Goal: Task Accomplishment & Management: Manage account settings

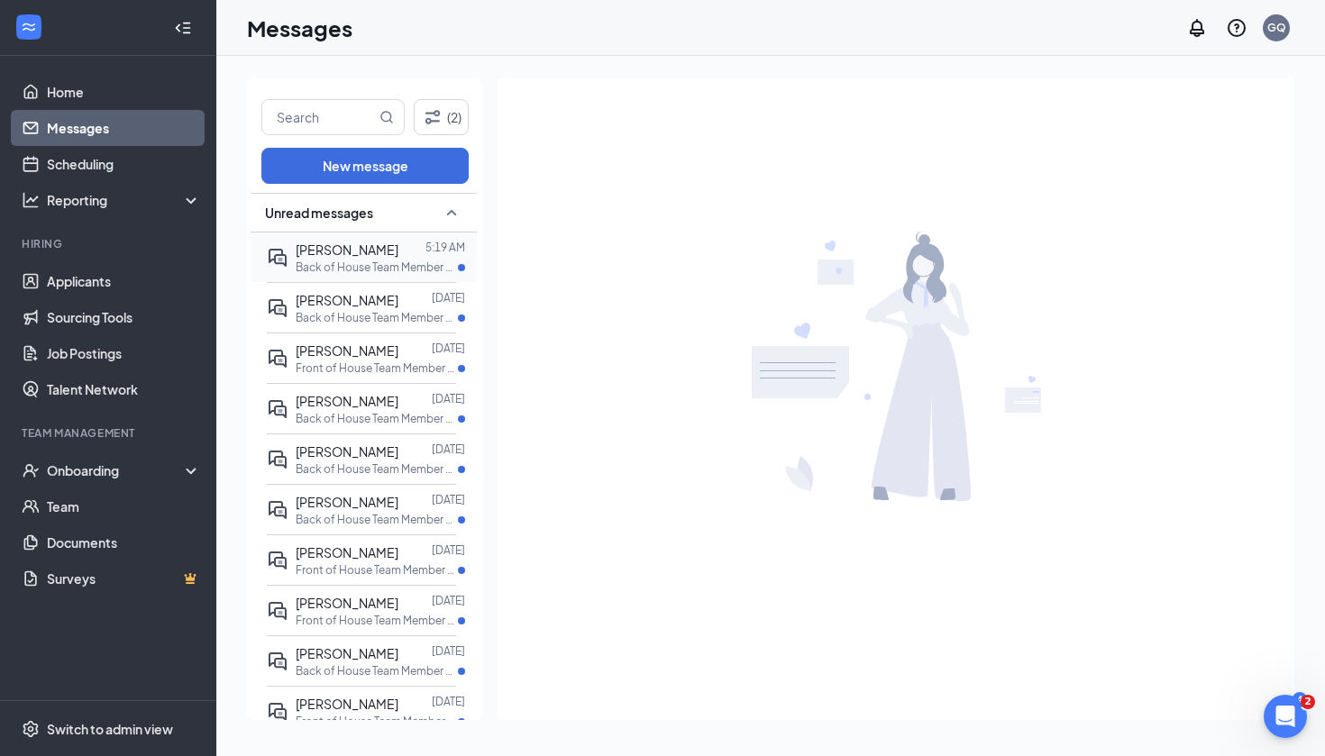
click at [403, 277] on div "[PERSON_NAME] 5:19 AM Back of House Team Member at [GEOGRAPHIC_DATA][PERSON_NAM…" at bounding box center [361, 257] width 189 height 50
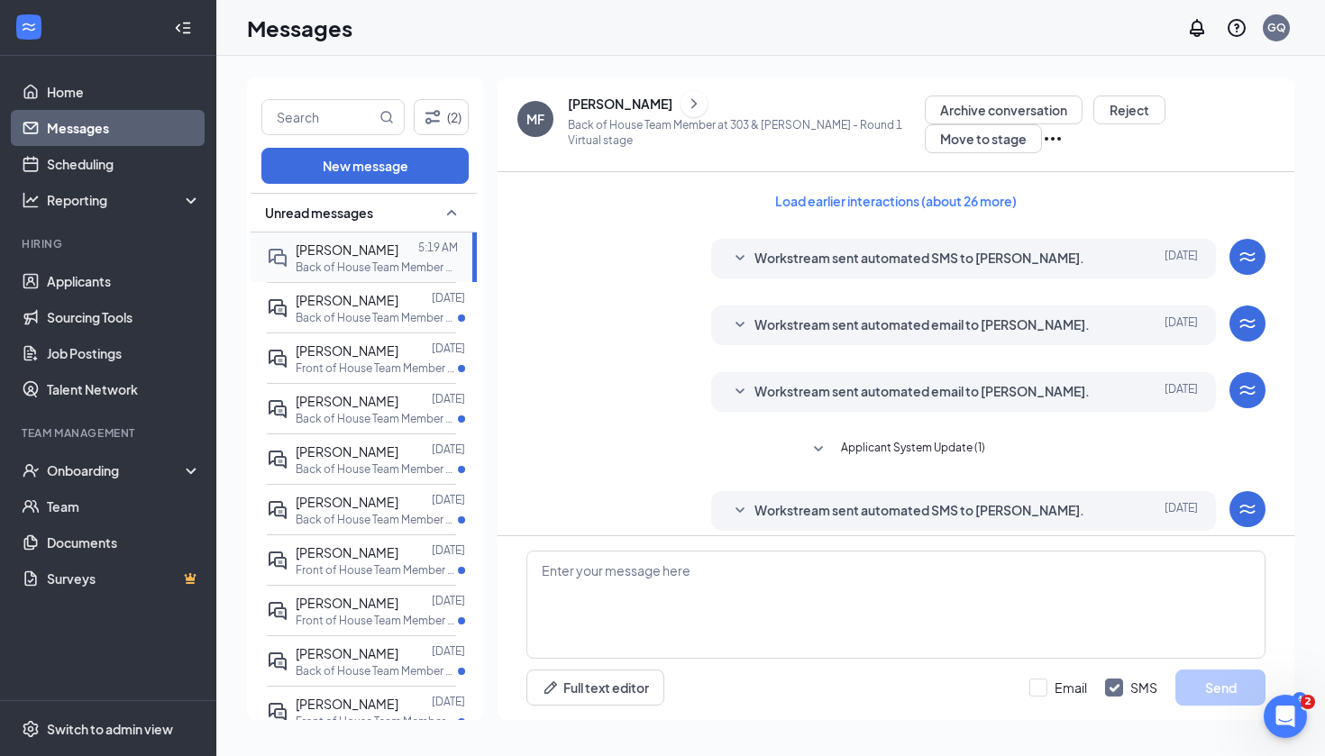
scroll to position [356, 0]
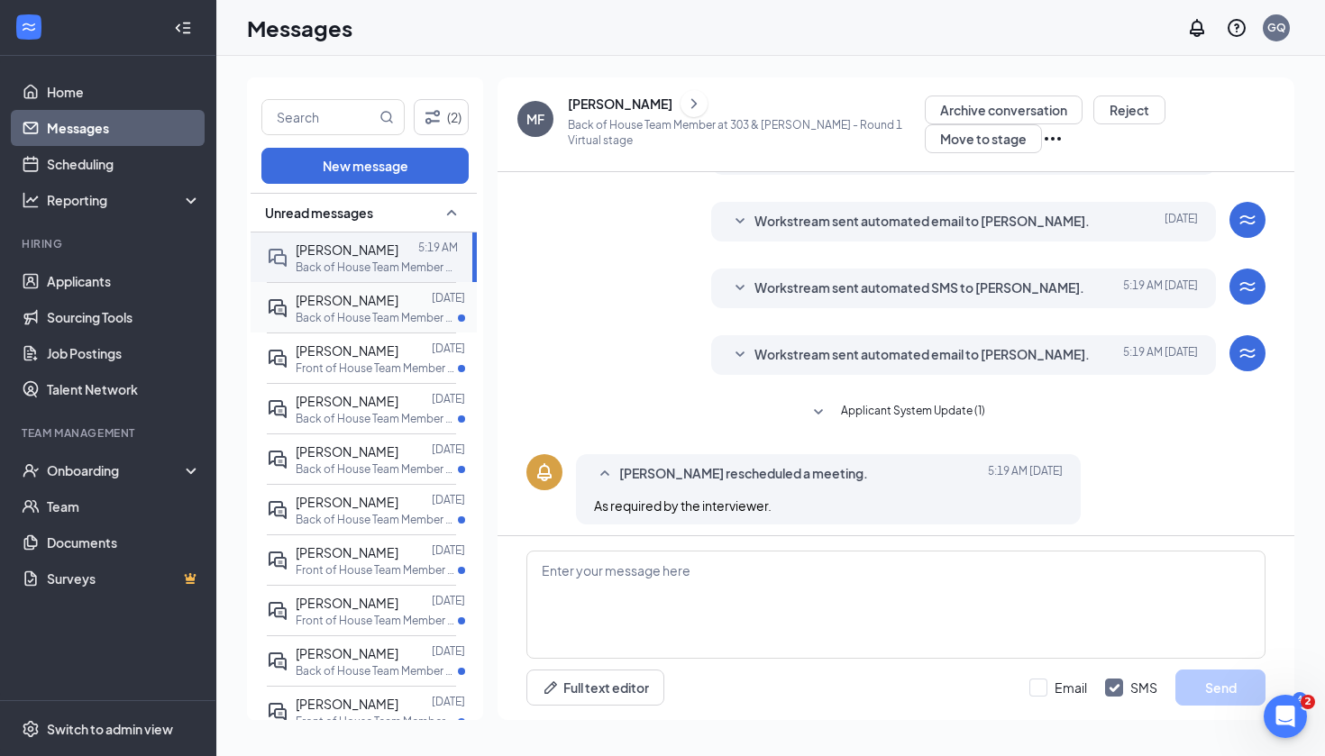
click at [397, 311] on p "Back of House Team Member at [GEOGRAPHIC_DATA][PERSON_NAME]" at bounding box center [377, 317] width 162 height 15
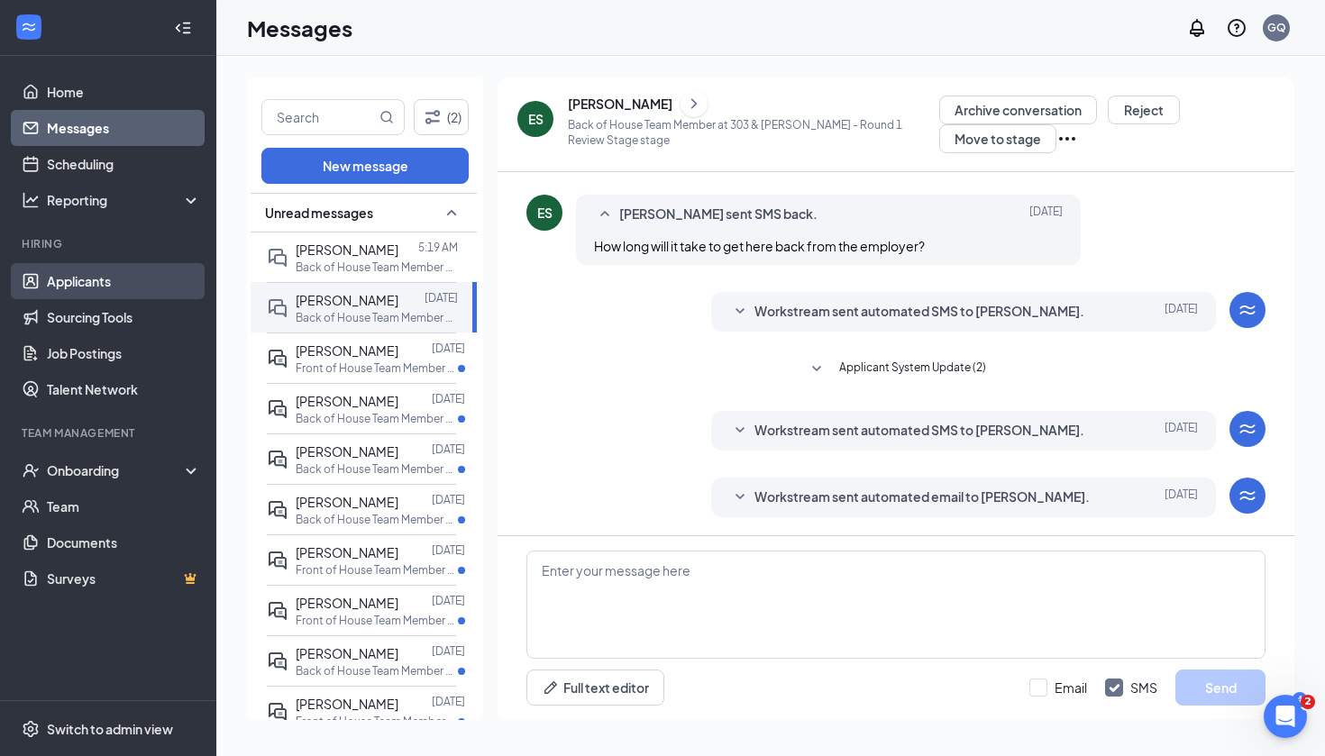
click at [138, 297] on link "Applicants" at bounding box center [124, 281] width 154 height 36
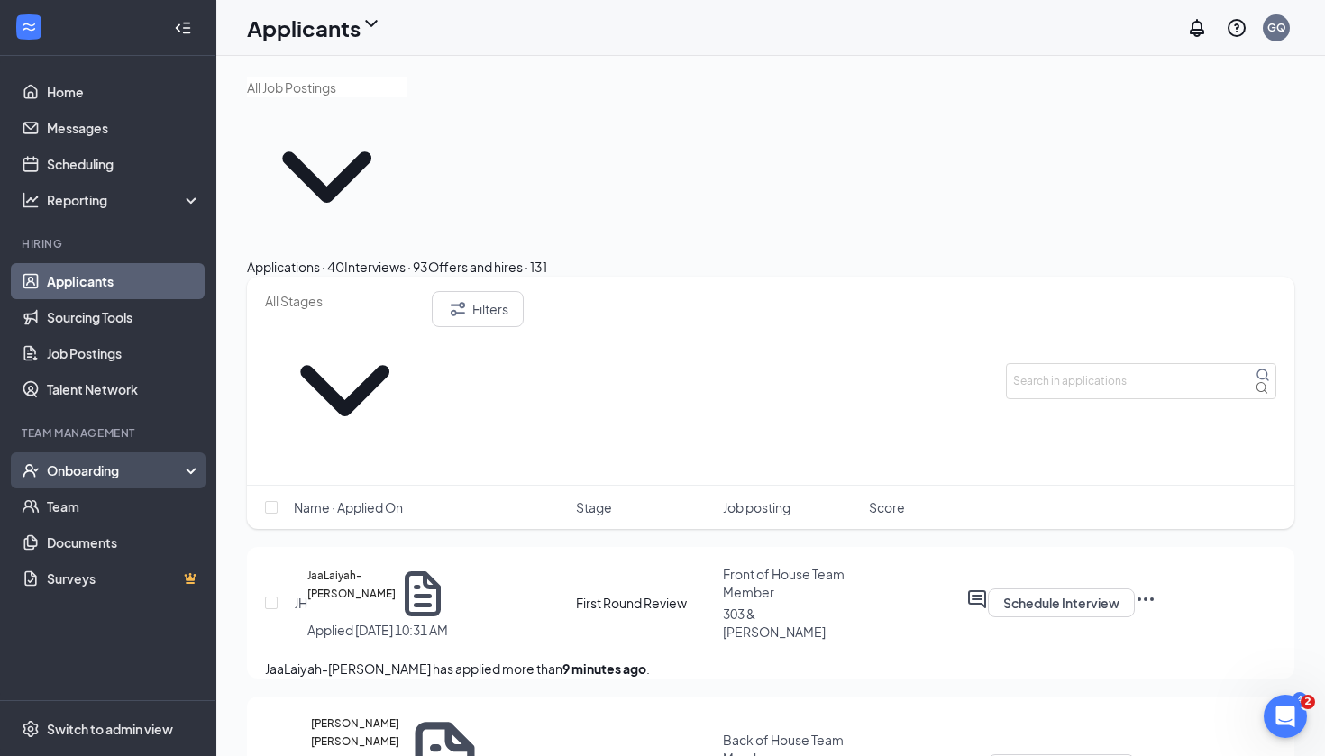
click at [87, 483] on div "Onboarding" at bounding box center [108, 470] width 216 height 36
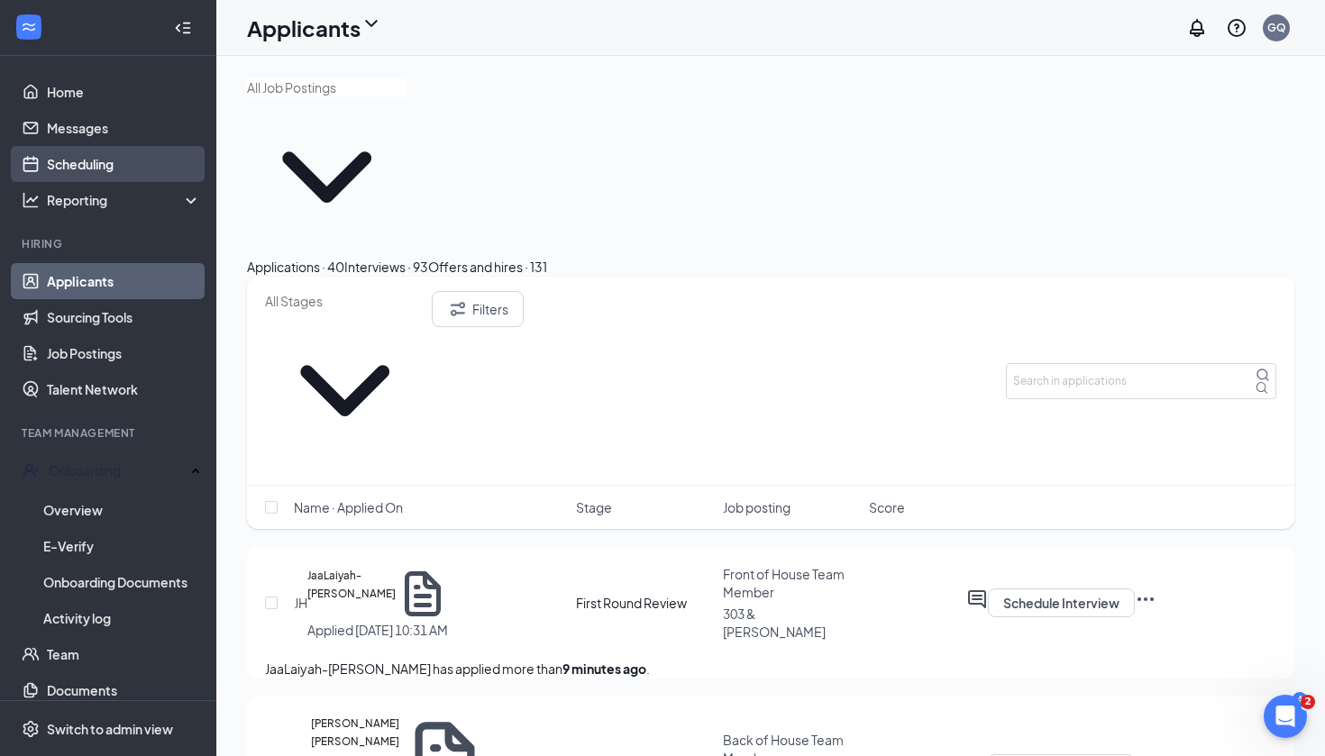
click at [123, 172] on link "Scheduling" at bounding box center [124, 164] width 154 height 36
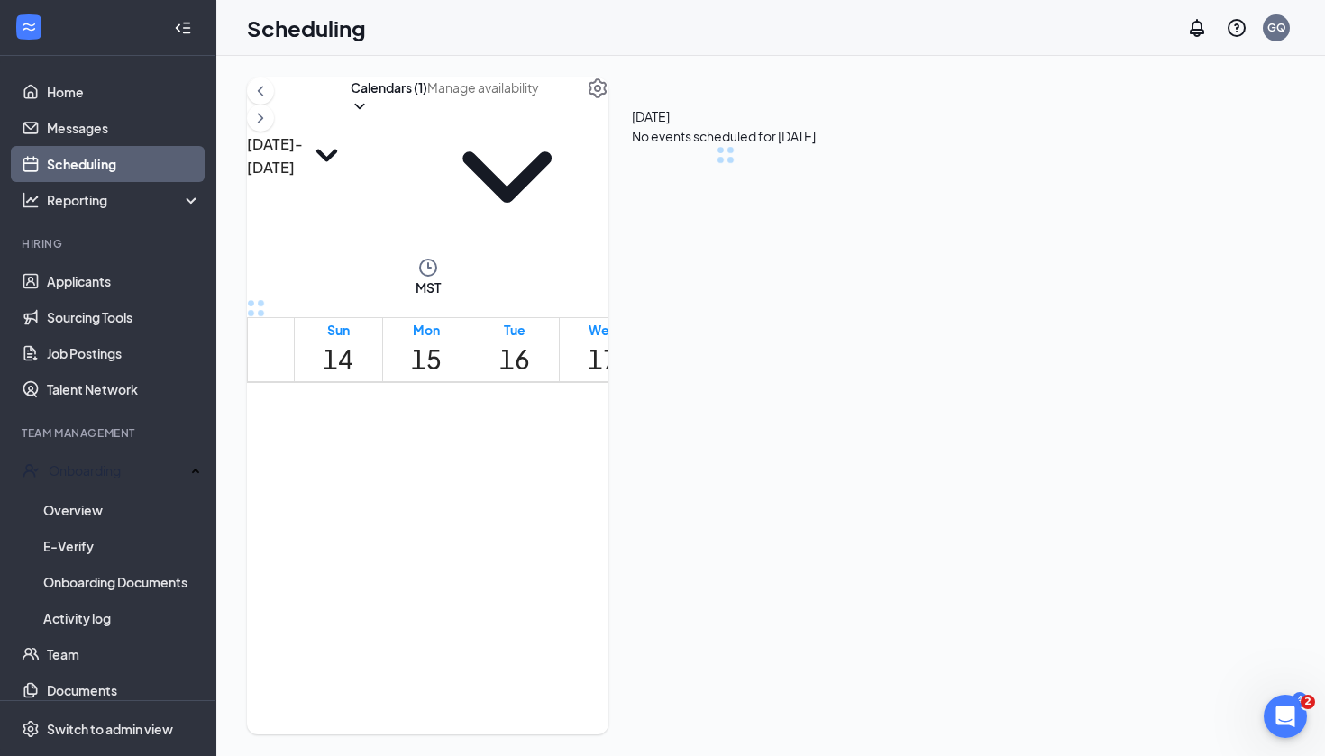
scroll to position [886, 0]
click at [427, 115] on button "Calendars (1)" at bounding box center [389, 96] width 77 height 38
click at [549, 164] on input "All" at bounding box center [552, 155] width 39 height 18
checkbox input "true"
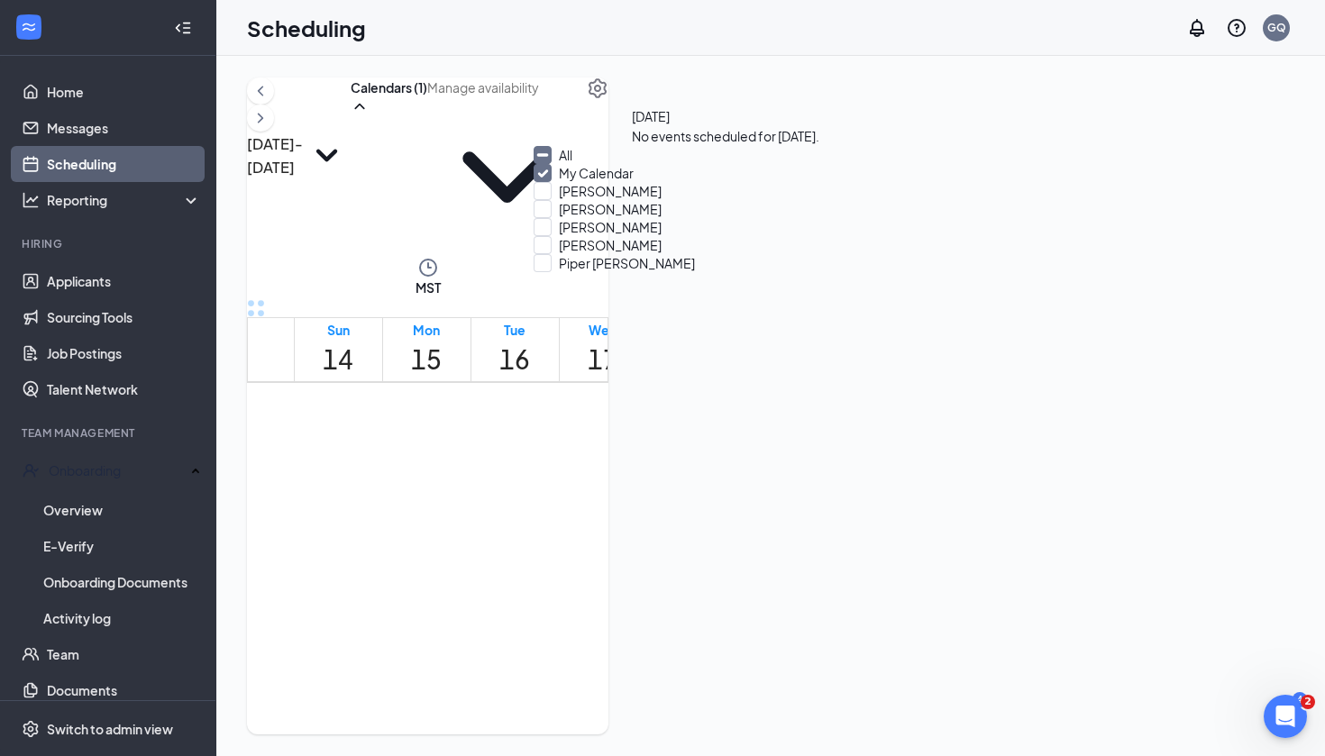
checkbox input "true"
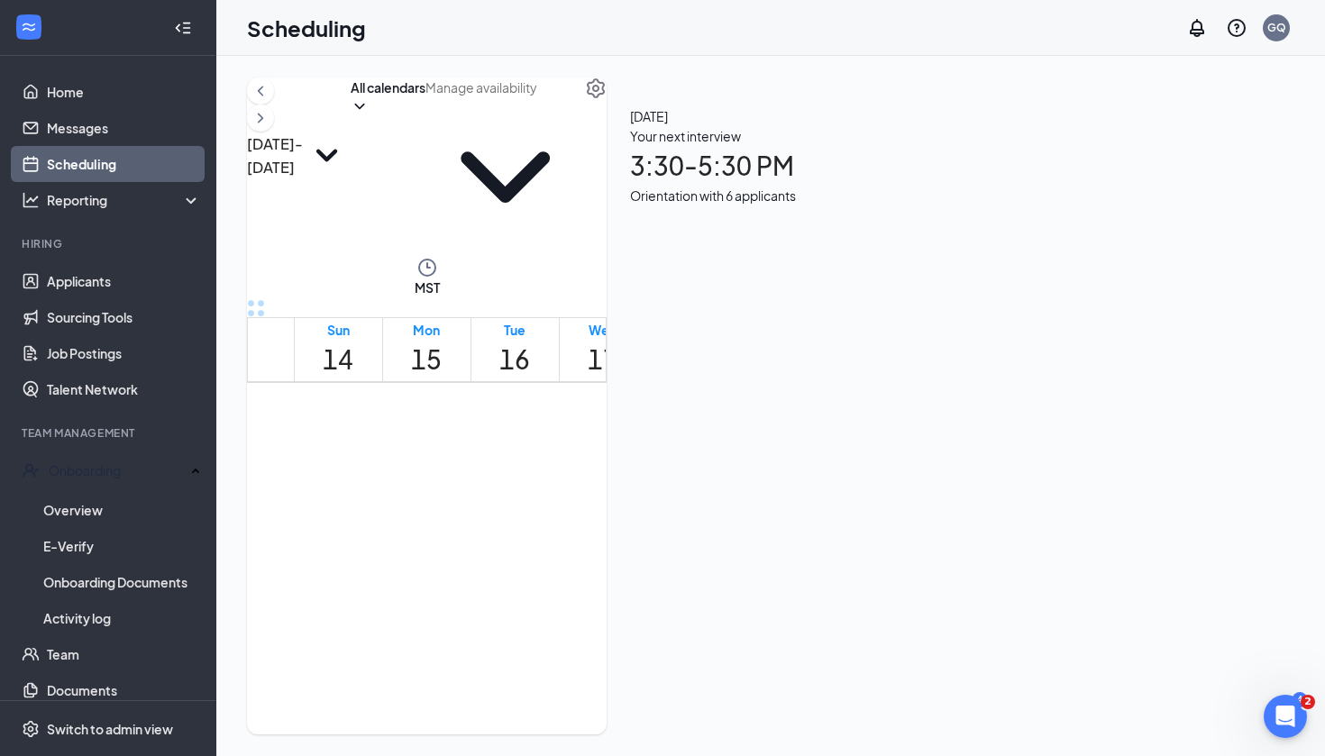
click at [461, 68] on div "Sep 14 - Sep 20 All calendars MST Sun 14 Mon 15 Tue 16 Wed 17 Thu 18 Fri 19 Sat…" at bounding box center [770, 406] width 1108 height 700
click at [564, 534] on div "3:30-5:30 PM 6" at bounding box center [579, 571] width 31 height 75
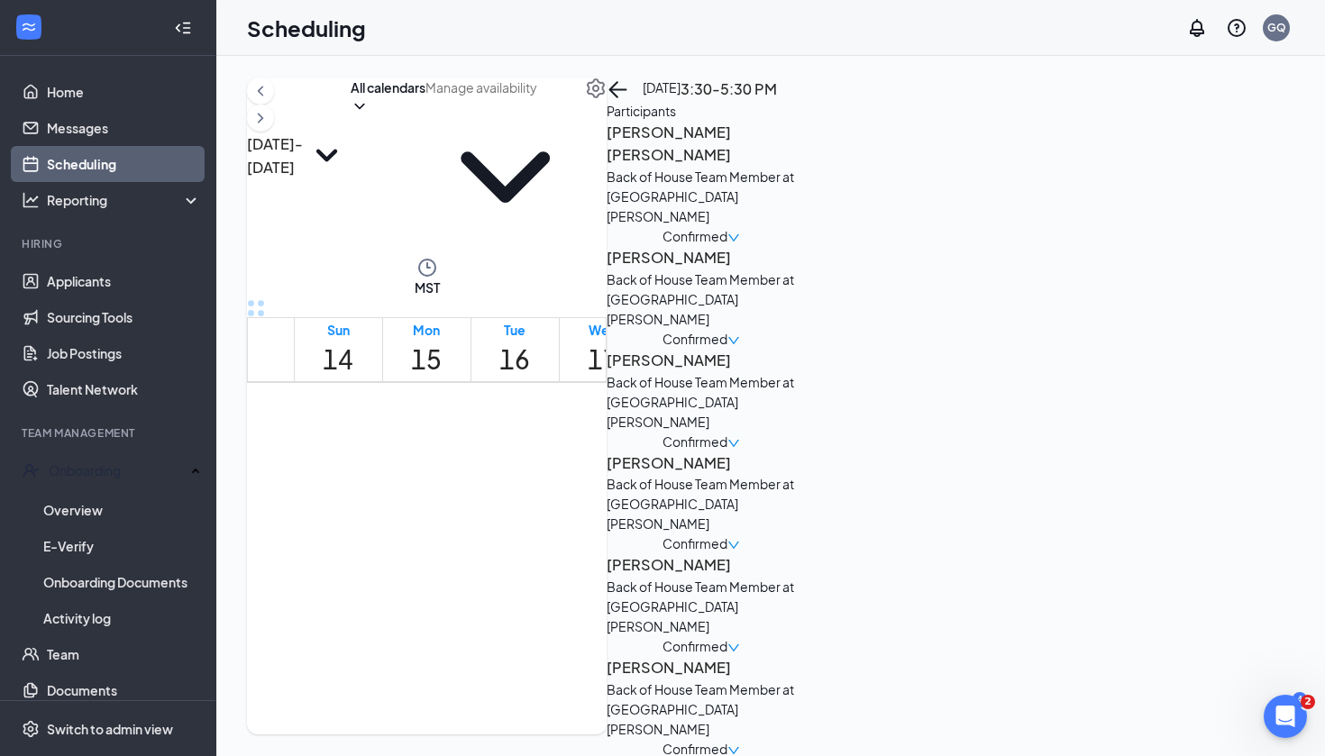
click at [796, 167] on h3 "[PERSON_NAME] [PERSON_NAME]" at bounding box center [700, 144] width 189 height 46
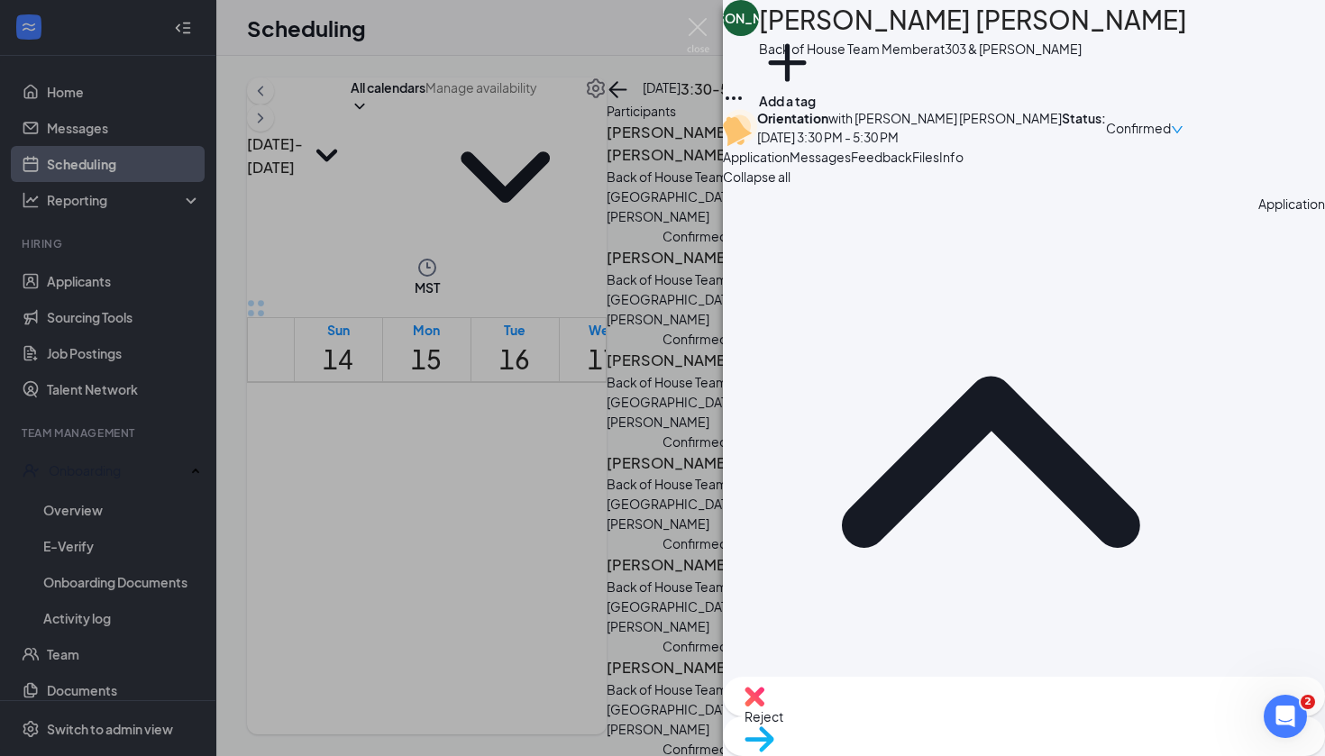
click at [851, 165] on span "Messages" at bounding box center [819, 157] width 61 height 16
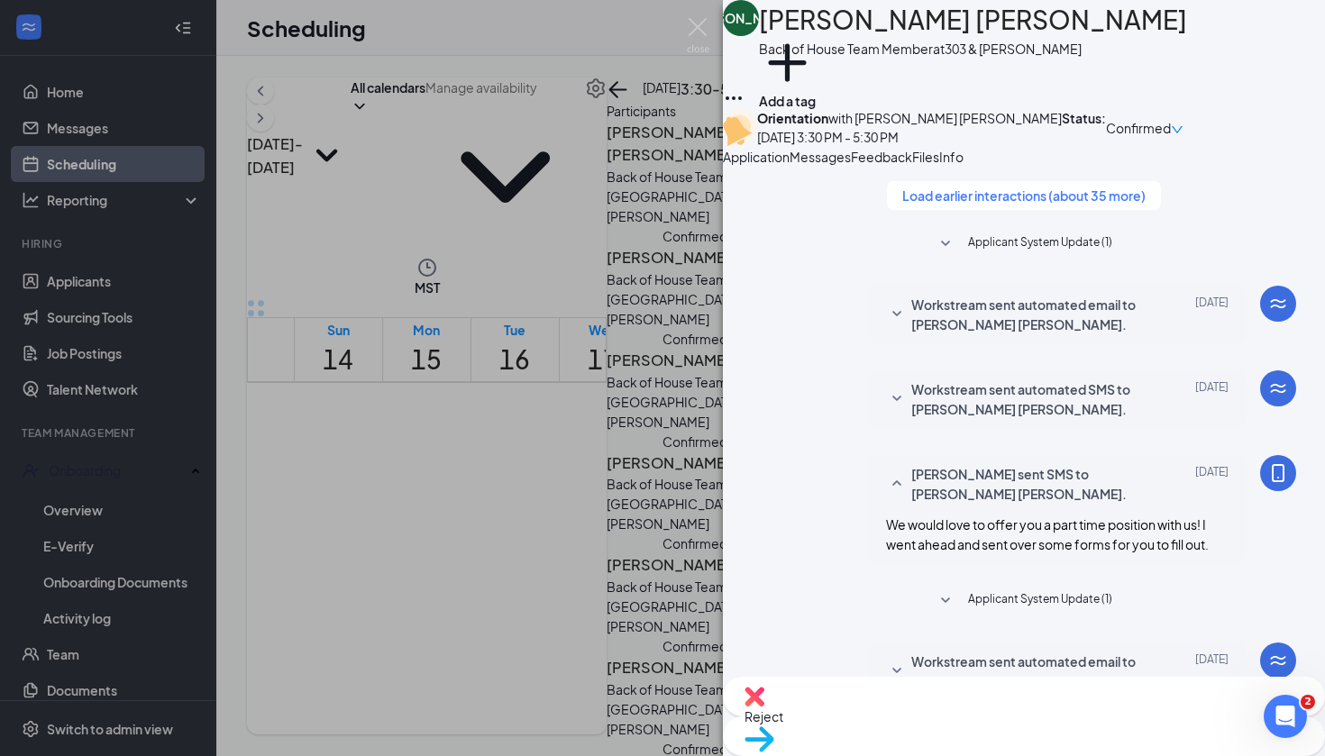
scroll to position [214, 0]
click at [1007, 590] on span "Applicant System Update (1)" at bounding box center [1040, 601] width 144 height 22
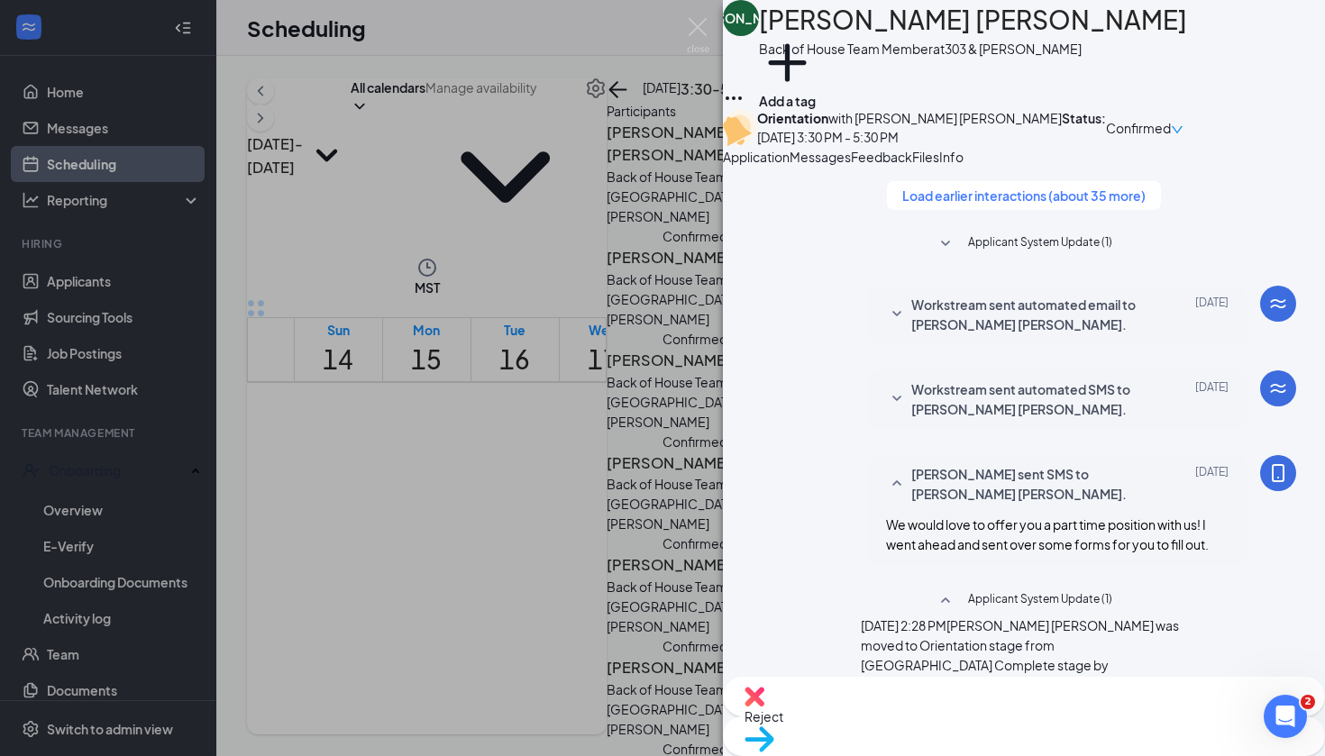
scroll to position [663, 0]
type textarea "H"
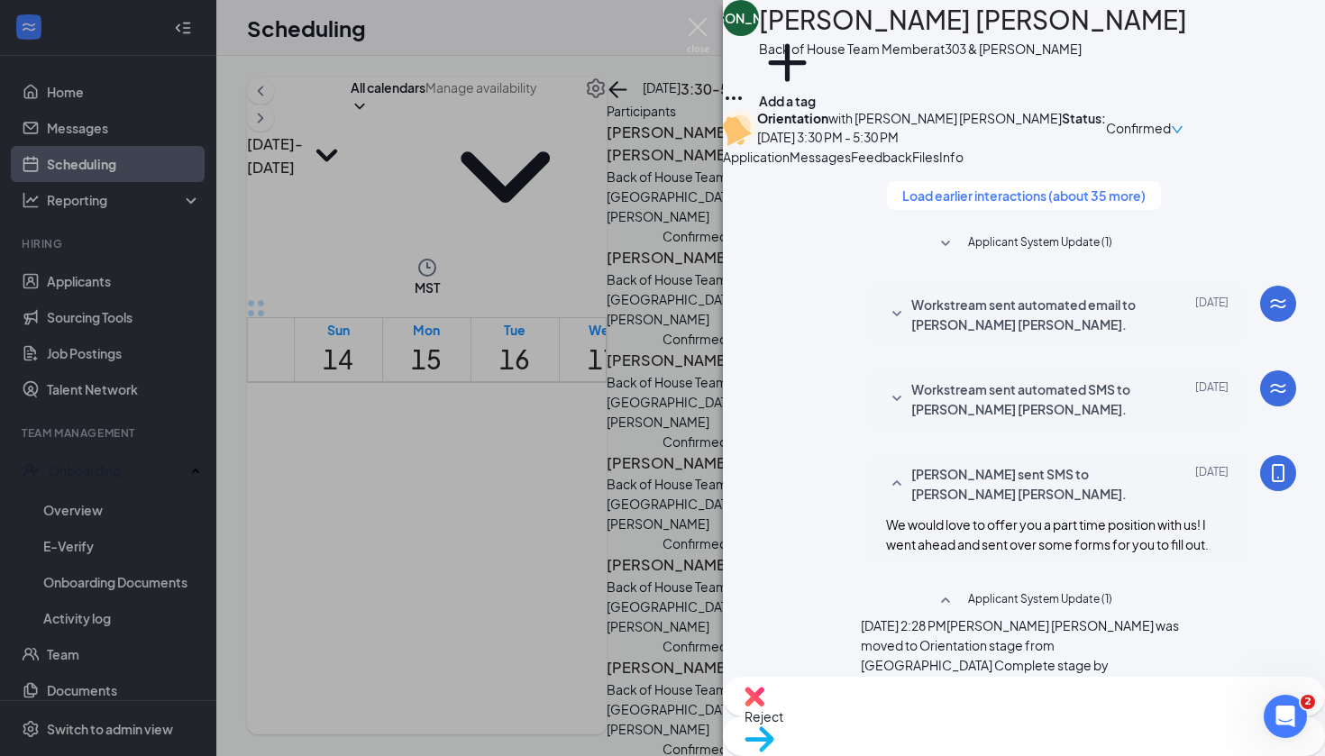
type textarea "Good morning! For orientation later today... please bring 2 from of I.D, usuall…"
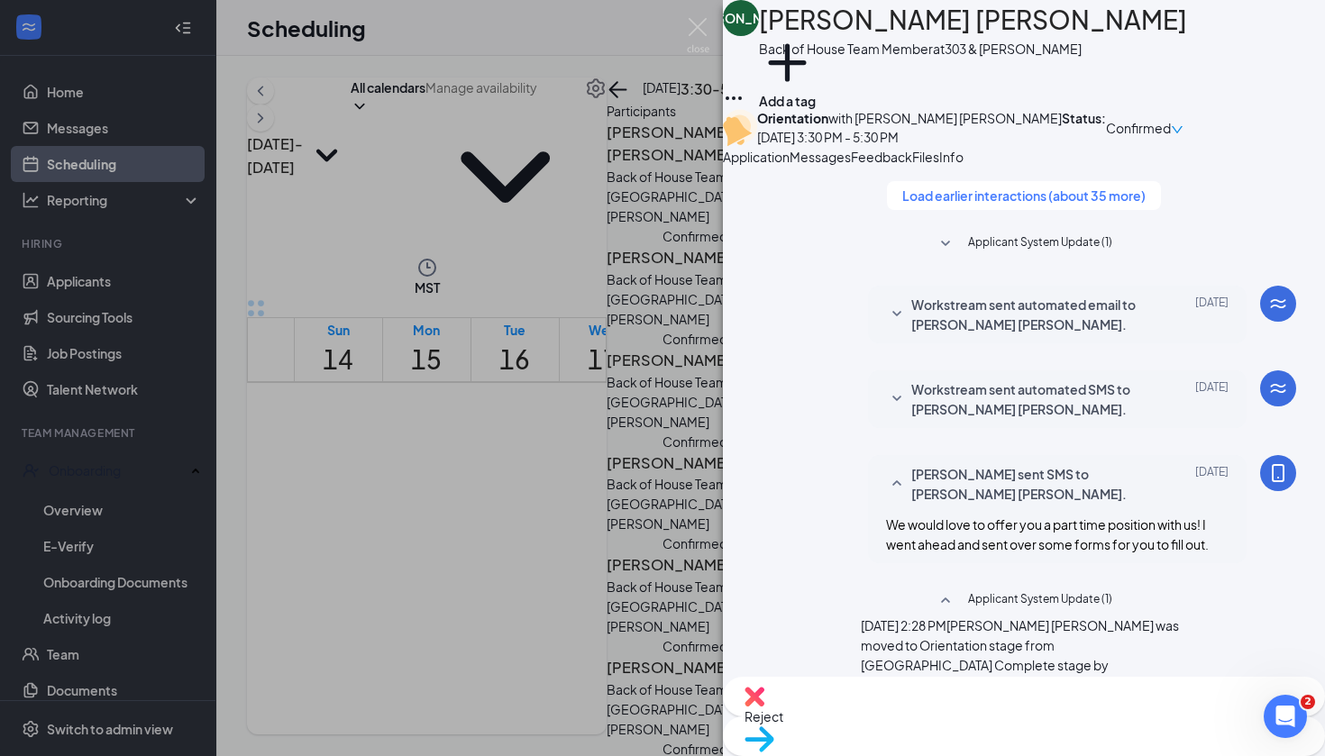
click at [697, 42] on img at bounding box center [698, 35] width 23 height 35
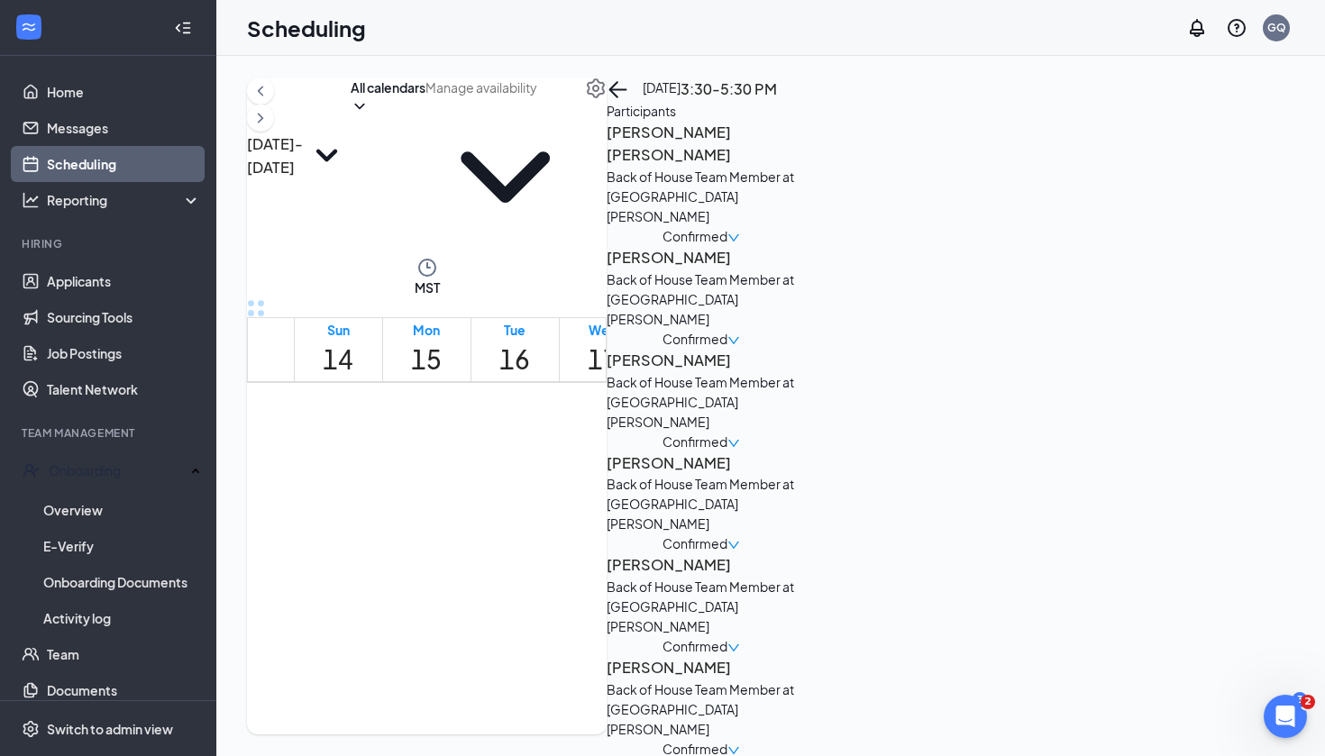
click at [796, 262] on h3 "[PERSON_NAME]" at bounding box center [700, 257] width 189 height 23
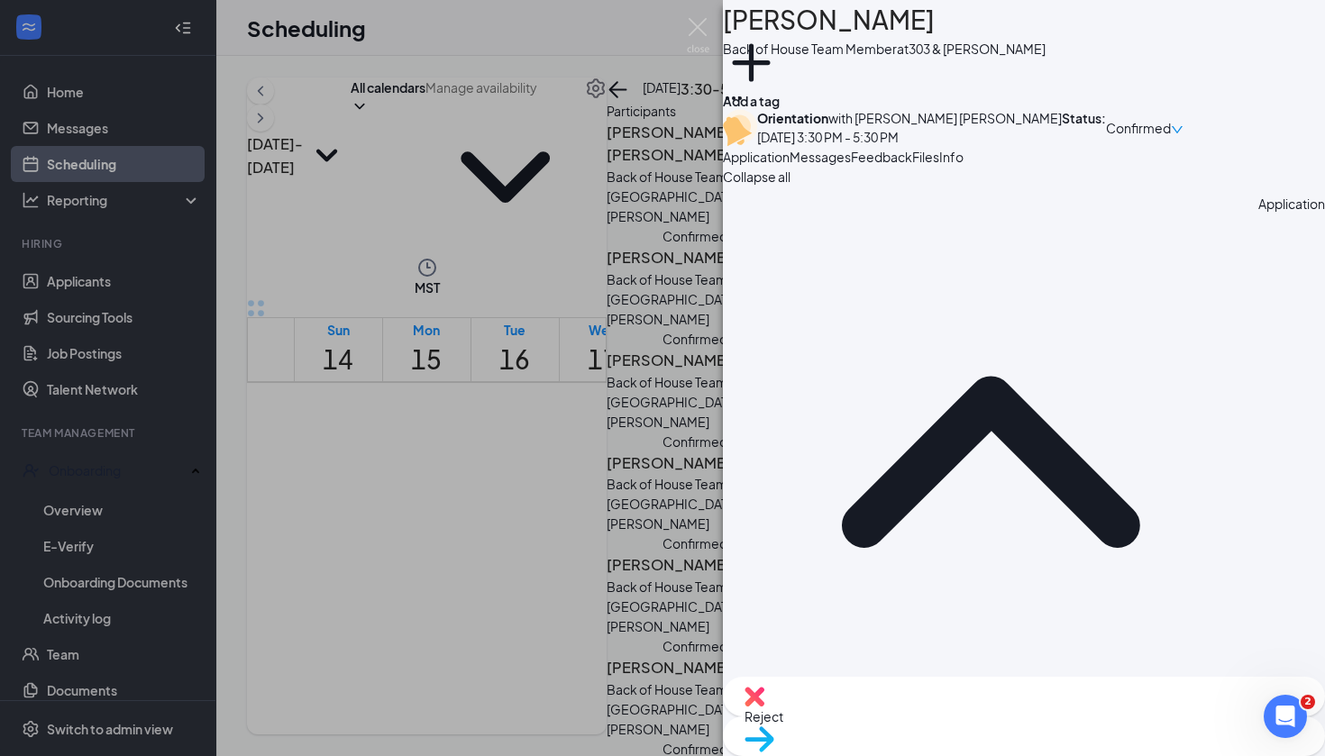
click at [851, 165] on span "Messages" at bounding box center [819, 157] width 61 height 16
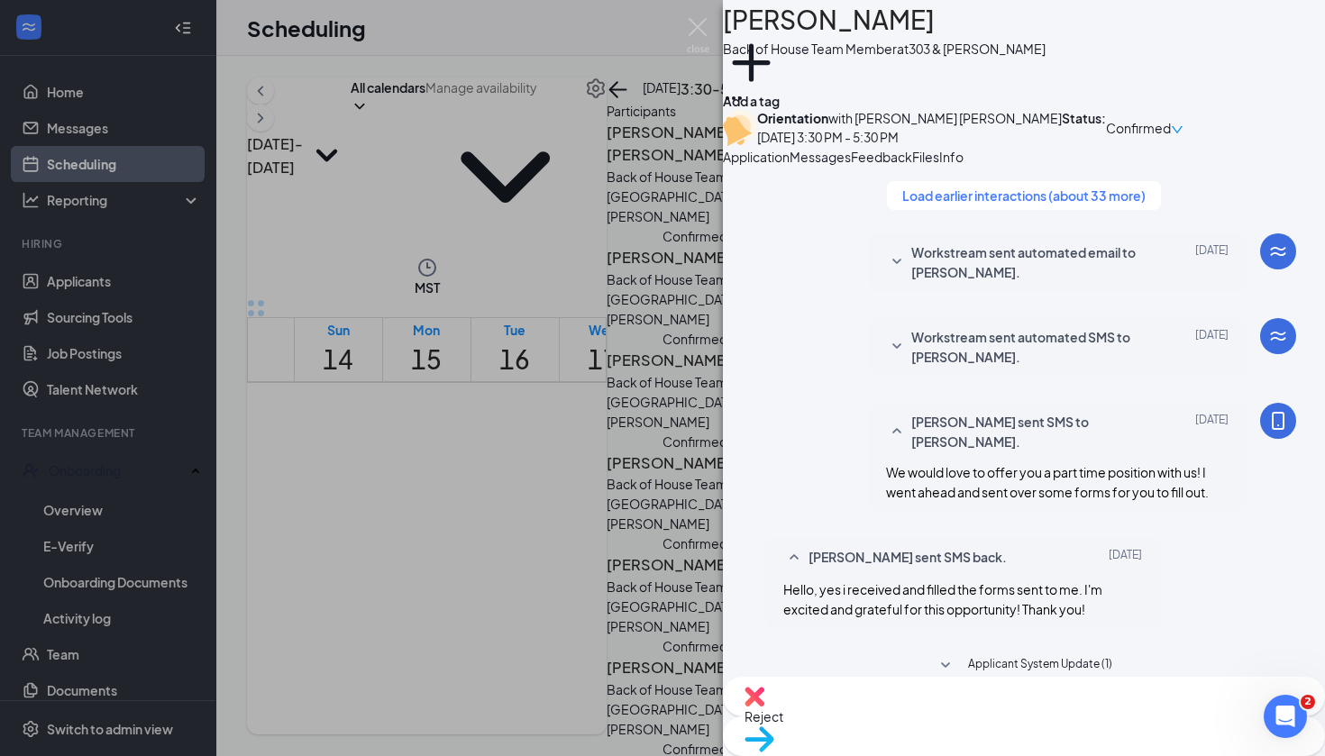
paste textarea "Good morning! For orientation later today... please bring 2 from of I.D, usuall…"
type textarea "Good morning! For orientation later today... please bring 2 from of I.D, usuall…"
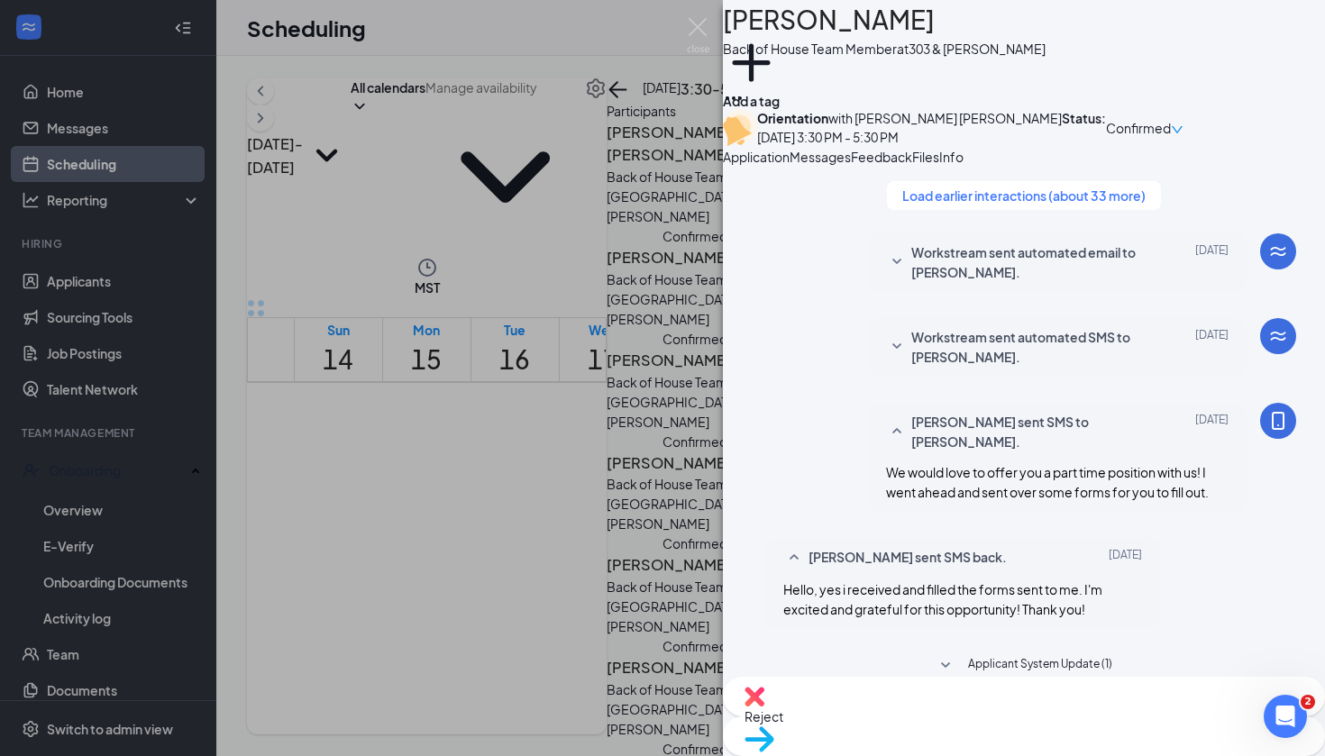
click at [566, 81] on div "DG Dominic Goton Back of House Team Member at 303 & Waddell Add a tag Orientati…" at bounding box center [662, 378] width 1325 height 756
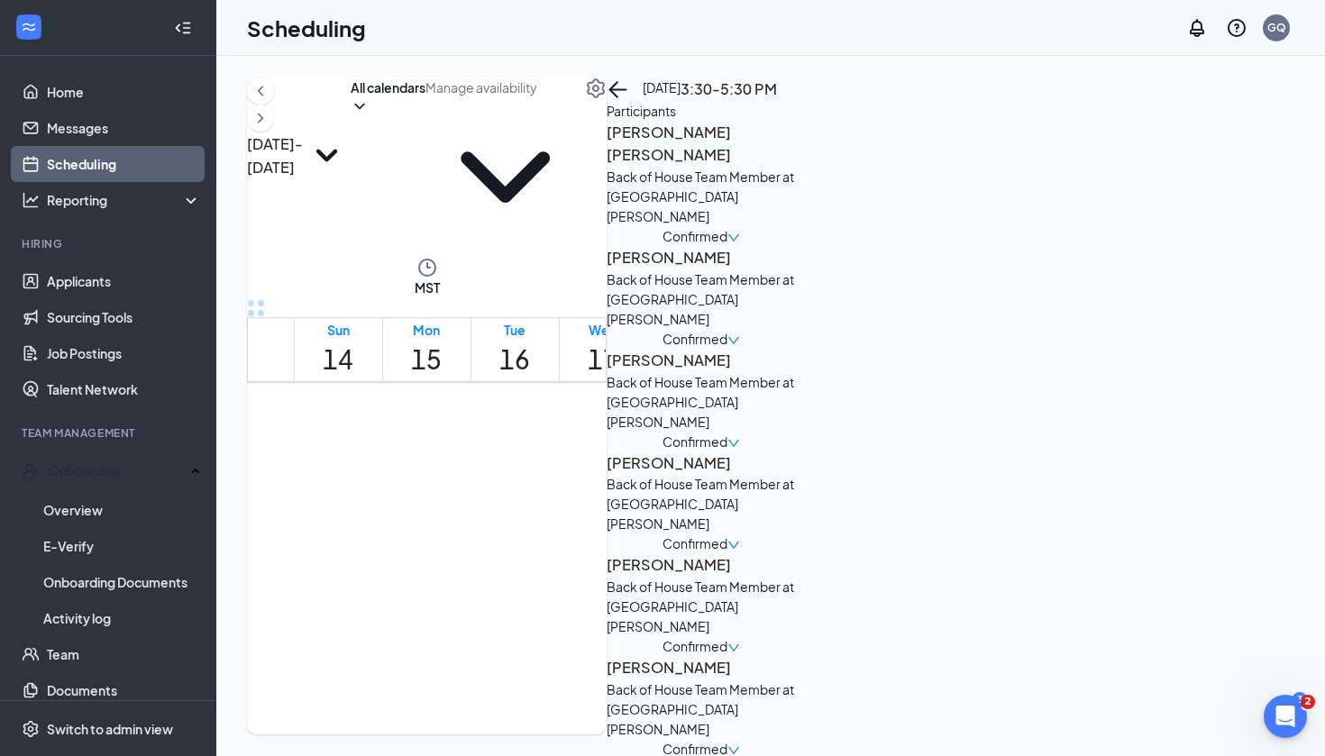
click at [796, 349] on h3 "[PERSON_NAME]" at bounding box center [700, 360] width 189 height 23
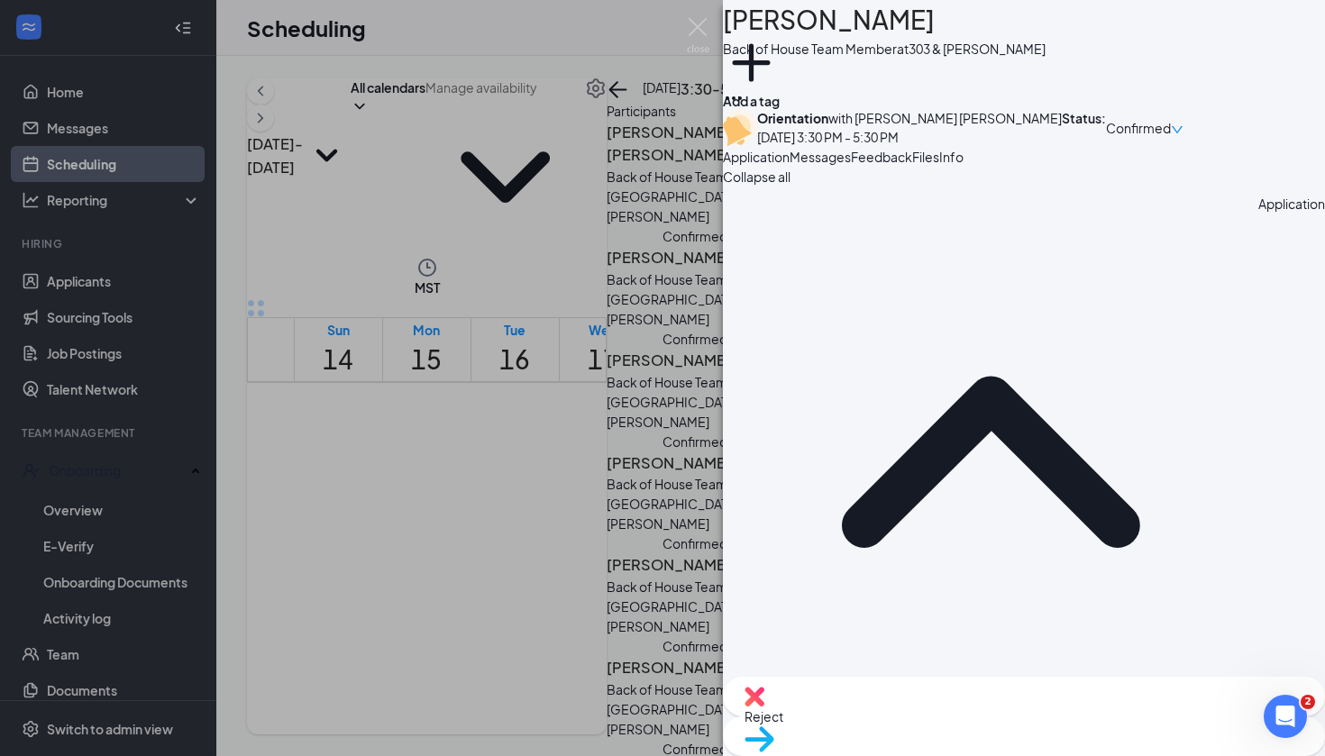
click at [851, 165] on span "Messages" at bounding box center [819, 157] width 61 height 16
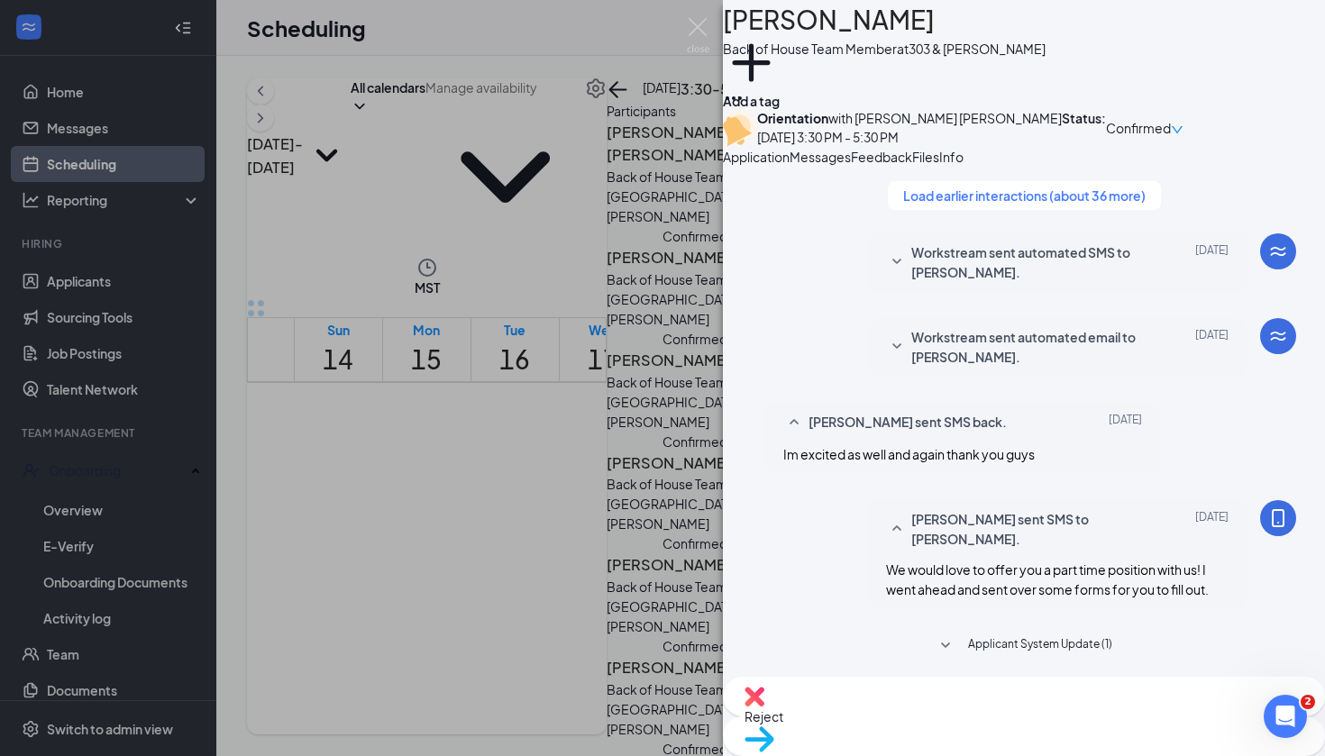
paste textarea "Good morning! For orientation later today... please bring 2 from of I.D, usuall…"
type textarea "Good morning! For orientation later today... please bring 2 from of I.D, usuall…"
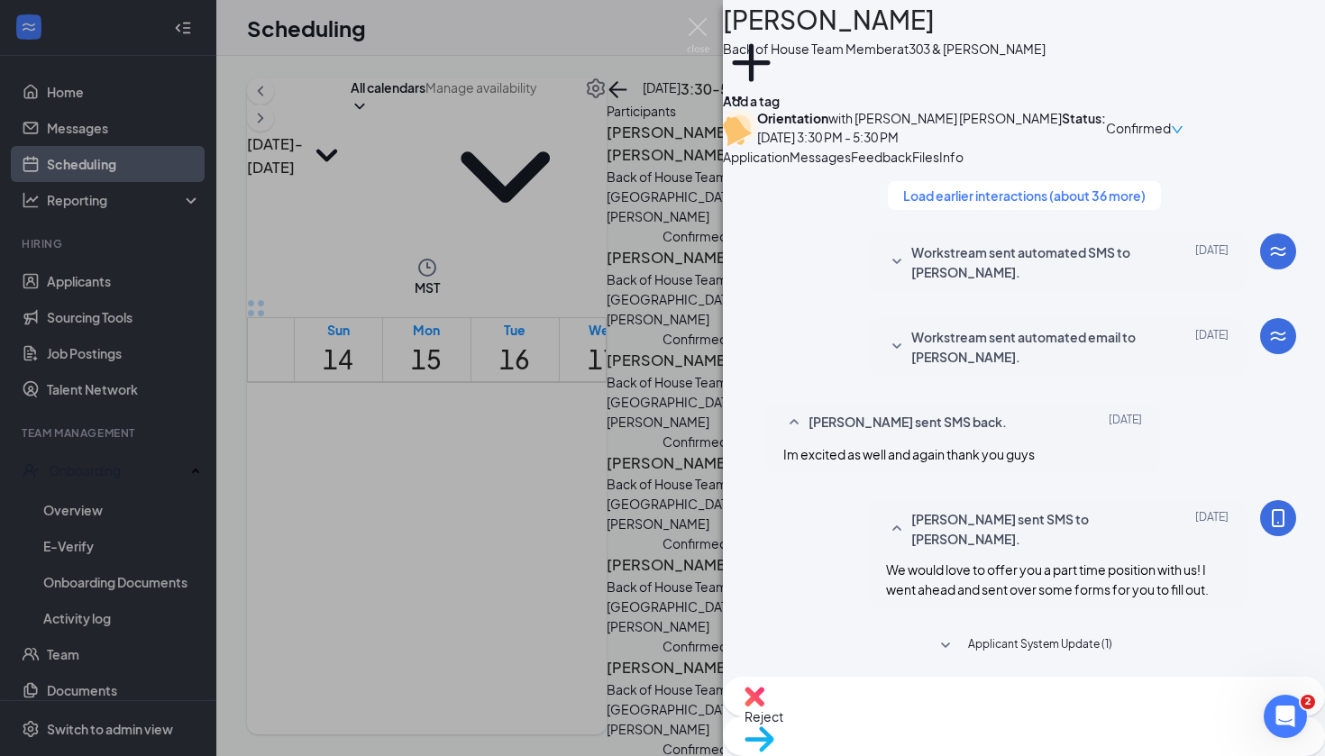
scroll to position [814, 0]
click at [705, 30] on img at bounding box center [698, 35] width 23 height 35
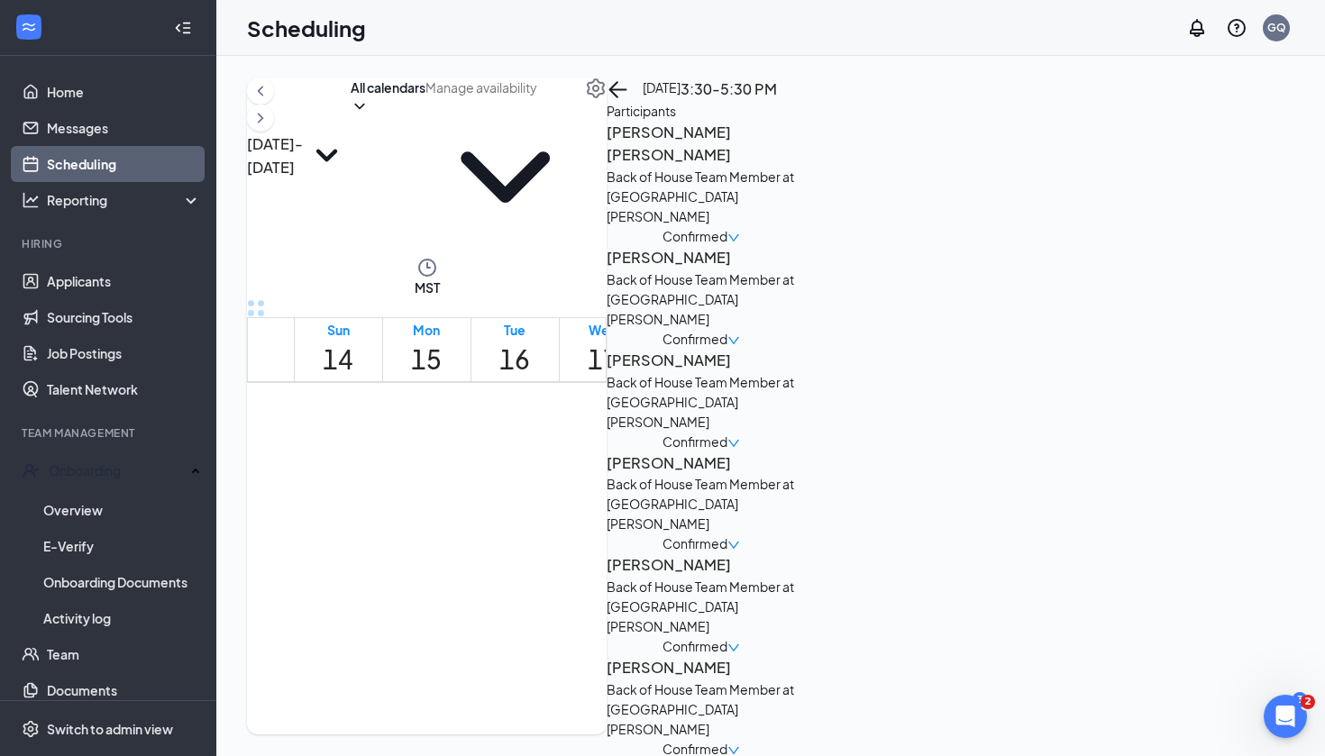
click at [796, 451] on h3 "[PERSON_NAME]" at bounding box center [700, 462] width 189 height 23
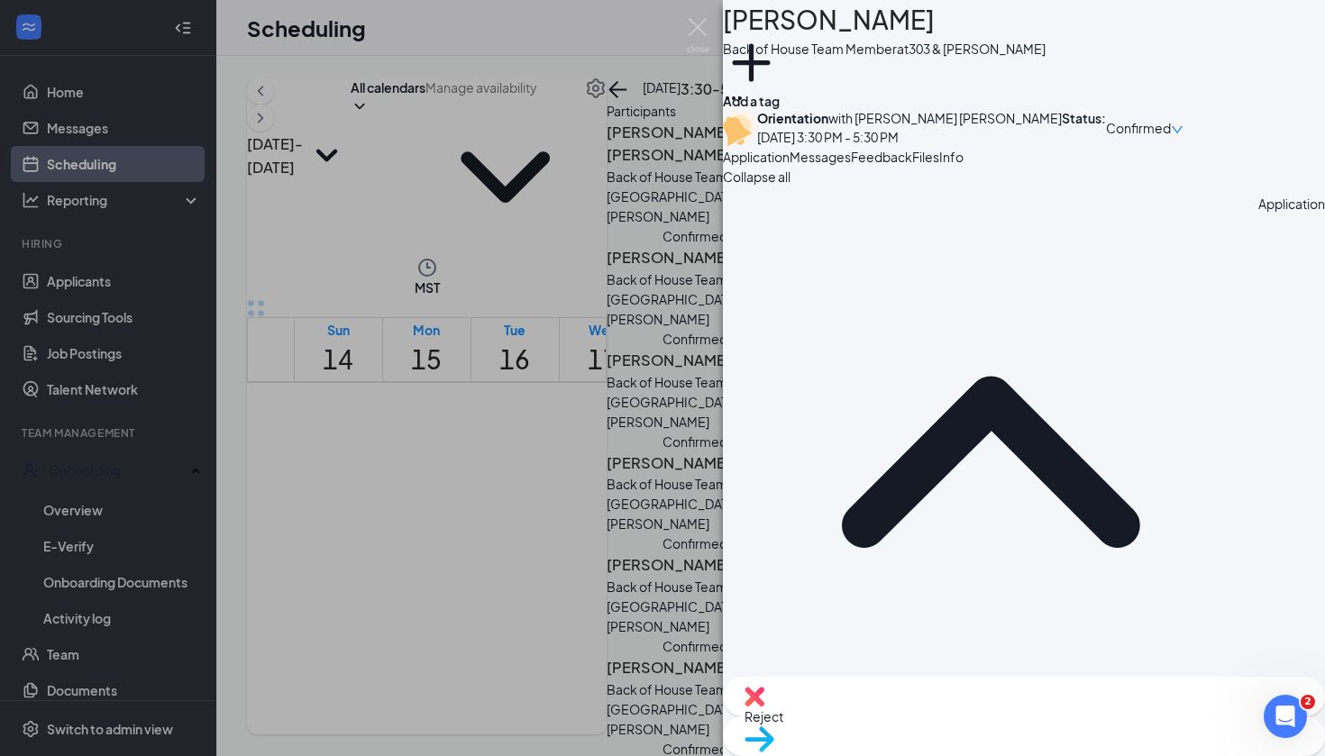
click at [851, 167] on div "Messages" at bounding box center [819, 157] width 61 height 20
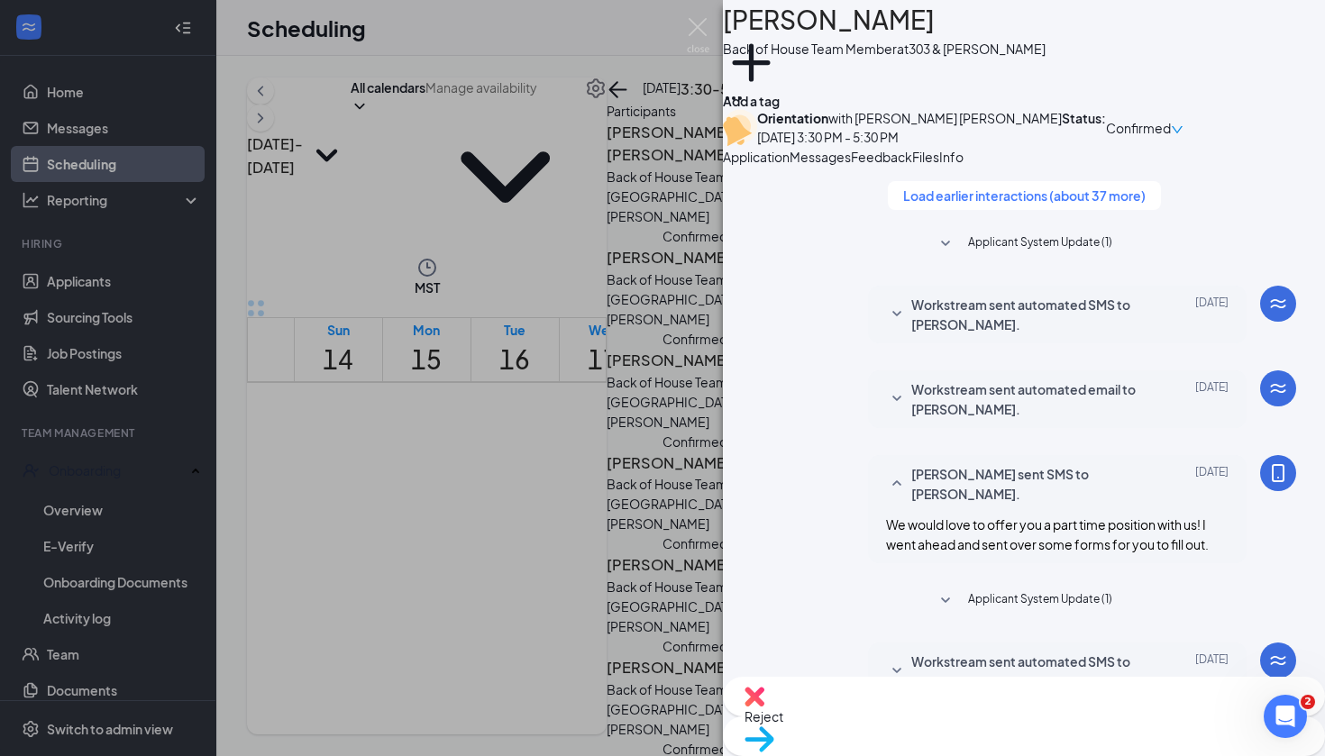
scroll to position [614, 0]
paste textarea "Good morning! For orientation later today... please bring 2 from of I.D, usuall…"
type textarea "Good morning! For orientation later today... please bring 2 from of I.D, usuall…"
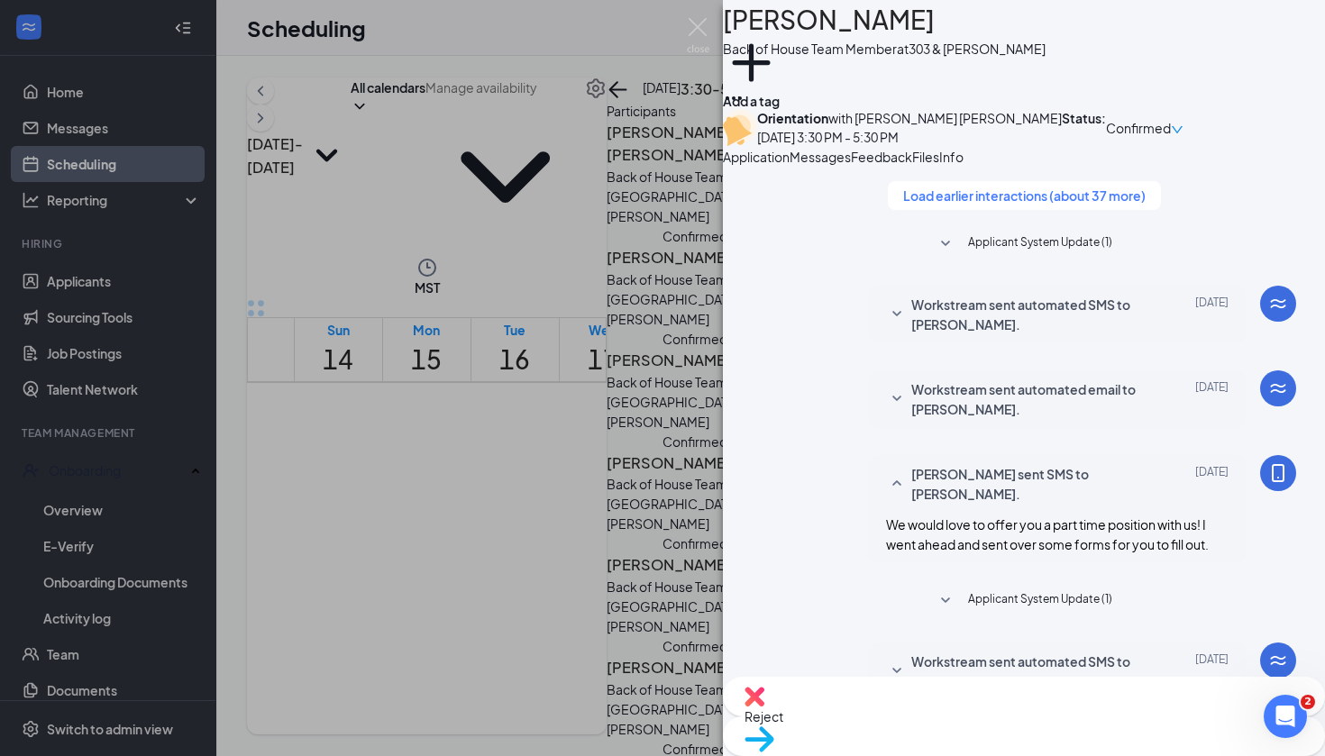
scroll to position [769, 0]
click at [620, 94] on div "MS Mary Simmons Back of House Team Member at 303 & Waddell Add a tag Orientatio…" at bounding box center [662, 378] width 1325 height 756
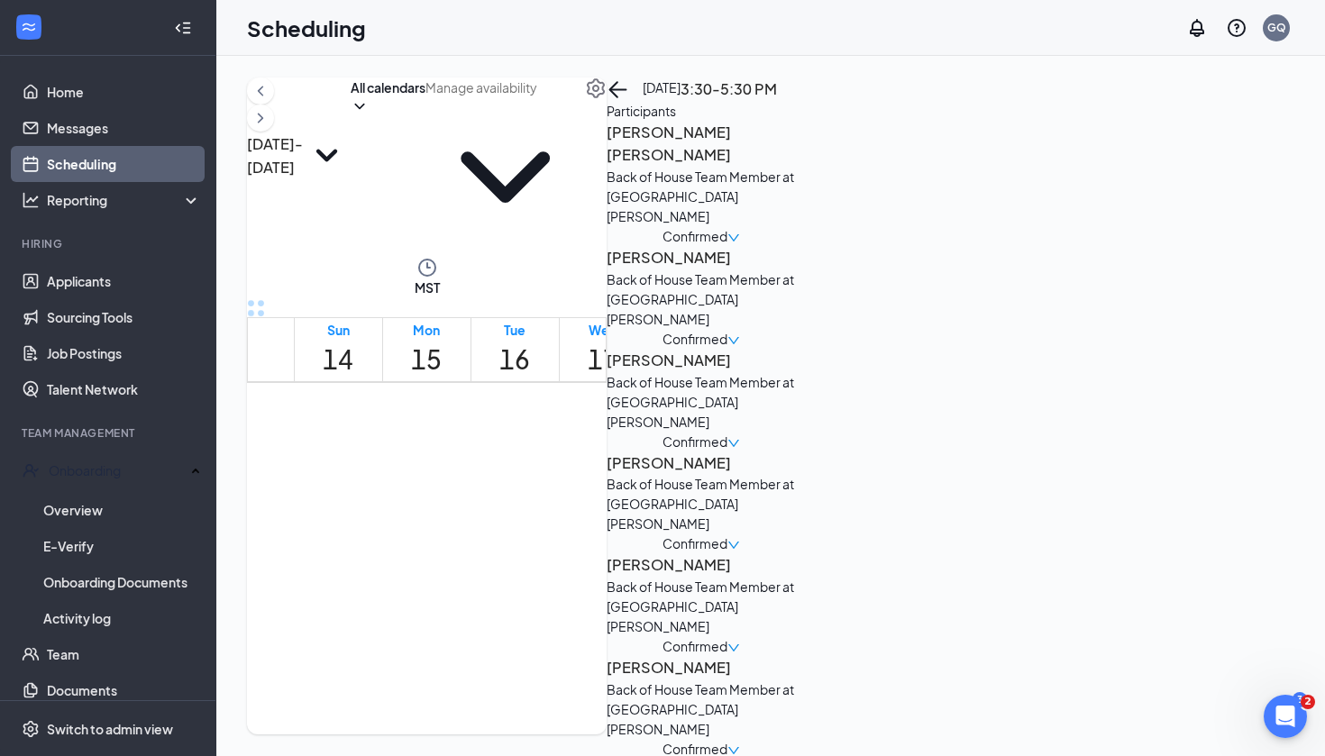
click at [796, 553] on h3 "[PERSON_NAME]" at bounding box center [700, 564] width 189 height 23
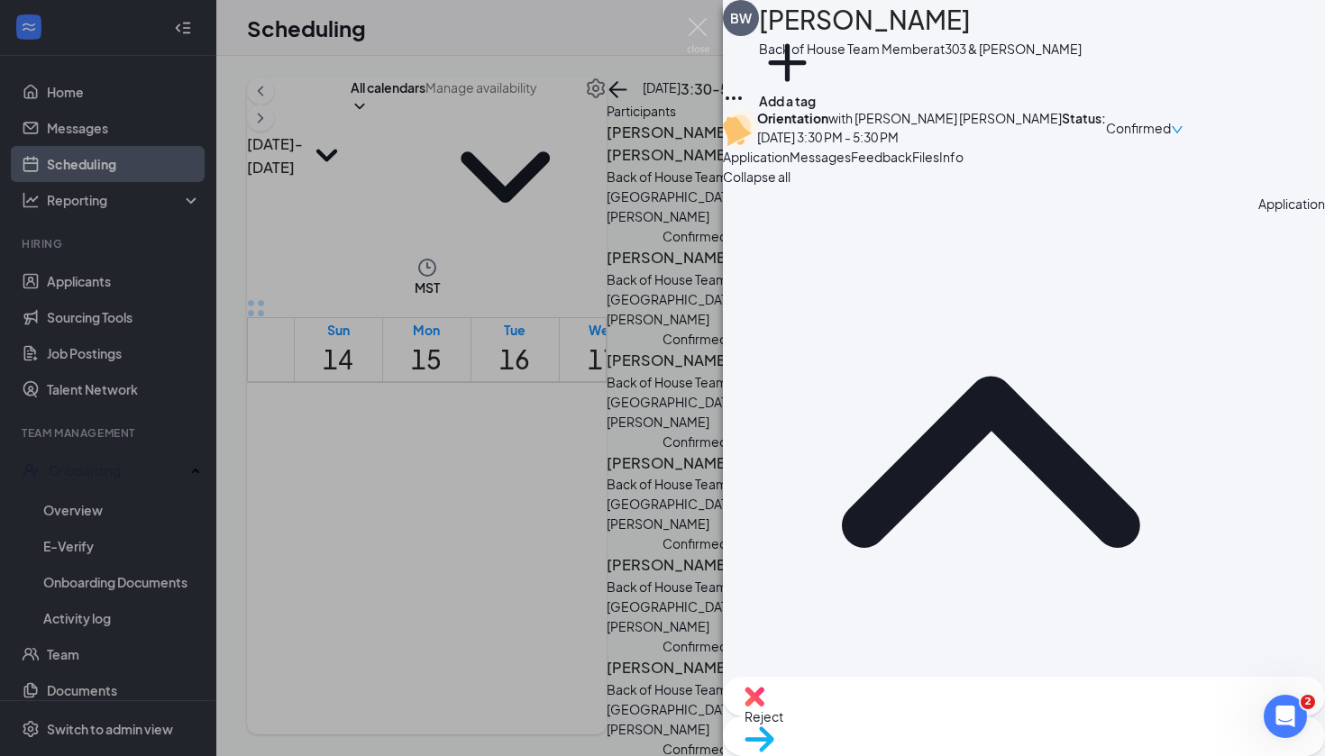
click at [851, 167] on button "Messages" at bounding box center [819, 157] width 61 height 20
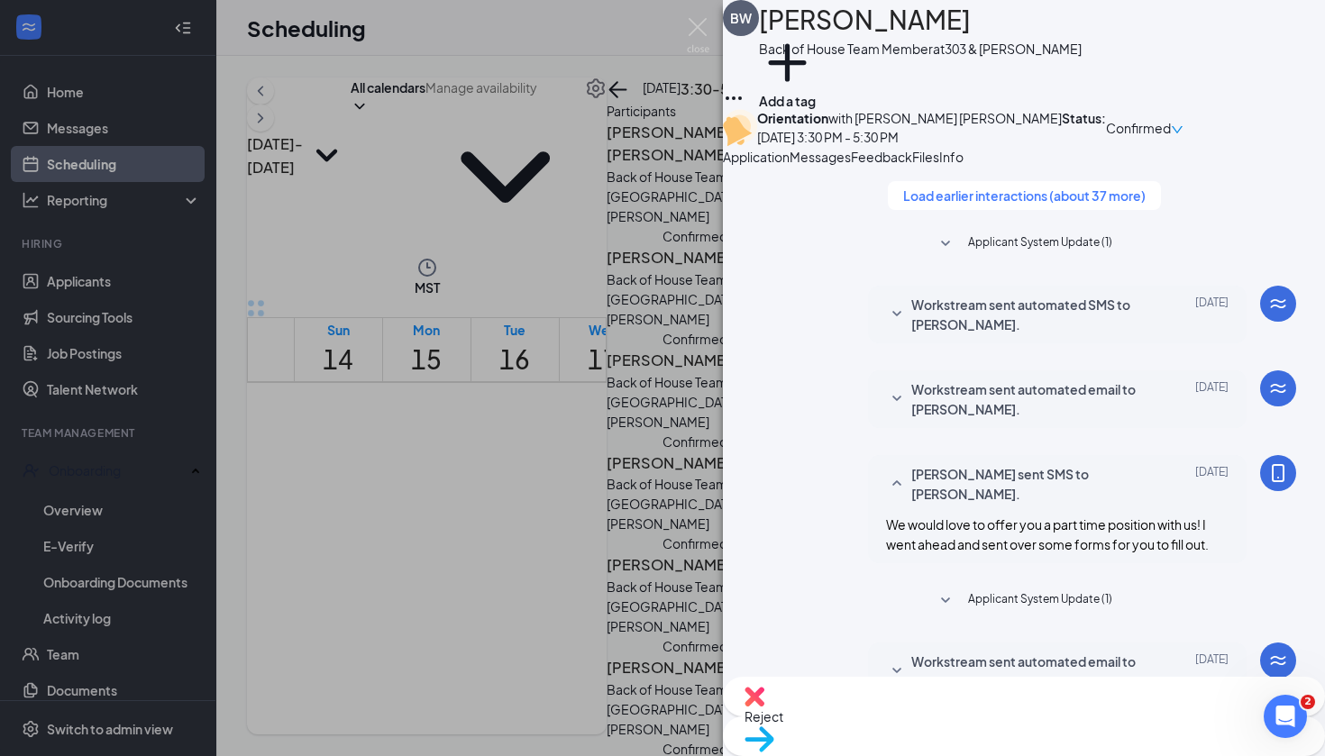
scroll to position [614, 0]
paste textarea "Good morning! For orientation later today... please bring 2 from of I.D, usuall…"
type textarea "Good morning! For orientation later today... please bring 2 from of I.D, usuall…"
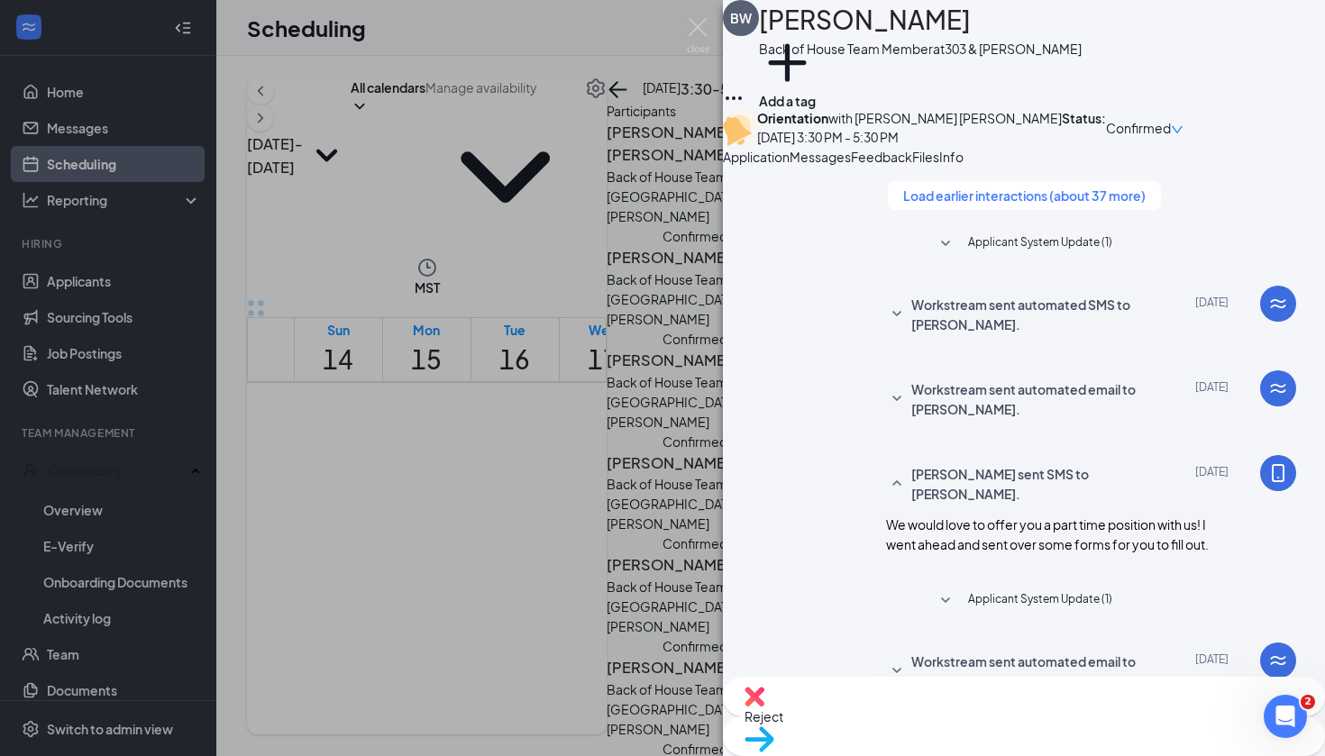
scroll to position [769, 0]
click at [657, 62] on div "BW Brooke Weyers Back of House Team Member at 303 & Waddell Add a tag Orientati…" at bounding box center [662, 378] width 1325 height 756
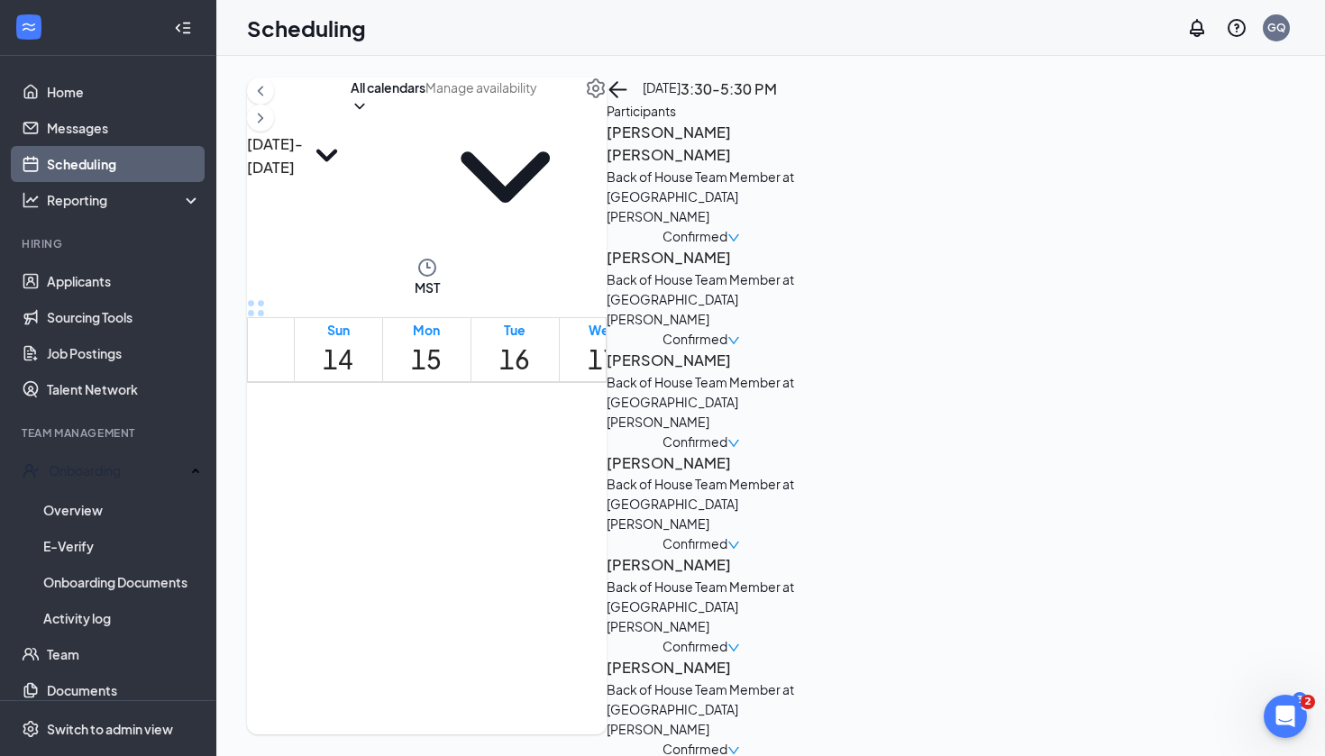
click at [796, 656] on h3 "[PERSON_NAME]" at bounding box center [700, 667] width 189 height 23
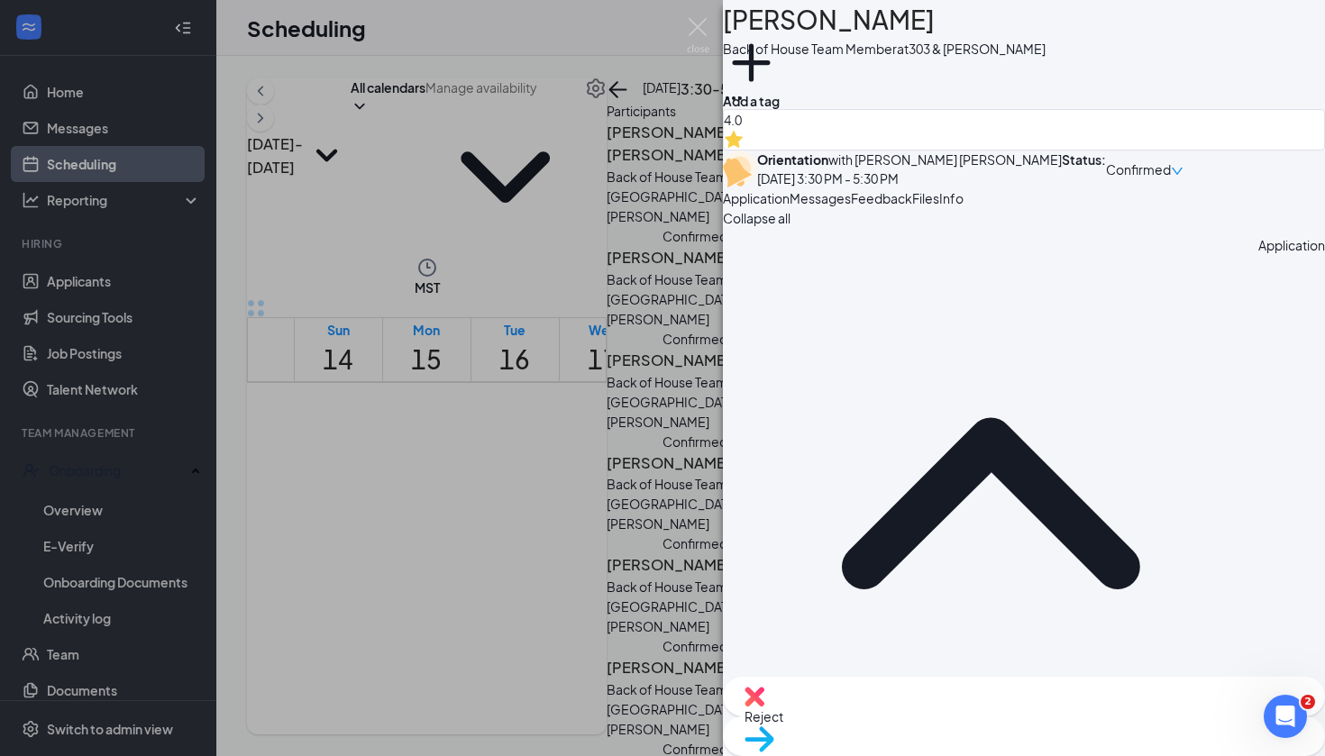
click at [851, 208] on button "Messages" at bounding box center [819, 198] width 61 height 20
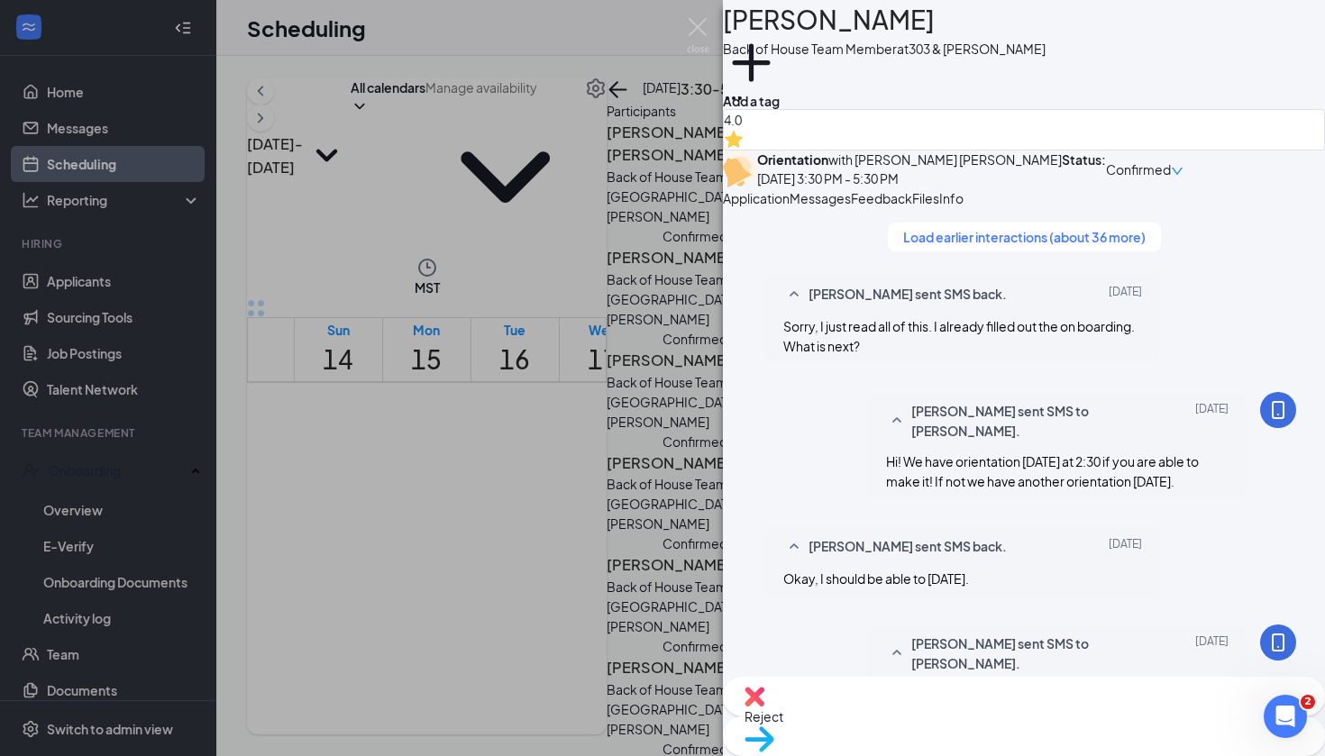
scroll to position [722, 0]
paste textarea "Good morning! For orientation later today... please bring 2 from of I.D, usuall…"
type textarea "Good morning! For orientation later today... please bring 2 from of I.D, usuall…"
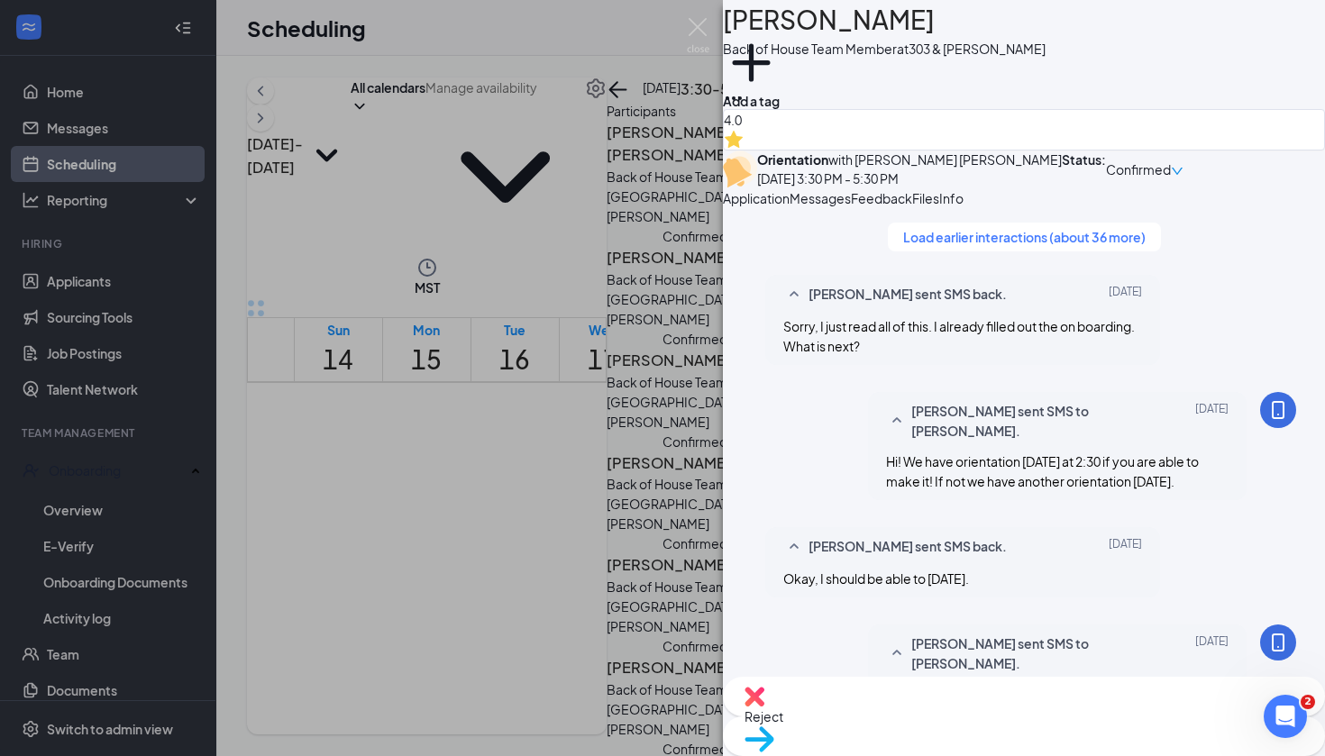
scroll to position [877, 0]
click at [489, 339] on div "AG Amado Gutierrez Back of House Team Member at 303 & Waddell Add a tag 4.0 Ori…" at bounding box center [662, 378] width 1325 height 756
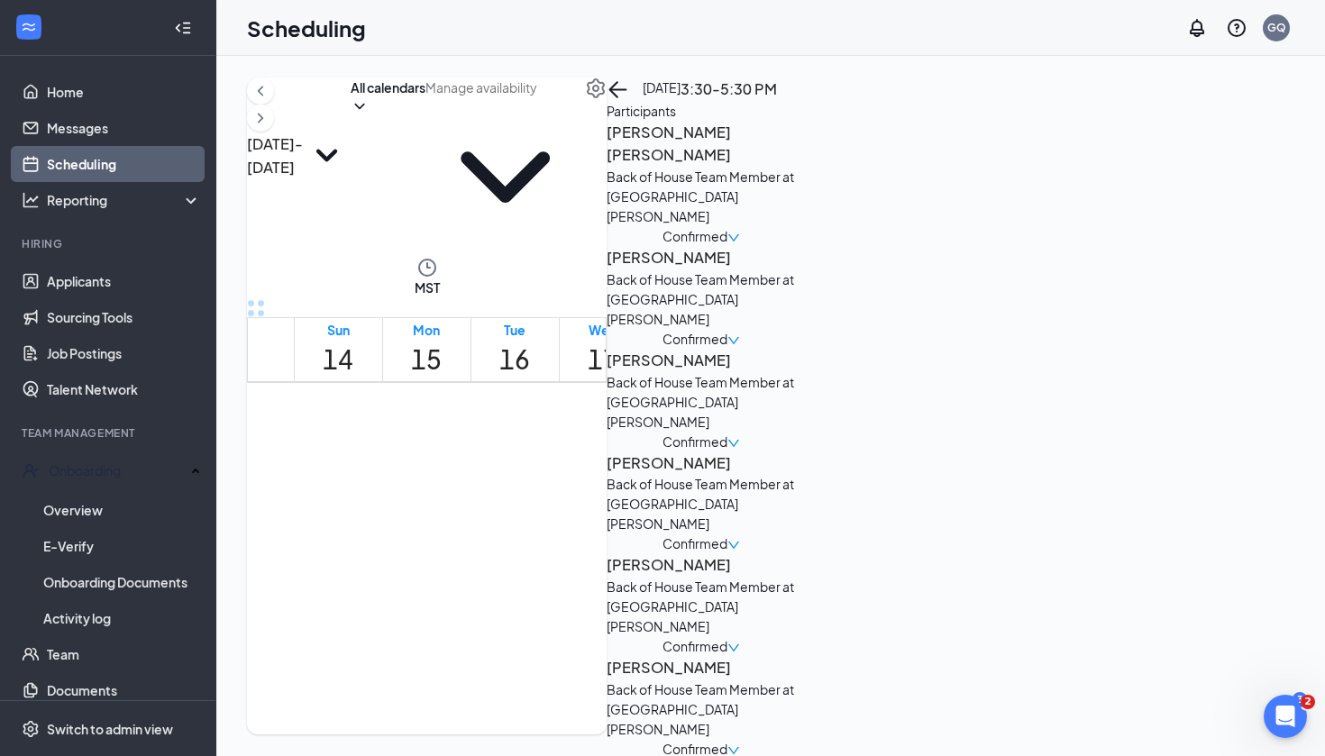
scroll to position [1395, 0]
click at [542, 506] on div at bounding box center [542, 496] width 0 height 17
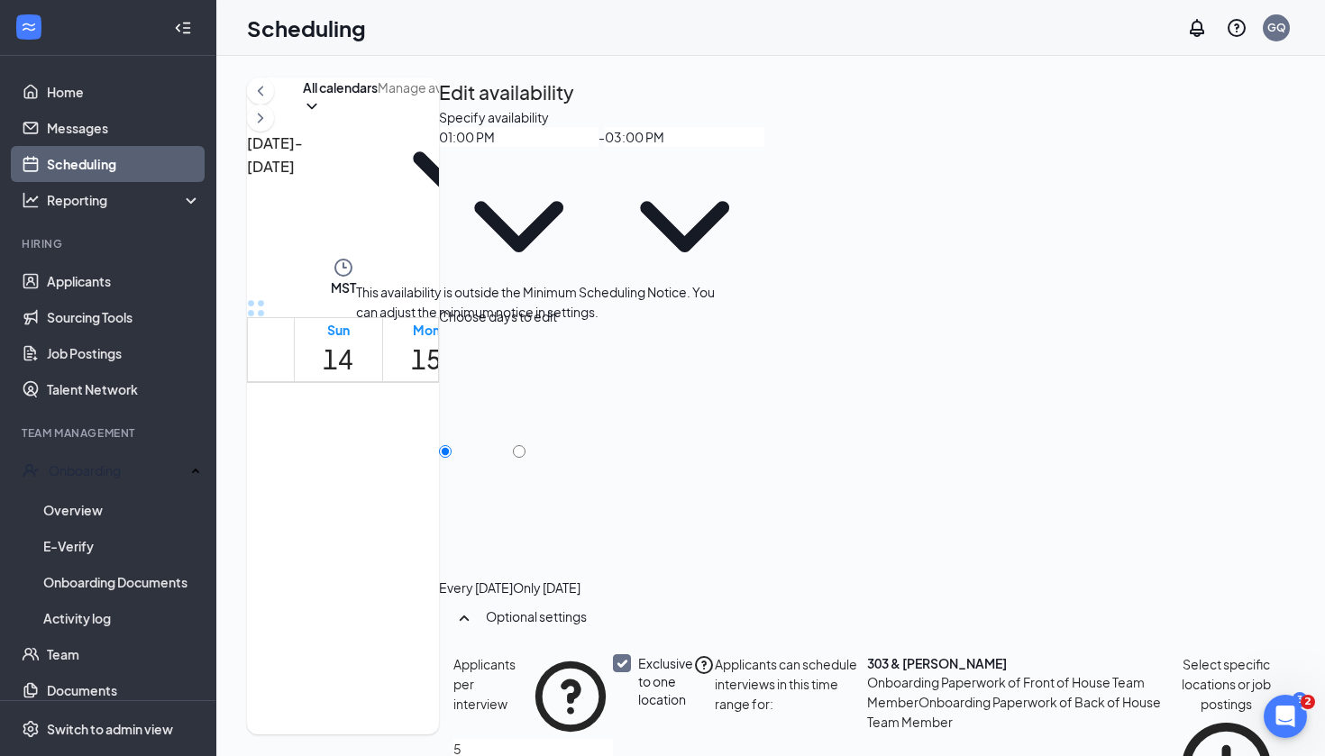
scroll to position [1574, 0]
click at [588, 537] on span "3:00-3:30 PM" at bounding box center [583, 555] width 40 height 36
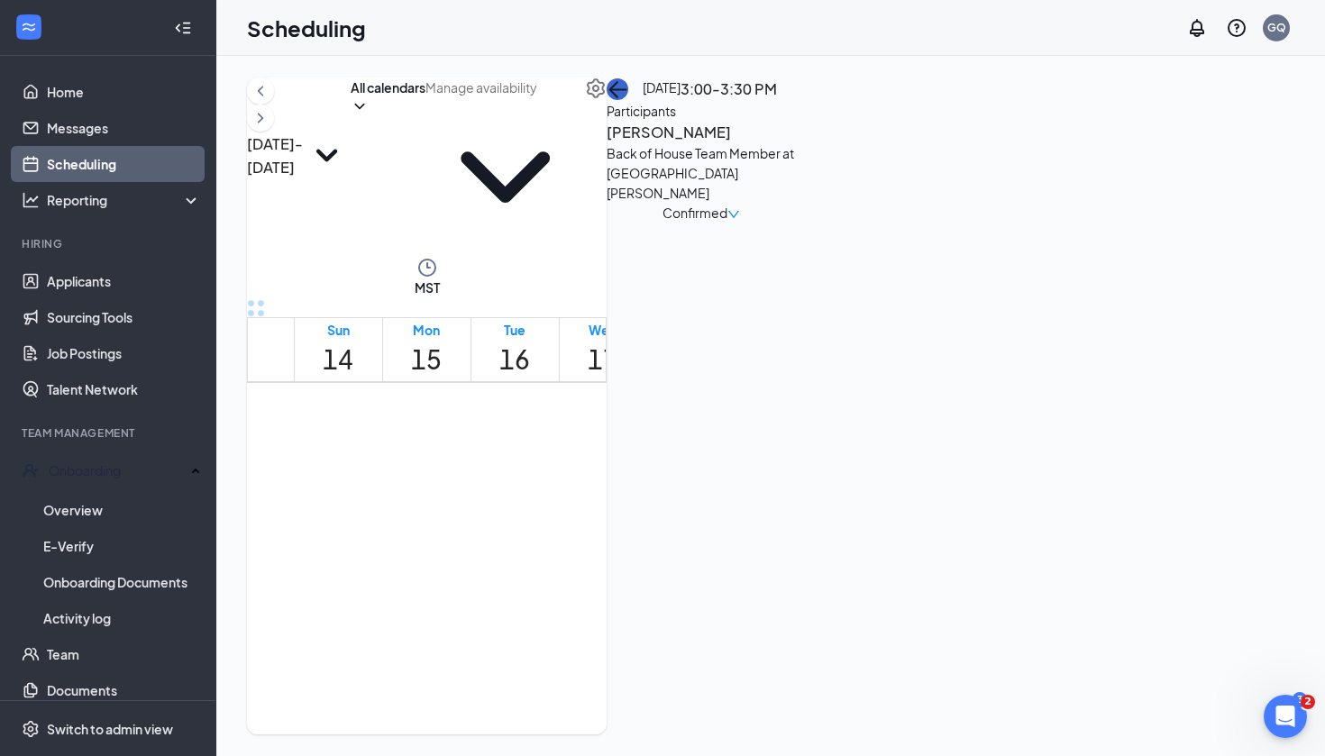
click at [628, 100] on button "back-button" at bounding box center [617, 89] width 22 height 22
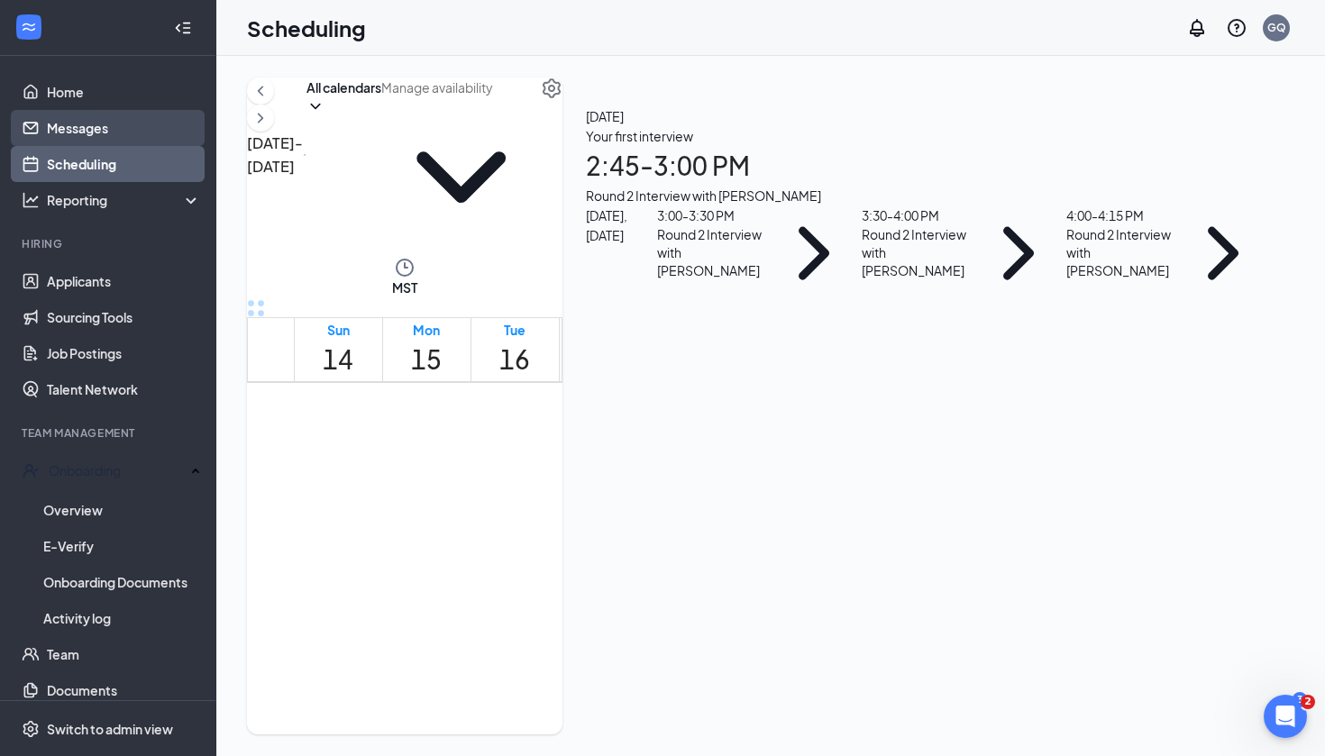
click at [102, 114] on link "Messages" at bounding box center [124, 128] width 154 height 36
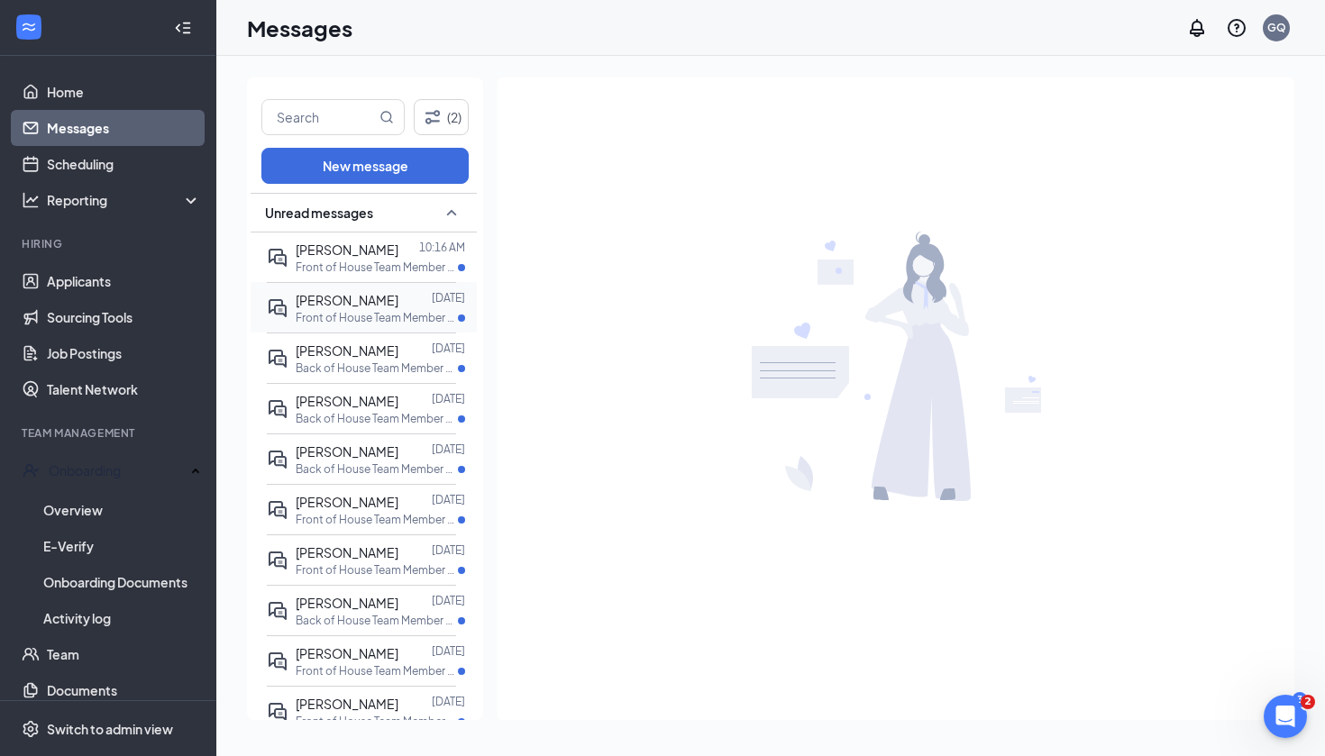
click at [318, 311] on p "Front of House Team Member at [GEOGRAPHIC_DATA][PERSON_NAME]" at bounding box center [377, 317] width 162 height 15
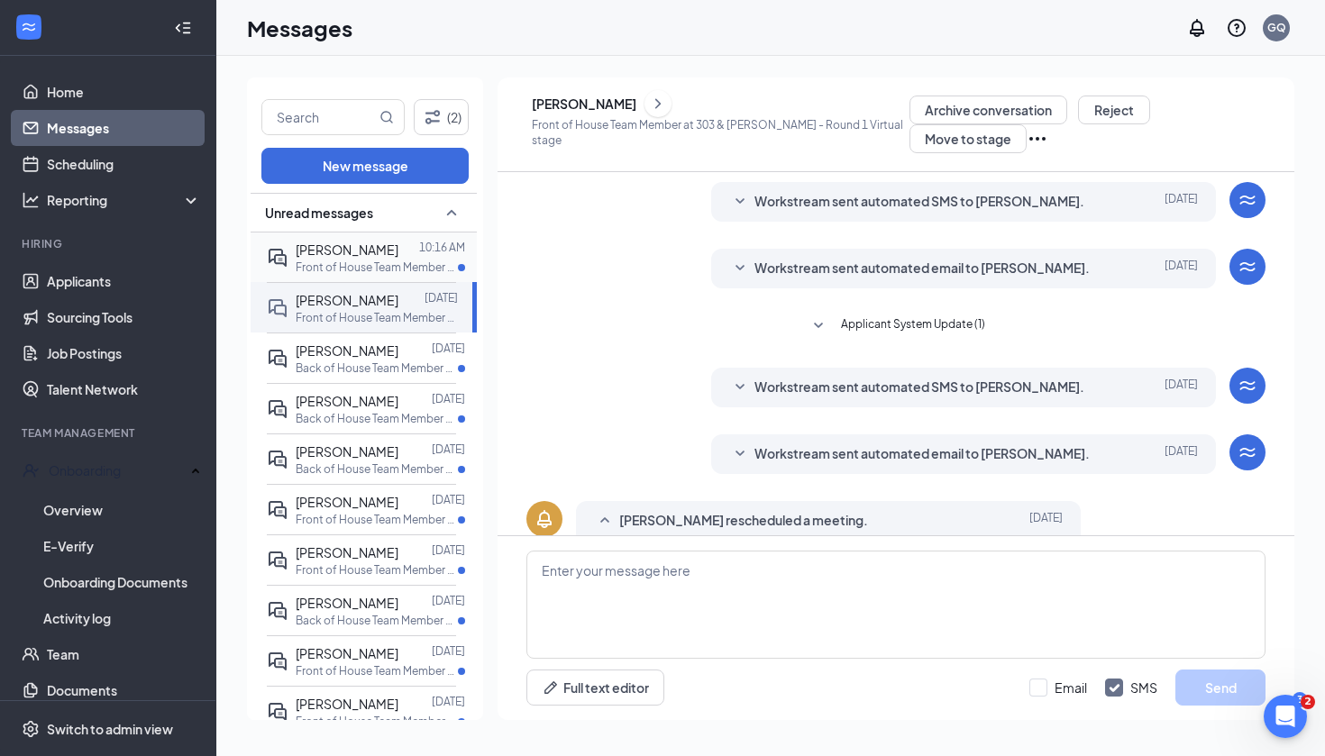
scroll to position [356, 0]
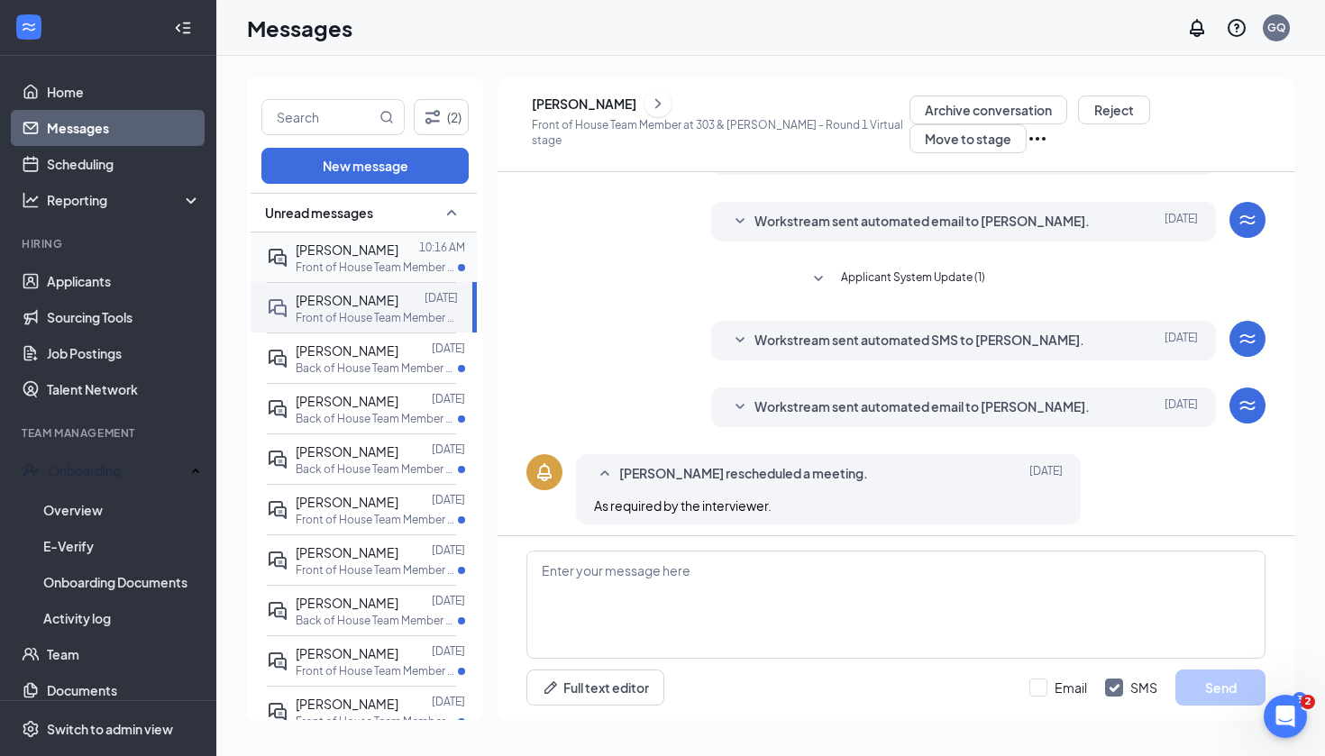
click at [345, 246] on span "[PERSON_NAME]" at bounding box center [347, 249] width 103 height 16
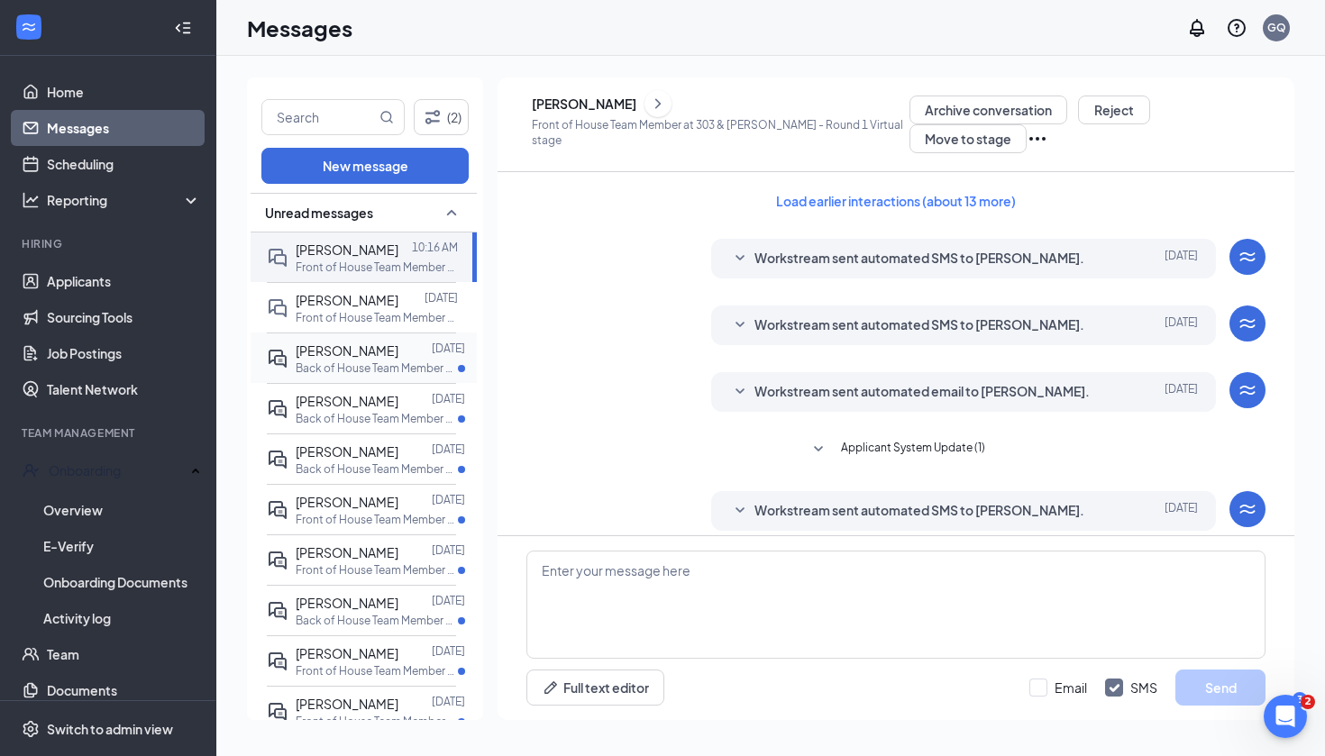
scroll to position [356, 0]
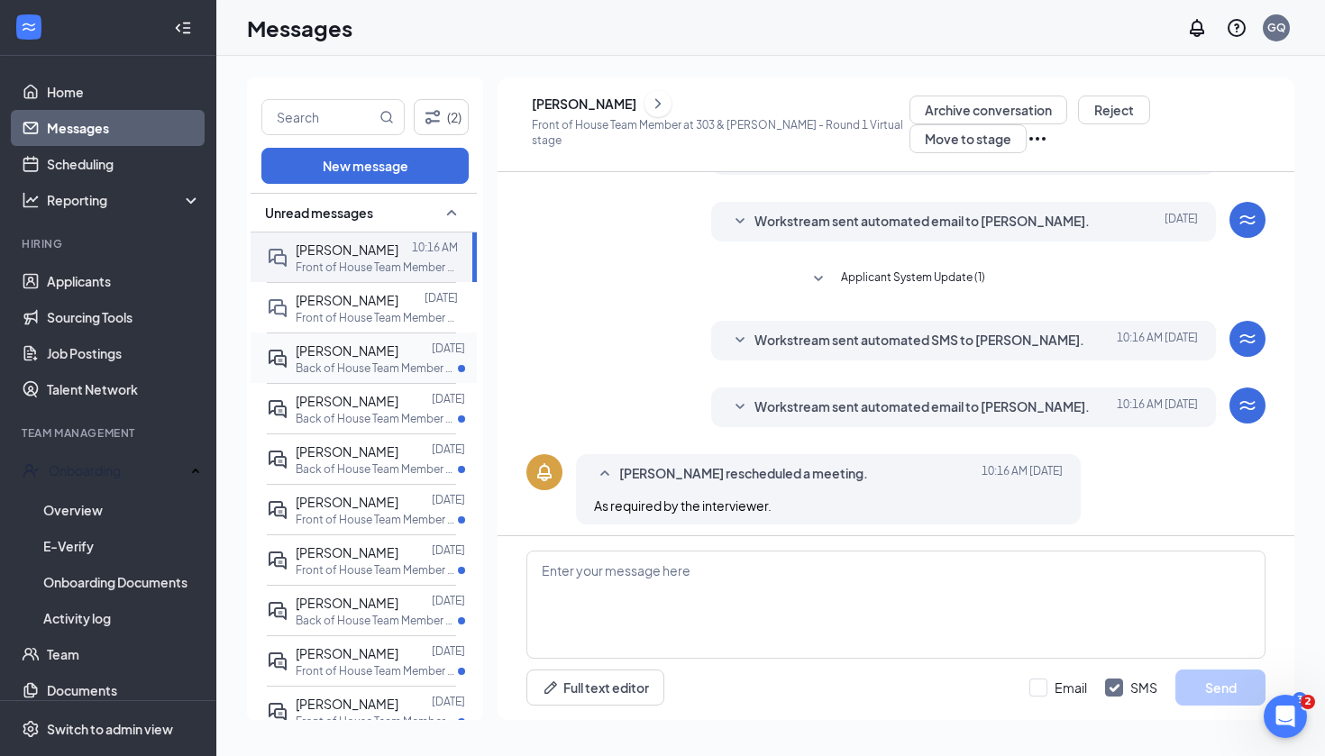
click at [354, 366] on p "Back of House Team Member at [GEOGRAPHIC_DATA][PERSON_NAME]" at bounding box center [377, 367] width 162 height 15
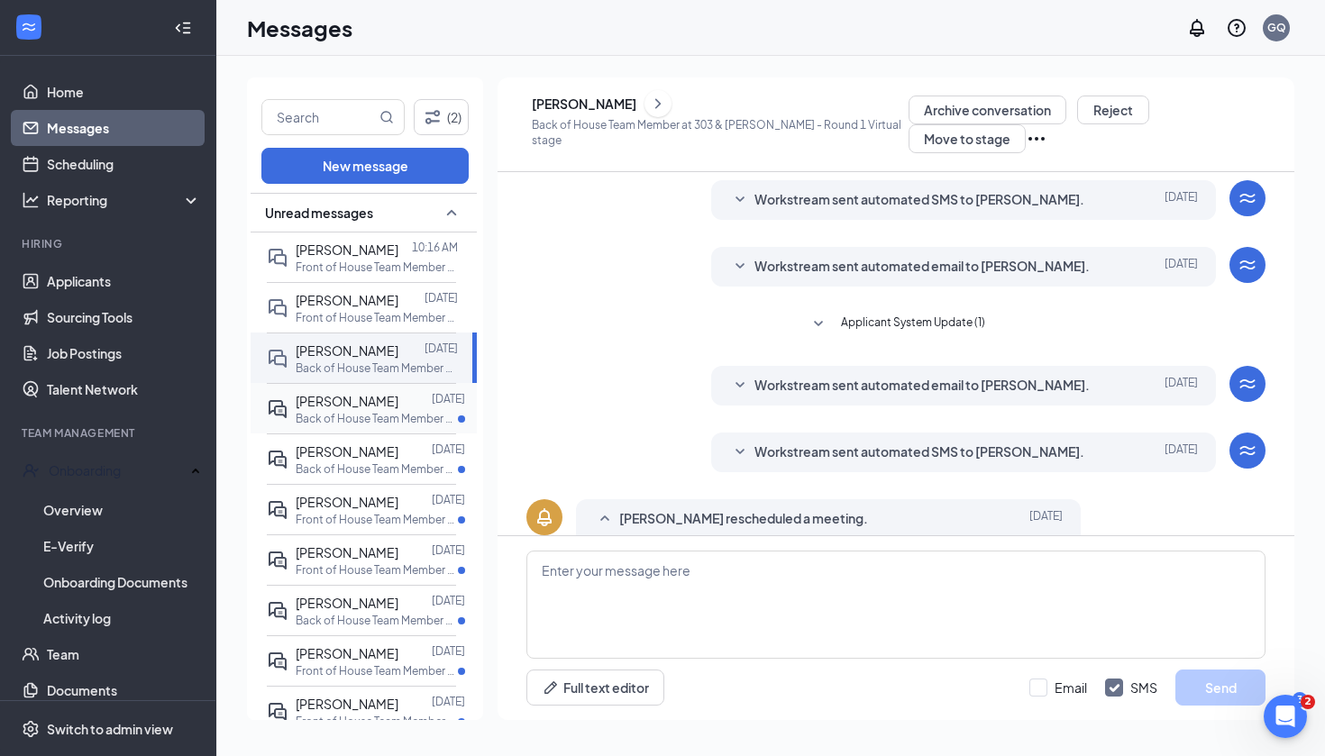
scroll to position [356, 0]
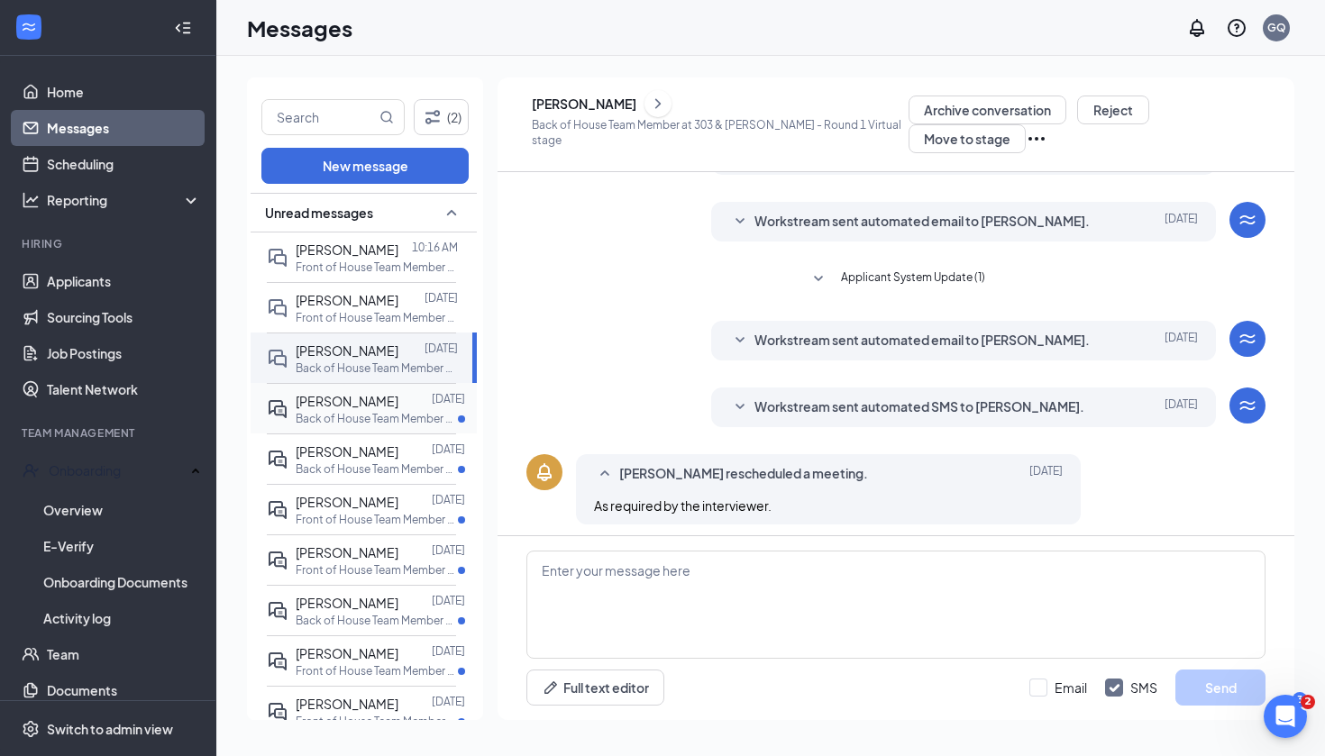
click at [353, 418] on p "Back of House Team Member at [GEOGRAPHIC_DATA][PERSON_NAME]" at bounding box center [377, 418] width 162 height 15
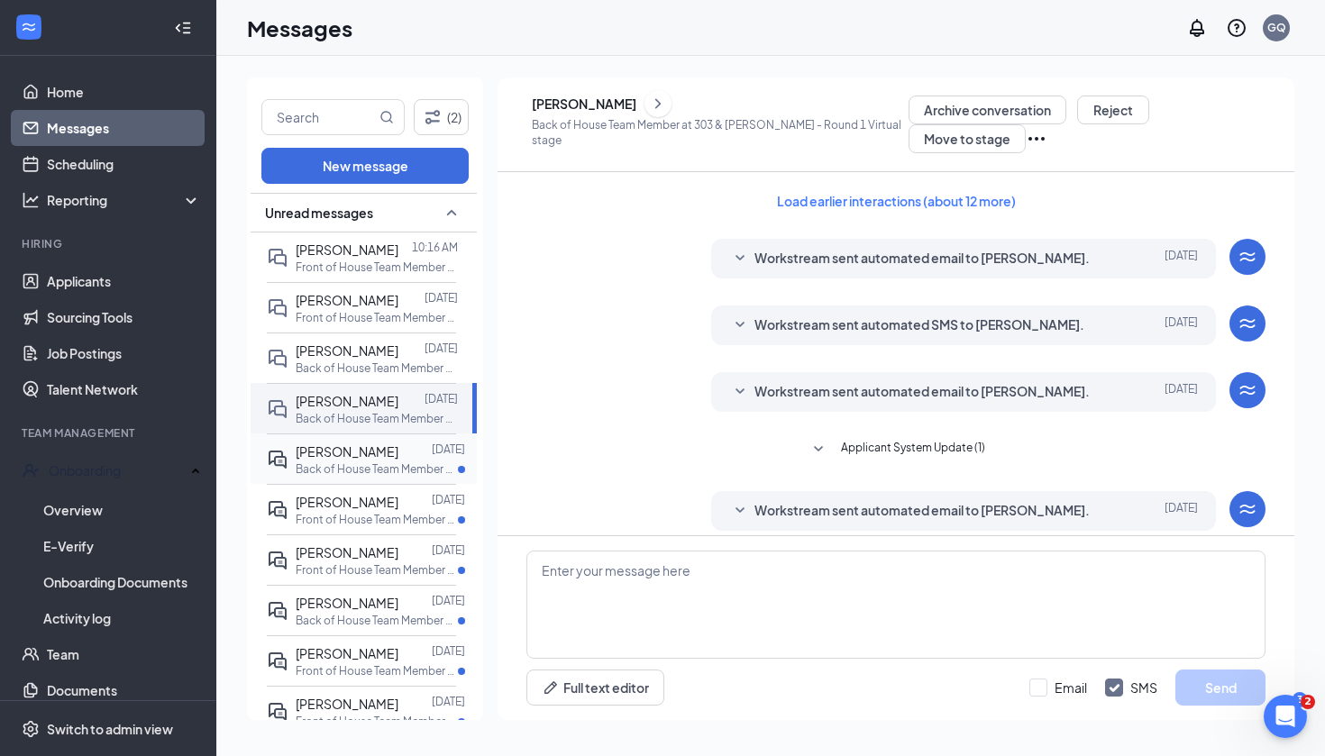
scroll to position [356, 0]
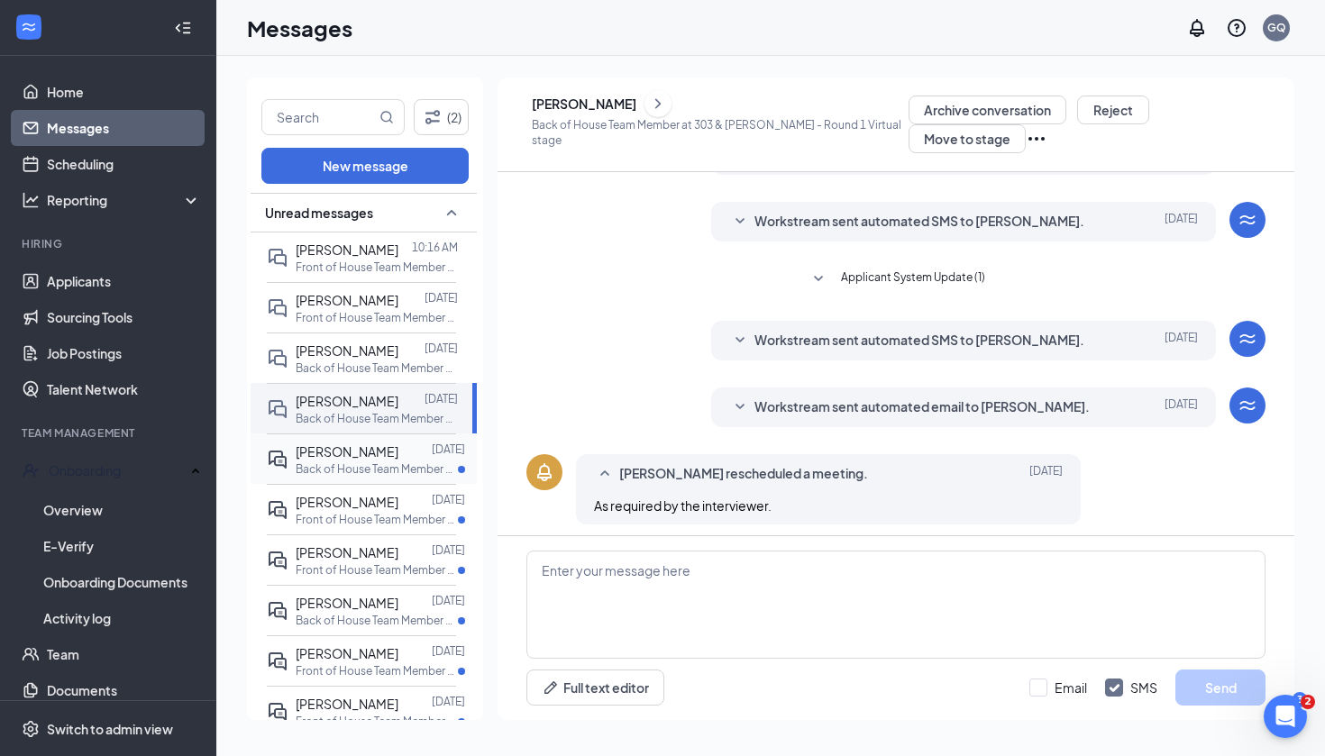
click at [350, 450] on span "Rosa Jass" at bounding box center [347, 451] width 103 height 16
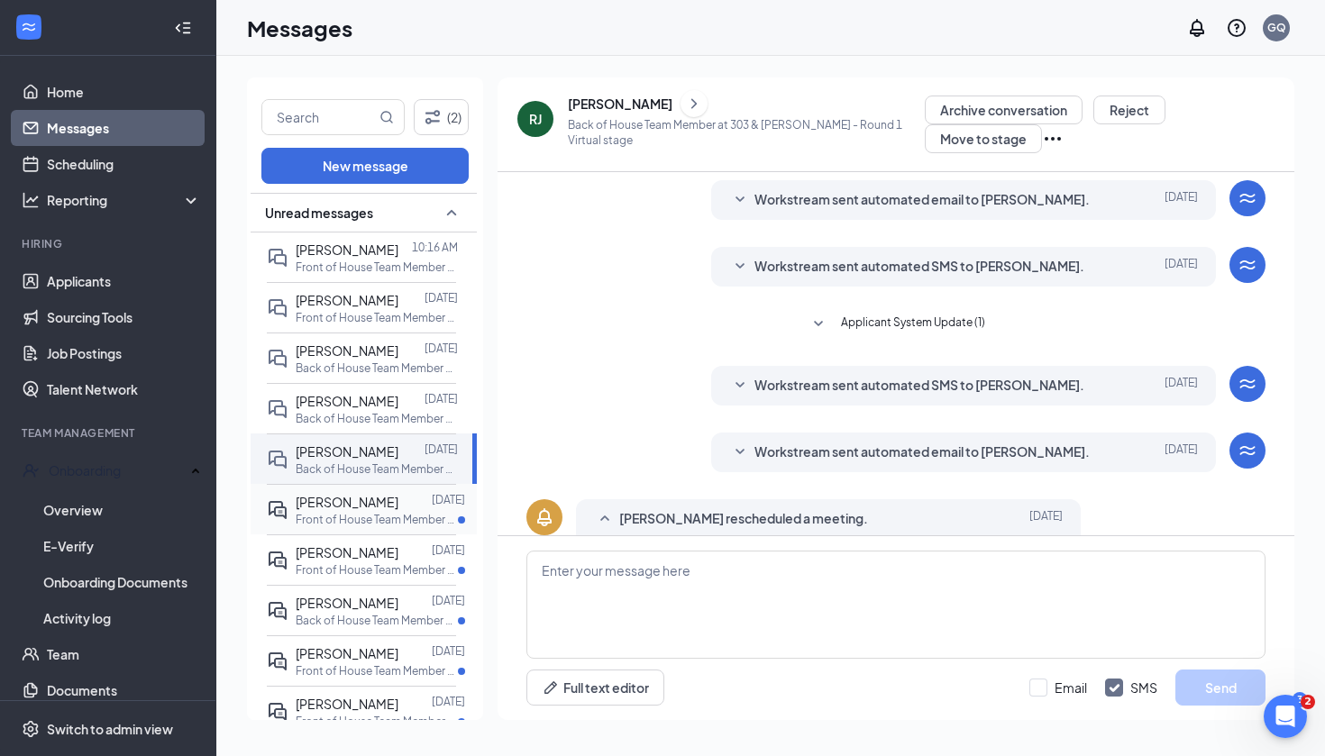
scroll to position [356, 0]
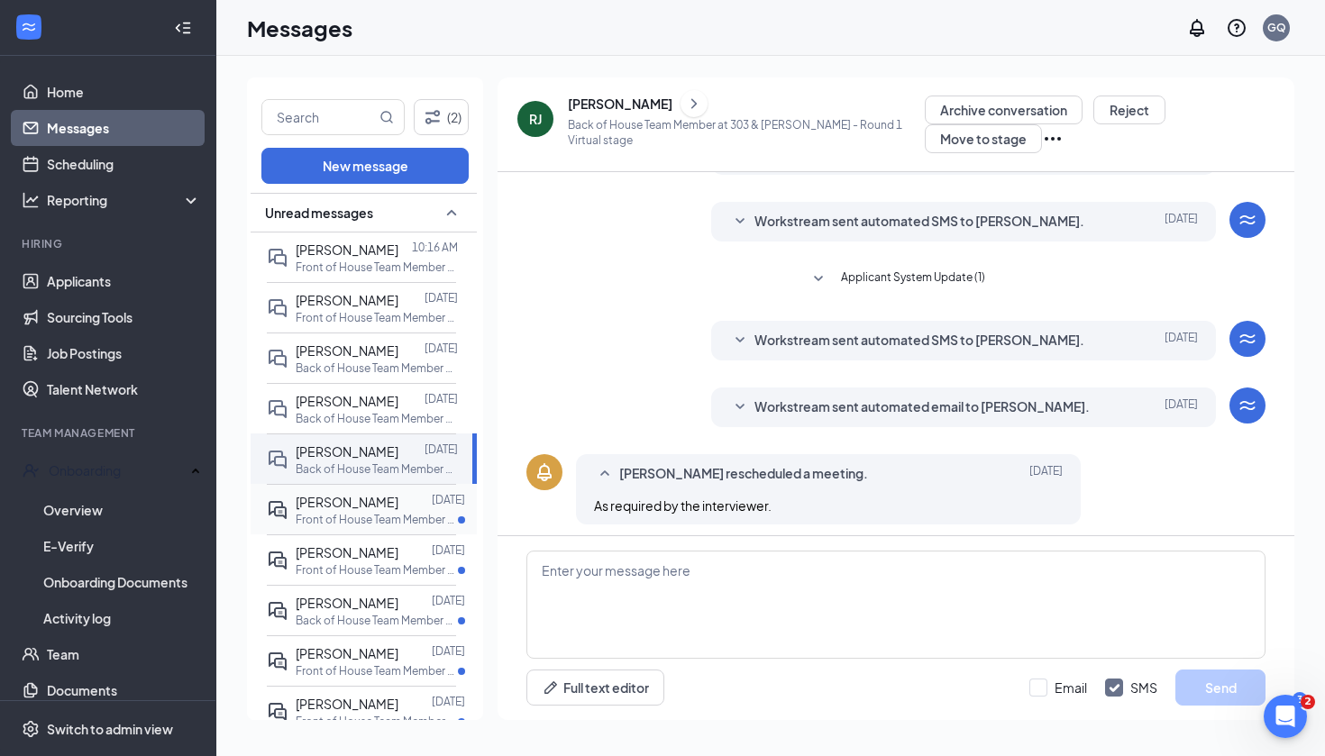
click at [367, 510] on span "AMINA CLEAVER-BASCOMBE" at bounding box center [347, 502] width 103 height 16
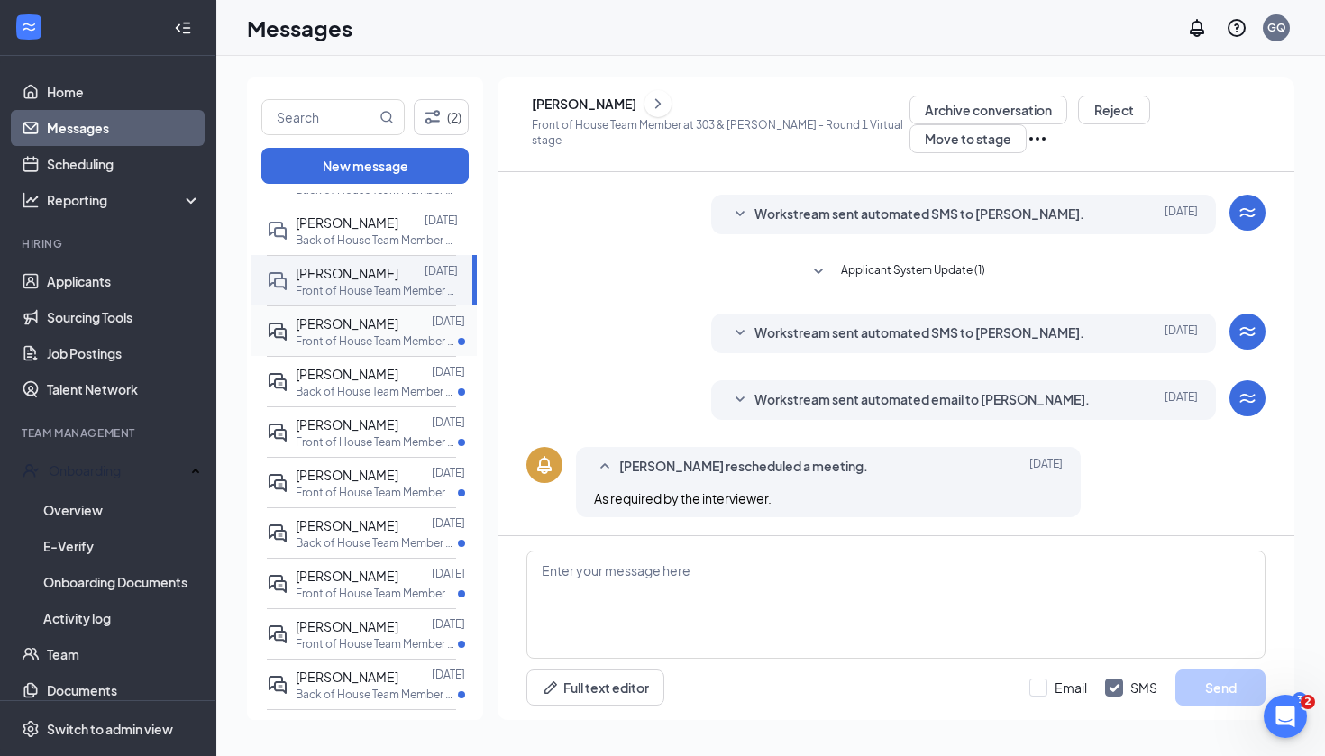
scroll to position [482, 0]
click at [358, 349] on p "Front of House Team Member at [GEOGRAPHIC_DATA][PERSON_NAME]" at bounding box center [377, 340] width 162 height 15
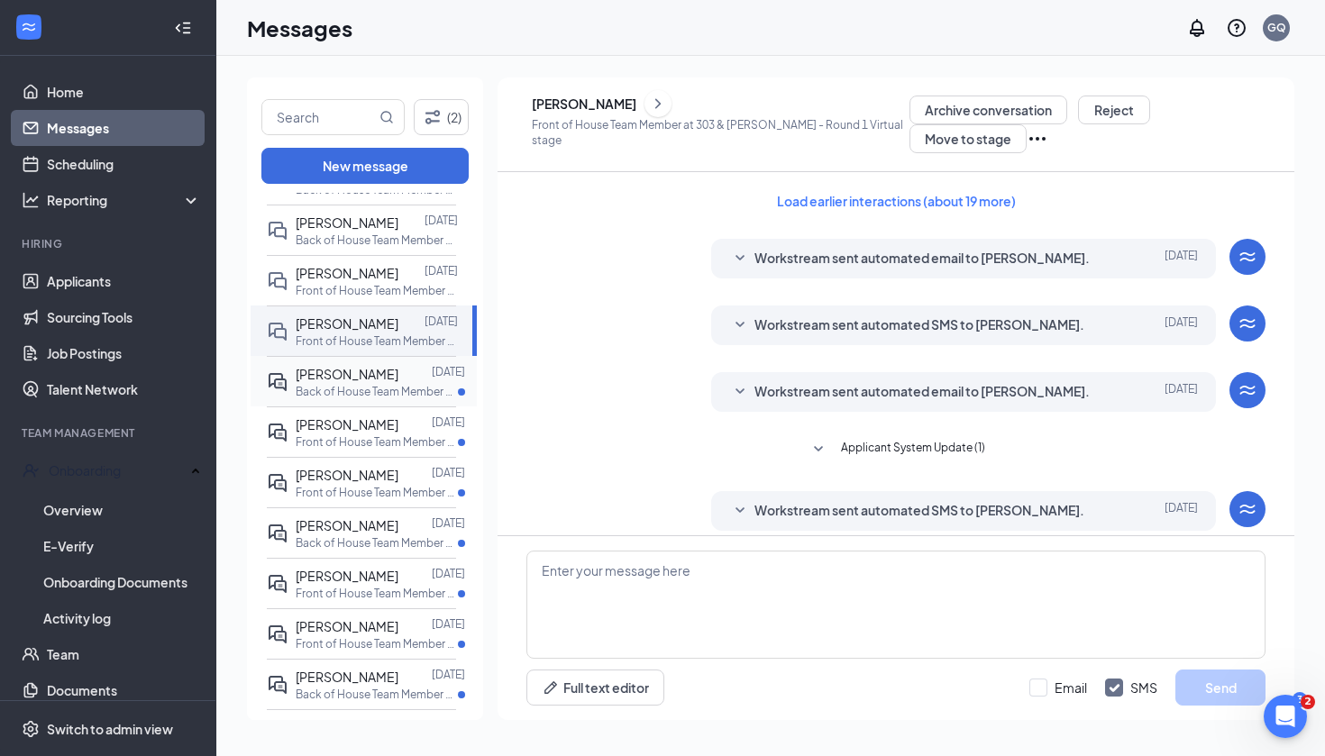
scroll to position [311, 0]
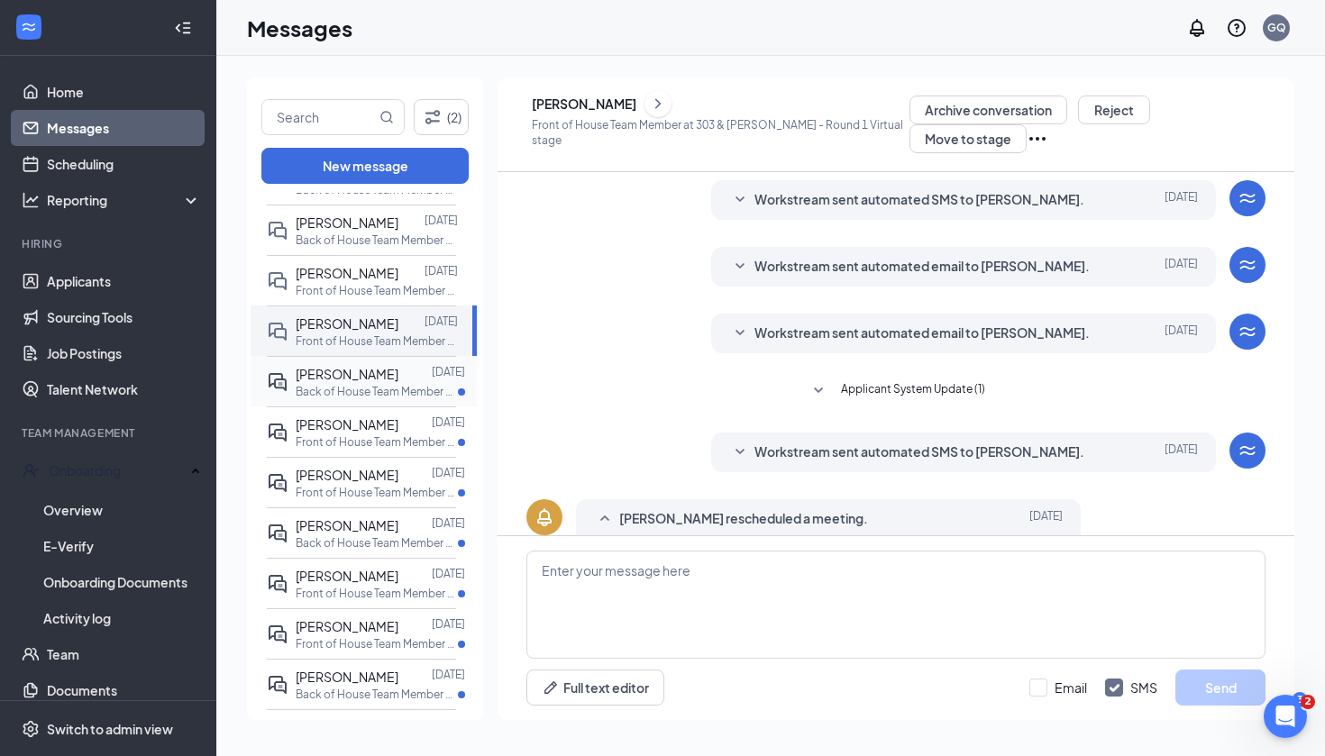
click at [360, 384] on div "CHRISTOPHER ORTEGA" at bounding box center [347, 374] width 103 height 20
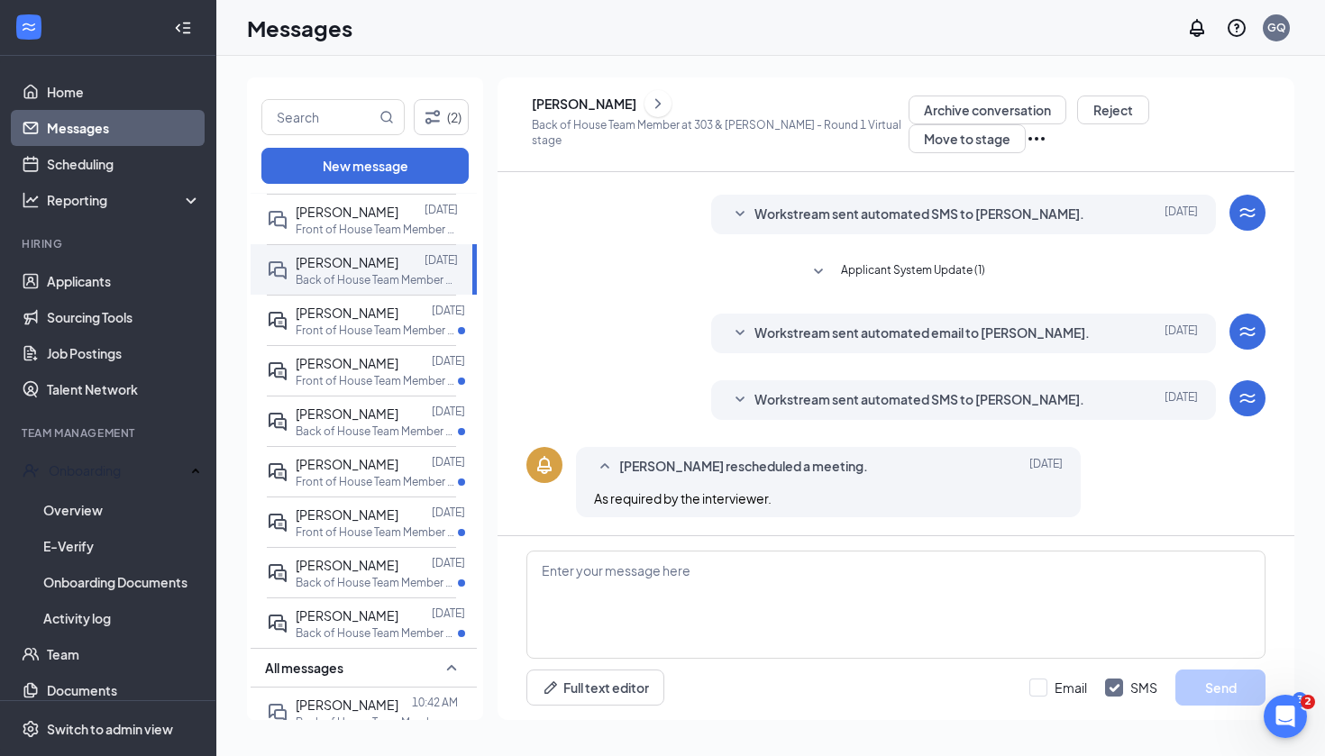
scroll to position [382, 0]
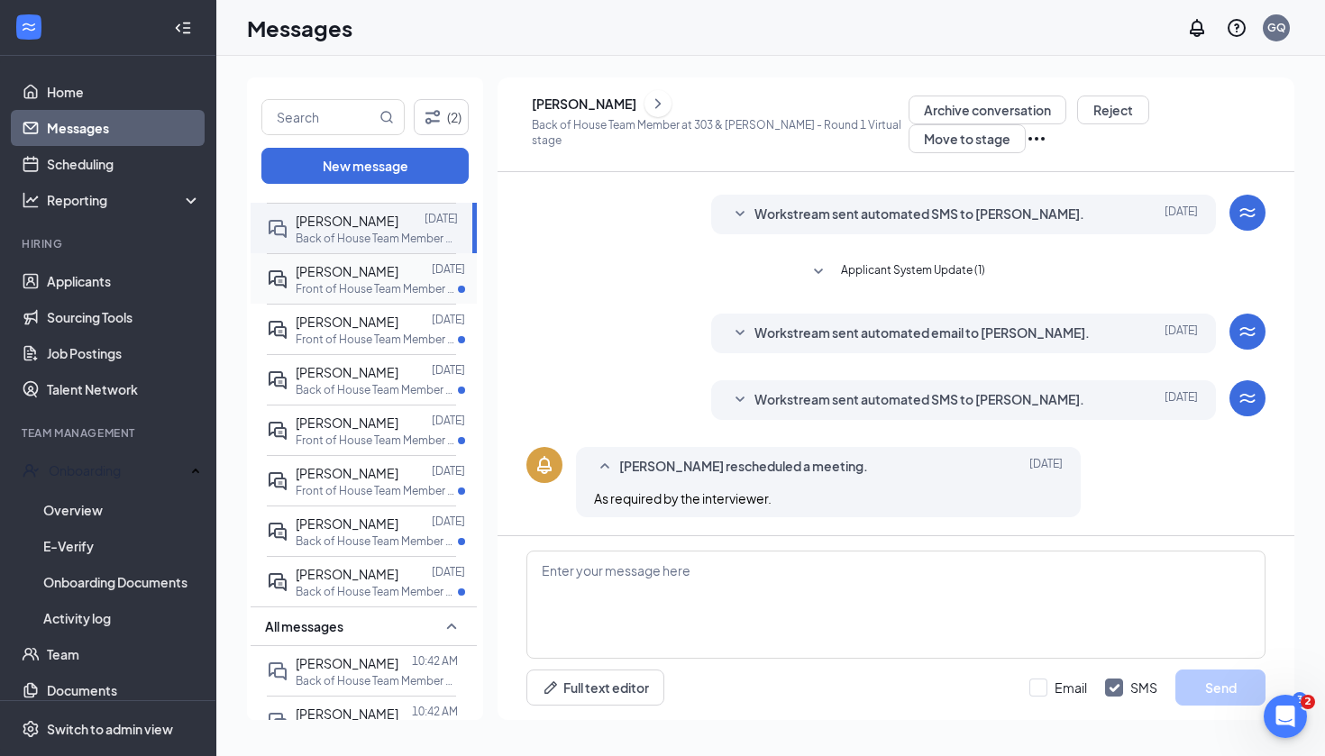
click at [378, 279] on span "Makayla Haynes" at bounding box center [347, 271] width 103 height 16
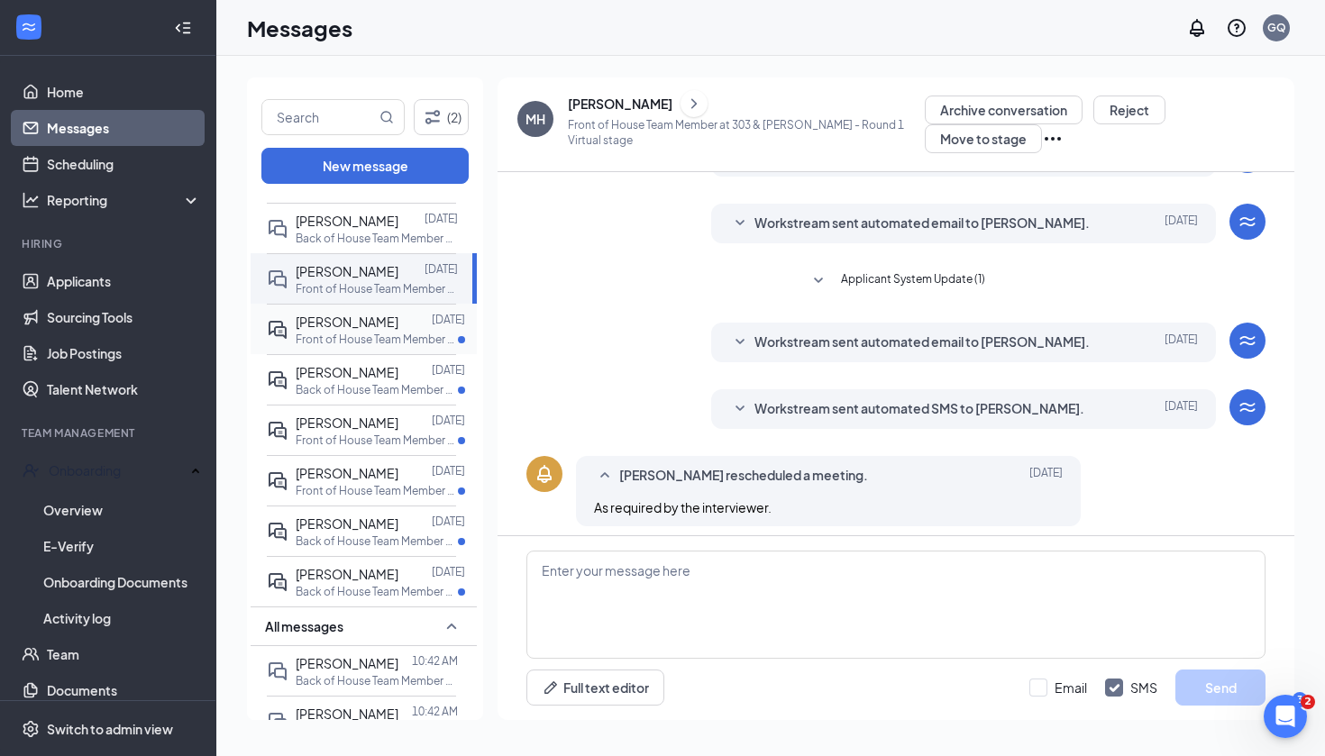
scroll to position [356, 0]
click at [368, 354] on div "Raven Merly Sep 15 Front of House Team Member at 303 & Waddell" at bounding box center [361, 329] width 189 height 50
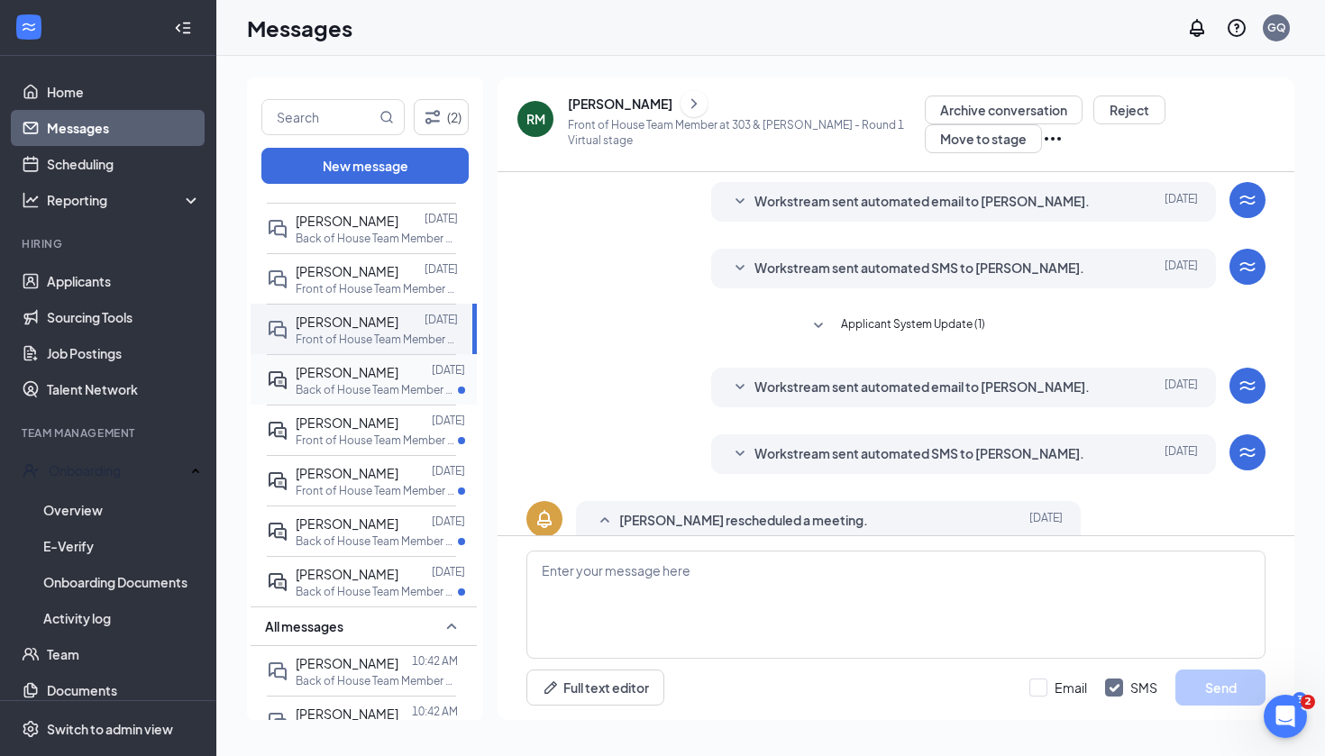
scroll to position [356, 0]
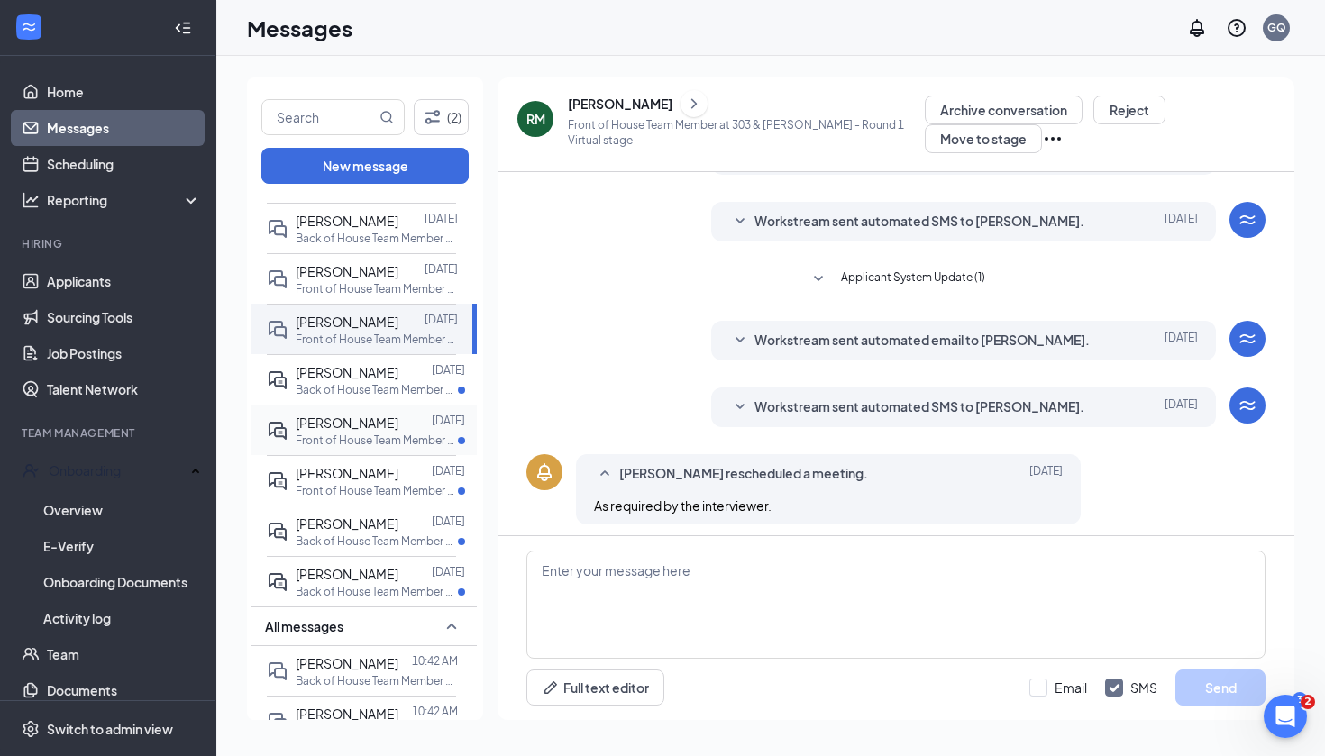
click at [358, 431] on span "Peter Visoso" at bounding box center [347, 423] width 103 height 16
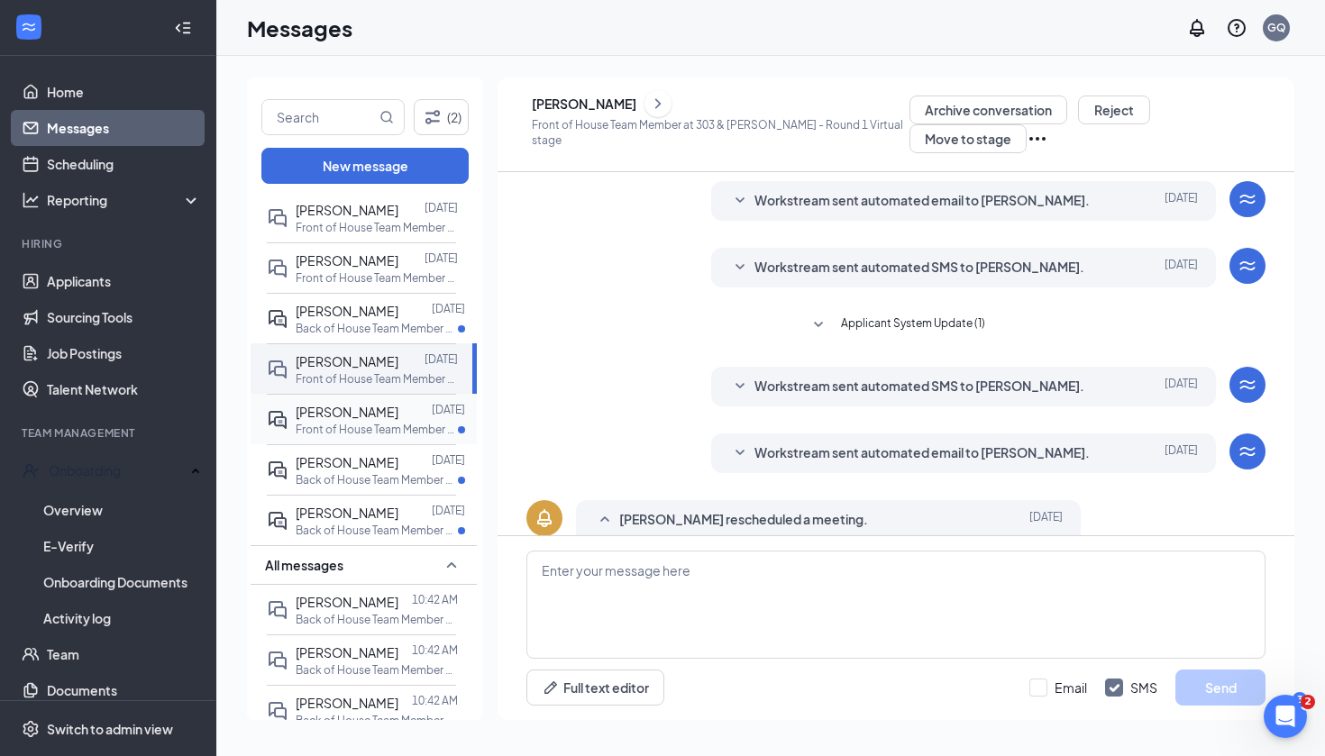
scroll to position [356, 0]
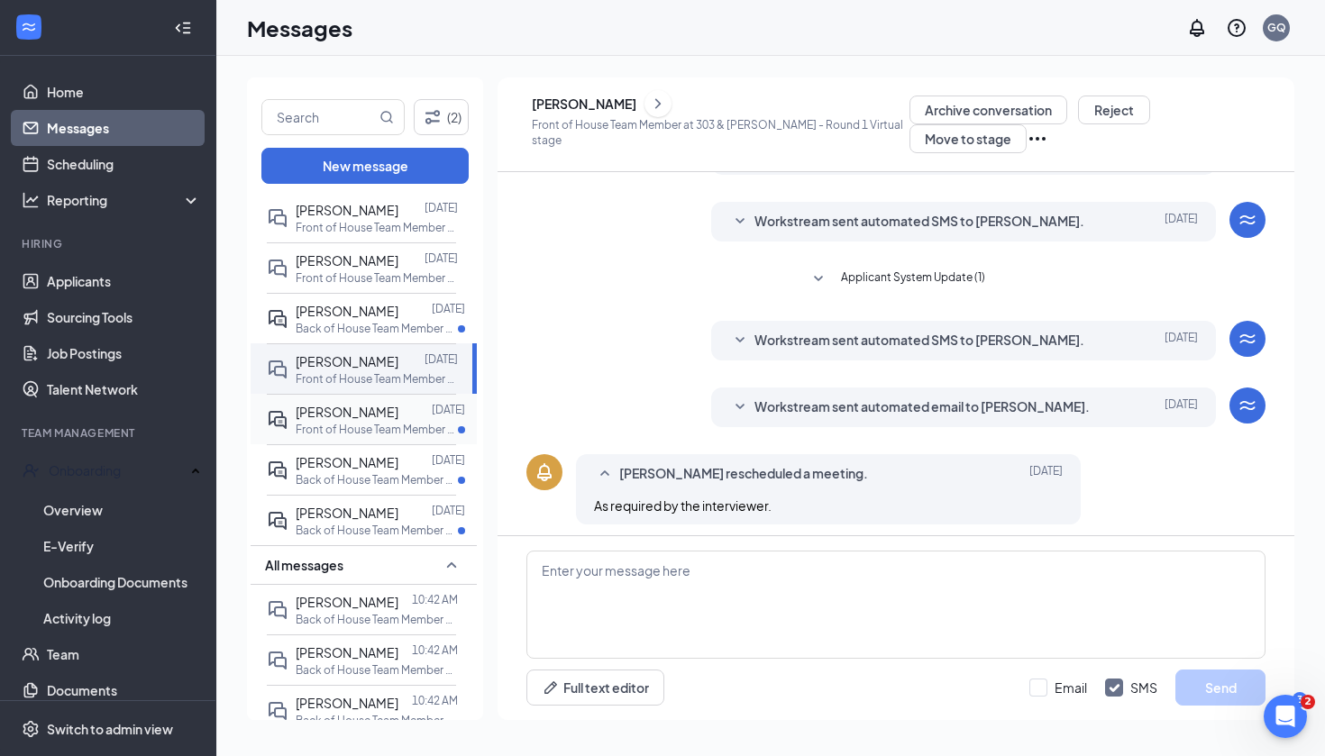
click at [358, 420] on span "[PERSON_NAME]" at bounding box center [347, 412] width 103 height 16
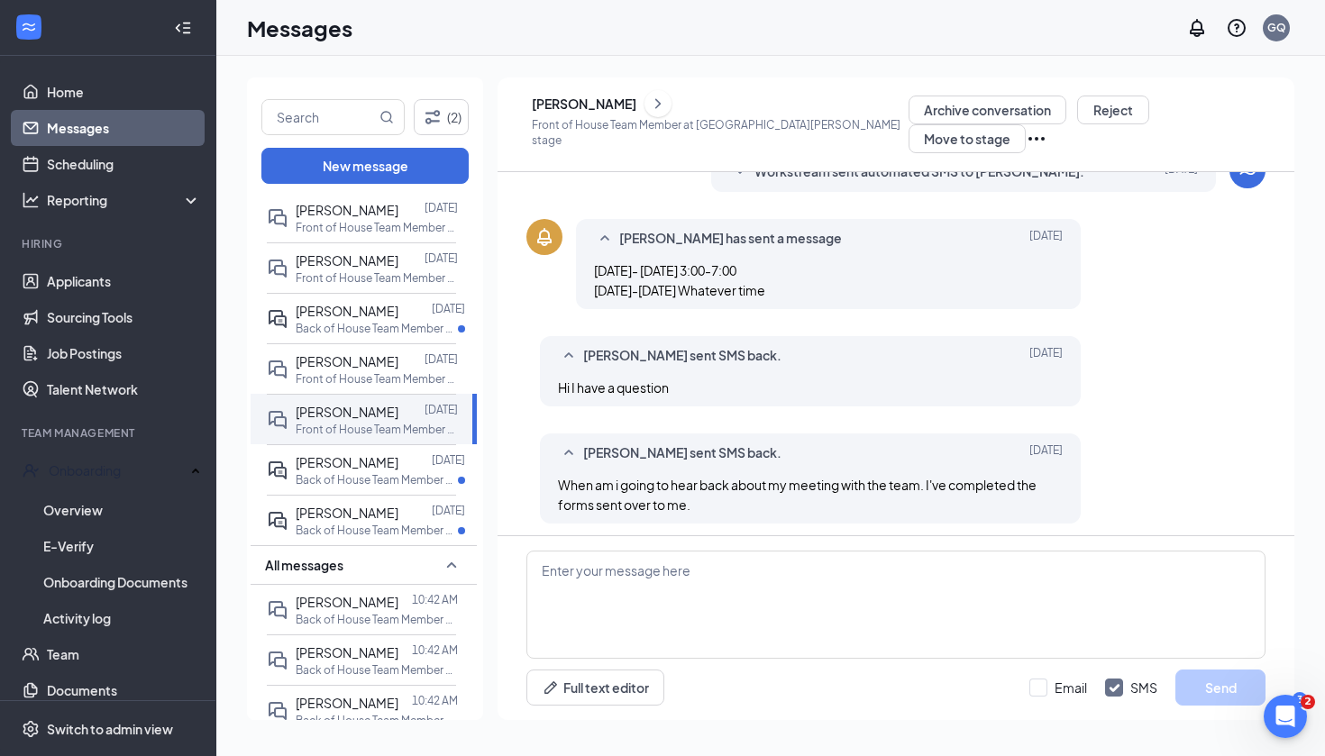
scroll to position [552, 0]
click at [625, 92] on div "[PERSON_NAME]" at bounding box center [720, 103] width 377 height 27
click at [624, 99] on div "[PERSON_NAME]" at bounding box center [584, 104] width 105 height 18
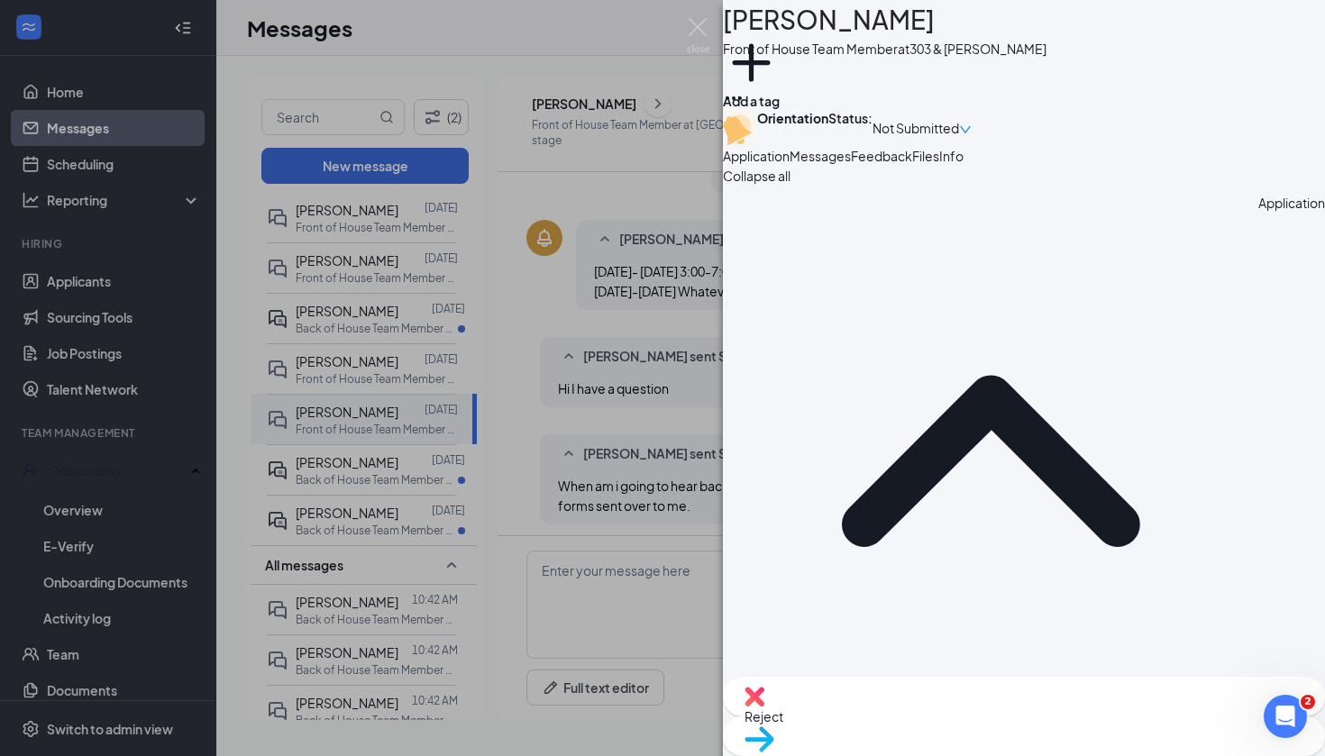
click at [635, 239] on div "KT kaitlyn Tippy Front of House Team Member at 303 & Waddell Add a tag Orientat…" at bounding box center [662, 378] width 1325 height 756
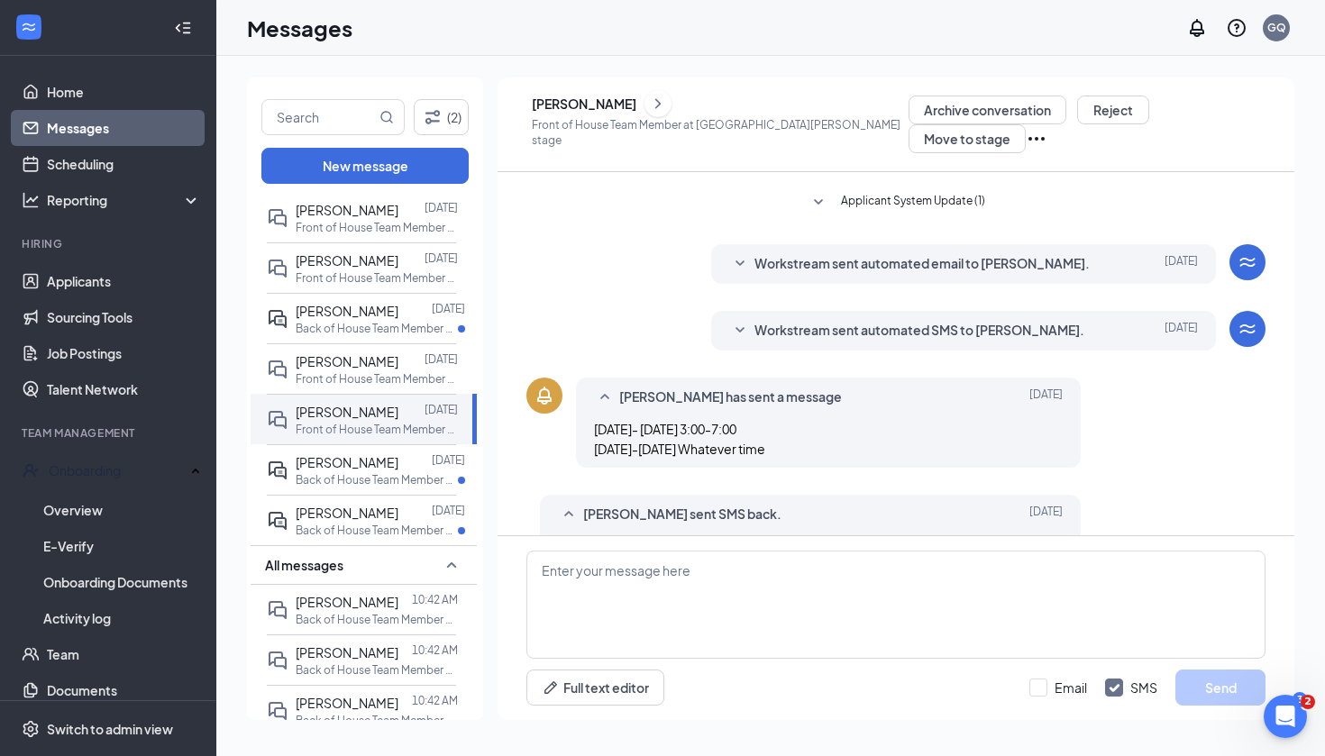
scroll to position [391, 0]
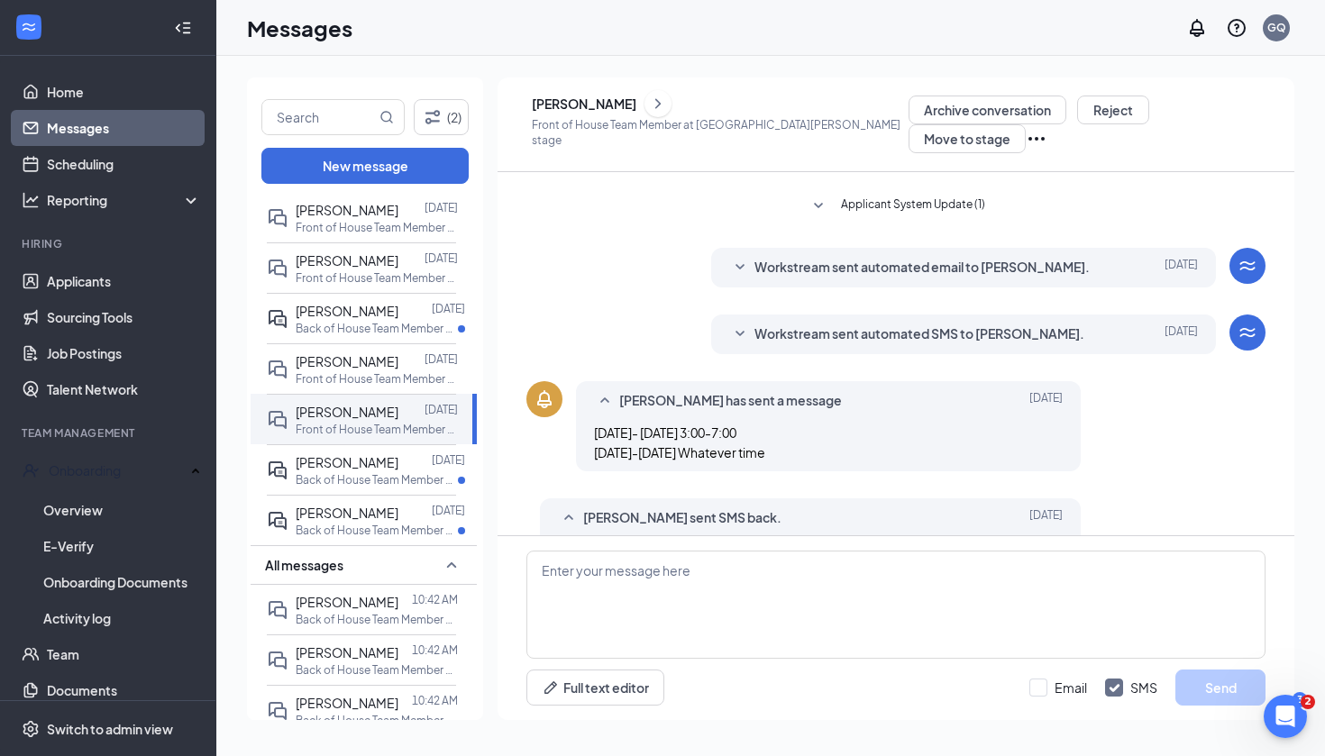
click at [577, 96] on div "[PERSON_NAME]" at bounding box center [584, 104] width 105 height 18
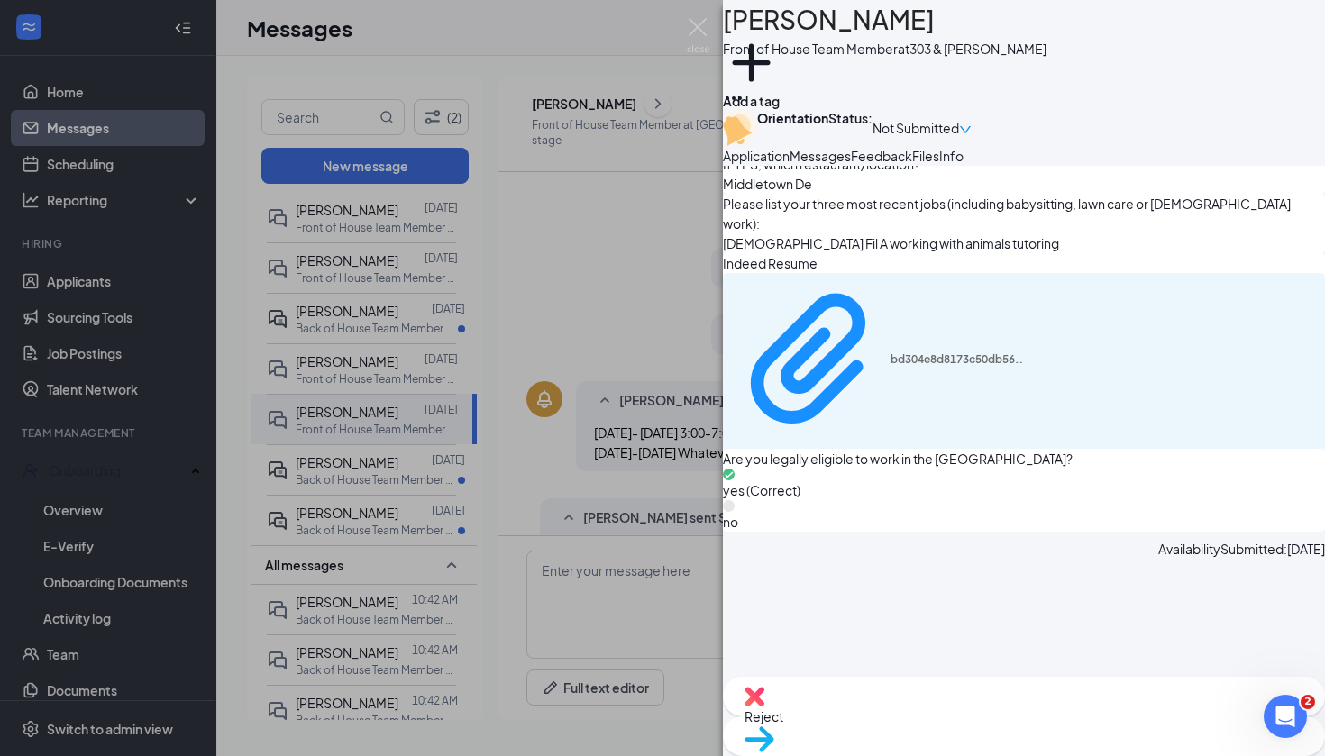
scroll to position [1156, 0]
click at [652, 270] on div "KT kaitlyn Tippy Front of House Team Member at 303 & Waddell Add a tag Orientat…" at bounding box center [662, 378] width 1325 height 756
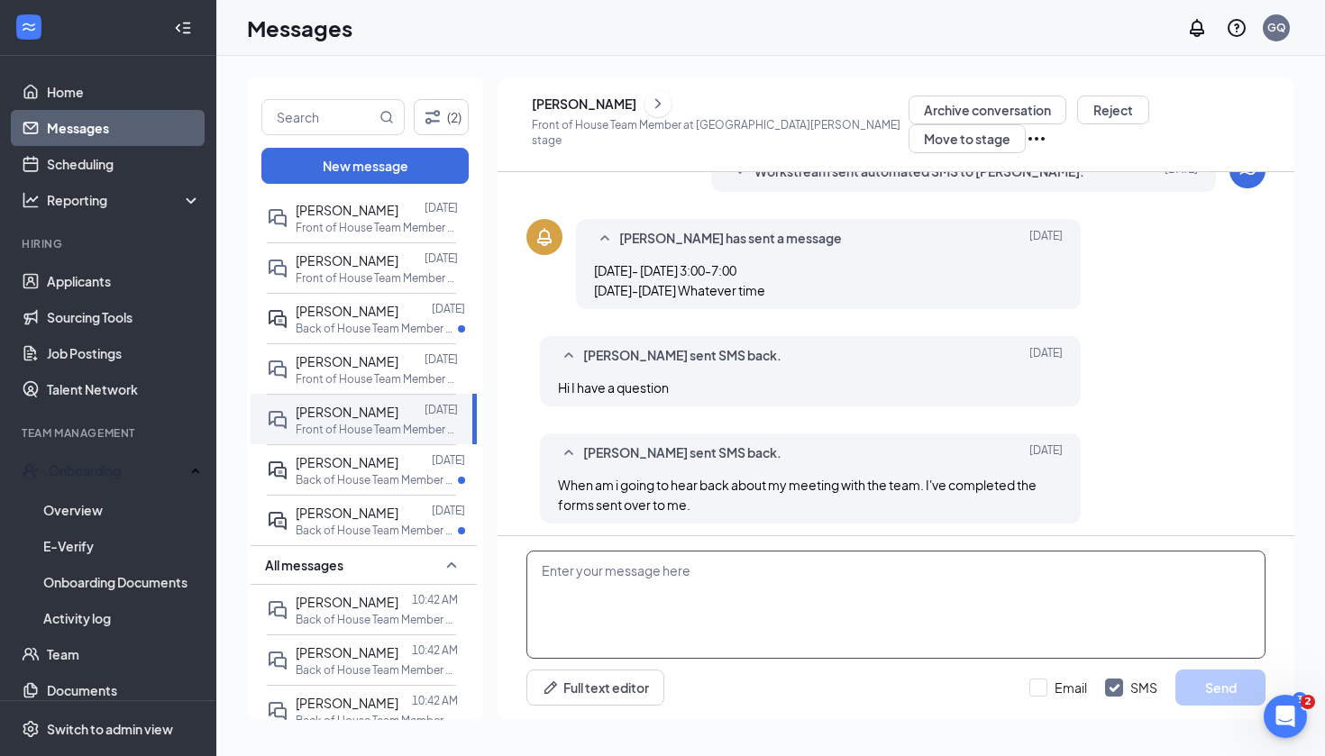
scroll to position [552, 0]
click at [575, 568] on textarea at bounding box center [895, 605] width 739 height 108
click at [118, 172] on link "Scheduling" at bounding box center [124, 164] width 154 height 36
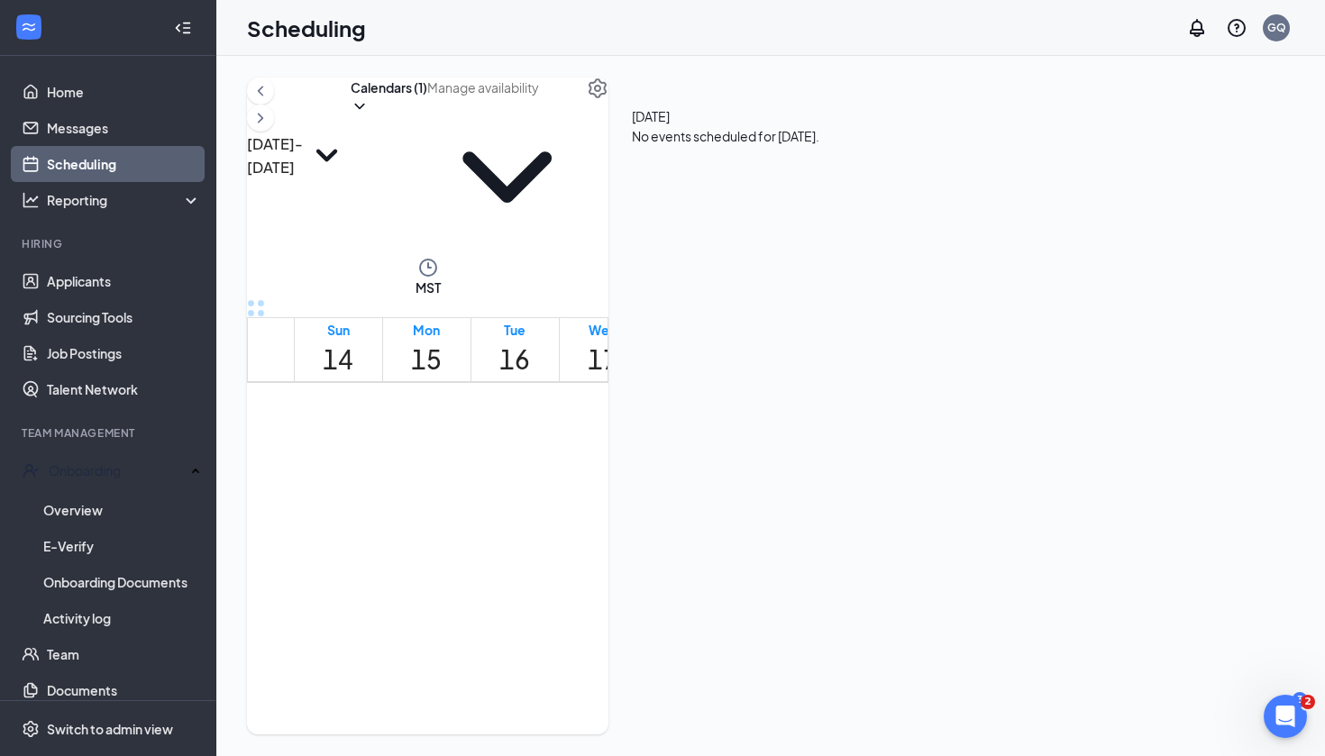
scroll to position [886, 0]
click at [269, 117] on icon "ChevronRight" at bounding box center [260, 118] width 18 height 22
click at [427, 115] on button "Calendars (1)" at bounding box center [389, 96] width 77 height 38
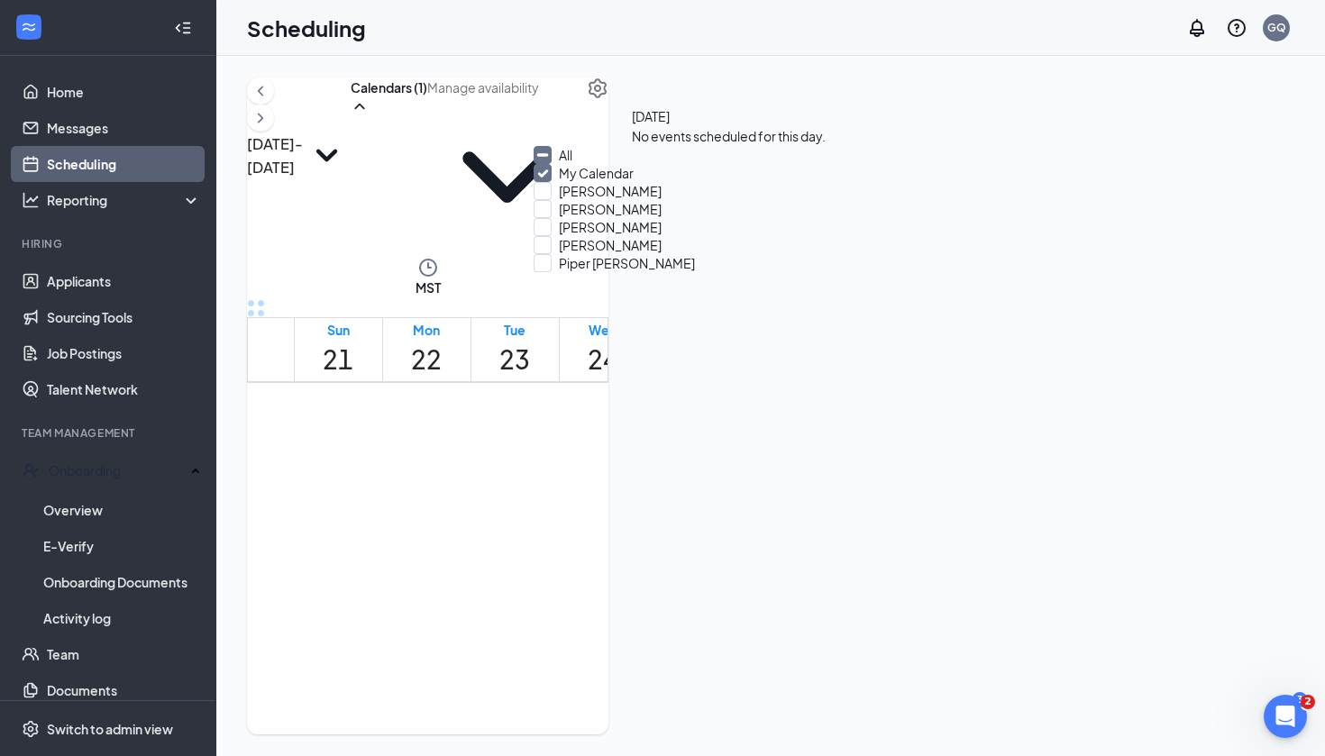
click at [554, 158] on input "All" at bounding box center [552, 155] width 39 height 18
checkbox input "true"
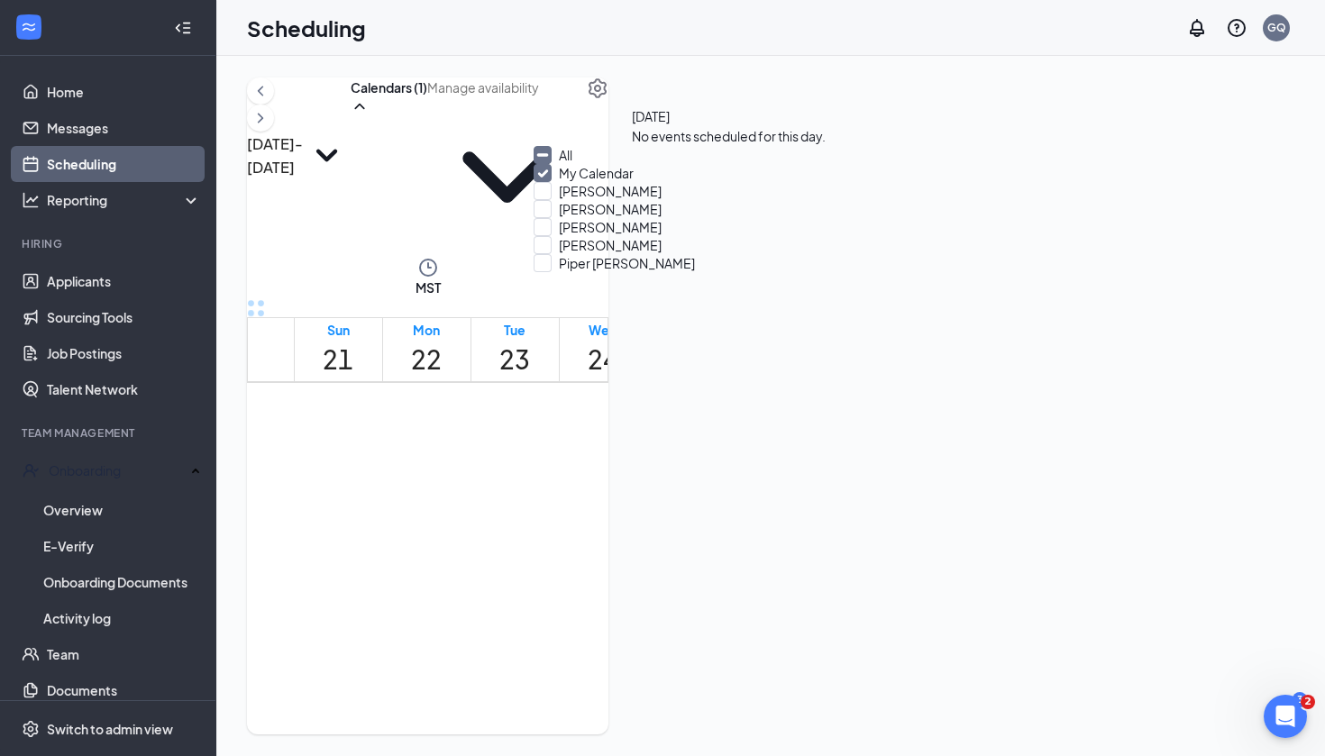
checkbox input "true"
click at [460, 42] on td at bounding box center [603, 32] width 618 height 21
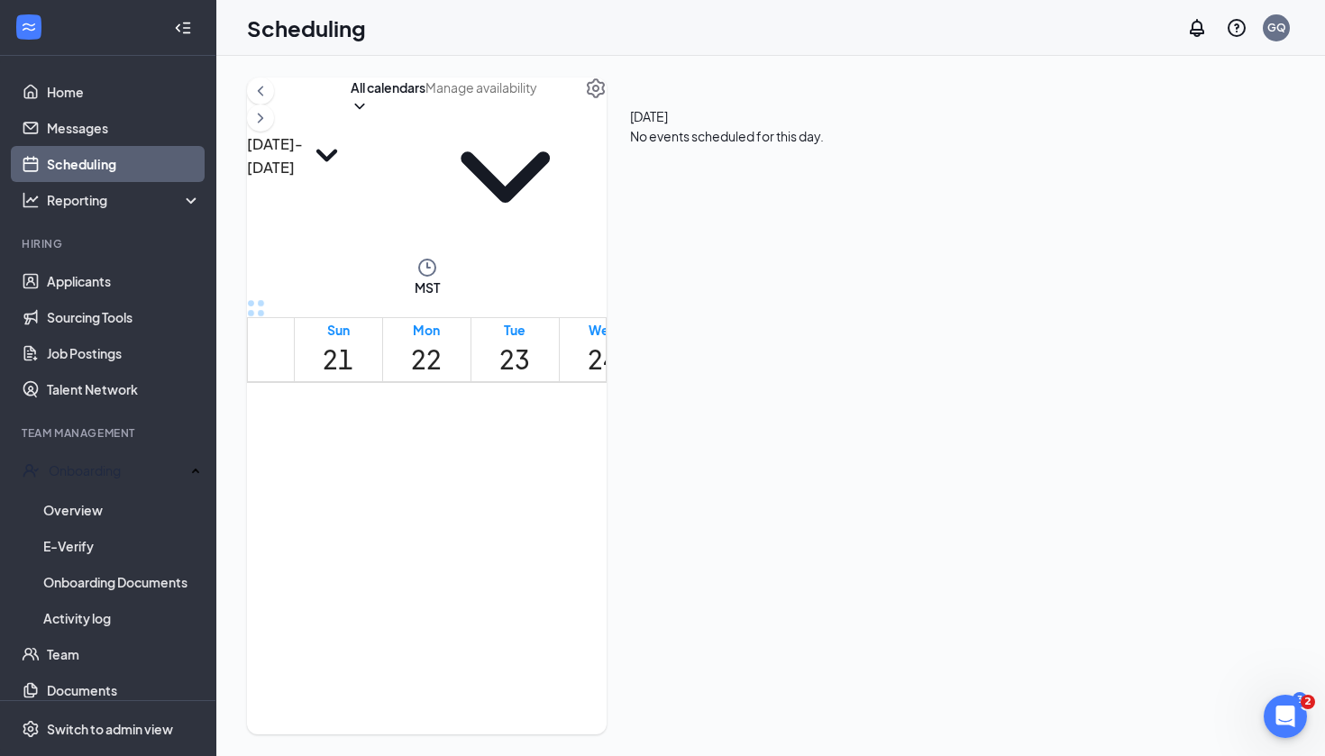
scroll to position [1715, 0]
click at [564, 457] on div at bounding box center [564, 473] width 0 height 33
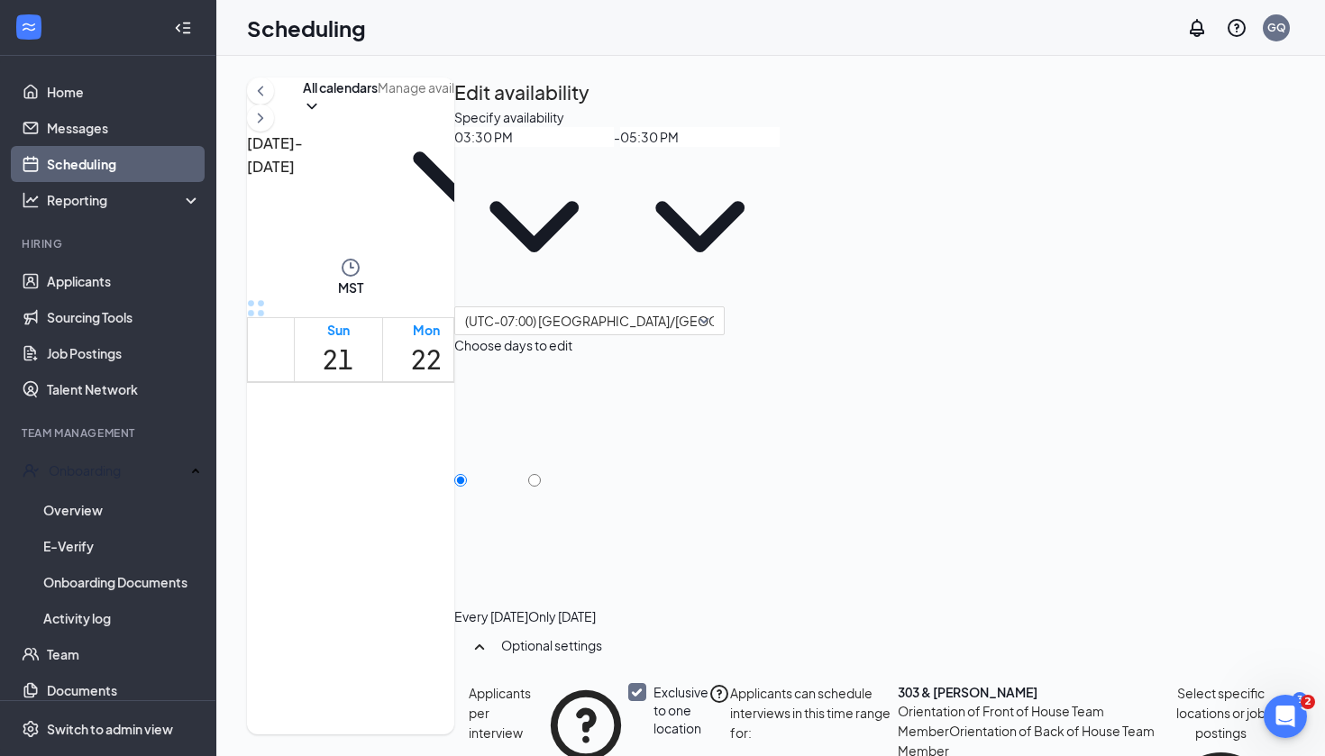
scroll to position [1472, 0]
click at [527, 700] on span "Piper [PERSON_NAME]" at bounding box center [519, 715] width 89 height 31
click at [559, 99] on icon "Settings" at bounding box center [548, 88] width 22 height 22
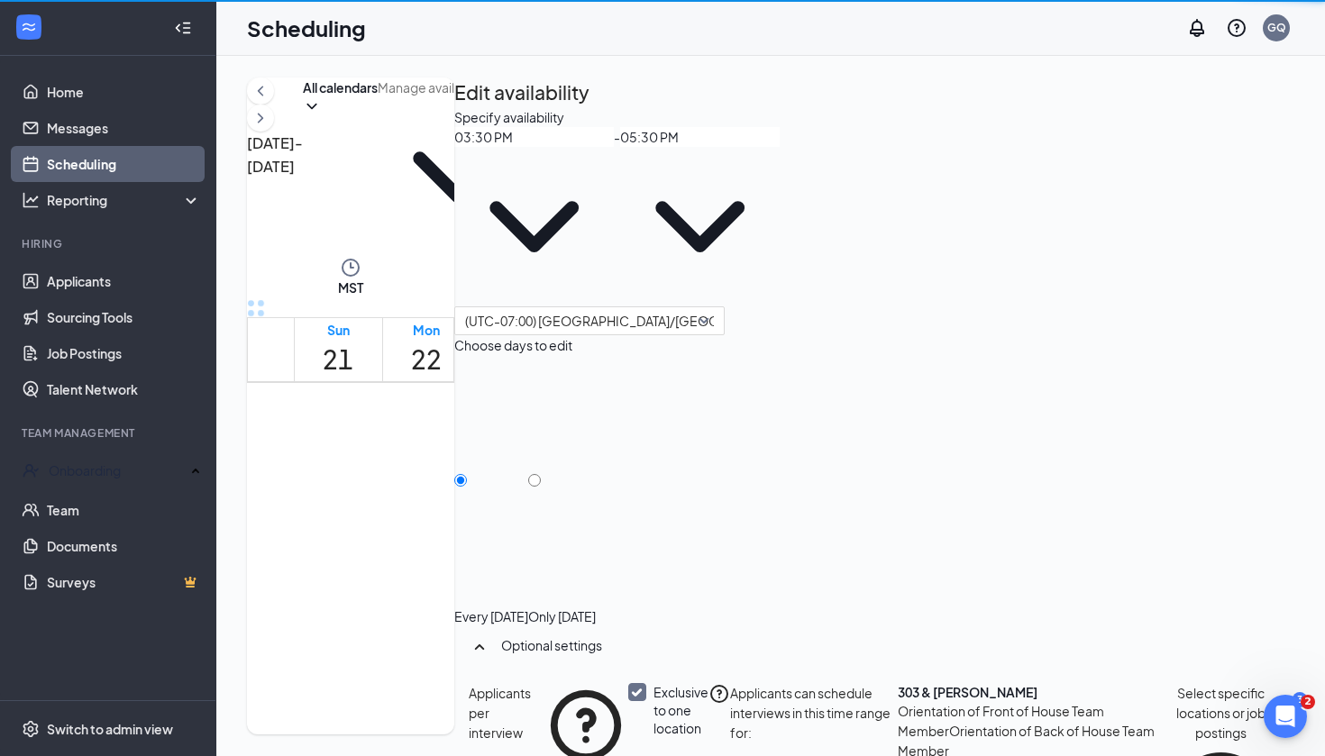
scroll to position [886, 0]
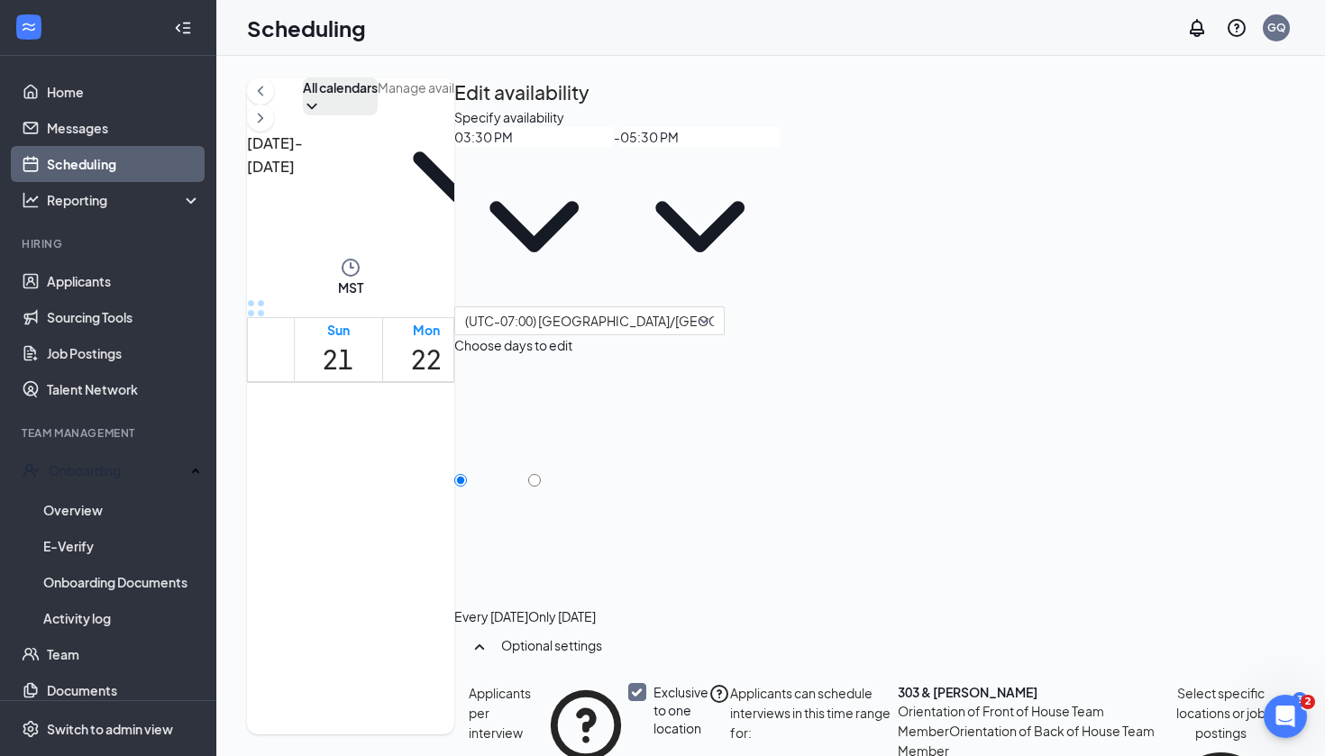
click at [378, 115] on button "All calendars" at bounding box center [340, 96] width 75 height 38
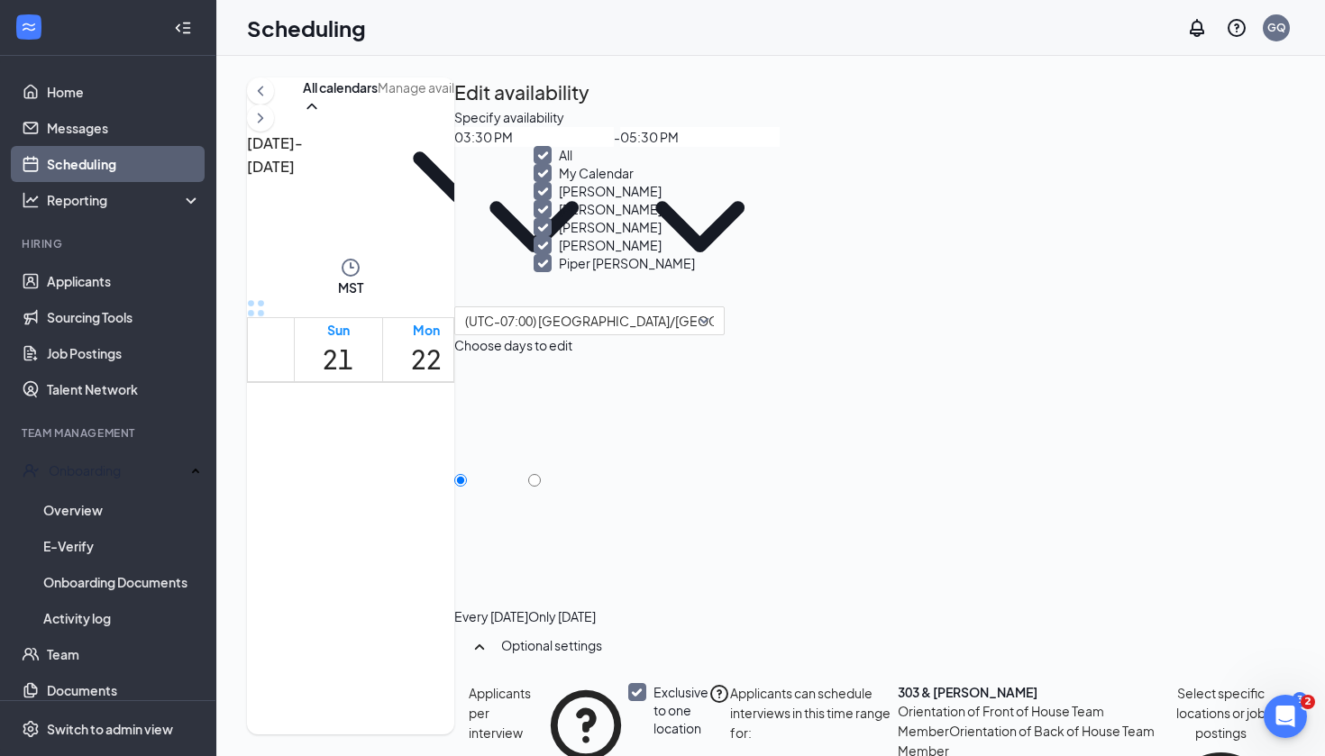
scroll to position [7, 0]
click at [510, 305] on td at bounding box center [603, 294] width 618 height 21
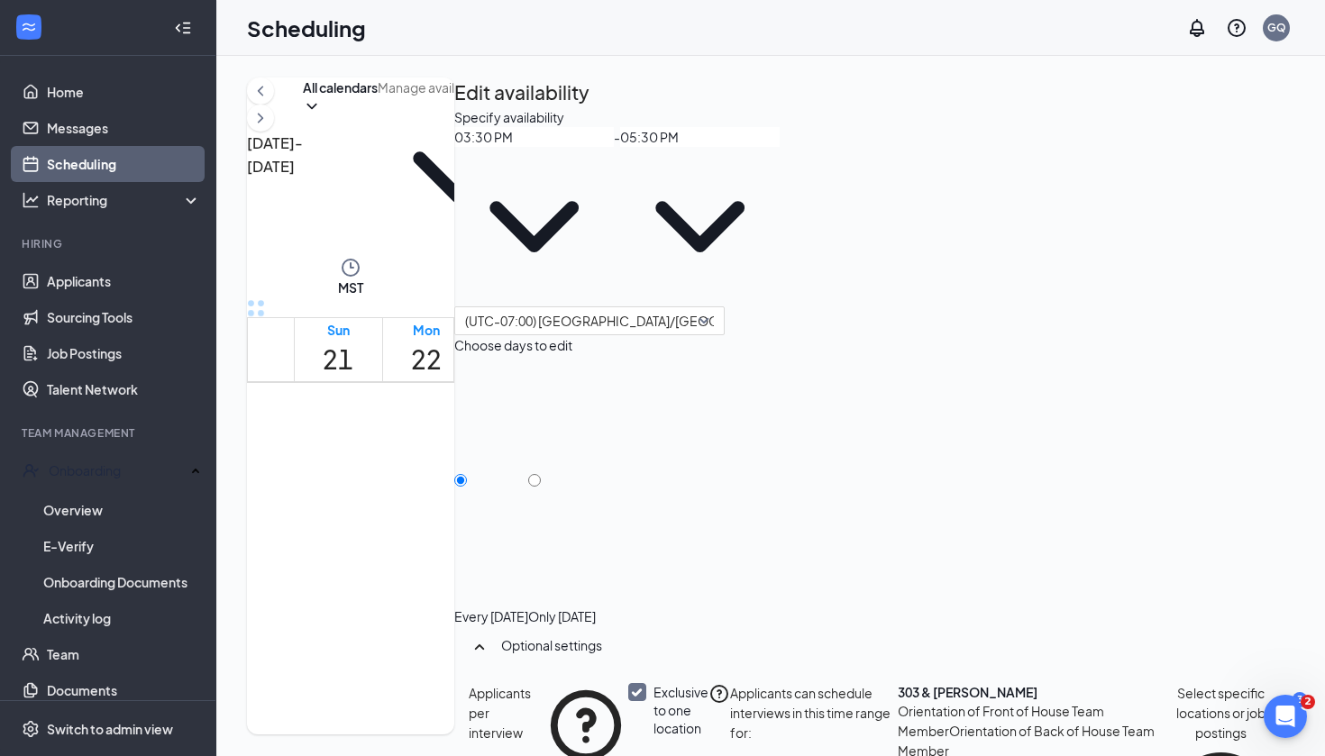
scroll to position [1504, 0]
click at [590, 442] on div at bounding box center [590, 474] width 0 height 75
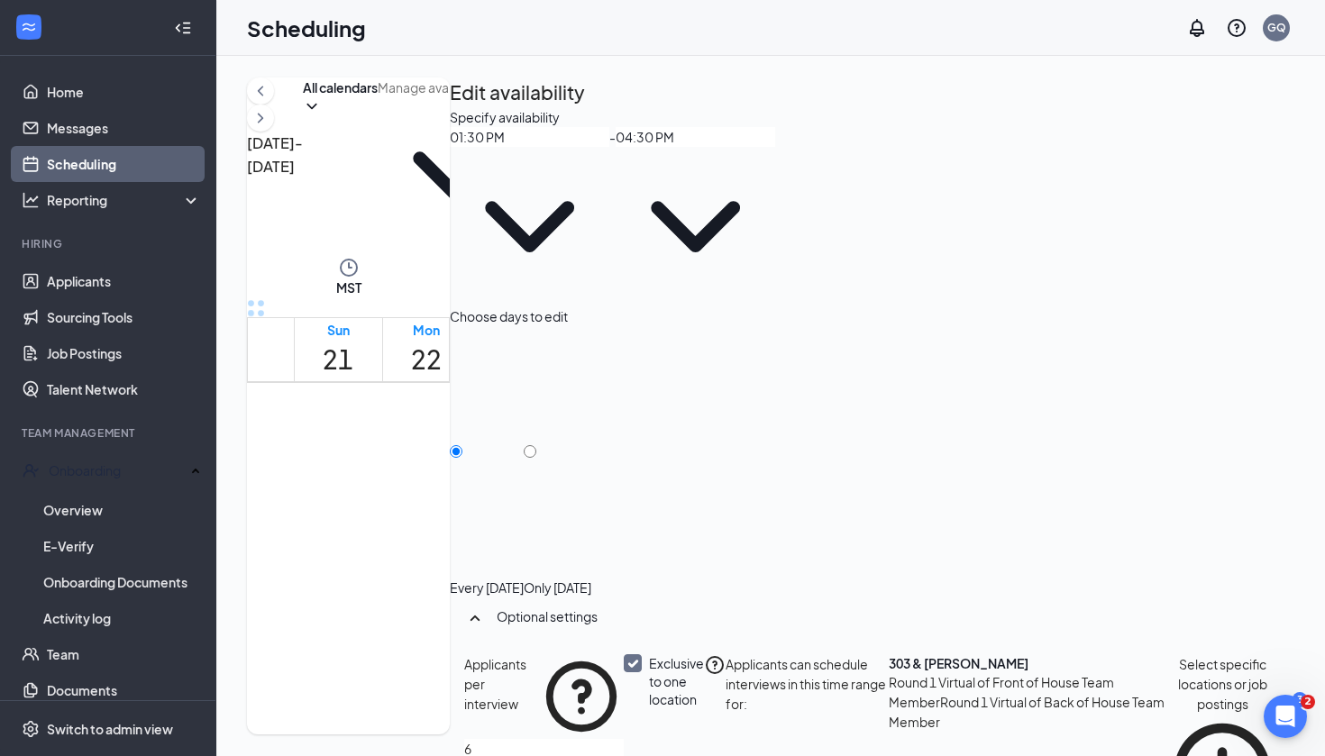
click at [825, 205] on td at bounding box center [603, 194] width 618 height 21
click at [564, 668] on div at bounding box center [564, 684] width 0 height 33
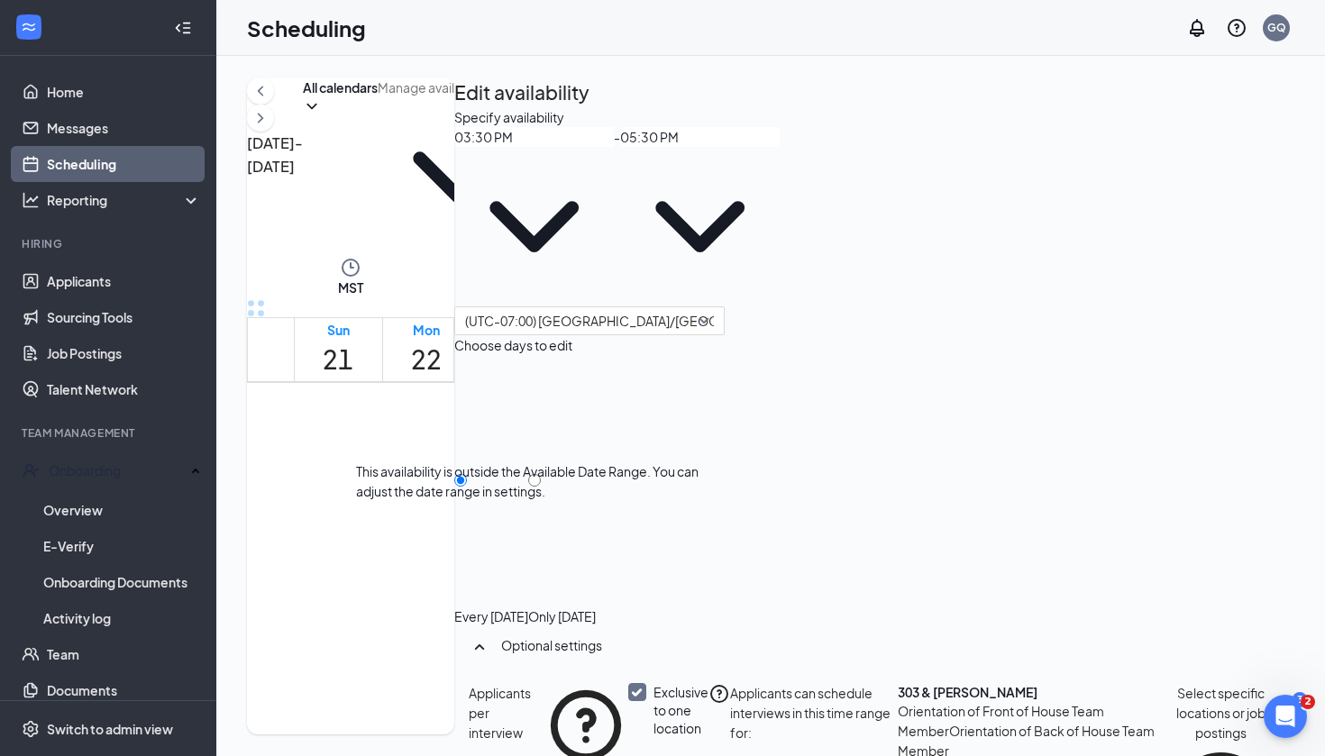
scroll to position [1668, 0]
click at [564, 504] on div at bounding box center [564, 520] width 0 height 33
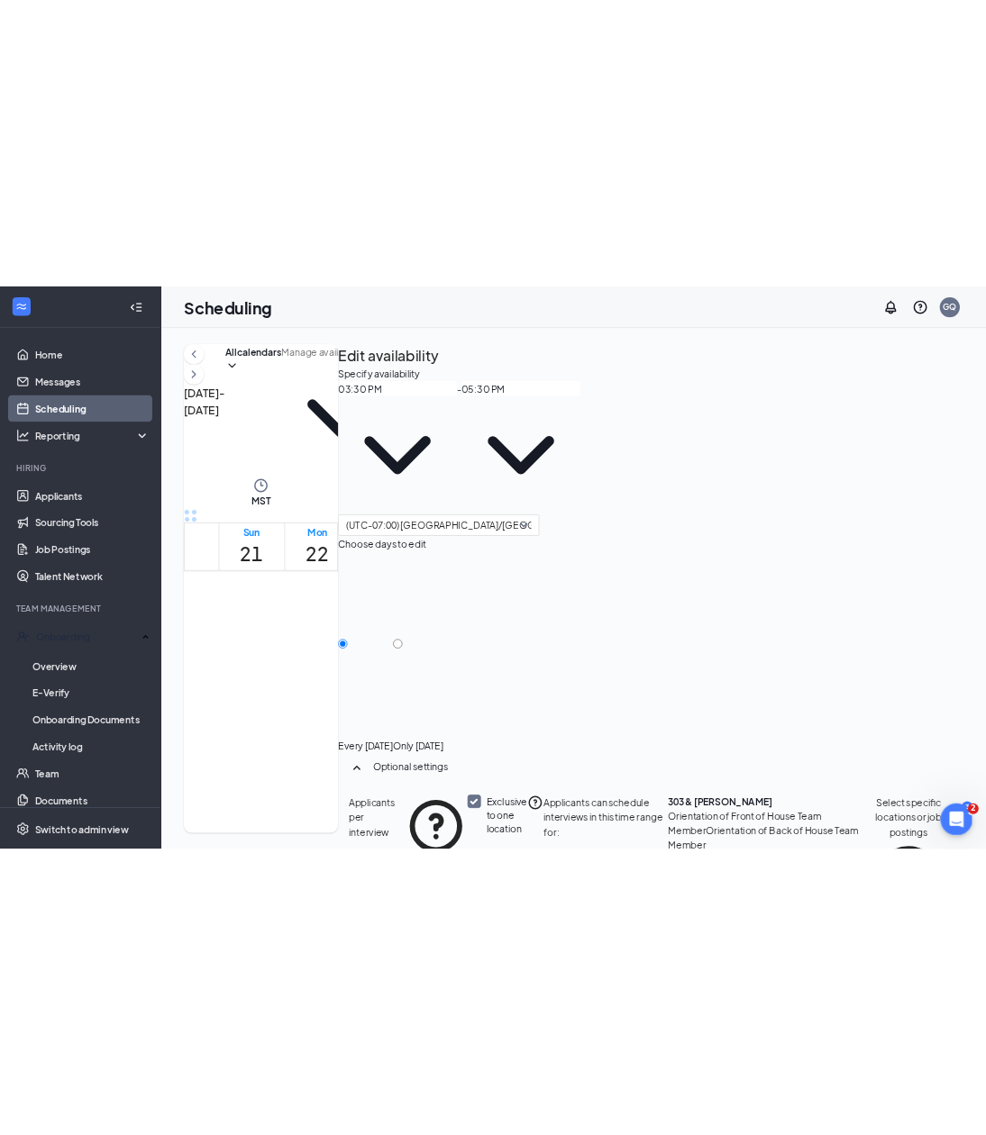
scroll to position [1596, 0]
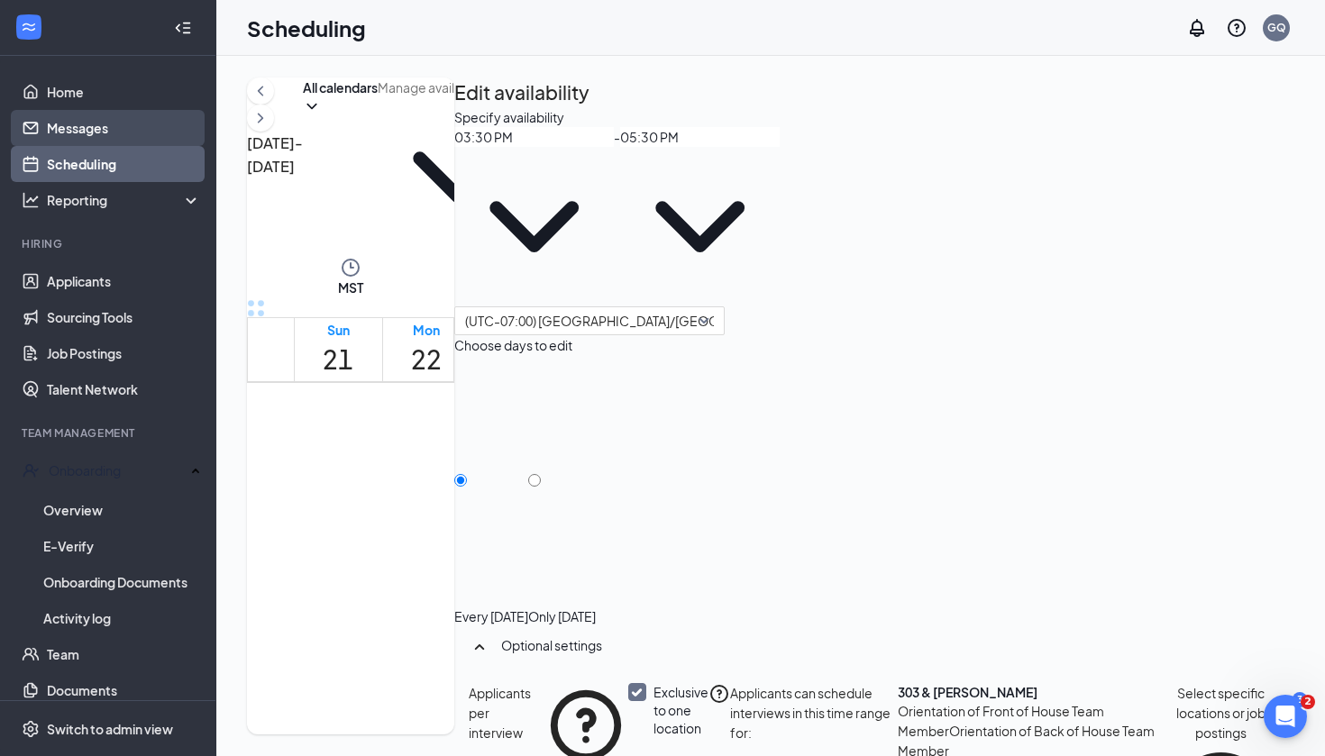
click at [132, 124] on link "Messages" at bounding box center [124, 128] width 154 height 36
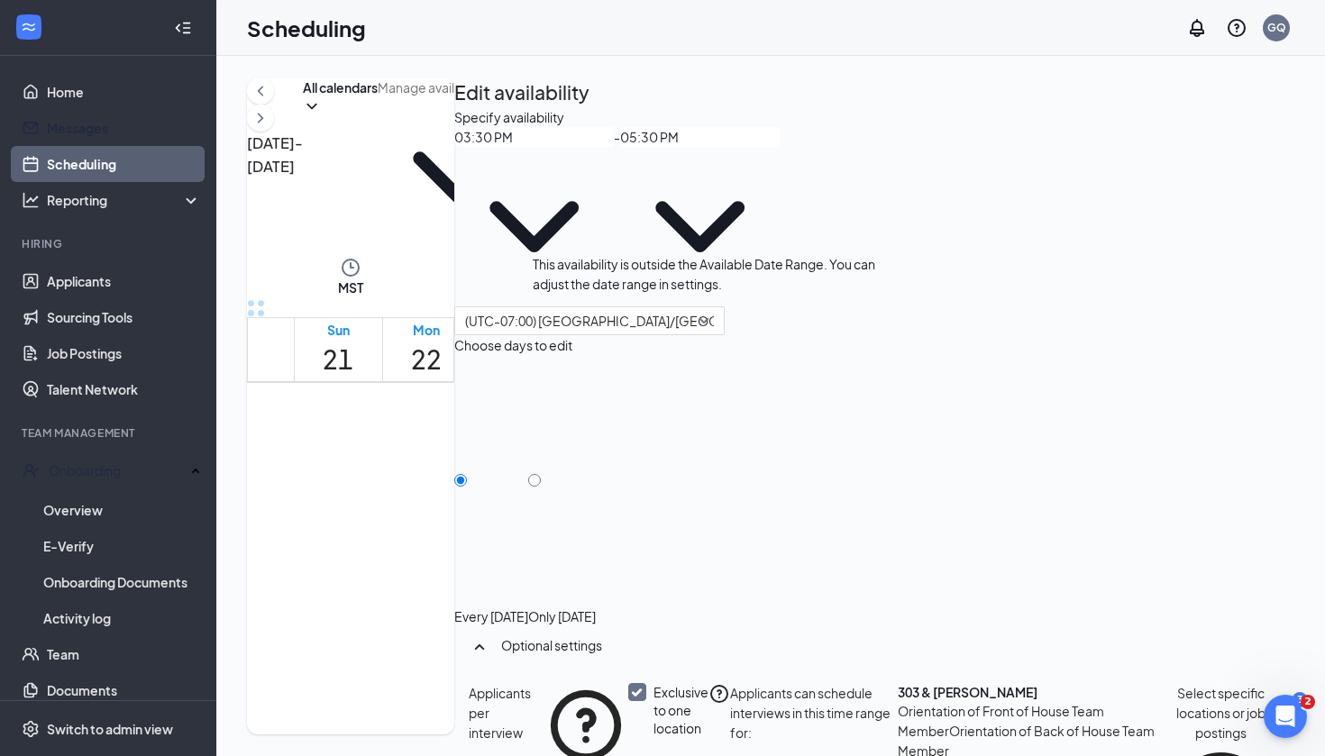
scroll to position [1563, 0]
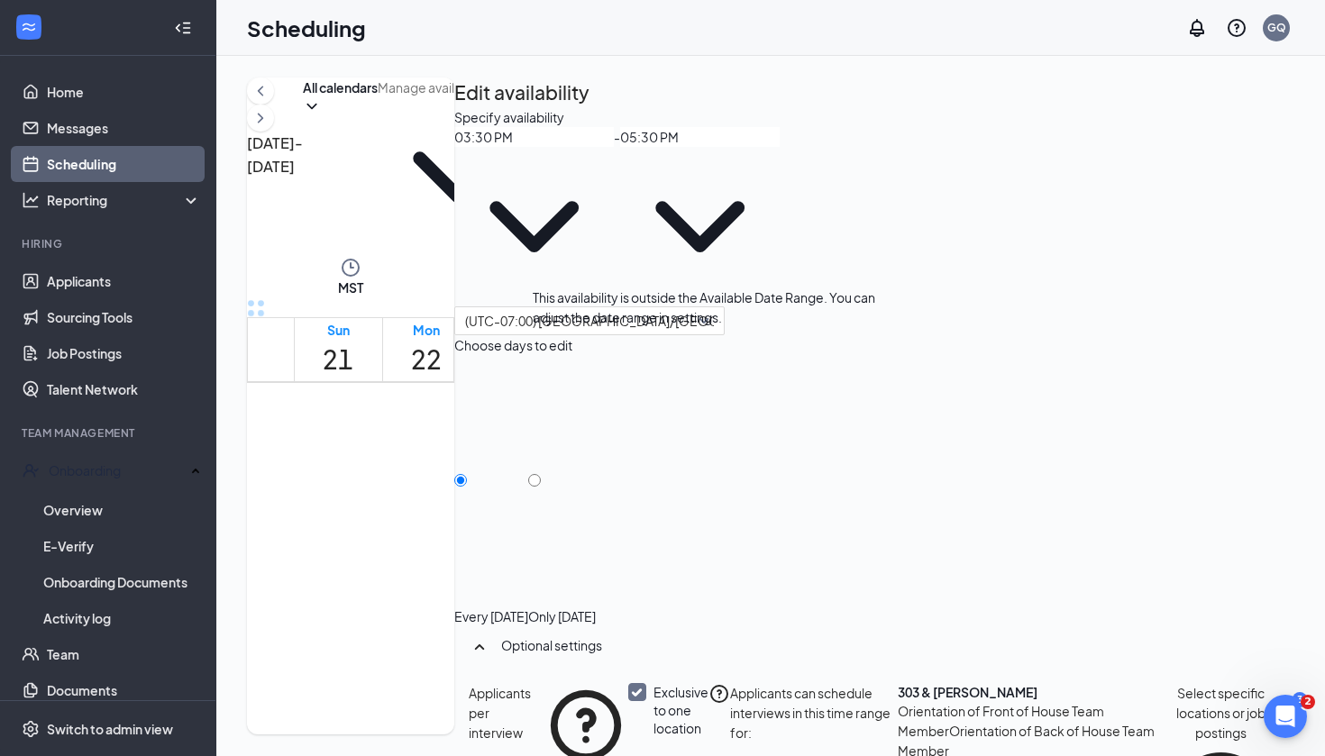
click at [741, 505] on div at bounding box center [741, 502] width 0 height 17
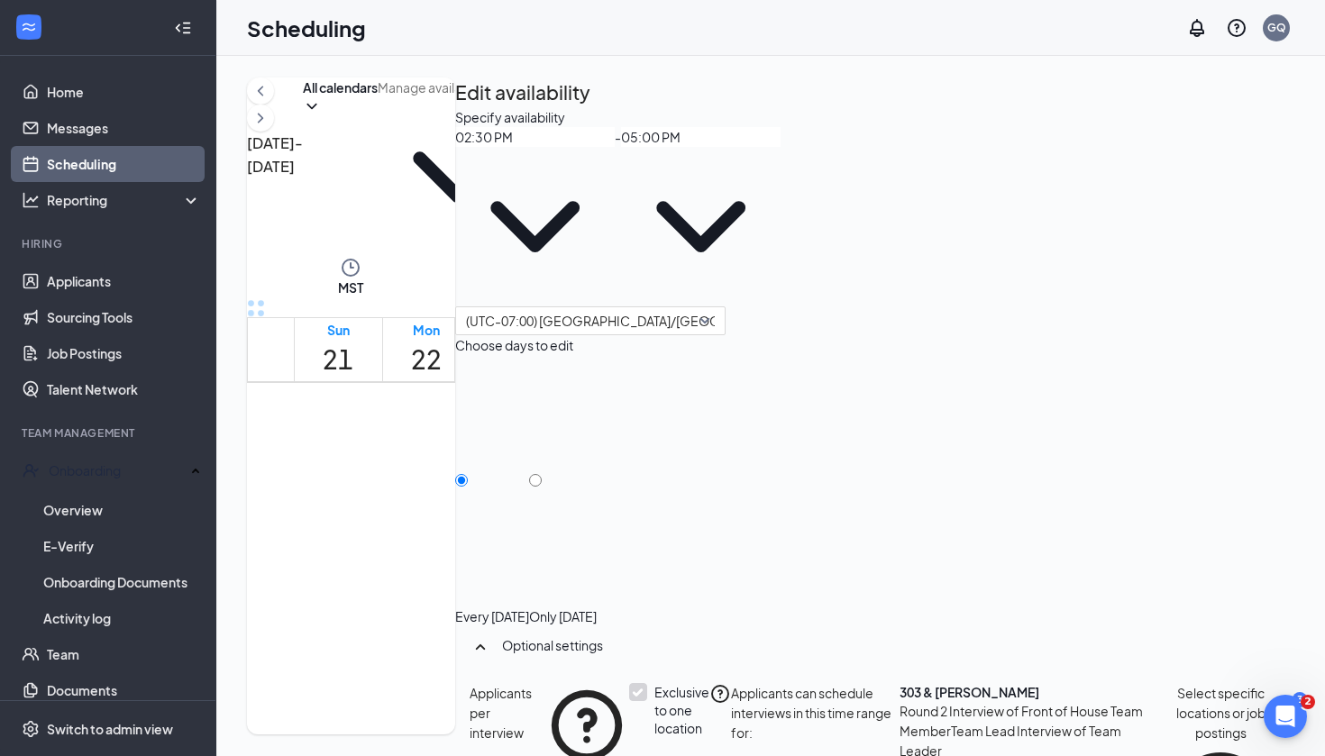
click at [557, 98] on icon "Settings" at bounding box center [548, 88] width 18 height 20
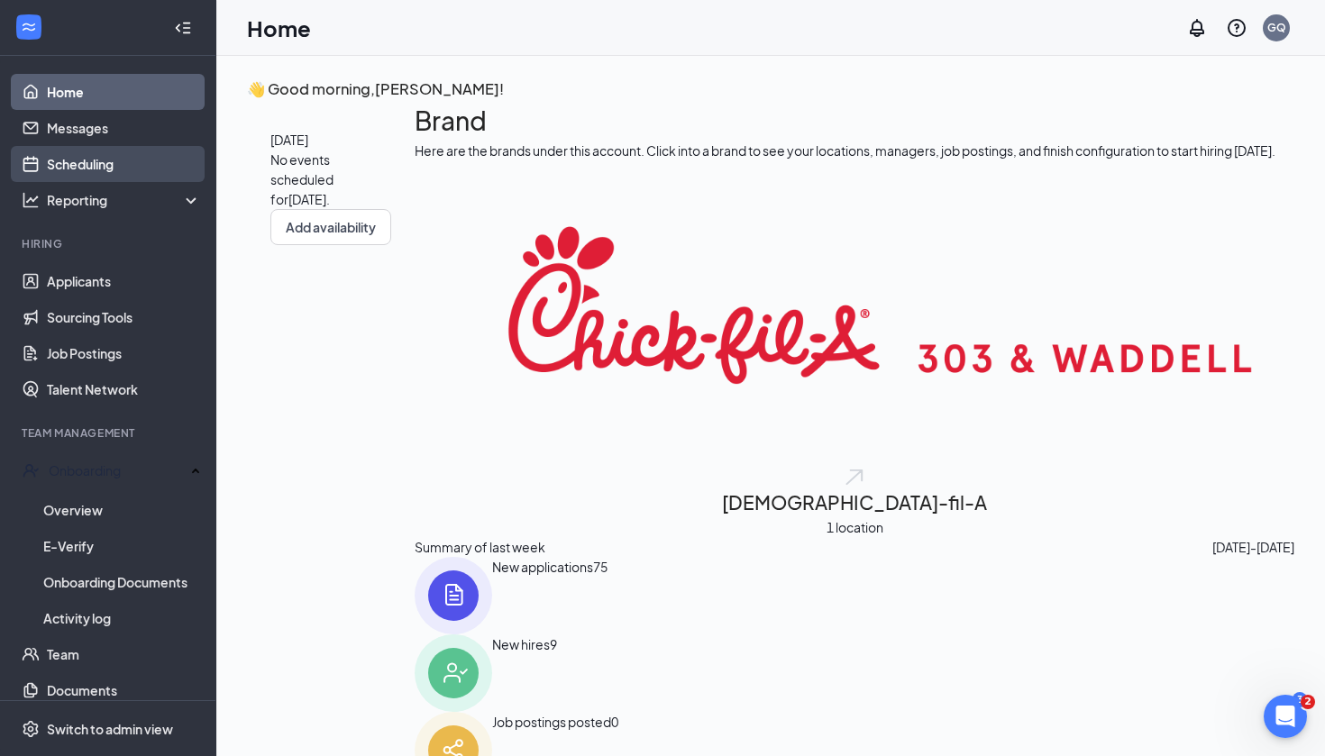
click at [114, 160] on link "Scheduling" at bounding box center [124, 164] width 154 height 36
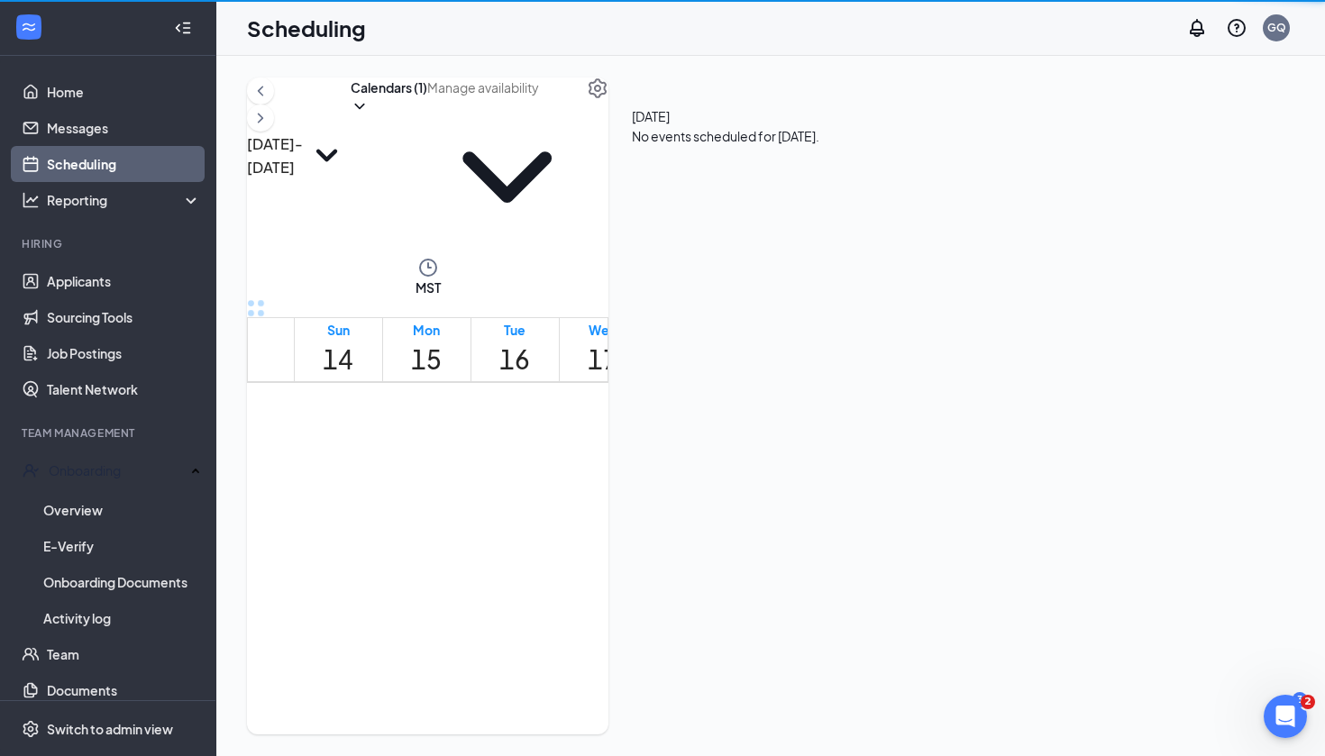
scroll to position [886, 0]
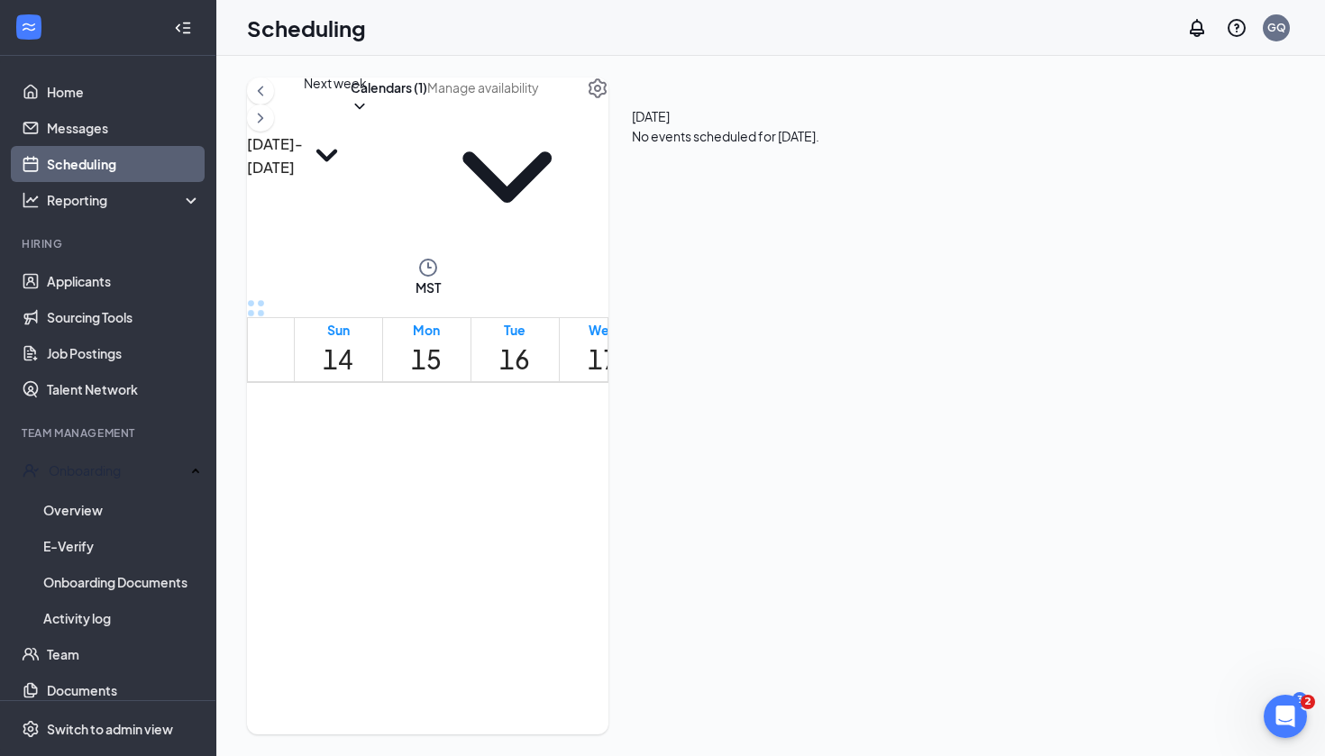
click at [269, 117] on icon "ChevronRight" at bounding box center [260, 118] width 18 height 22
click at [427, 115] on button "Calendars (1)" at bounding box center [389, 96] width 77 height 38
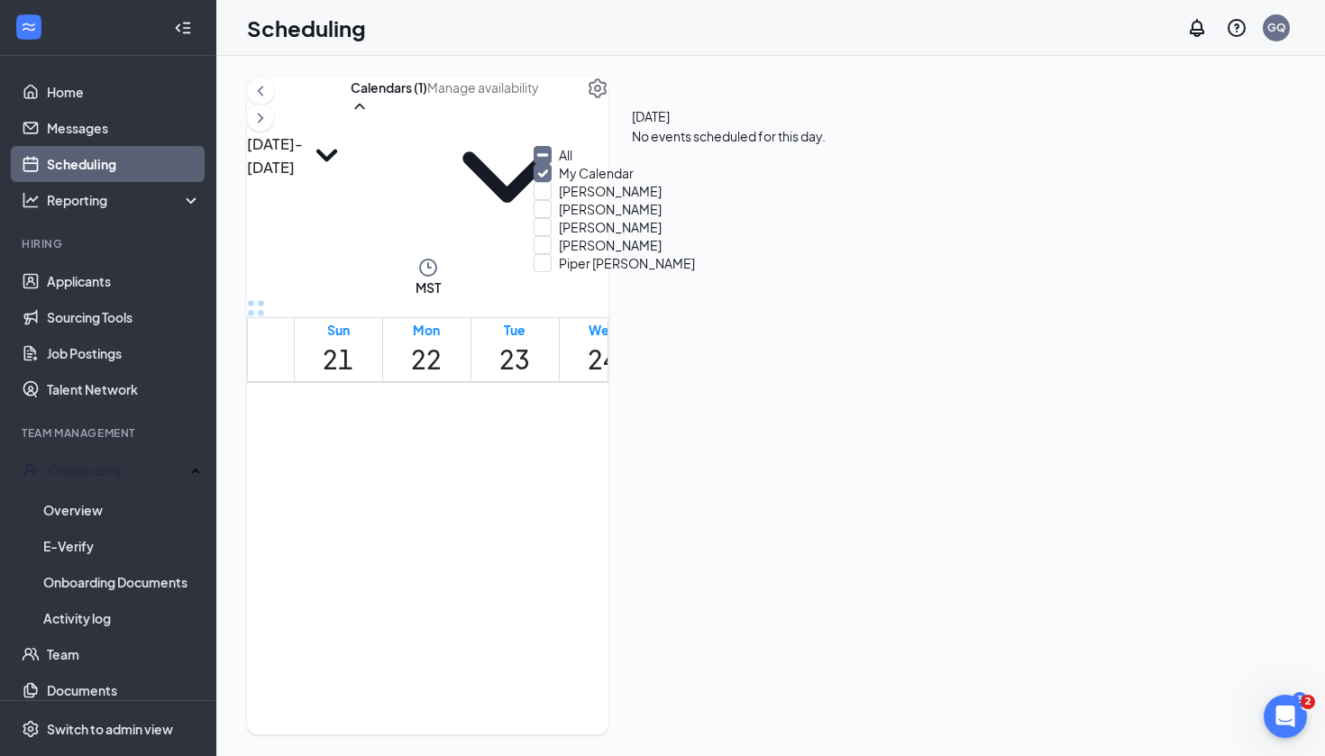
click at [551, 163] on icon "Minimize" at bounding box center [542, 155] width 16 height 16
click at [560, 164] on input "All" at bounding box center [552, 155] width 39 height 18
checkbox input "true"
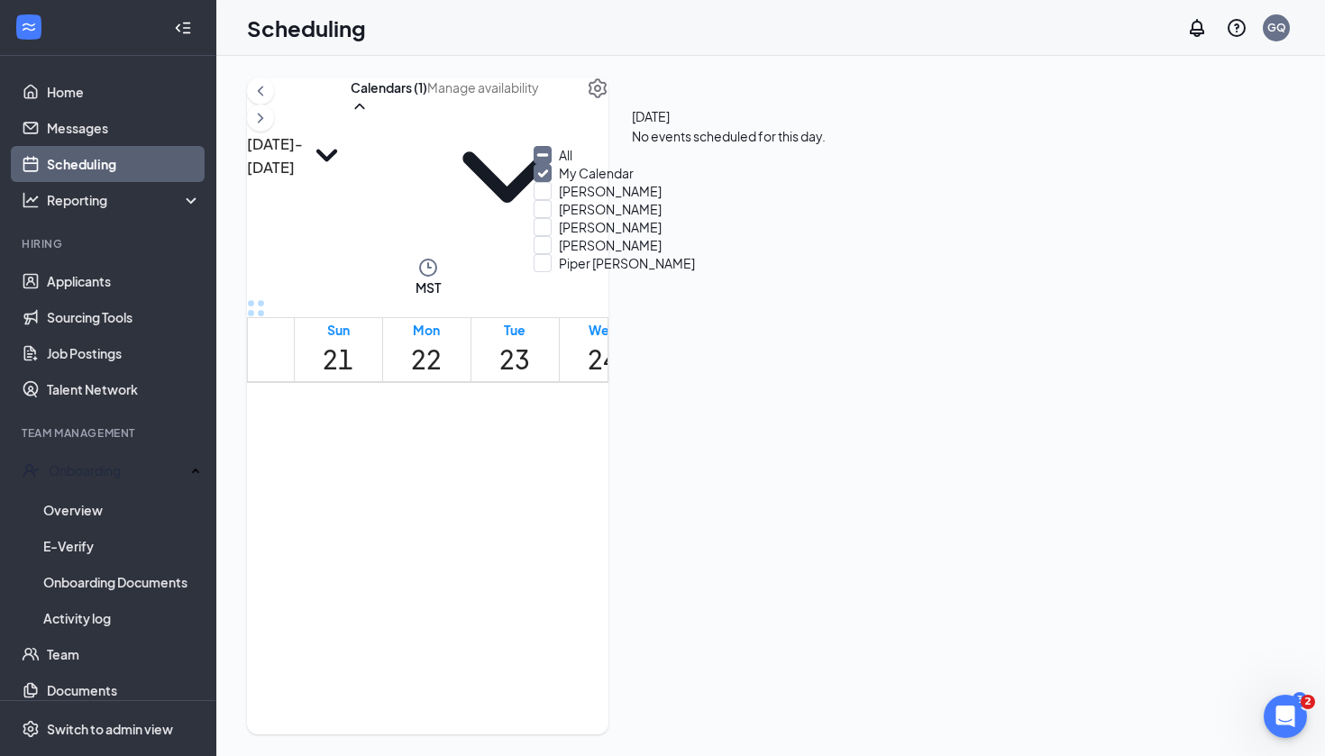
checkbox input "true"
click at [351, 110] on div "Sep 21 - Sep 27" at bounding box center [299, 166] width 104 height 179
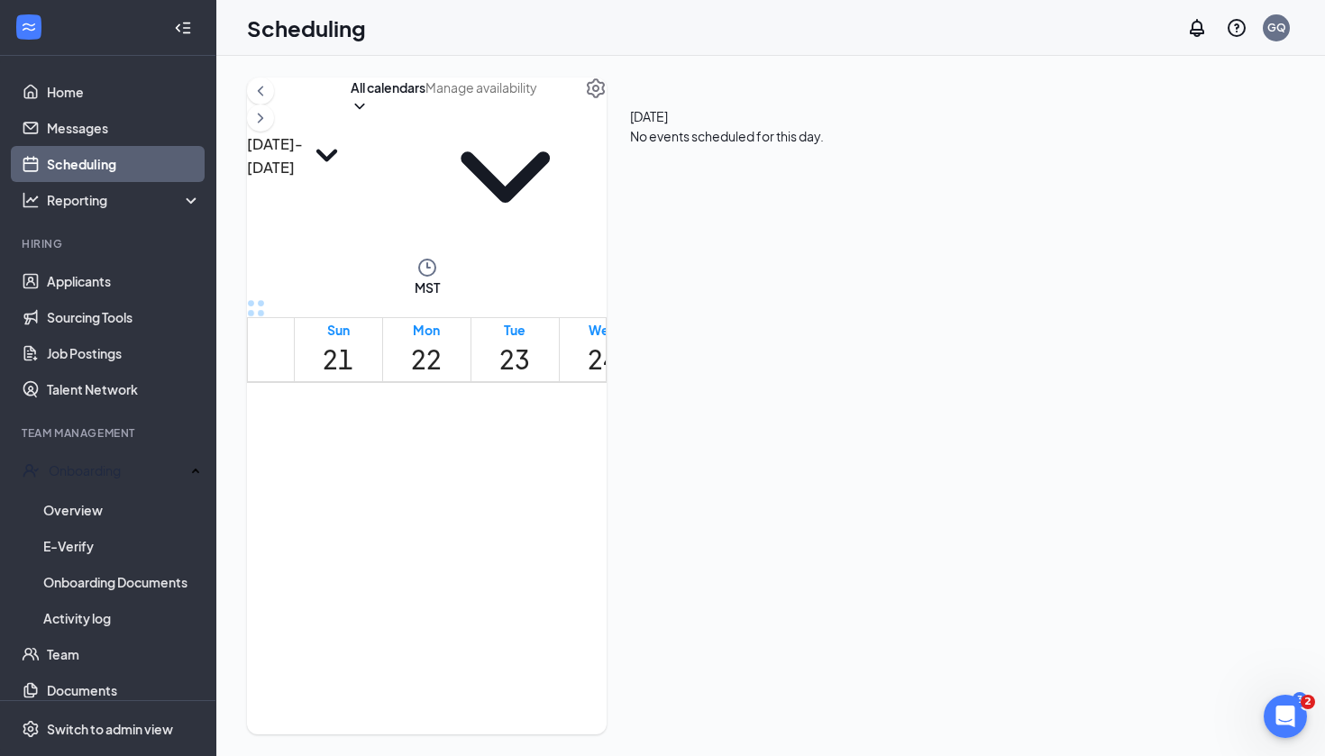
scroll to position [1627, 0]
click at [564, 558] on div at bounding box center [564, 560] width 0 height 33
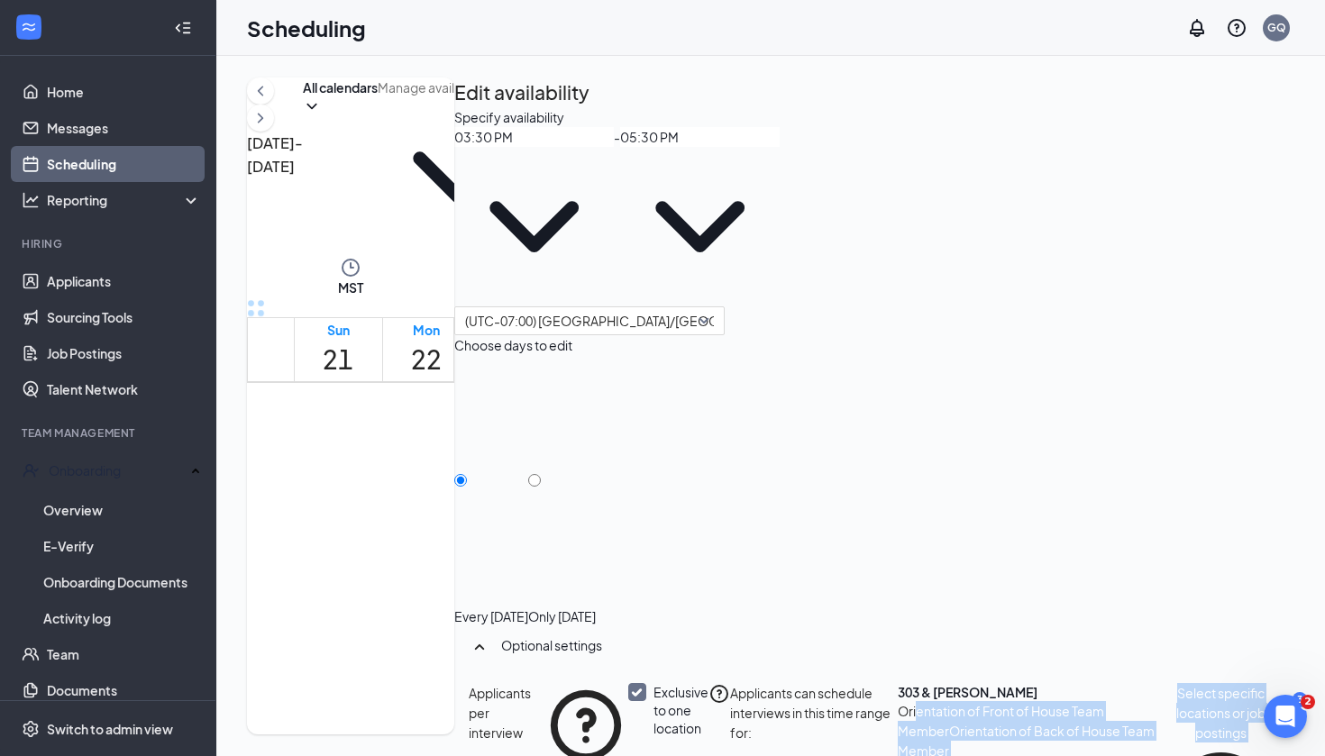
drag, startPoint x: 1011, startPoint y: 645, endPoint x: 1158, endPoint y: 663, distance: 148.0
click at [1166, 670] on form "Specify availability 03:30 PM - 05:30 PM (UTC-07:00) America/Phoenix - Mountain…" at bounding box center [874, 507] width 840 height 800
click at [990, 723] on span "Orientation of Back of House Team Member" at bounding box center [1026, 741] width 257 height 36
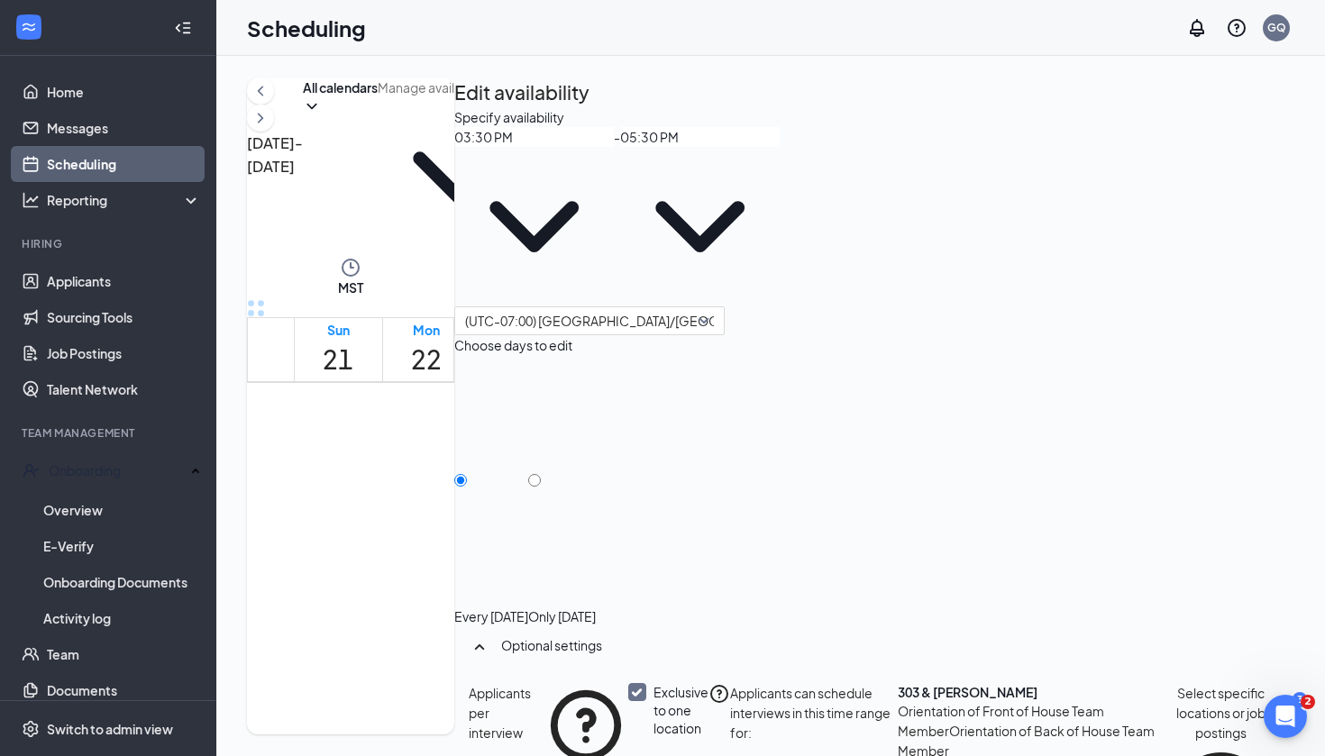
scroll to position [89, 0]
drag, startPoint x: 990, startPoint y: 585, endPoint x: 1088, endPoint y: 576, distance: 97.7
click at [1088, 723] on span "Orientation of Back of House Team Member" at bounding box center [1026, 741] width 257 height 36
click at [961, 589] on div "Sep 21 - Sep 27 All calendars MST Sun 21 Mon 22 Tue 23 Wed 24 Thu 25 Fri 26 Sat…" at bounding box center [770, 405] width 1047 height 657
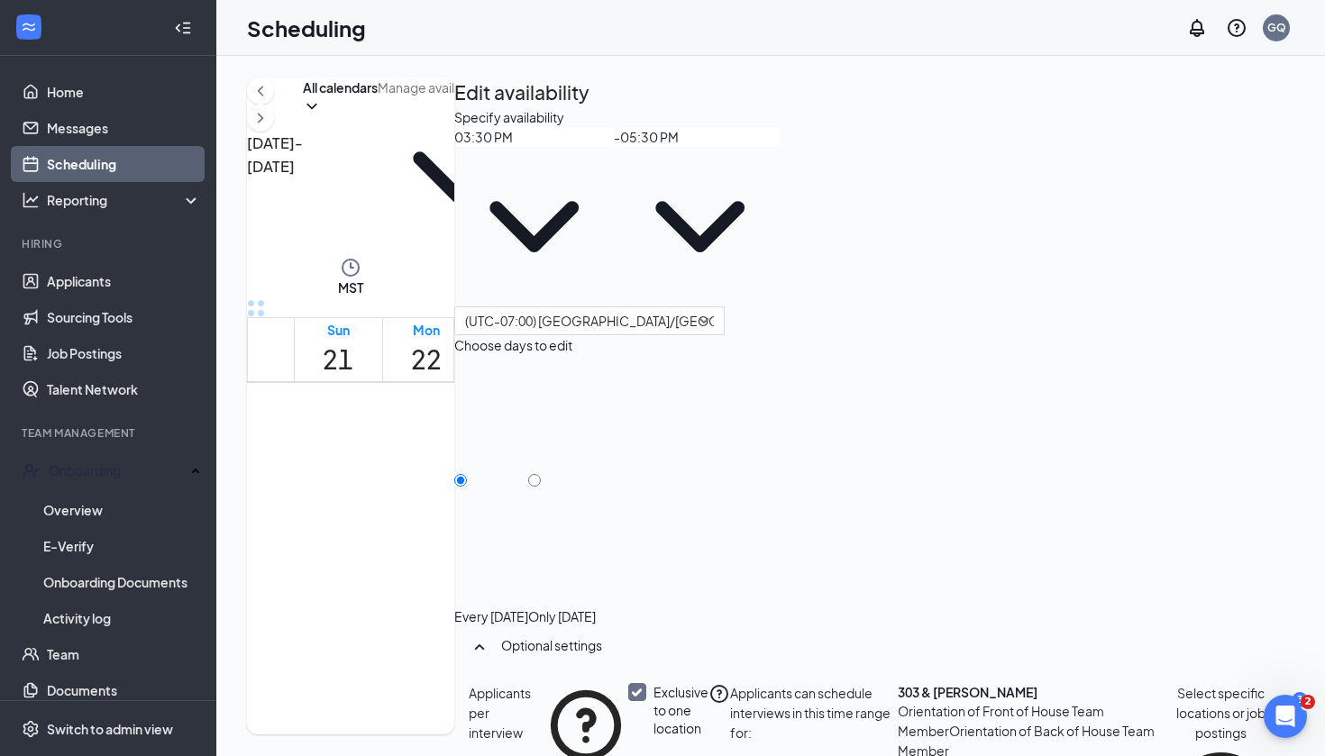
click at [930, 1] on div "Scheduling GQ" at bounding box center [770, 28] width 1108 height 56
click at [269, 102] on icon "ChevronLeft" at bounding box center [260, 91] width 18 height 22
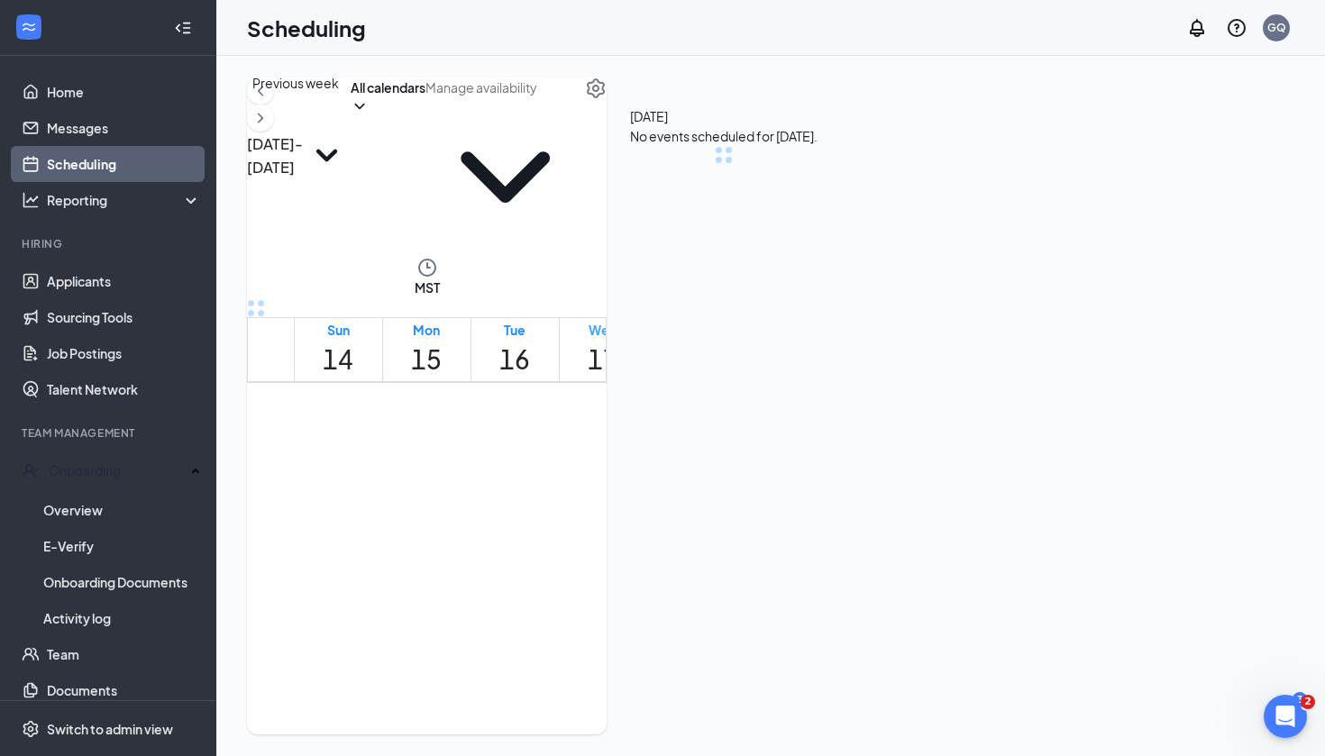
scroll to position [886, 0]
click at [585, 97] on input "text" at bounding box center [504, 87] width 159 height 20
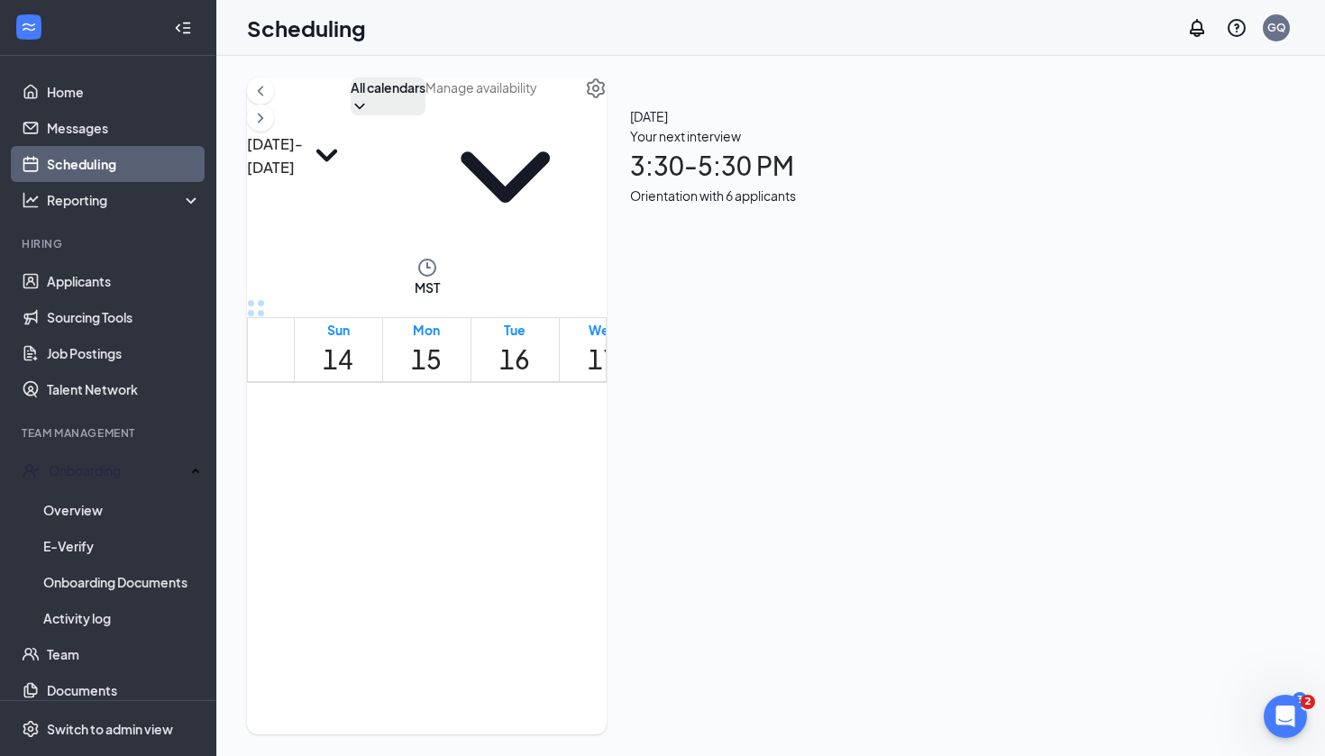
click at [425, 115] on button "All calendars" at bounding box center [388, 96] width 75 height 38
click at [564, 606] on div "6" at bounding box center [579, 618] width 31 height 24
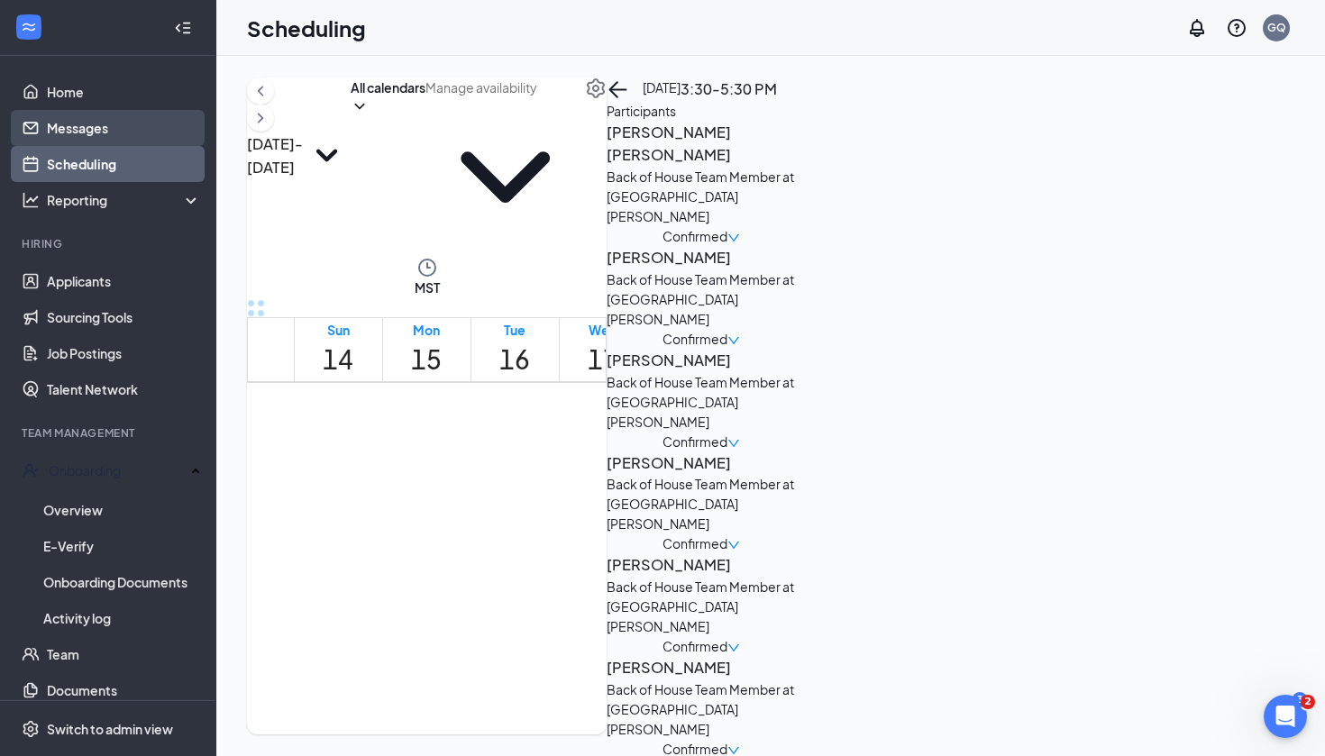
click at [107, 128] on link "Messages" at bounding box center [124, 128] width 154 height 36
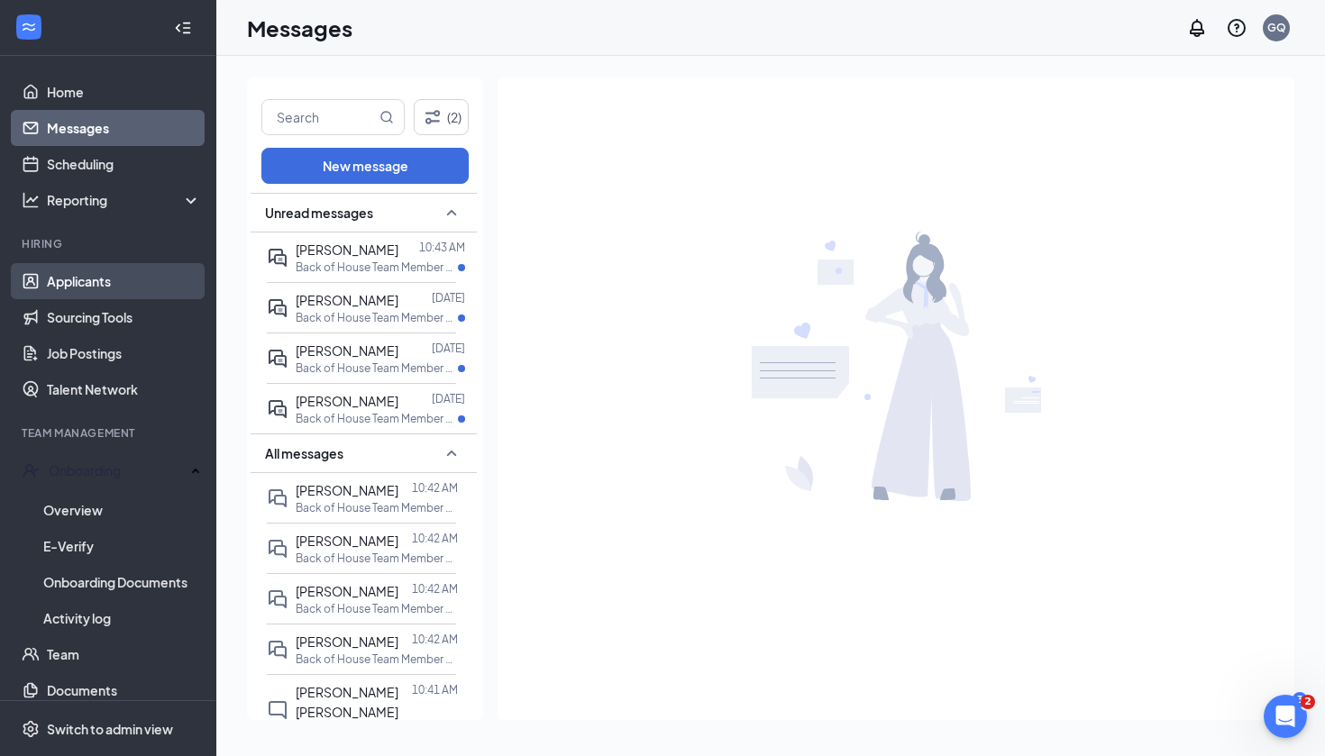
click at [102, 283] on link "Applicants" at bounding box center [124, 281] width 154 height 36
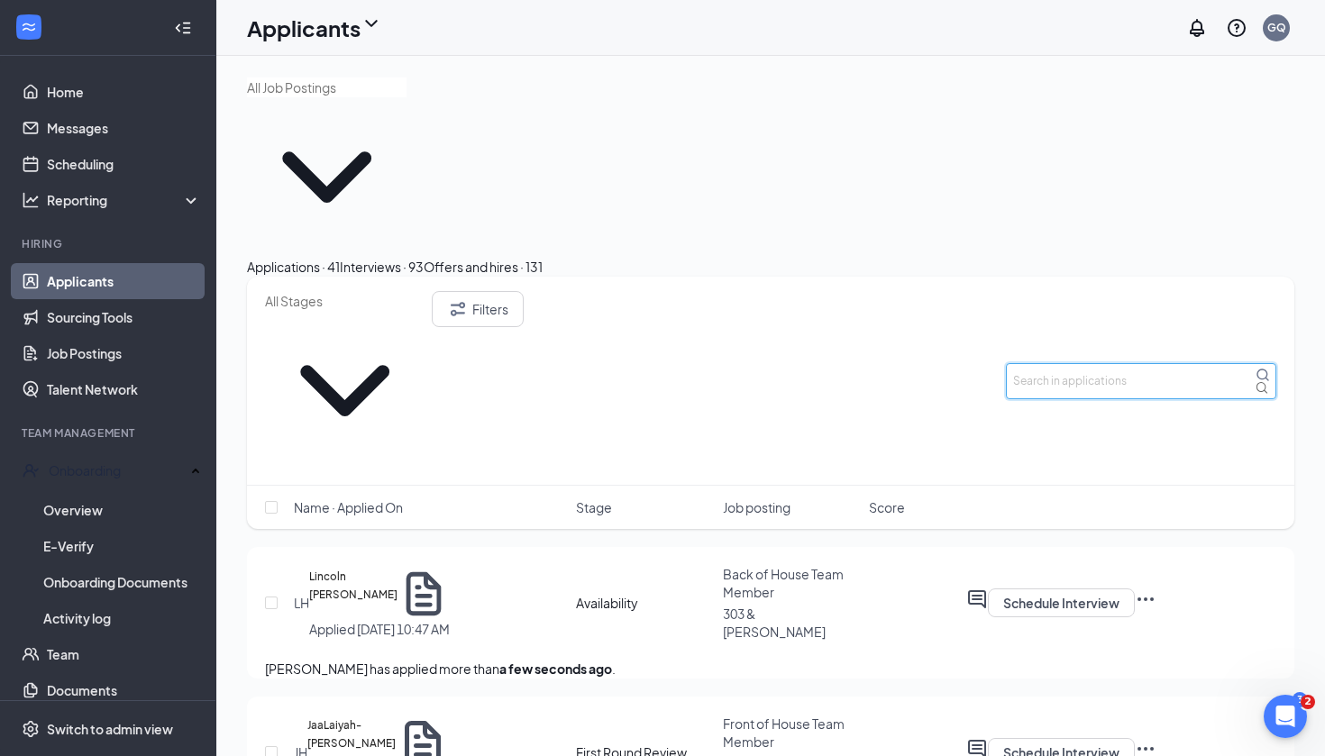
click at [1023, 363] on input "text" at bounding box center [1141, 381] width 270 height 36
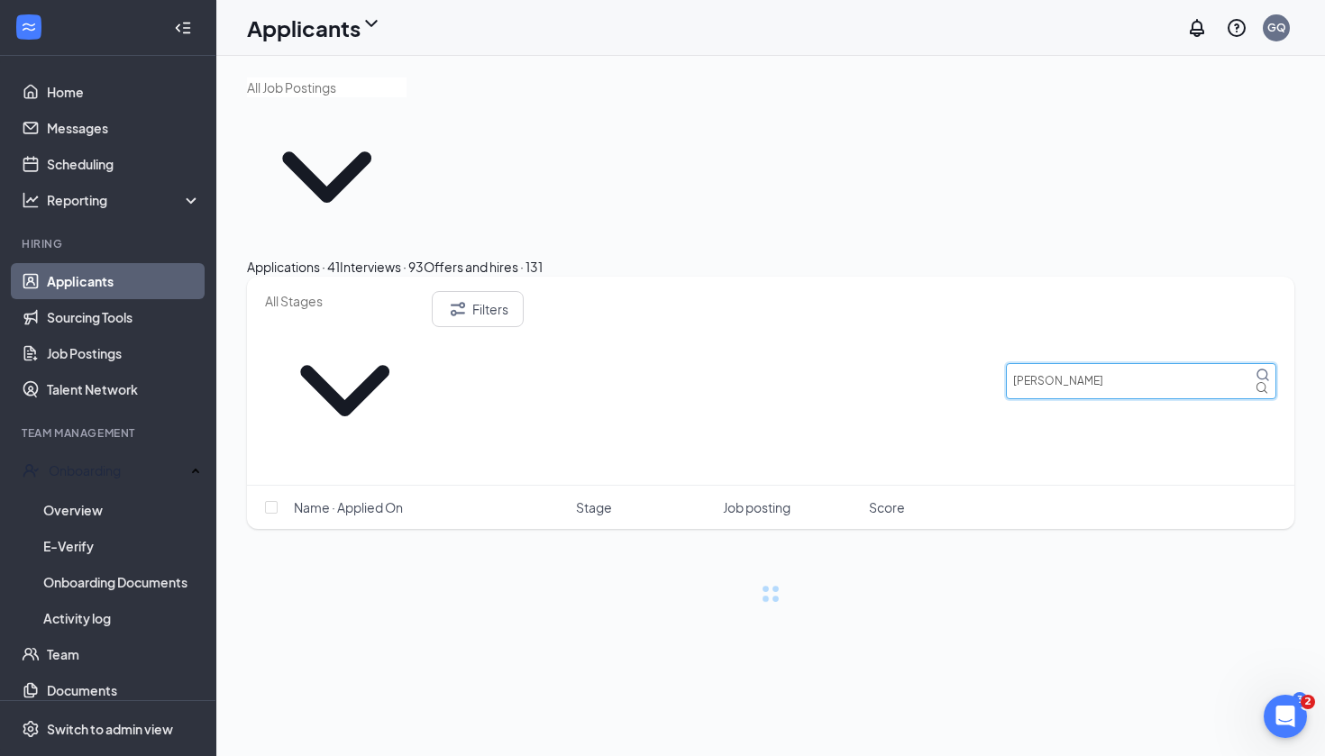
type input "[PERSON_NAME]"
click at [542, 257] on div "Offers and hires · 131" at bounding box center [483, 267] width 119 height 20
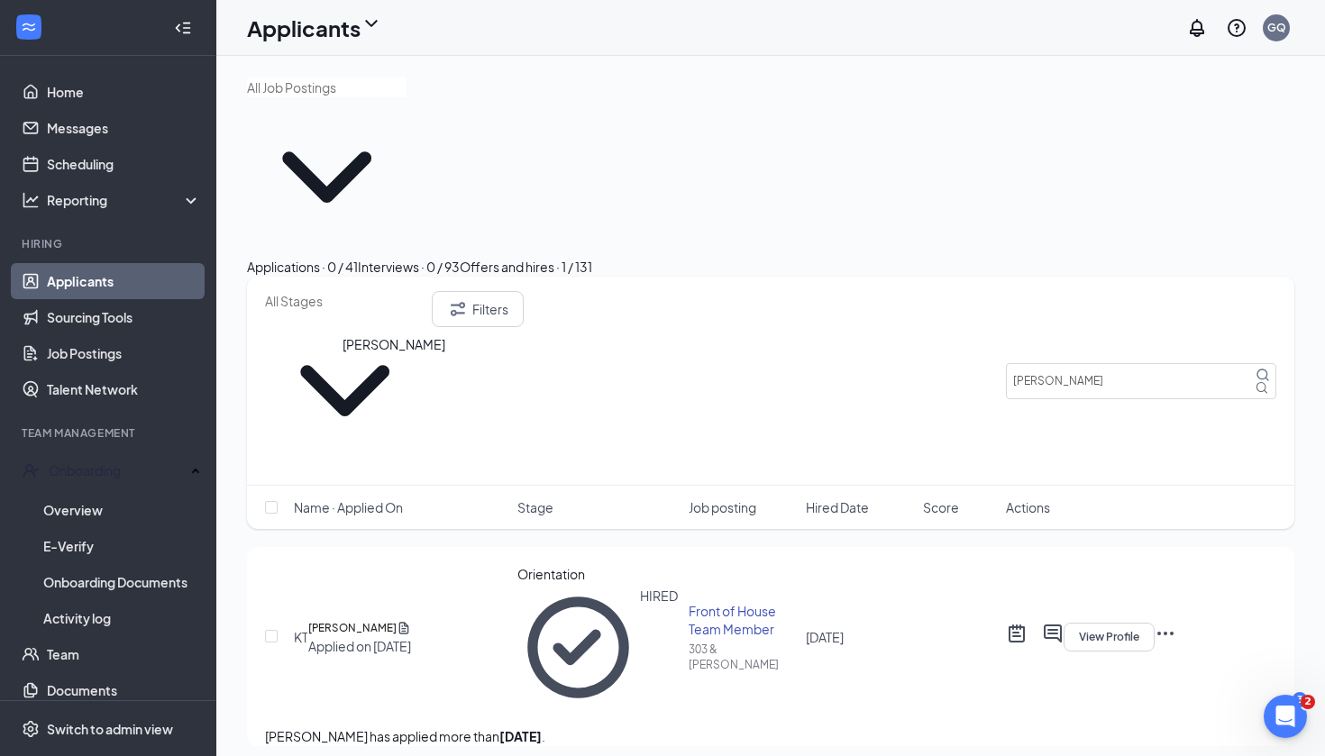
click at [394, 619] on h5 "[PERSON_NAME]" at bounding box center [352, 628] width 88 height 18
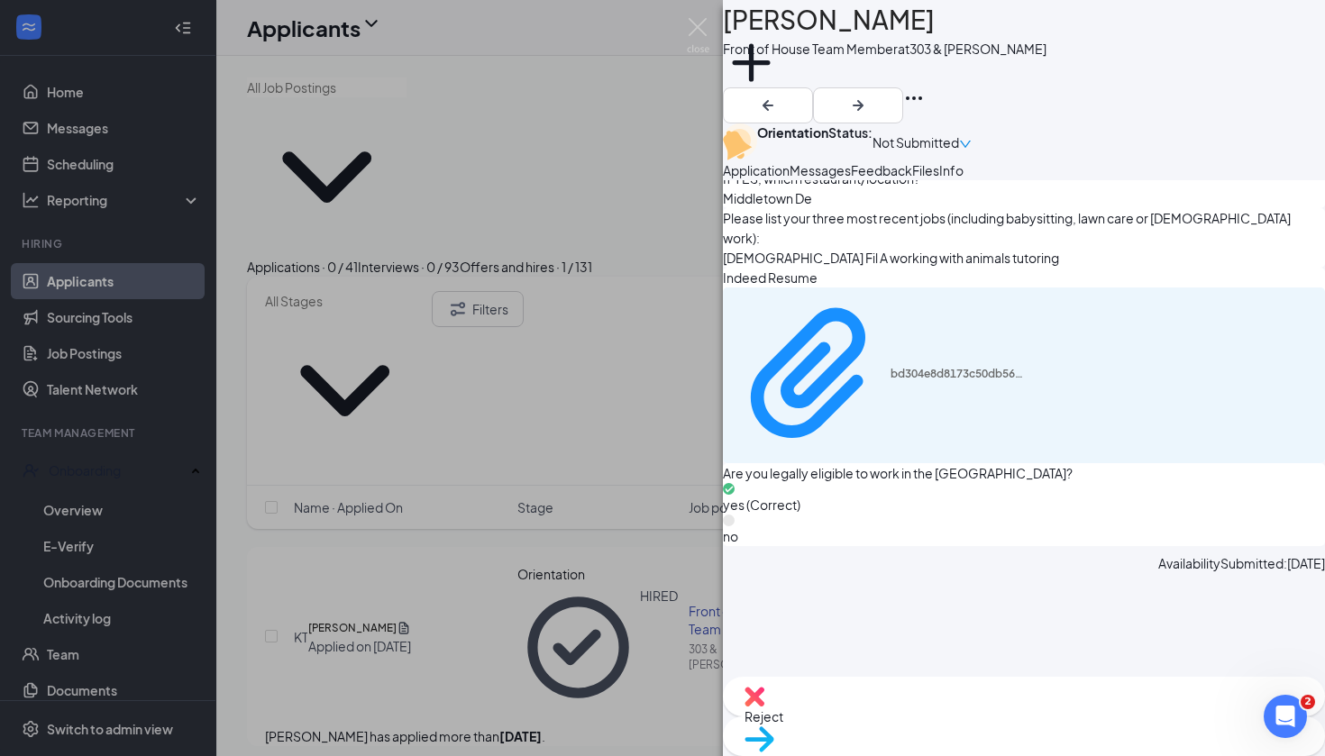
scroll to position [1156, 0]
click at [851, 180] on button "Messages" at bounding box center [819, 170] width 61 height 20
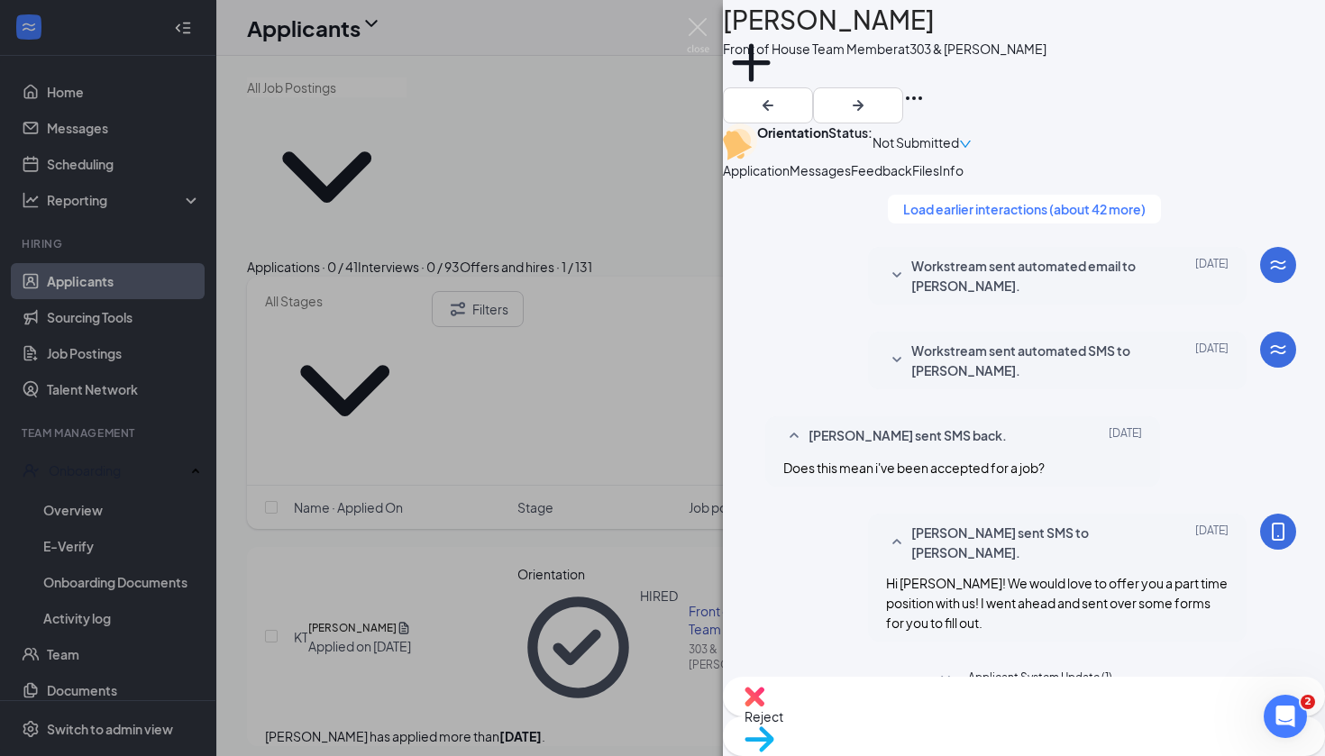
scroll to position [788, 0]
click at [959, 132] on span "Not Submitted" at bounding box center [915, 142] width 87 height 20
click at [971, 137] on div "Not Submitted" at bounding box center [921, 141] width 99 height 37
click at [959, 132] on span "Not Submitted" at bounding box center [915, 142] width 87 height 20
click at [1218, 188] on span "Assign Time" at bounding box center [1183, 196] width 69 height 16
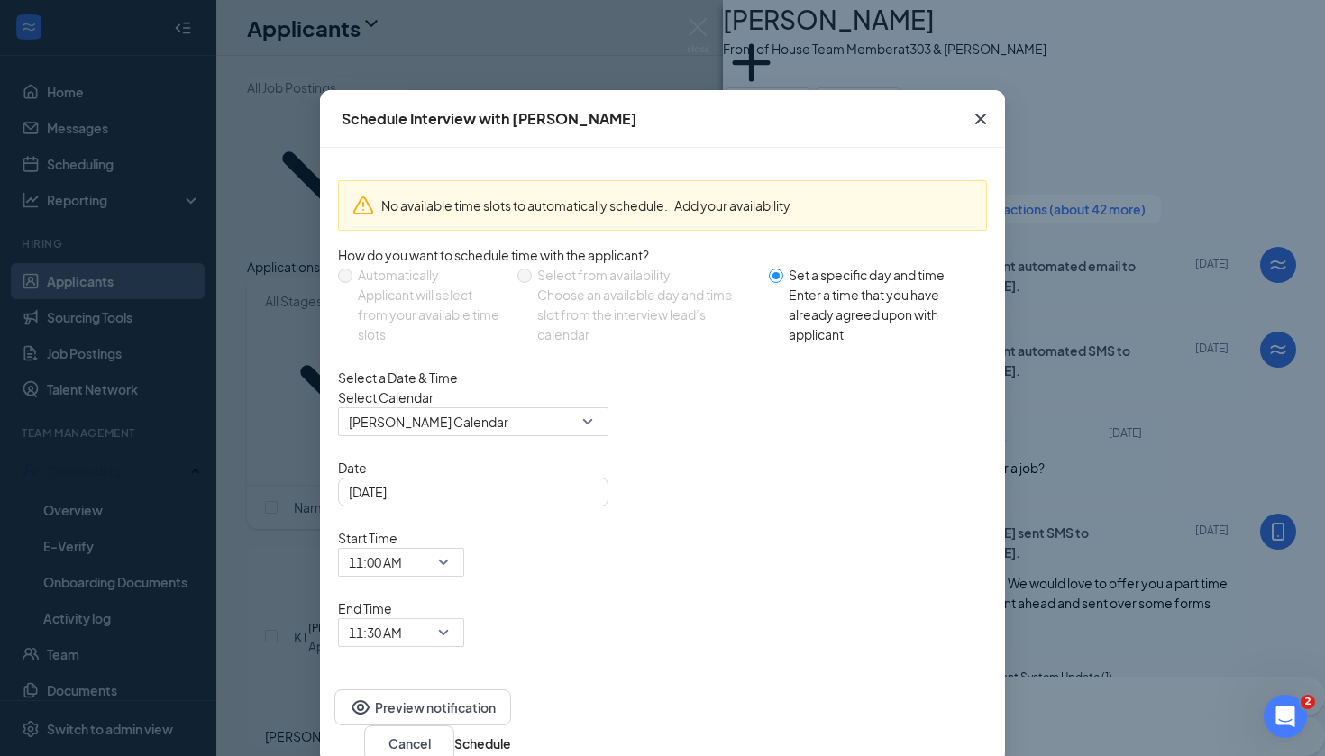
click at [980, 124] on icon "Cross" at bounding box center [981, 119] width 22 height 22
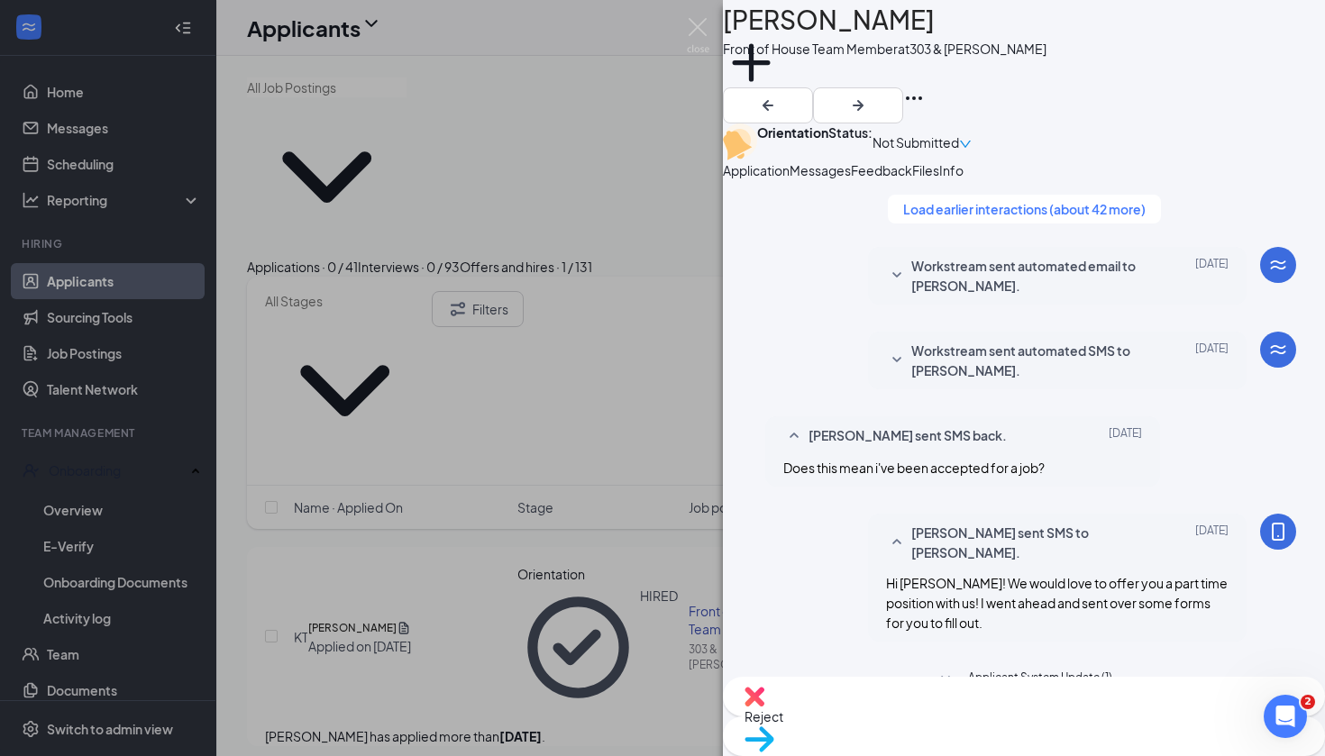
click at [328, 596] on div "KT kaitlyn Tippy Front of House Team Member at 303 & Waddell Add a tag Orientat…" at bounding box center [662, 378] width 1325 height 756
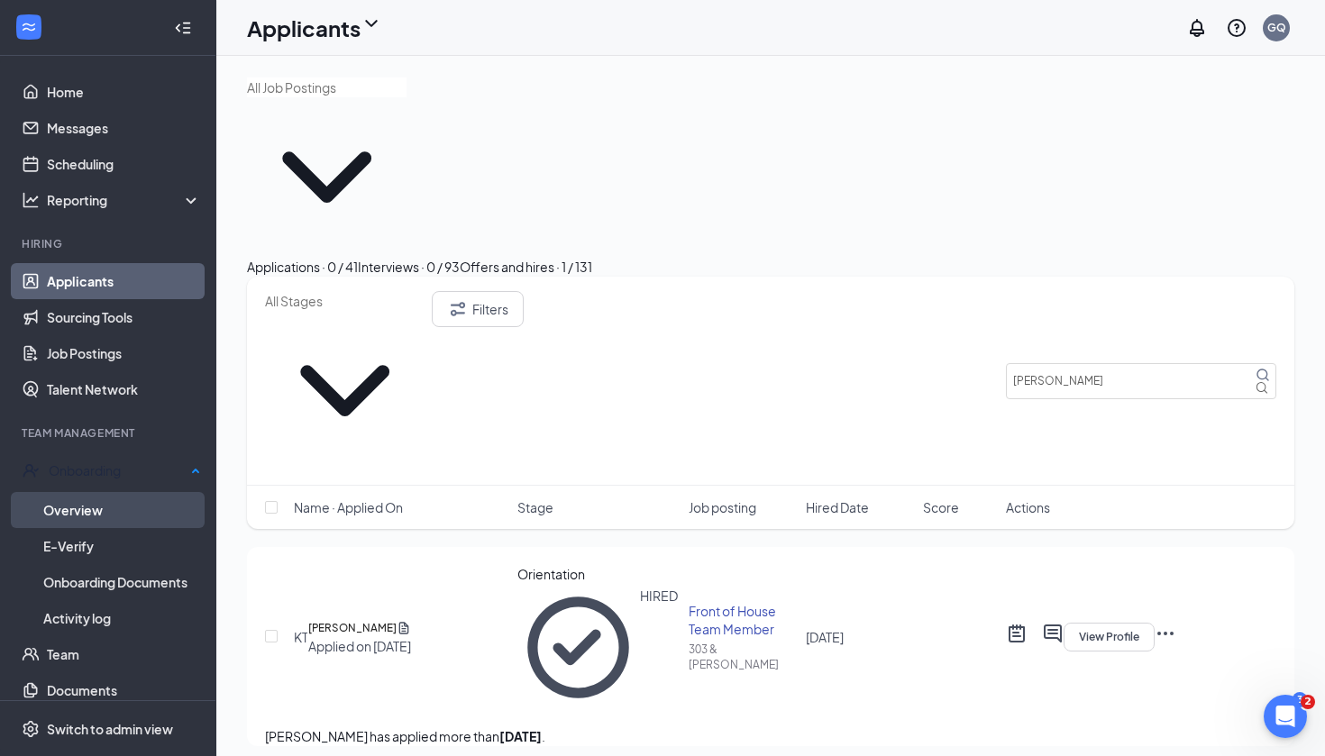
click at [70, 514] on link "Overview" at bounding box center [122, 510] width 158 height 36
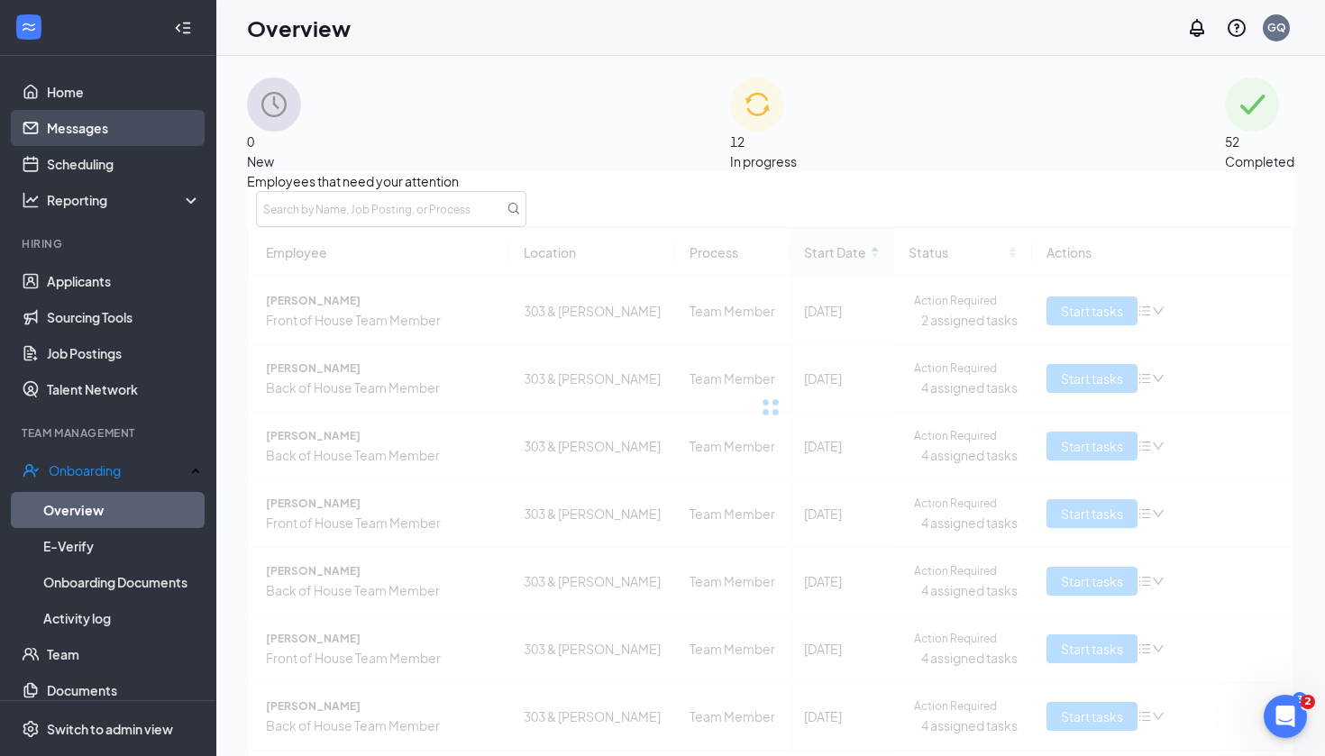
click at [176, 138] on link "Messages" at bounding box center [124, 128] width 154 height 36
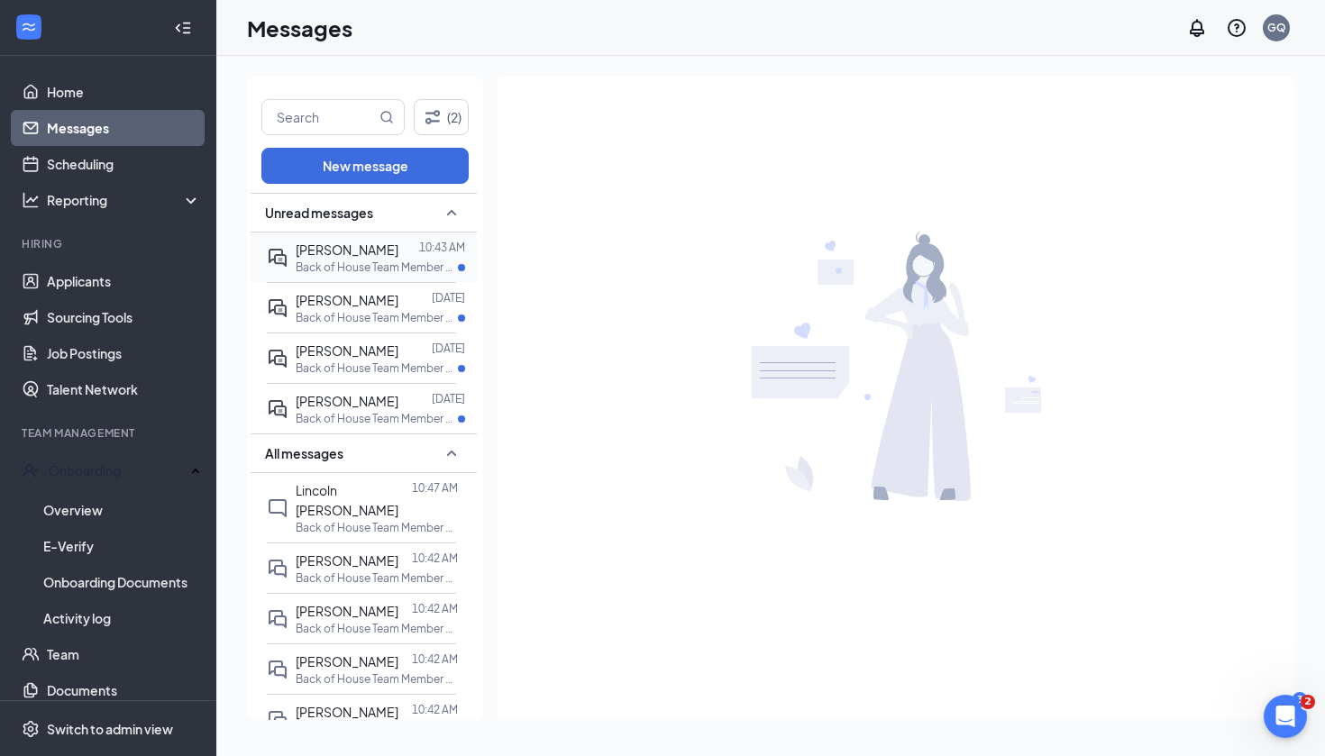
click at [290, 279] on div "Brooke Weyers 10:43 AM Back of House Team Member at 303 & Waddell" at bounding box center [361, 257] width 189 height 50
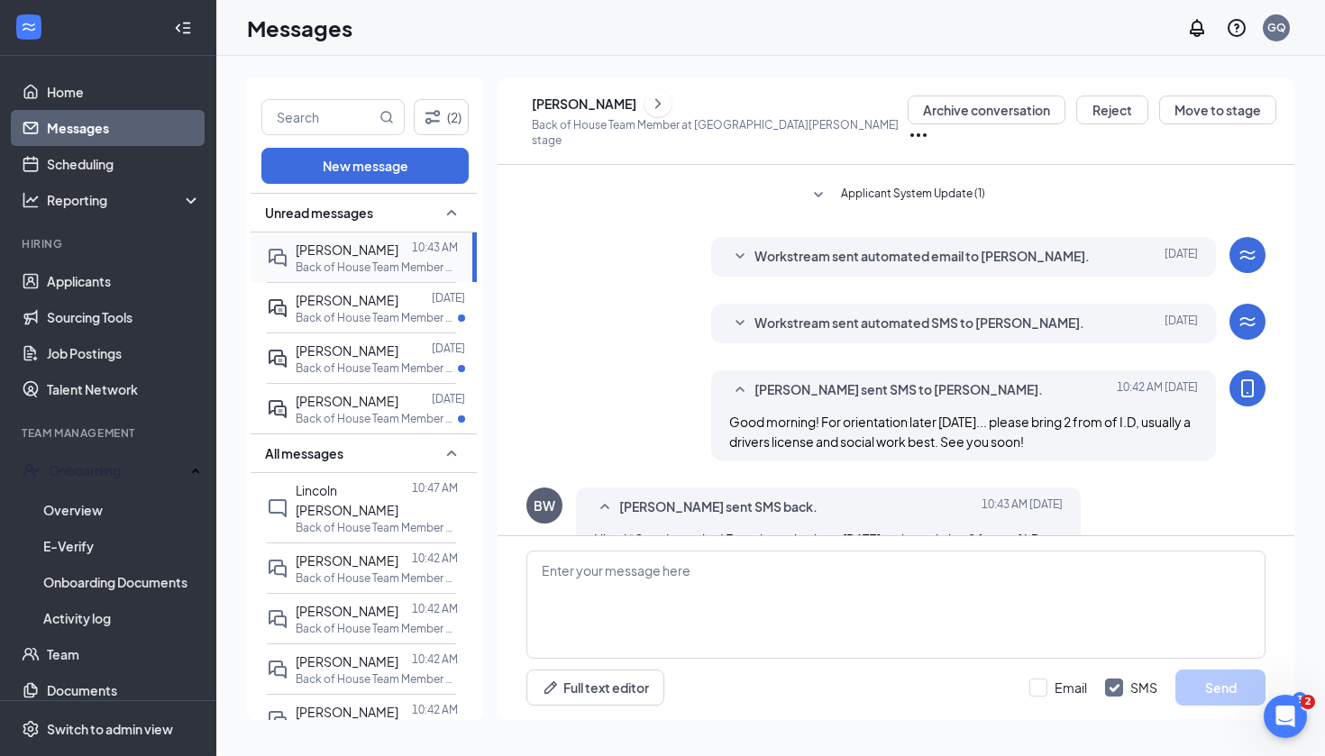
scroll to position [477, 0]
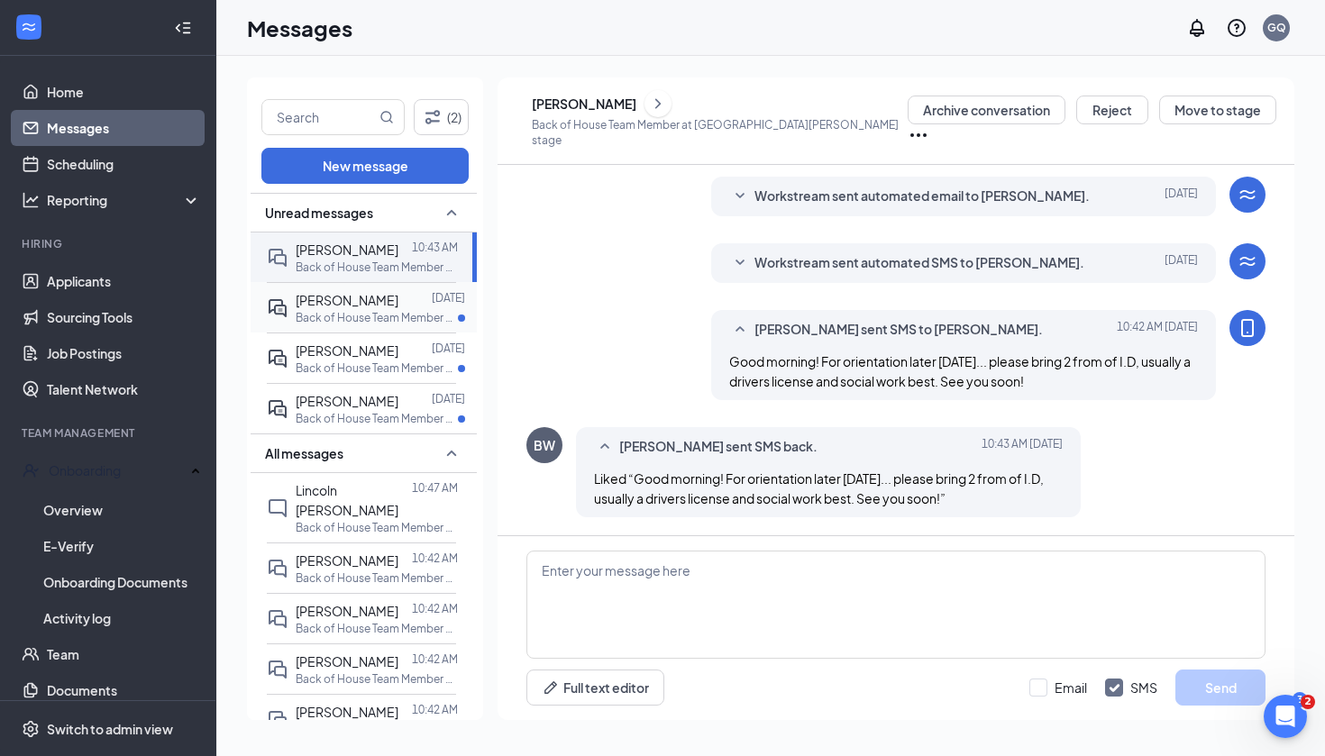
click at [315, 315] on p "Back of House Team Member at [GEOGRAPHIC_DATA][PERSON_NAME]" at bounding box center [377, 317] width 162 height 15
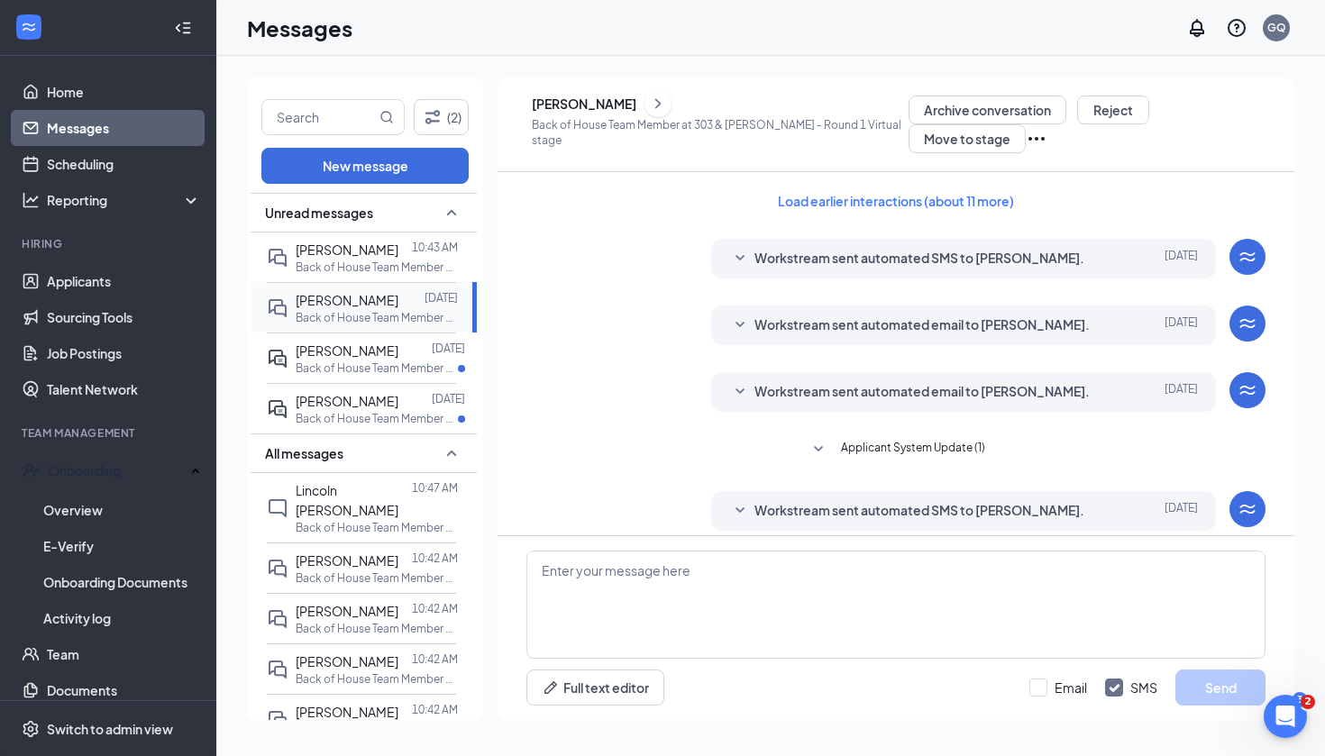
scroll to position [356, 0]
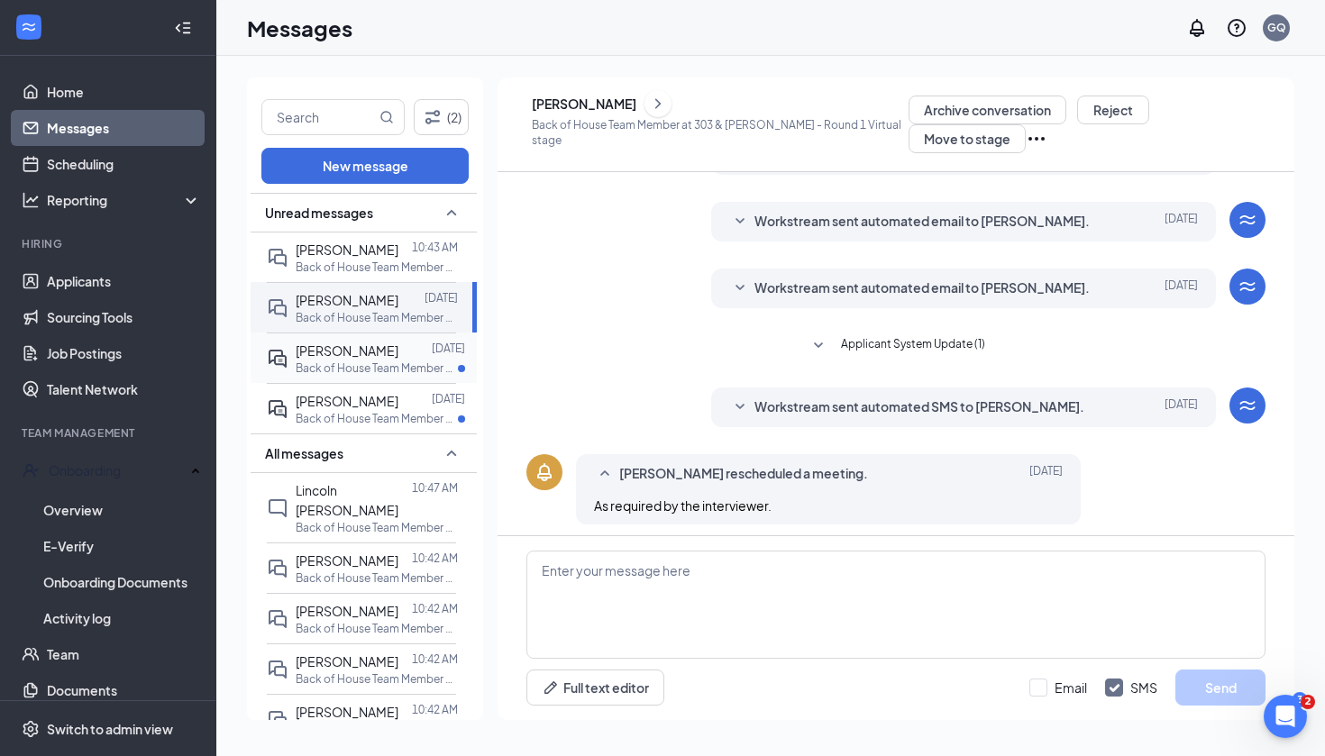
click at [333, 341] on div "Daysha Connell" at bounding box center [347, 351] width 103 height 20
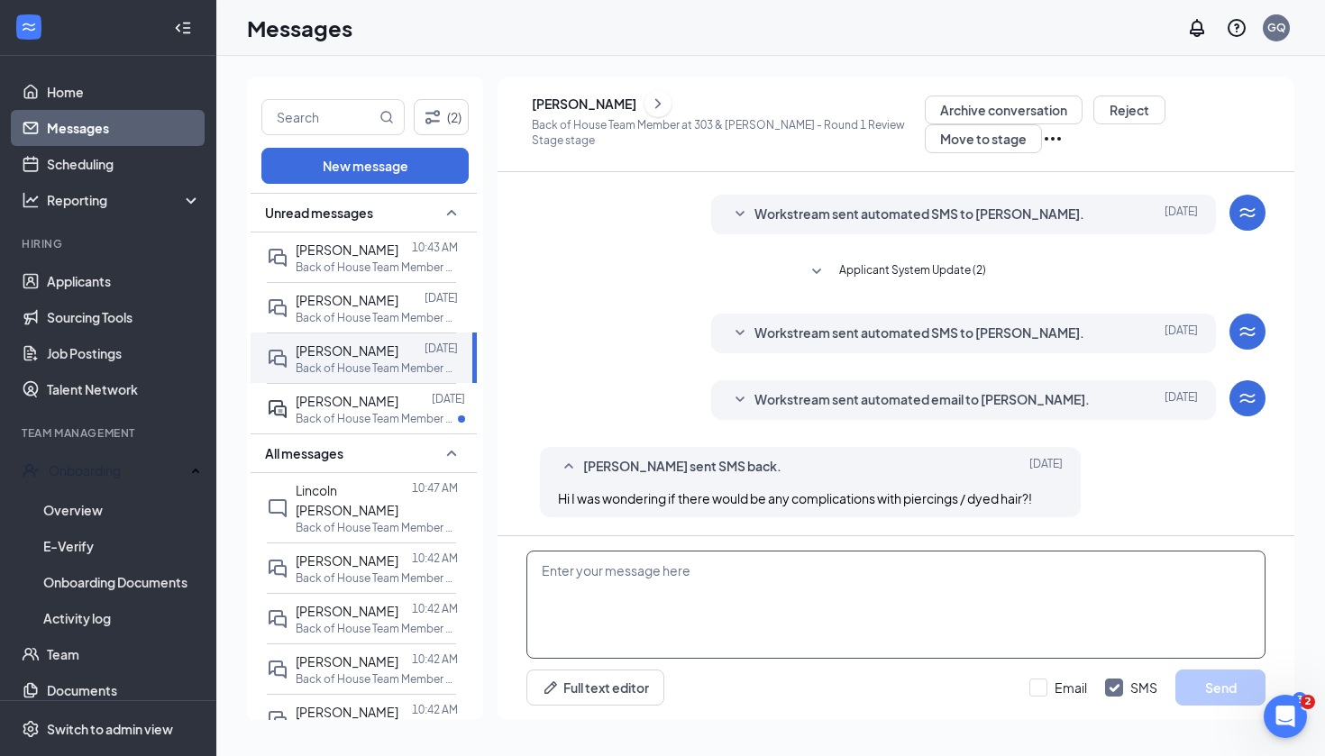
scroll to position [125, 0]
click at [616, 586] on textarea at bounding box center [895, 605] width 739 height 108
click at [404, 419] on p "Back of House Team Member at [GEOGRAPHIC_DATA][PERSON_NAME]" at bounding box center [377, 418] width 162 height 15
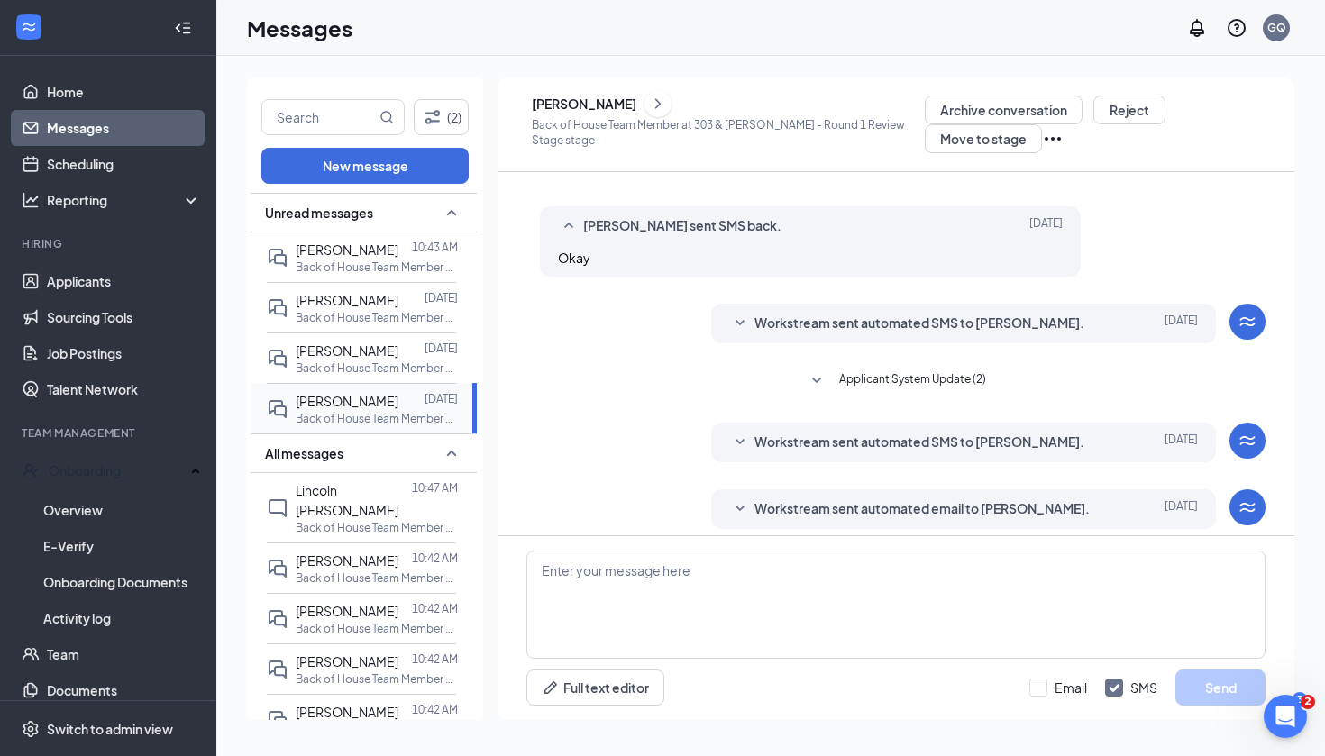
scroll to position [158, 0]
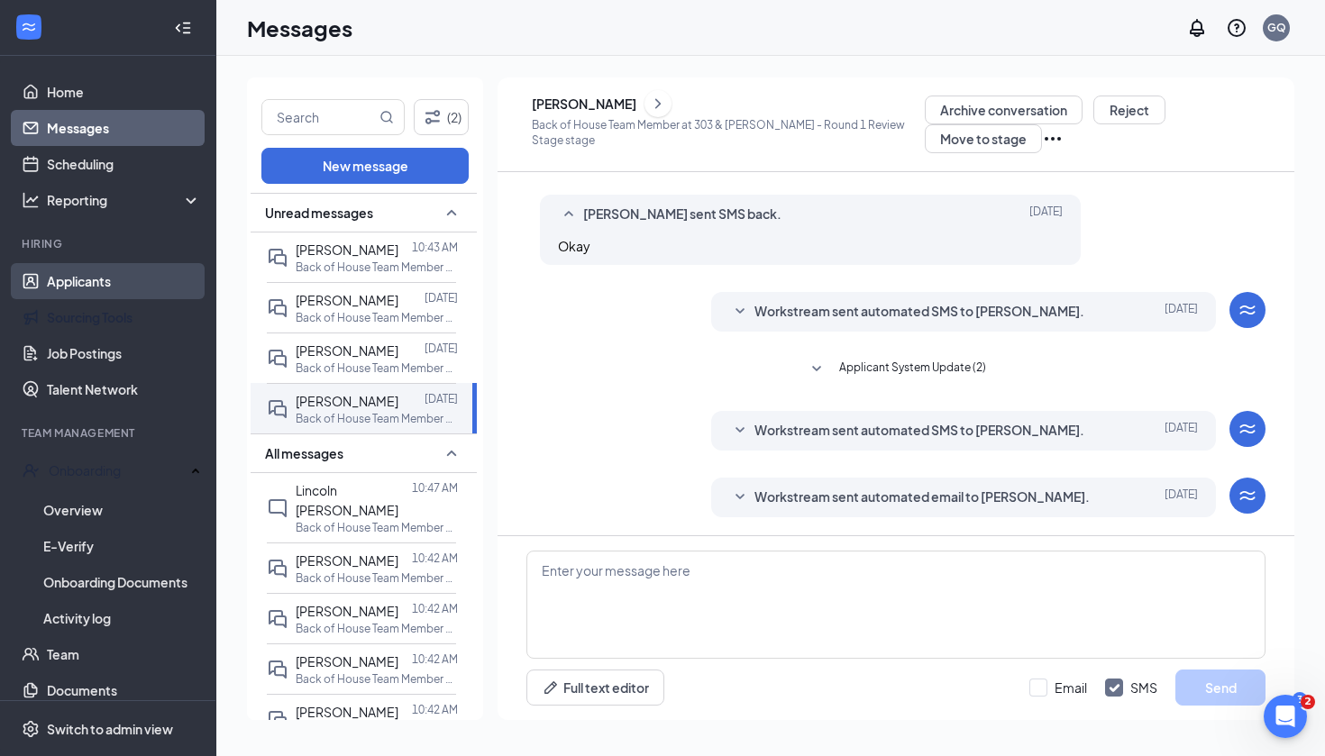
click at [87, 291] on link "Applicants" at bounding box center [124, 281] width 154 height 36
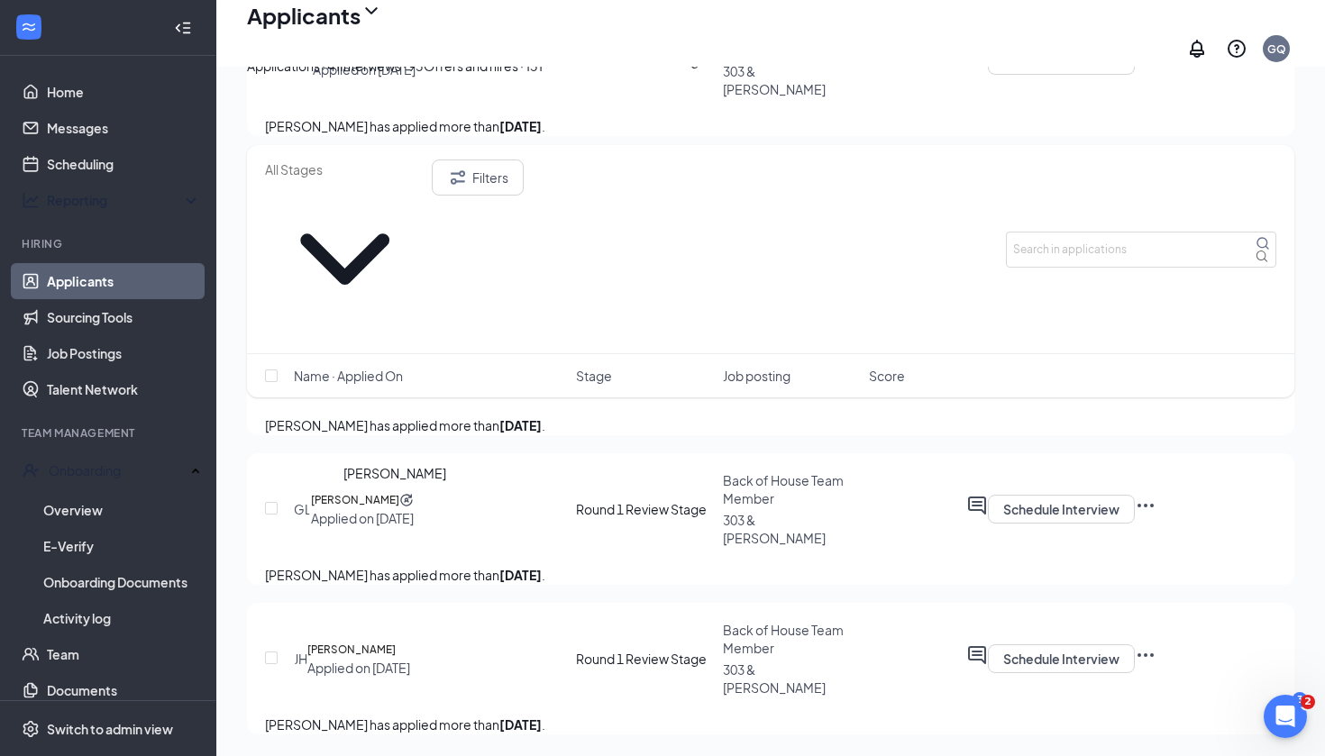
scroll to position [6099, 0]
click at [1050, 232] on input "text" at bounding box center [1141, 250] width 270 height 36
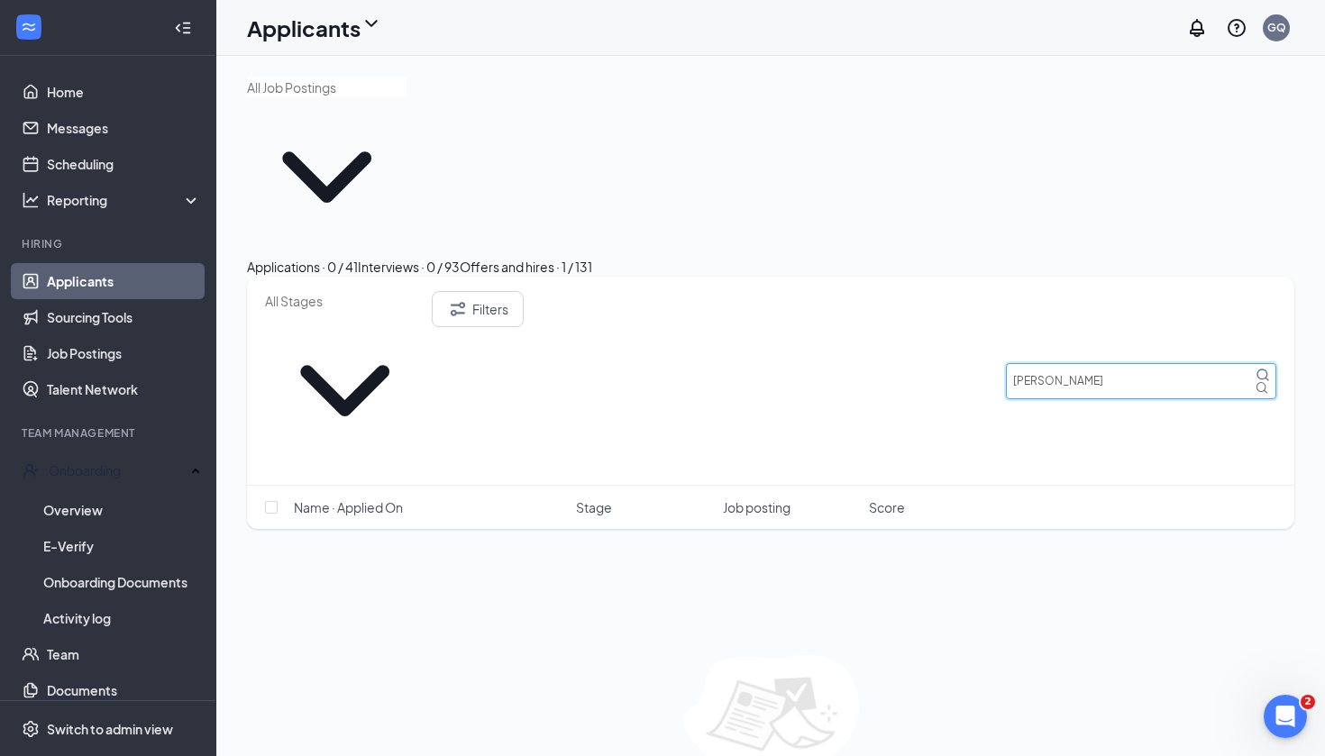
type input "[PERSON_NAME]"
drag, startPoint x: 1021, startPoint y: 207, endPoint x: 825, endPoint y: 150, distance: 204.7
click at [825, 257] on div "Applications · 0 / 41 Interviews · 0 / 93 Offers and hires · 1 / 131" at bounding box center [770, 267] width 1047 height 20
click at [592, 257] on div "Offers and hires · 1 / 131" at bounding box center [526, 267] width 132 height 20
click at [592, 257] on button "Offers and hires · 1 / 131" at bounding box center [526, 267] width 132 height 20
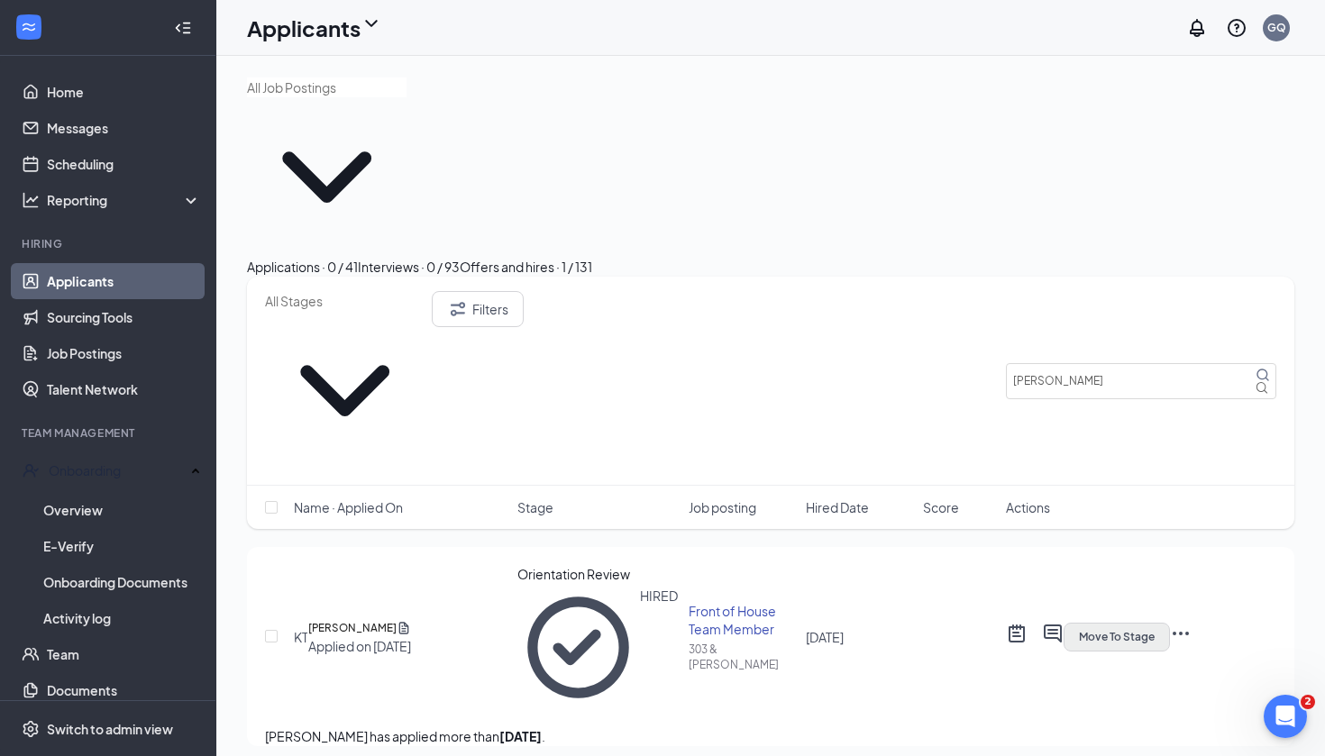
click at [1154, 631] on span "Move To Stage" at bounding box center [1117, 637] width 76 height 13
type input "Orientation (final stage)"
type input "[PERSON_NAME] Calendar"
type input "[DATE]"
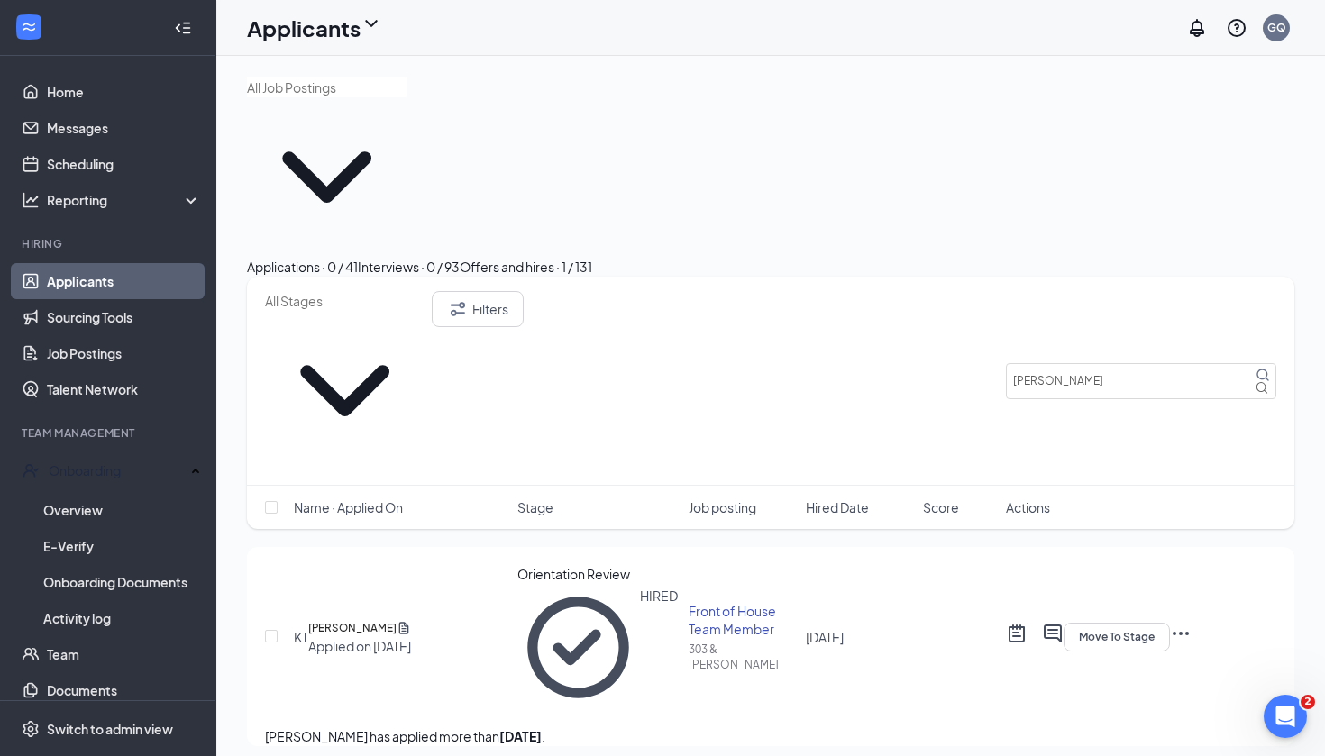
type input "Piper [PERSON_NAME] Calendar"
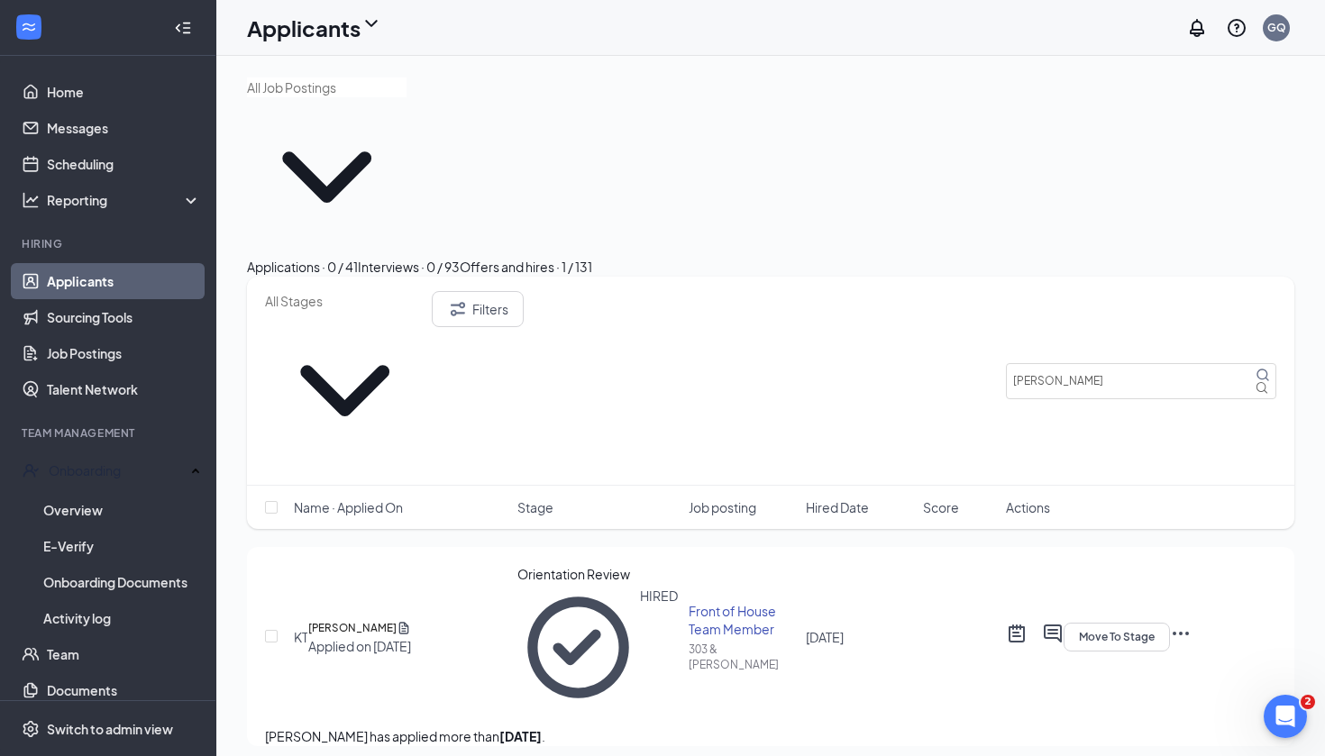
click at [396, 619] on h5 "[PERSON_NAME]" at bounding box center [352, 628] width 88 height 18
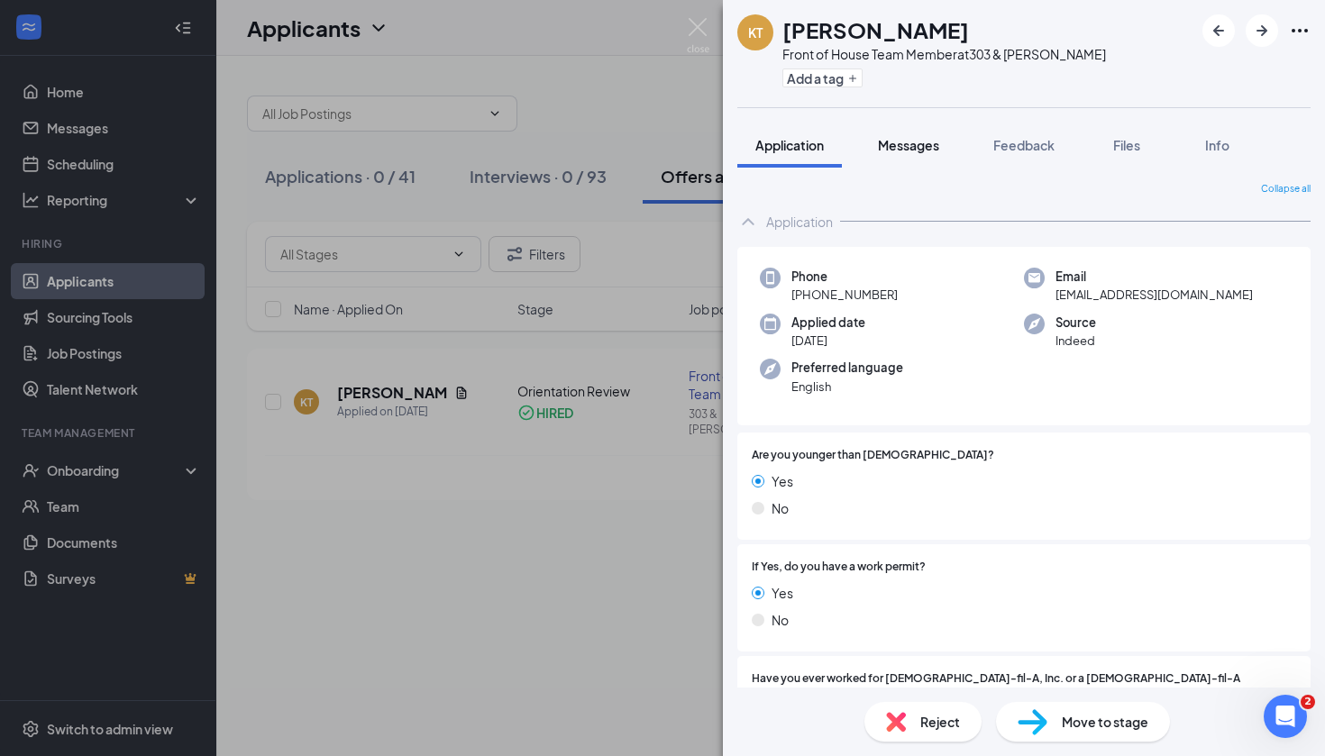
click at [904, 152] on span "Messages" at bounding box center [908, 145] width 61 height 16
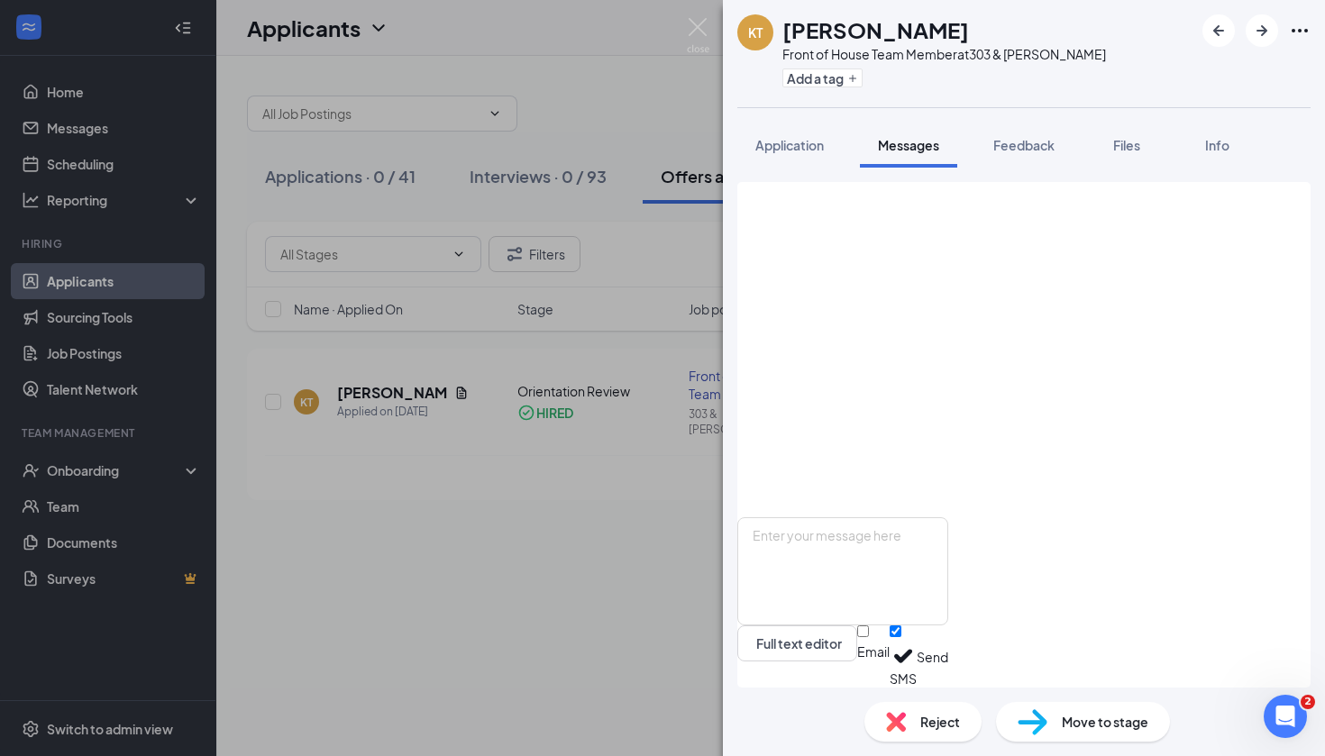
scroll to position [679, 0]
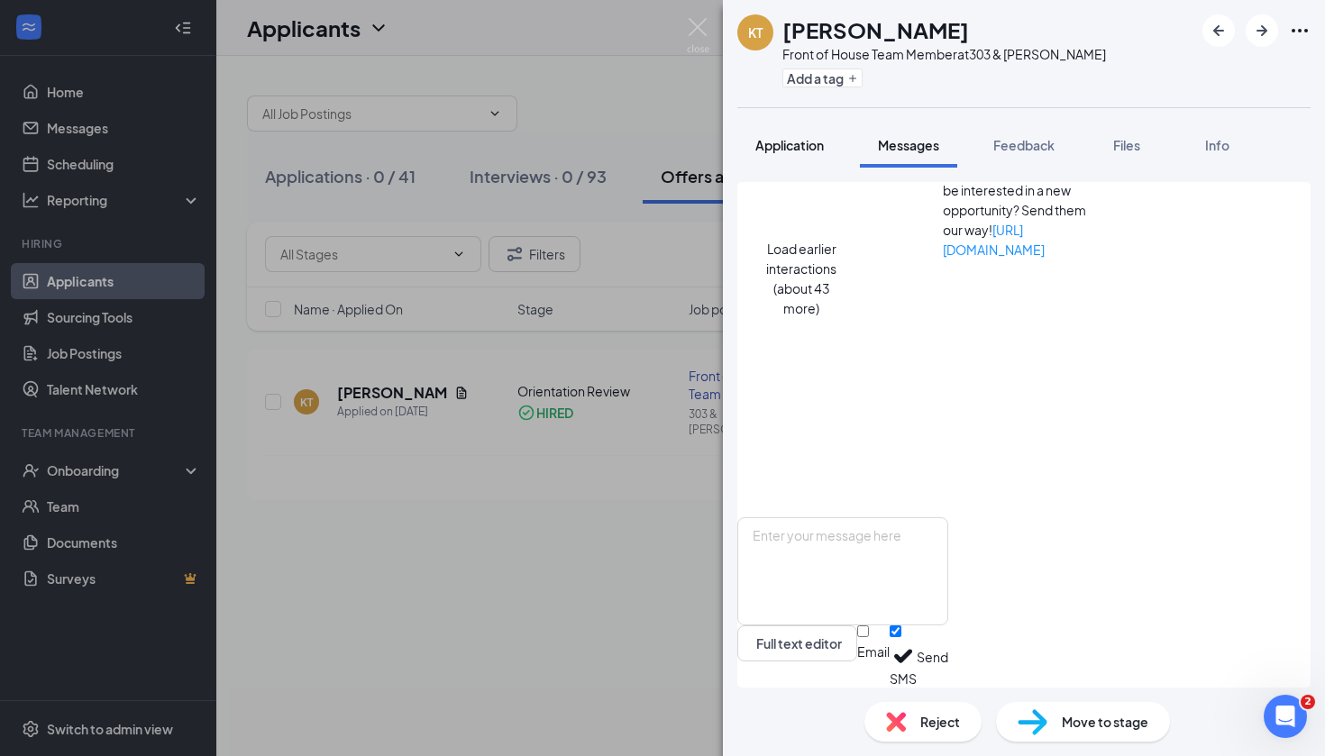
click at [801, 132] on button "Application" at bounding box center [789, 145] width 105 height 45
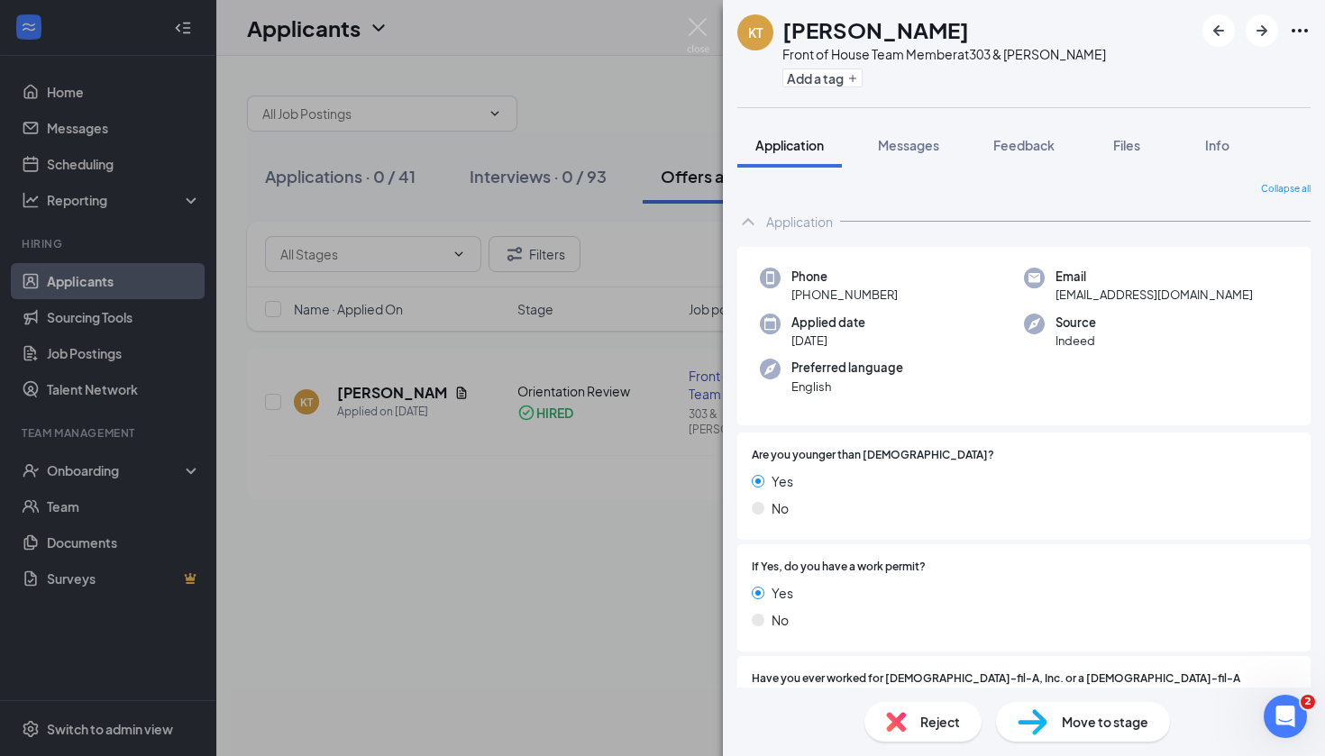
click at [1087, 716] on span "Move to stage" at bounding box center [1105, 722] width 87 height 20
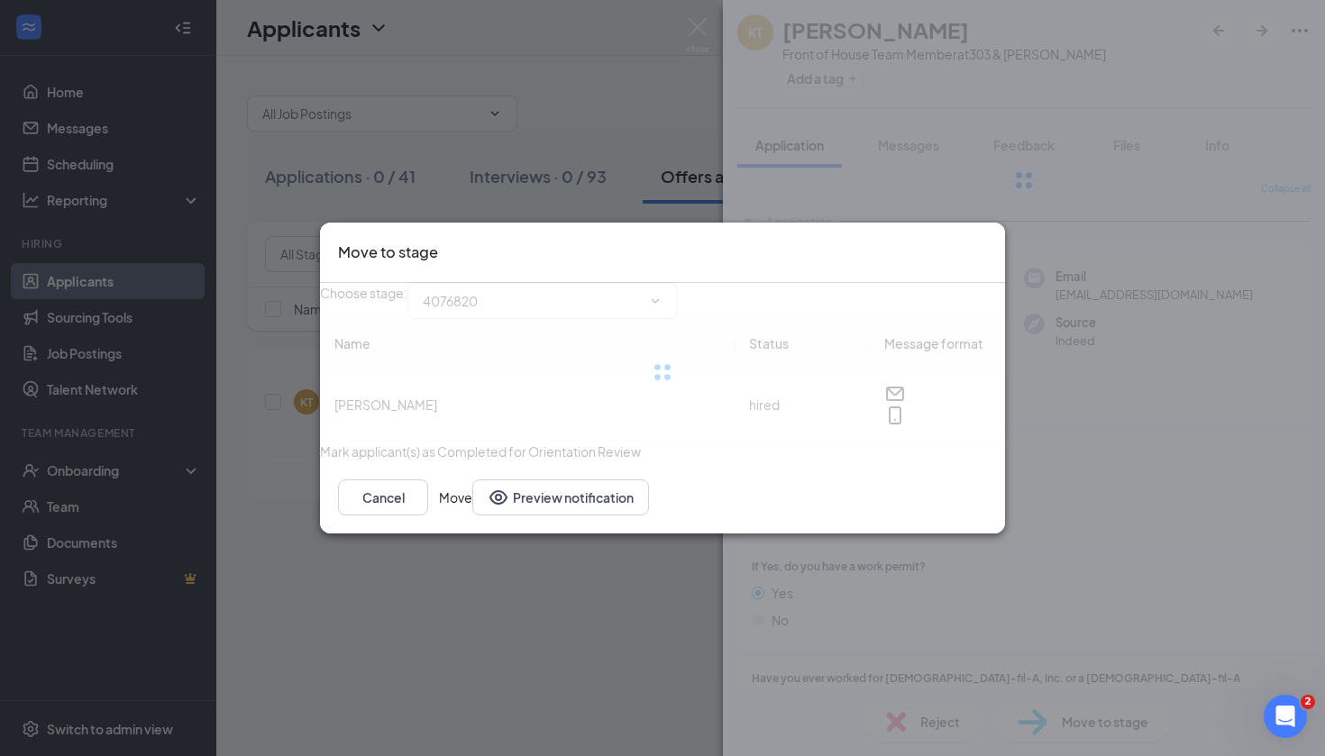
type input "Orientation (final stage)"
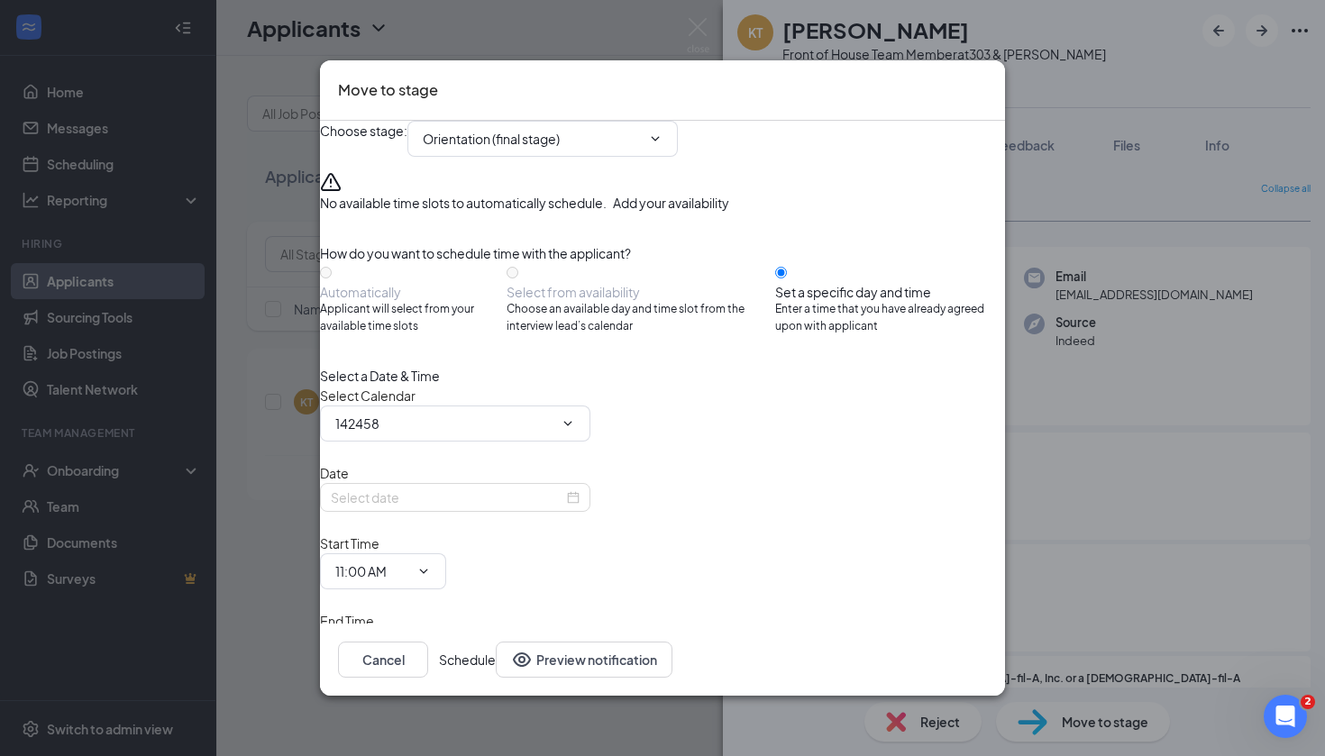
type input "[PERSON_NAME] Calendar"
type input "[DATE]"
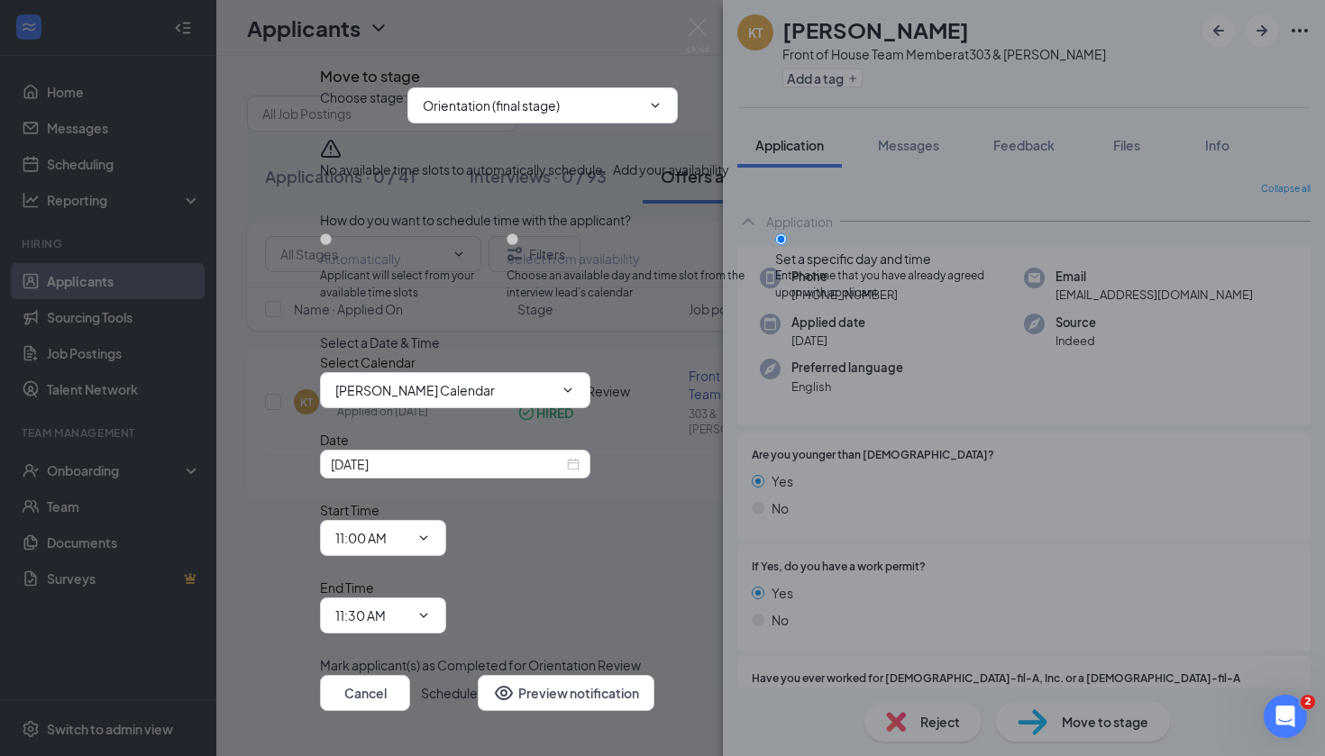
click at [520, 408] on div "Select Calendar [PERSON_NAME] Calendar" at bounding box center [662, 380] width 685 height 56
click at [520, 408] on span "[PERSON_NAME] Calendar" at bounding box center [455, 390] width 270 height 36
click at [548, 408] on span "[PERSON_NAME] Calendar" at bounding box center [455, 390] width 270 height 36
click at [567, 408] on span "[PERSON_NAME] Calendar" at bounding box center [455, 390] width 270 height 36
click at [575, 397] on icon "ChevronDown" at bounding box center [567, 390] width 14 height 14
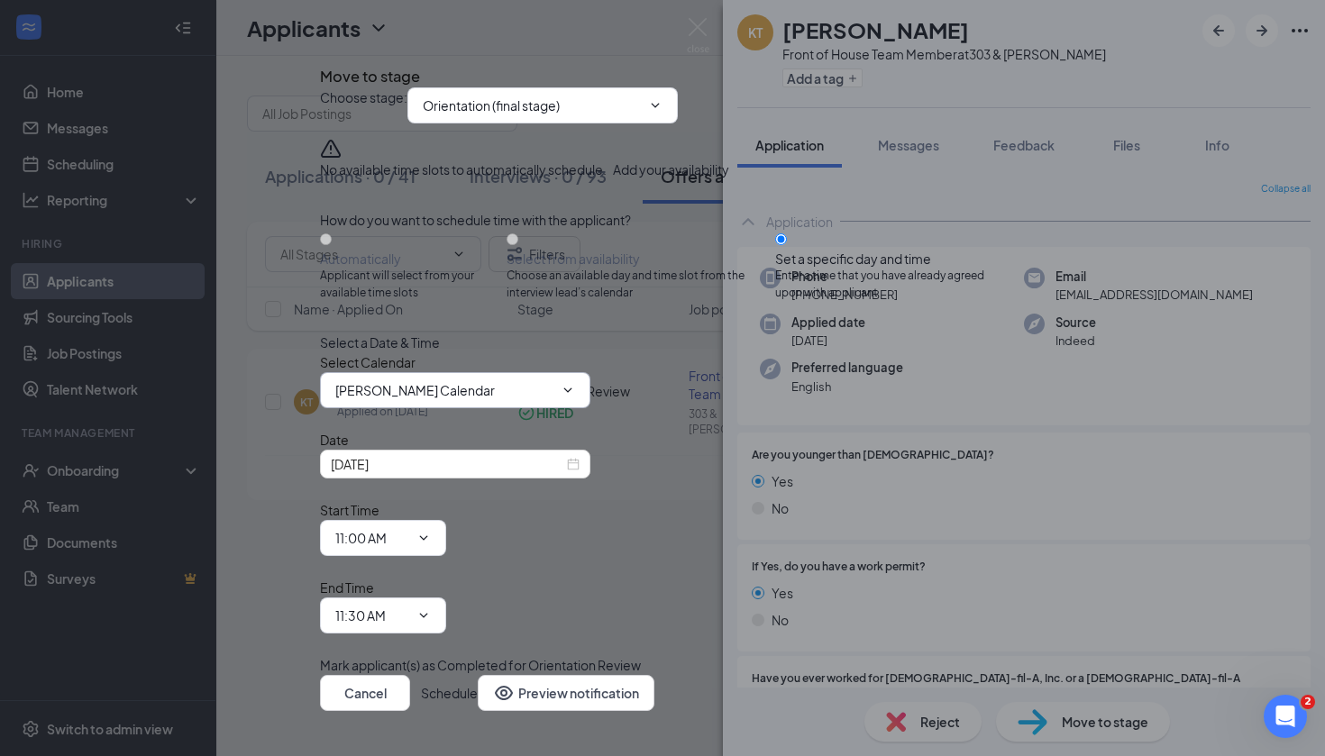
click at [575, 397] on span at bounding box center [566, 390] width 18 height 14
click at [580, 408] on span "[PERSON_NAME] Calendar" at bounding box center [455, 390] width 270 height 36
click at [474, 400] on input "[PERSON_NAME] Calendar" at bounding box center [444, 390] width 218 height 20
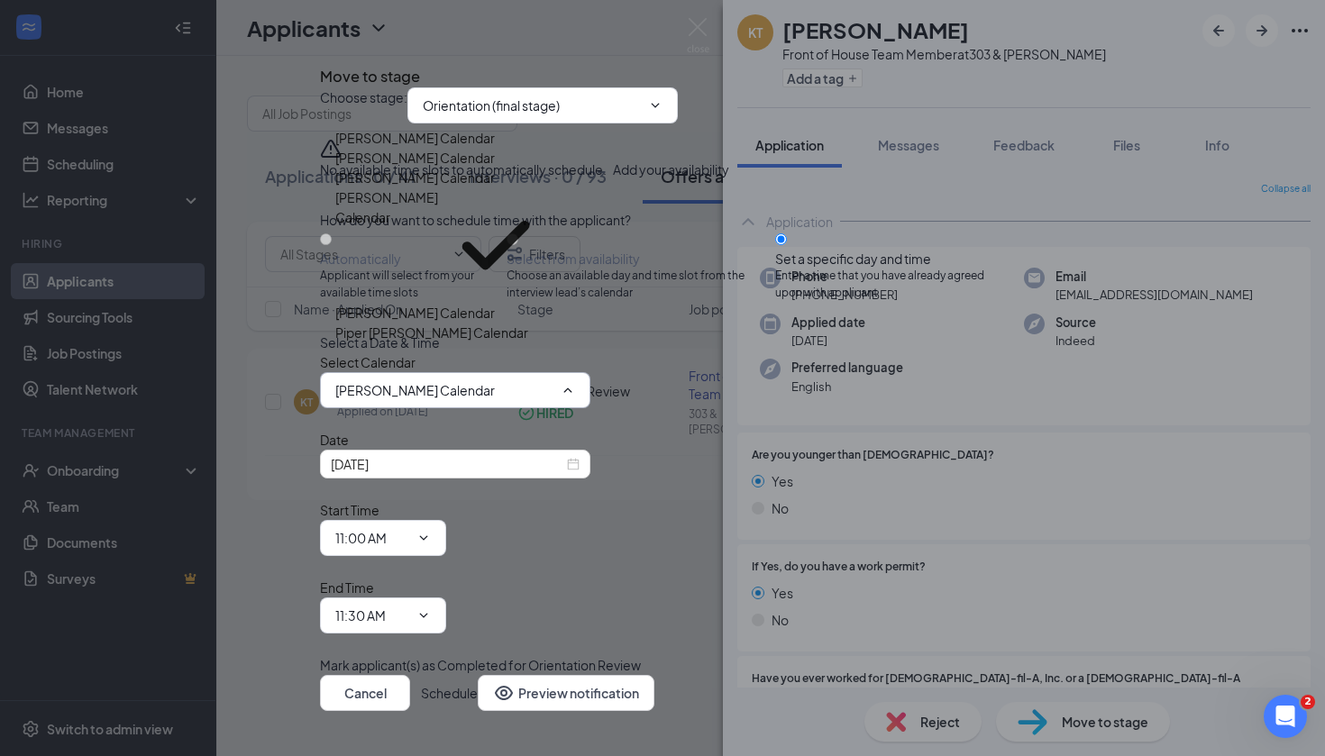
click at [433, 342] on div "Piper [PERSON_NAME] Calendar" at bounding box center [431, 333] width 193 height 20
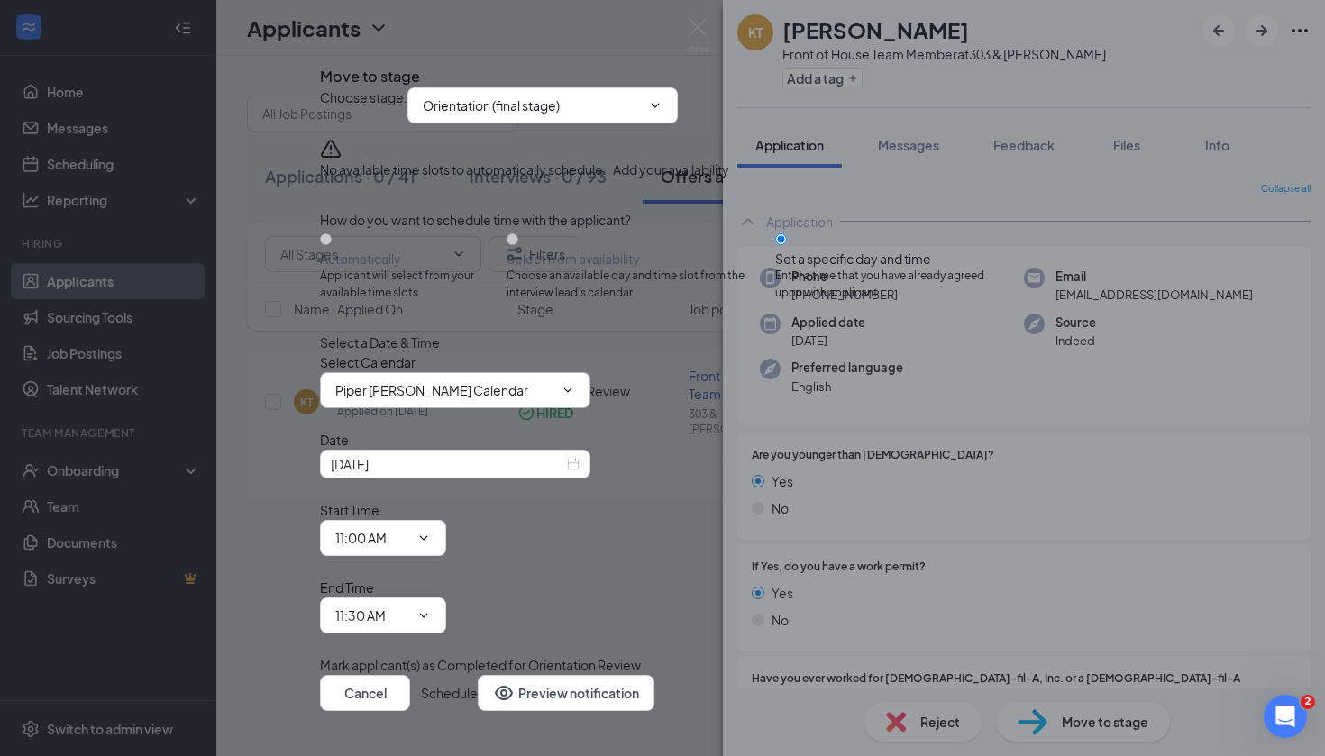
click at [451, 400] on input "Piper [PERSON_NAME] Calendar" at bounding box center [444, 390] width 218 height 20
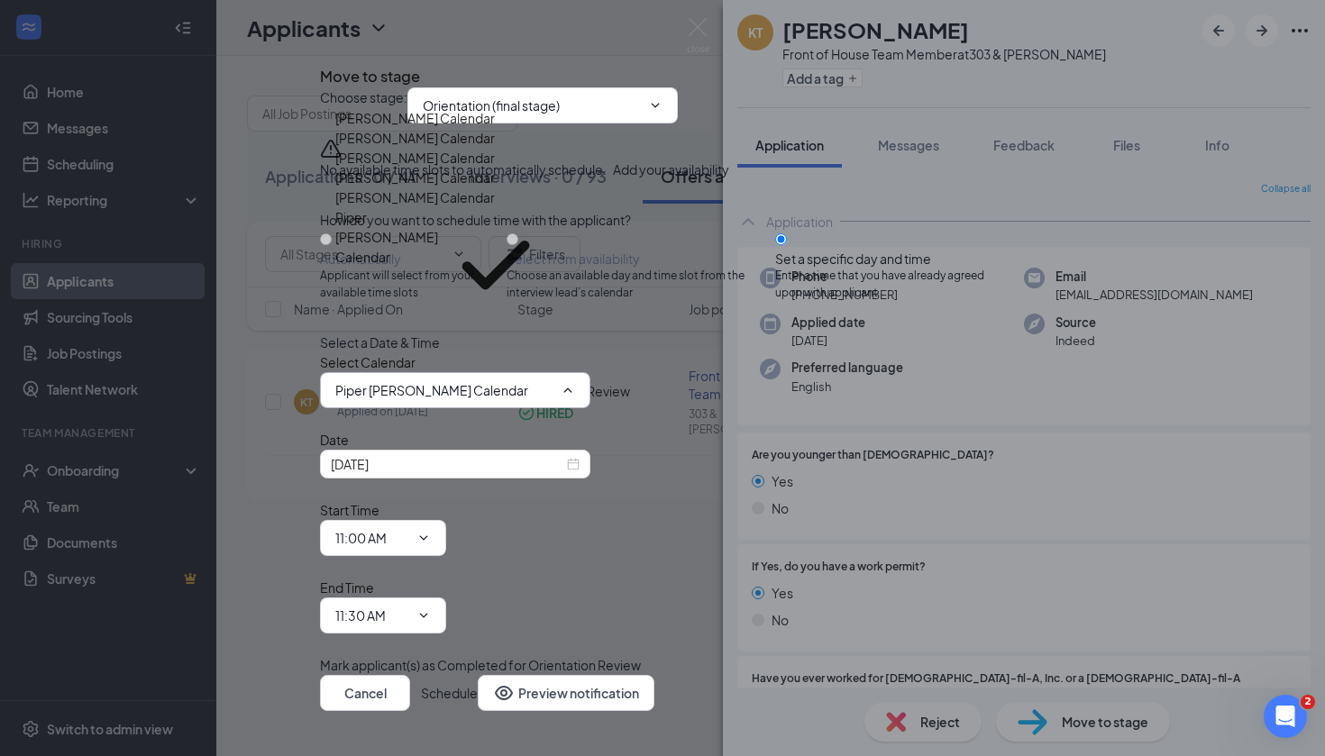
click at [444, 168] on div "[PERSON_NAME] Calendar" at bounding box center [444, 158] width 218 height 20
type input "[PERSON_NAME] Calendar"
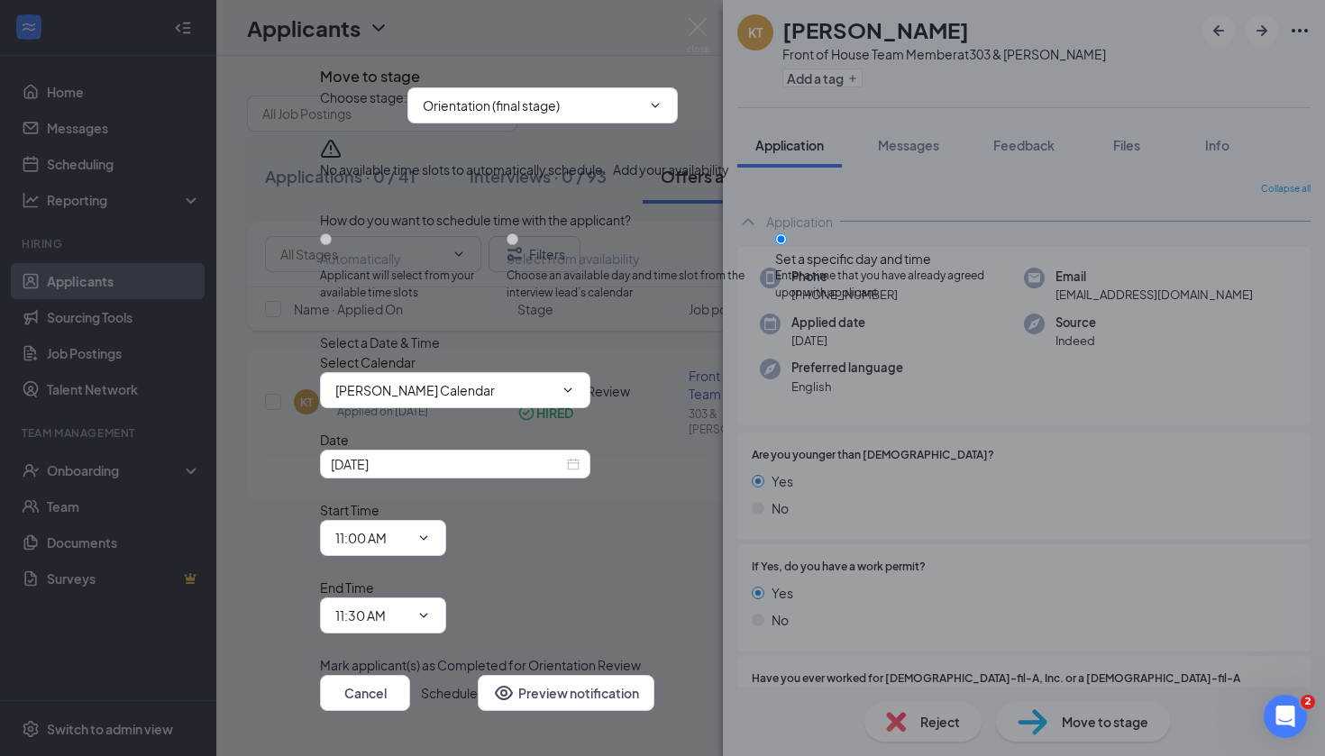
click at [509, 184] on div "No available time slots to automatically schedule. Add your availability" at bounding box center [662, 163] width 685 height 50
click at [320, 60] on icon "Cross" at bounding box center [320, 60] width 0 height 0
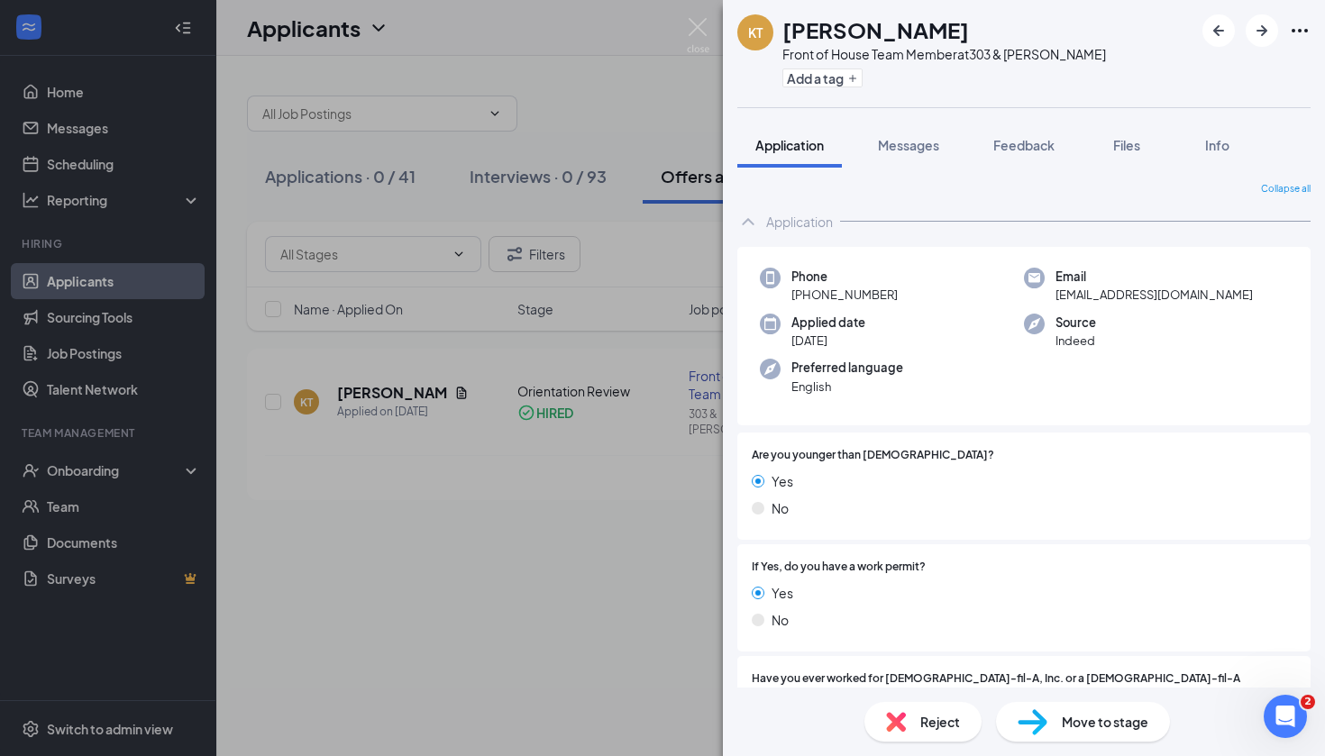
click at [60, 204] on div "KT [PERSON_NAME] Front of House Team Member at 303 & [PERSON_NAME] Add a tag Ap…" at bounding box center [662, 378] width 1325 height 756
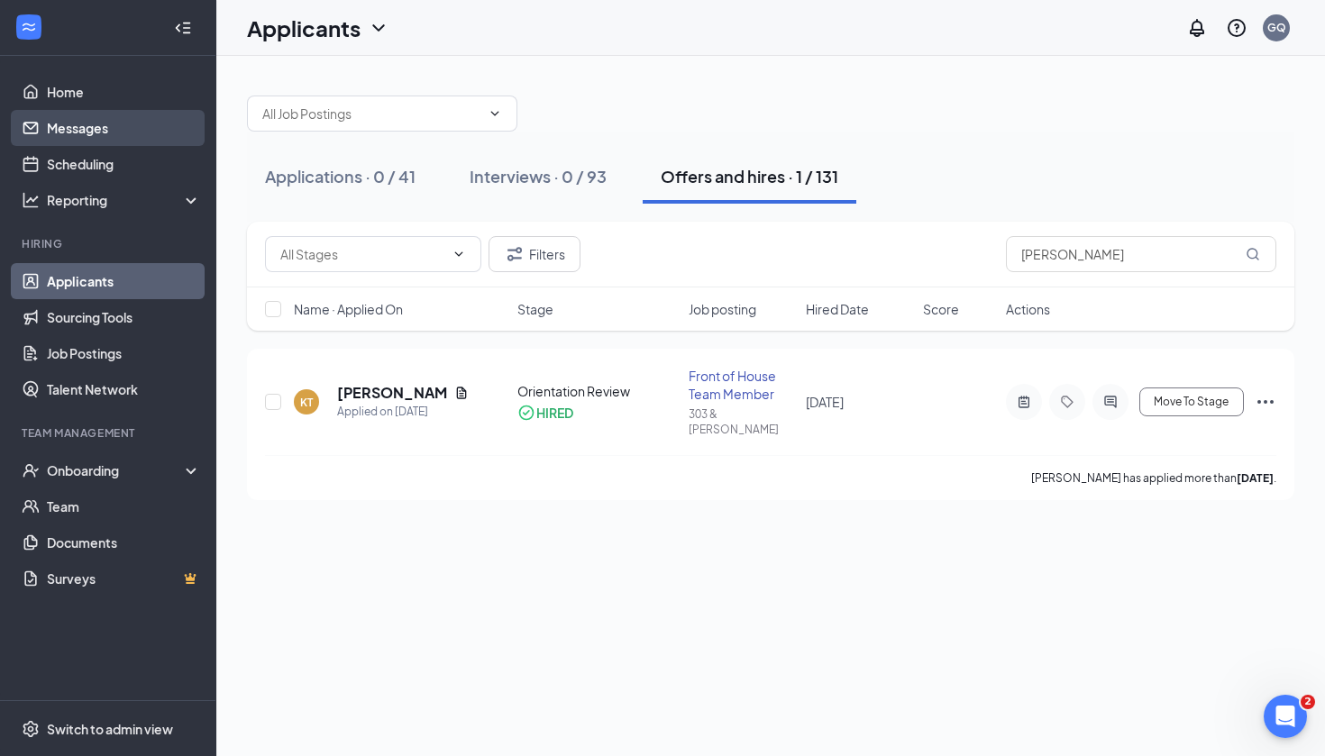
click at [76, 143] on link "Messages" at bounding box center [124, 128] width 154 height 36
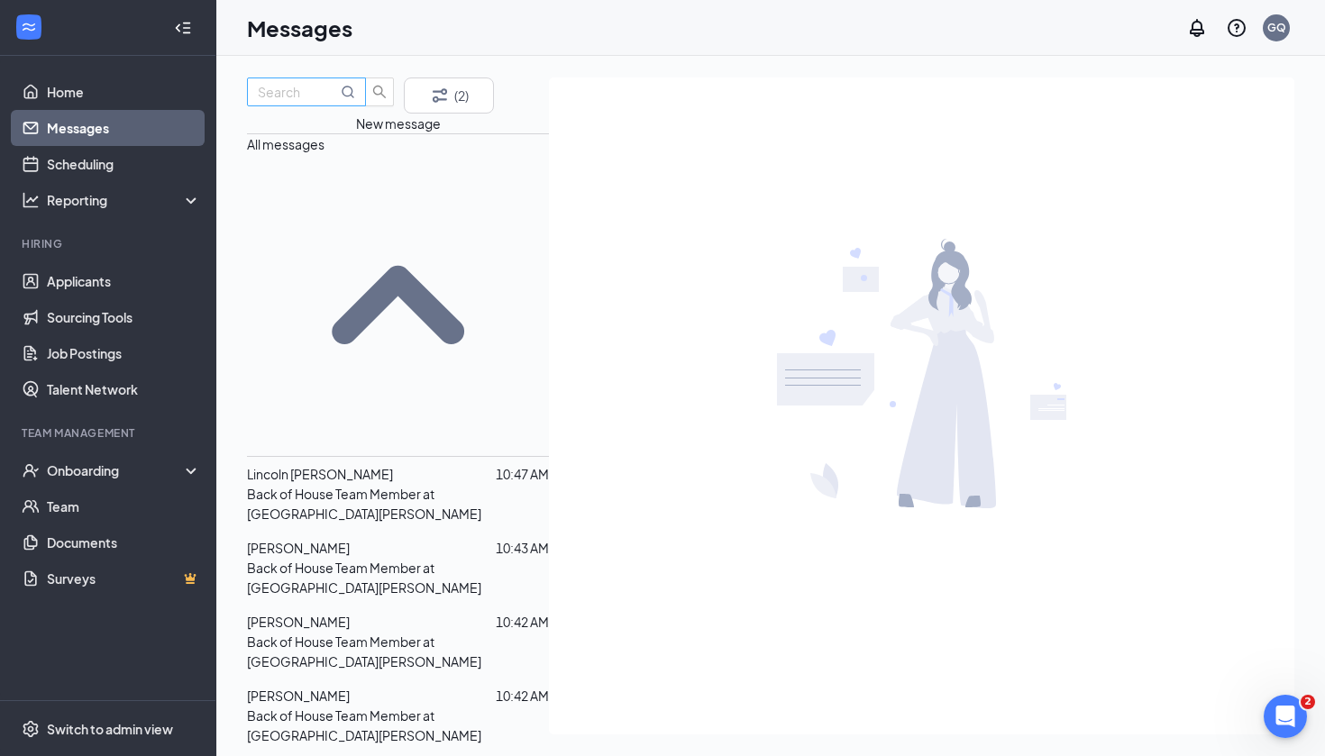
click at [305, 102] on input "text" at bounding box center [297, 92] width 79 height 20
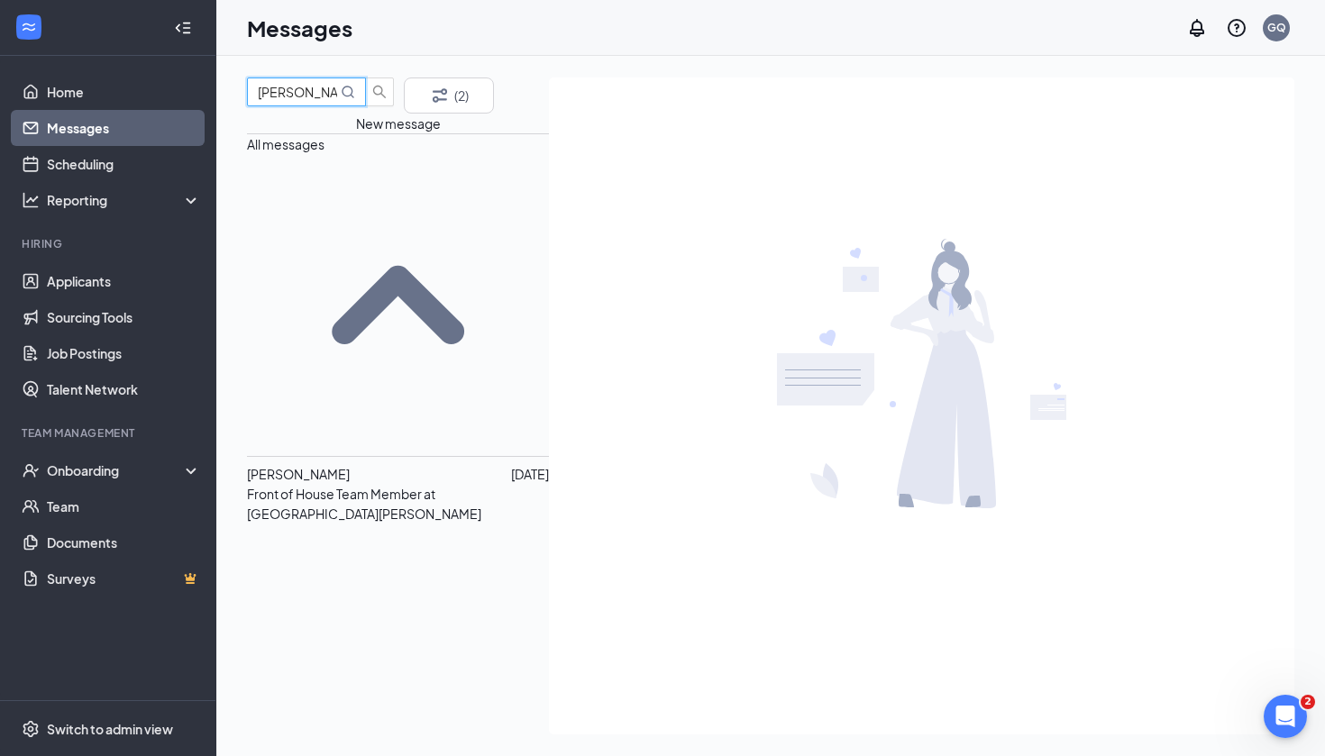
type input "[PERSON_NAME]"
drag, startPoint x: 283, startPoint y: 147, endPoint x: 359, endPoint y: 253, distance: 130.5
click at [350, 466] on span "[PERSON_NAME]" at bounding box center [298, 474] width 103 height 16
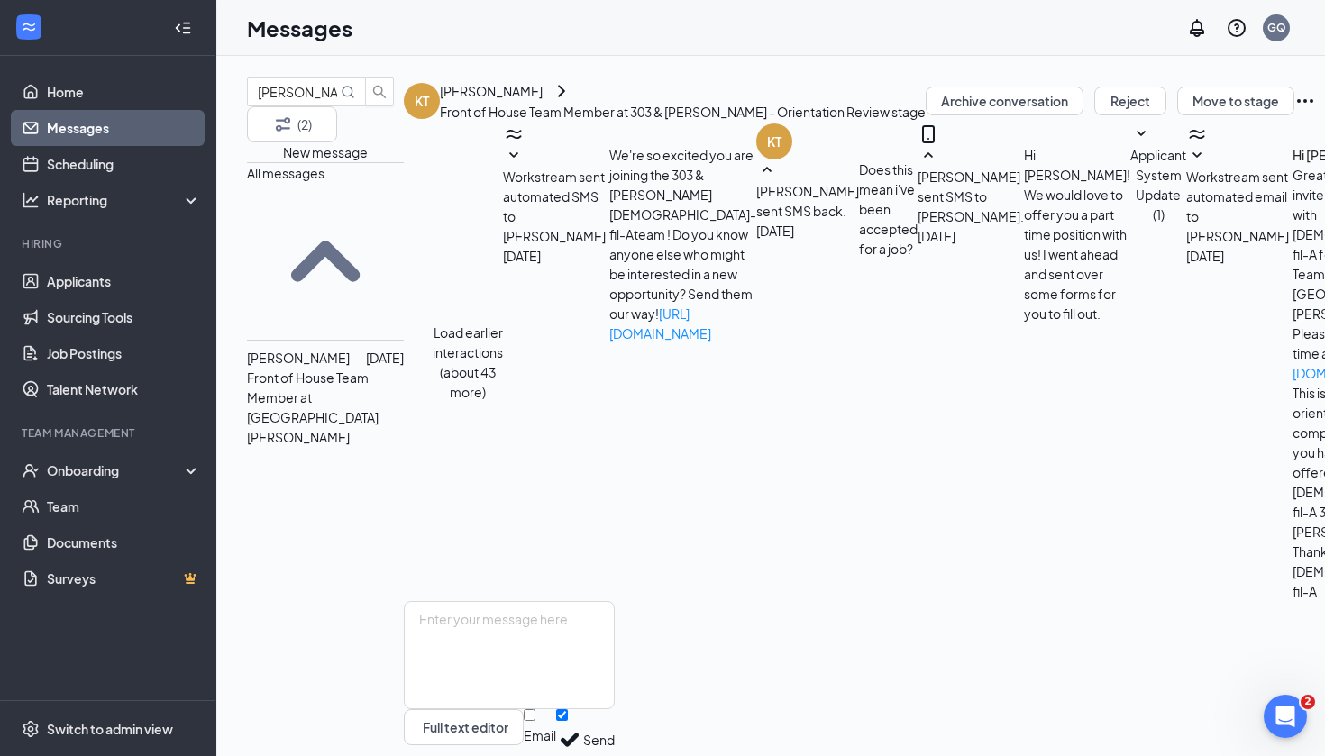
scroll to position [545, 0]
click at [542, 101] on div "[PERSON_NAME]" at bounding box center [491, 91] width 103 height 20
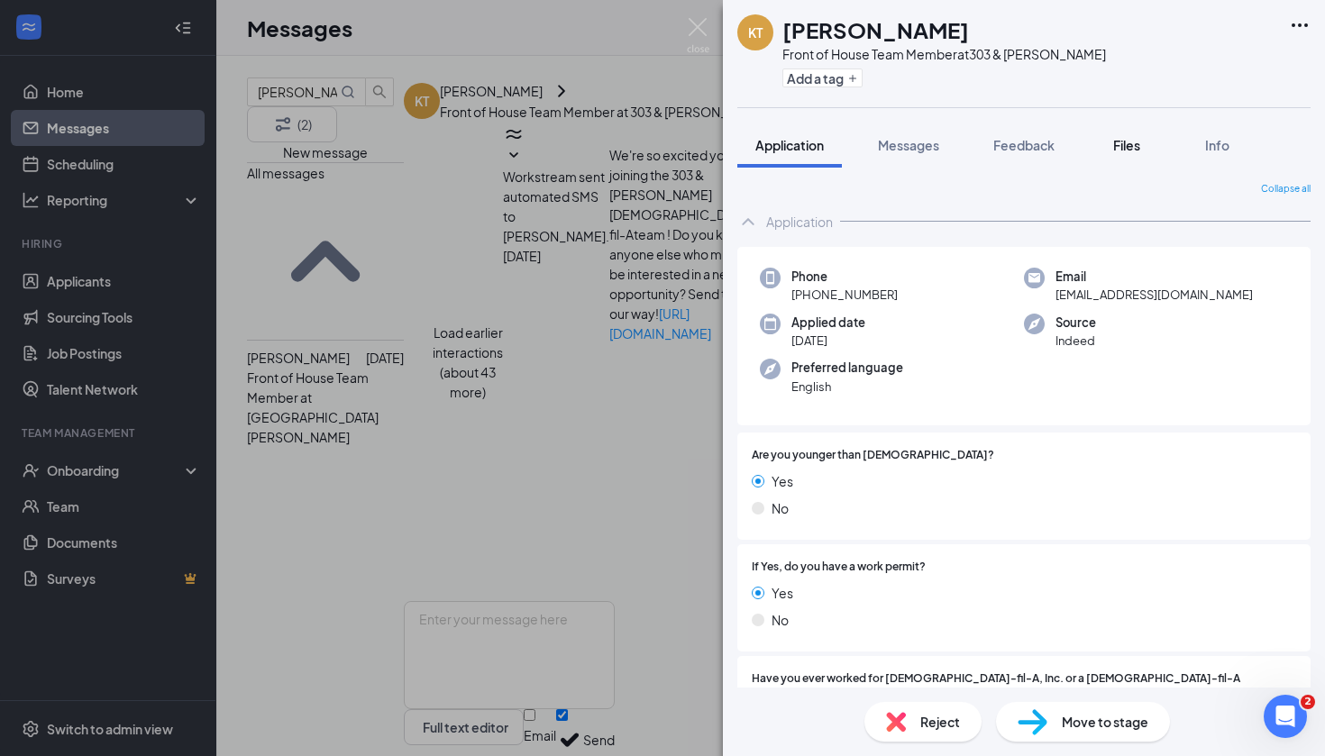
click at [1153, 147] on button "Files" at bounding box center [1126, 145] width 72 height 45
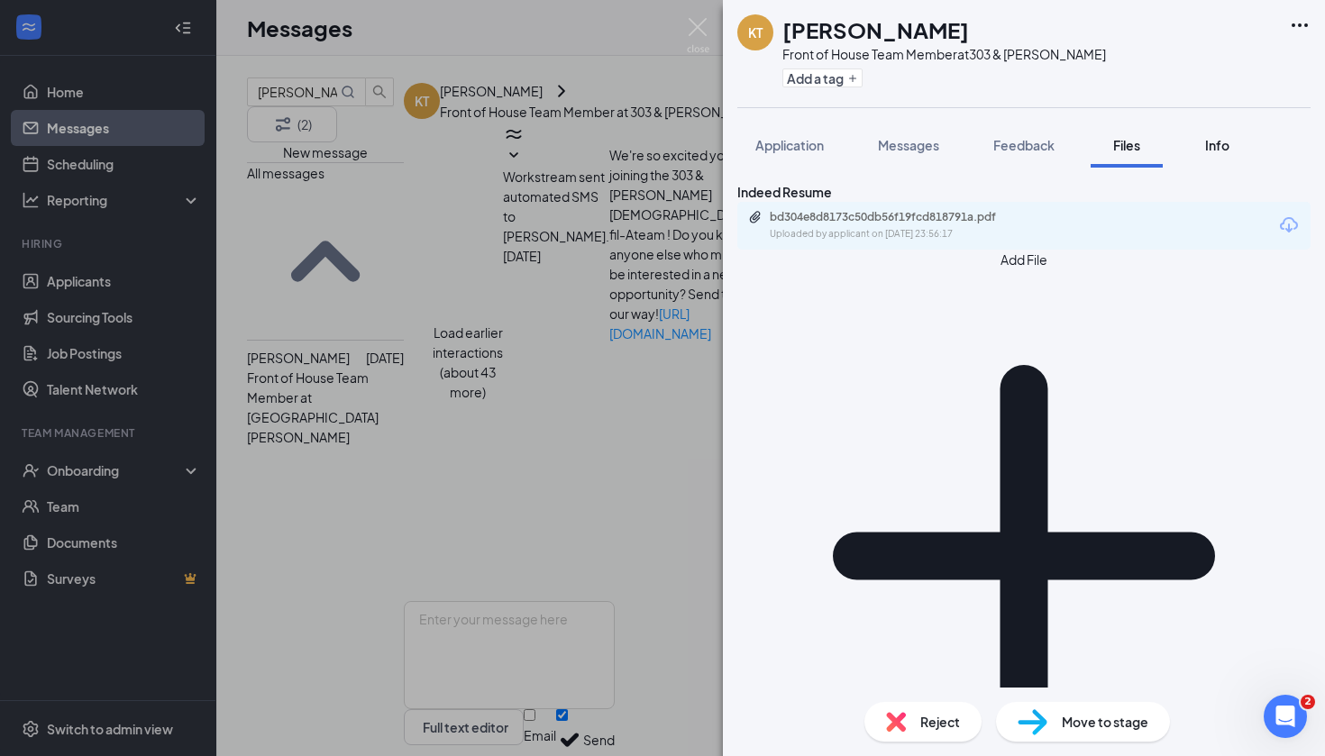
click at [1204, 148] on div "Info" at bounding box center [1216, 145] width 36 height 18
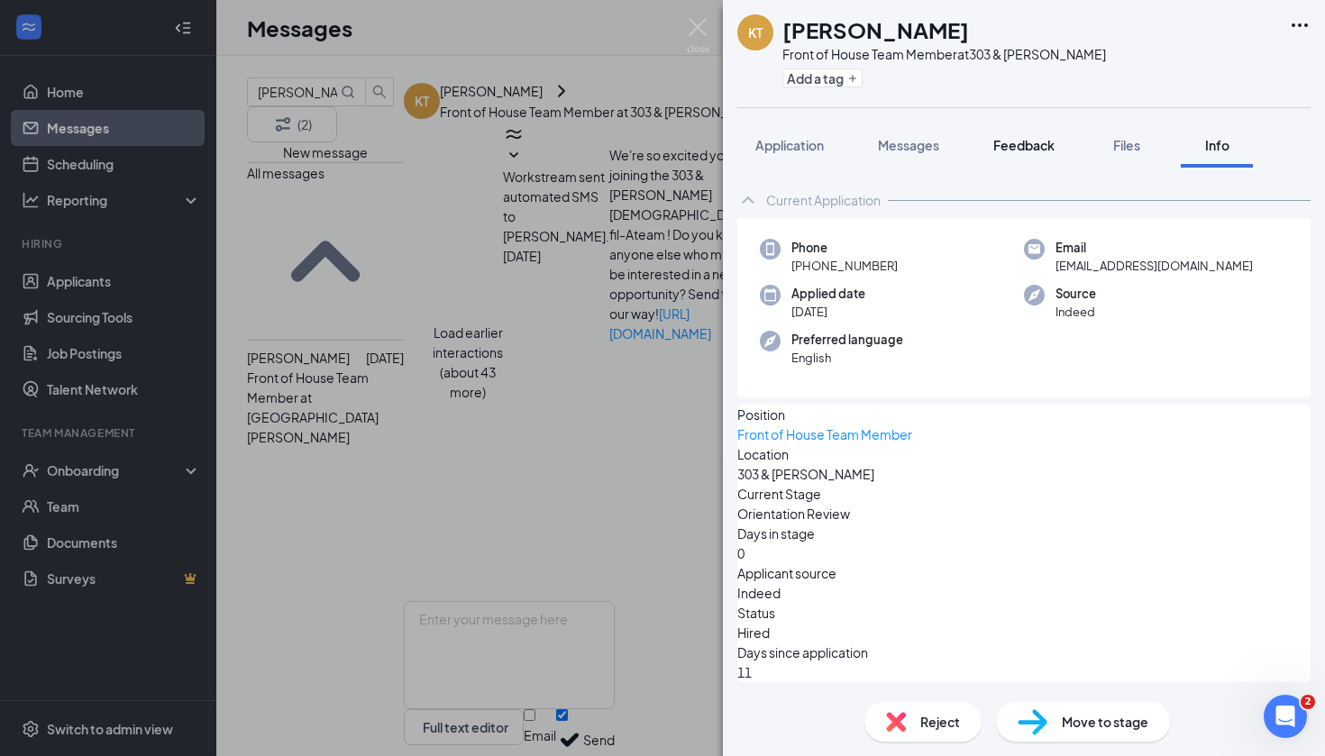
click at [1047, 149] on span "Feedback" at bounding box center [1023, 145] width 61 height 16
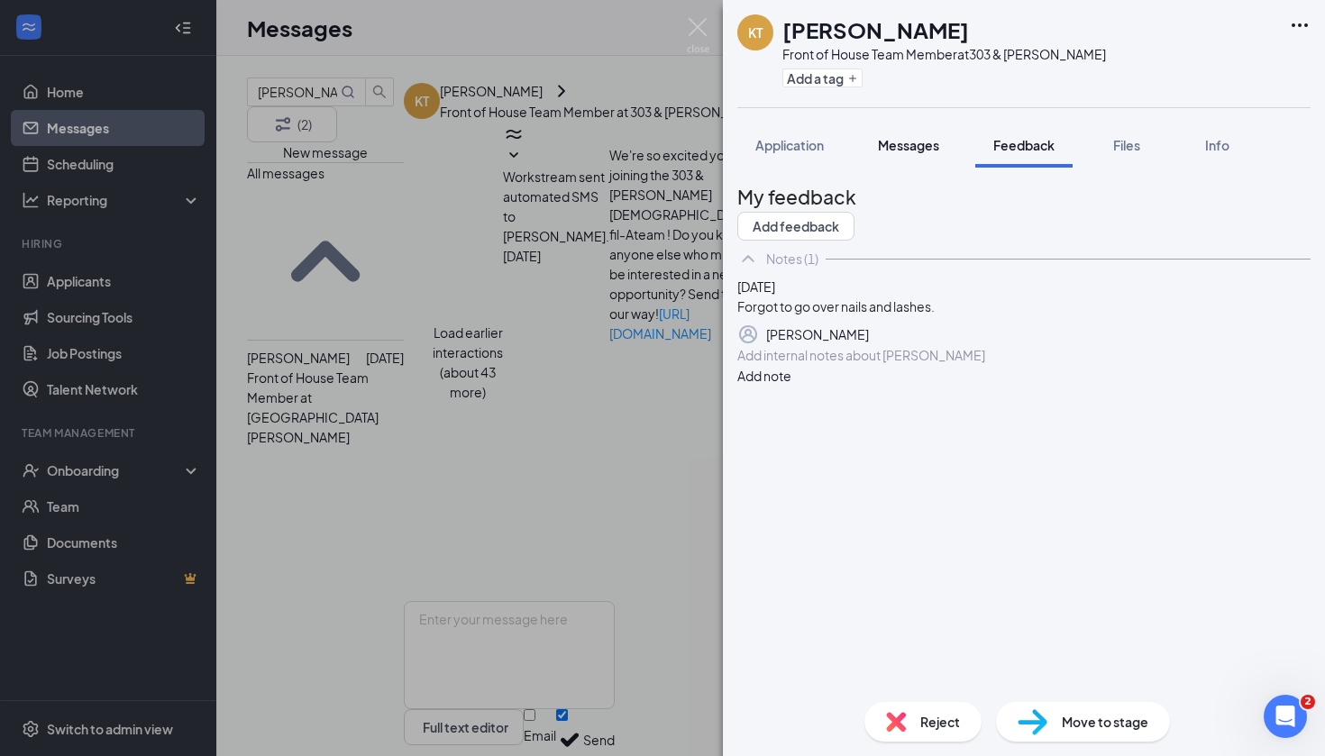
click at [926, 153] on div "Messages" at bounding box center [908, 145] width 61 height 18
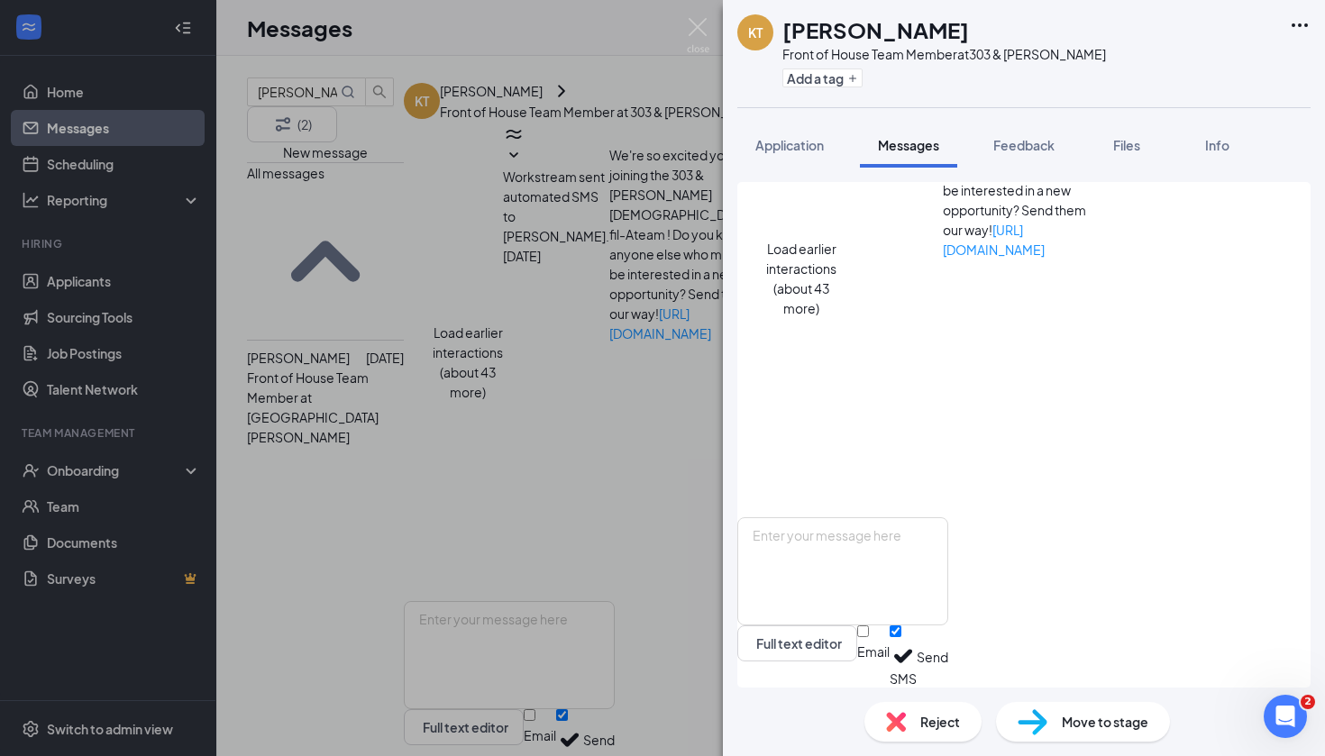
scroll to position [679, 0]
click at [1075, 721] on span "Move to stage" at bounding box center [1105, 722] width 87 height 20
type input "Orientation (final stage)"
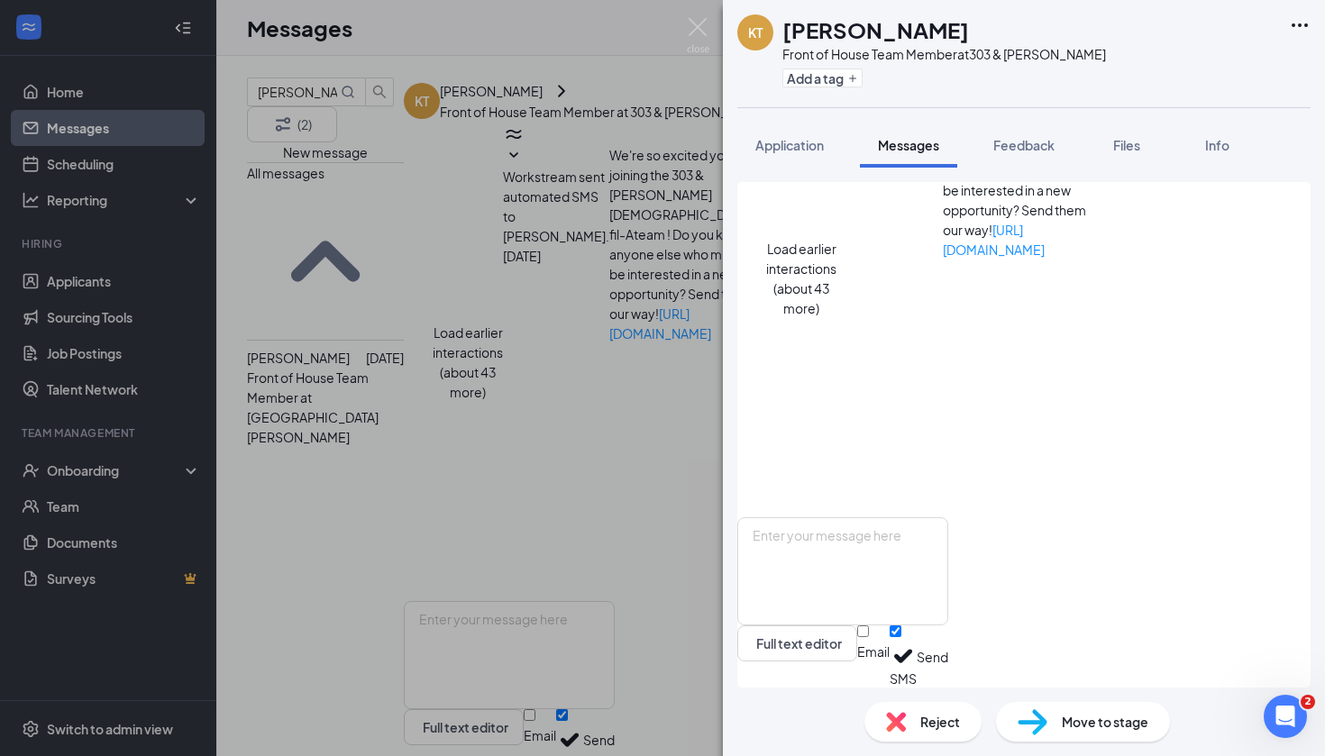
type input "[PERSON_NAME] Calendar"
type input "[DATE]"
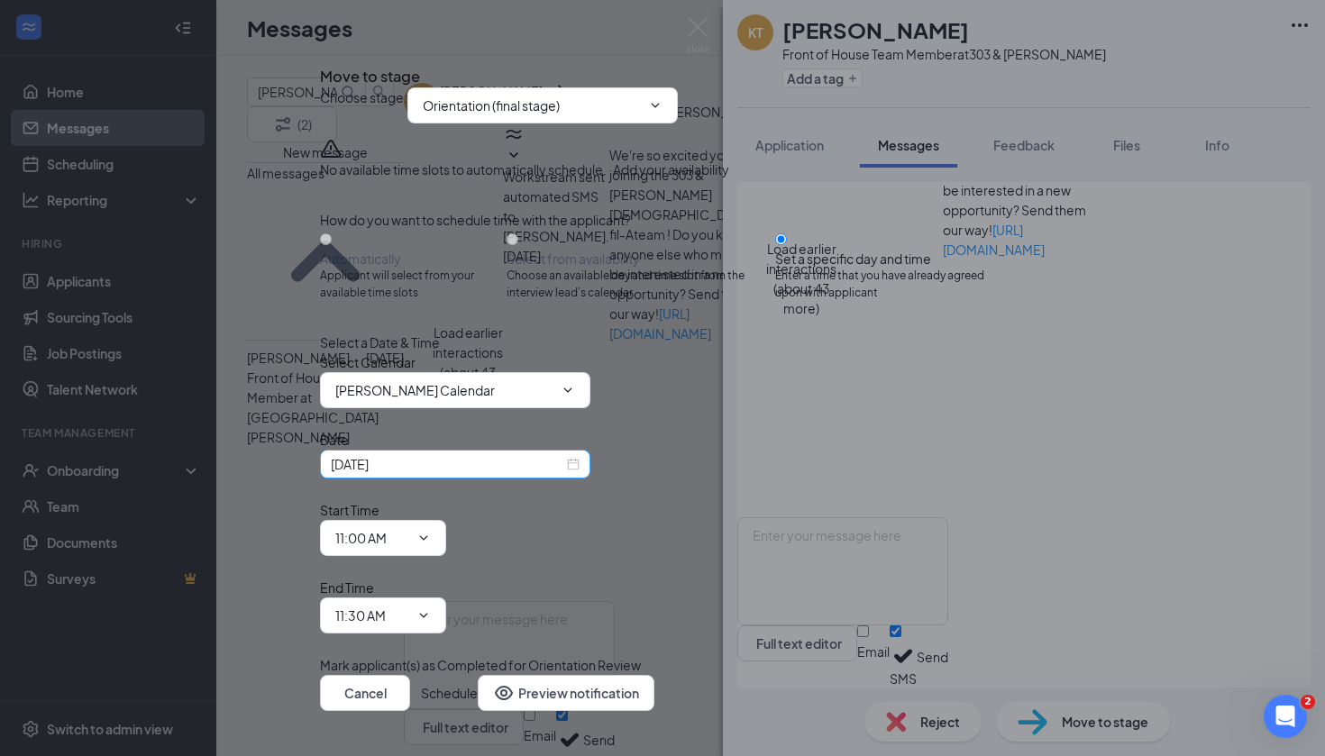
scroll to position [20, 0]
click at [129, 138] on div "Move to stage Choose stage : Orientation (final stage) No available time slots …" at bounding box center [662, 378] width 1325 height 756
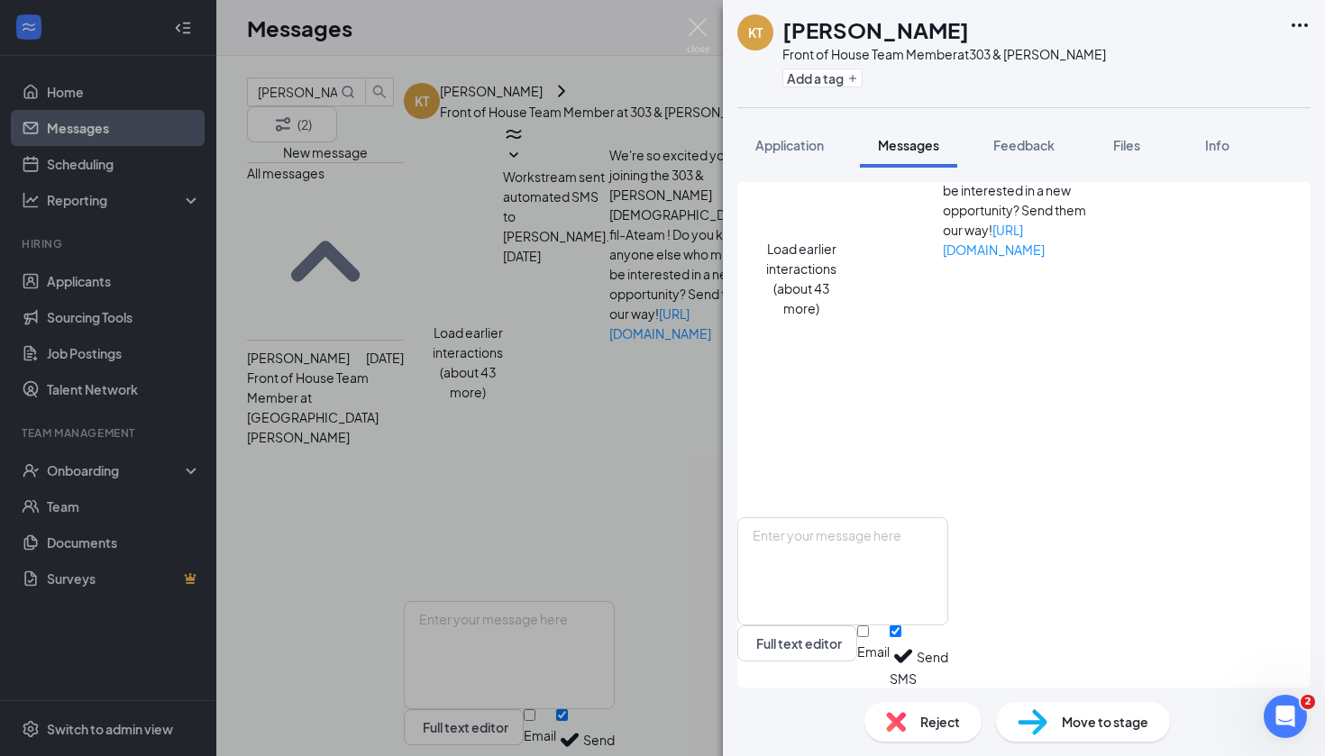
click at [129, 138] on div "KT [PERSON_NAME] Front of House Team Member at 303 & [PERSON_NAME] Add a tag Ap…" at bounding box center [662, 378] width 1325 height 756
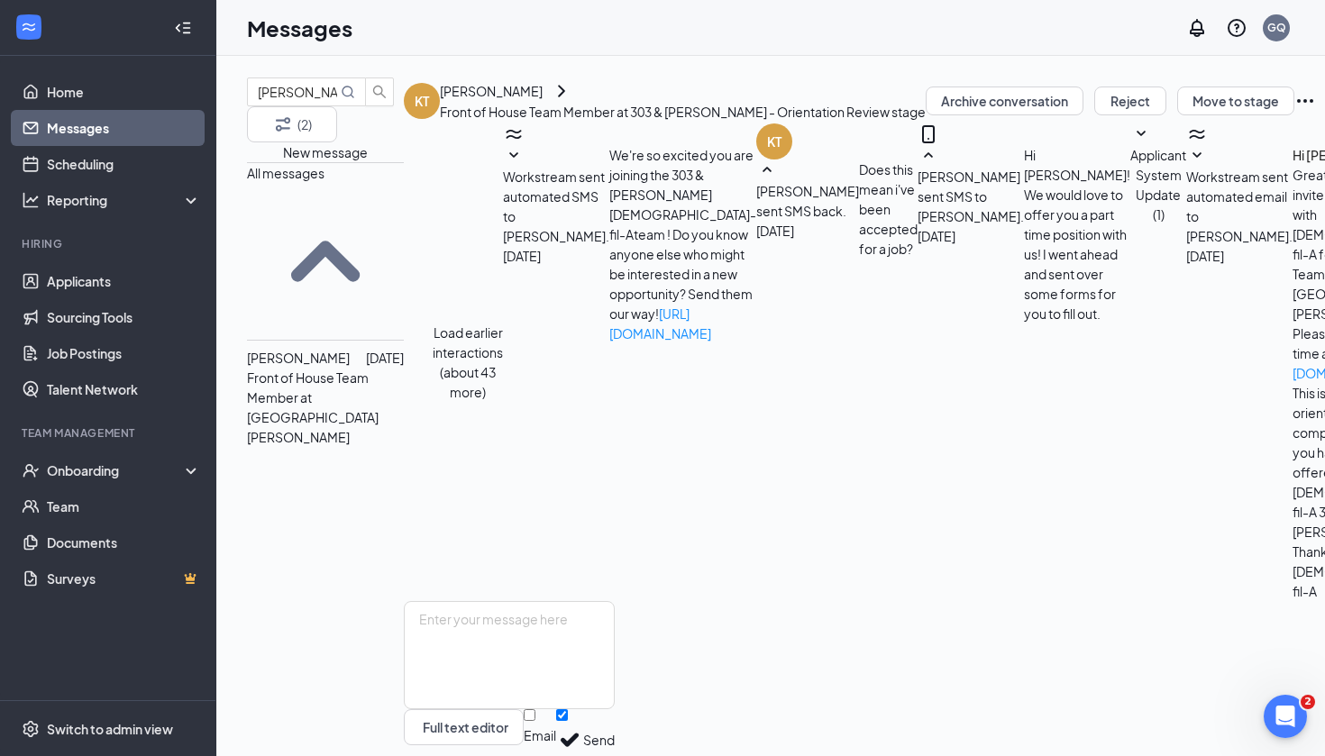
click at [72, 129] on link "Messages" at bounding box center [124, 128] width 154 height 36
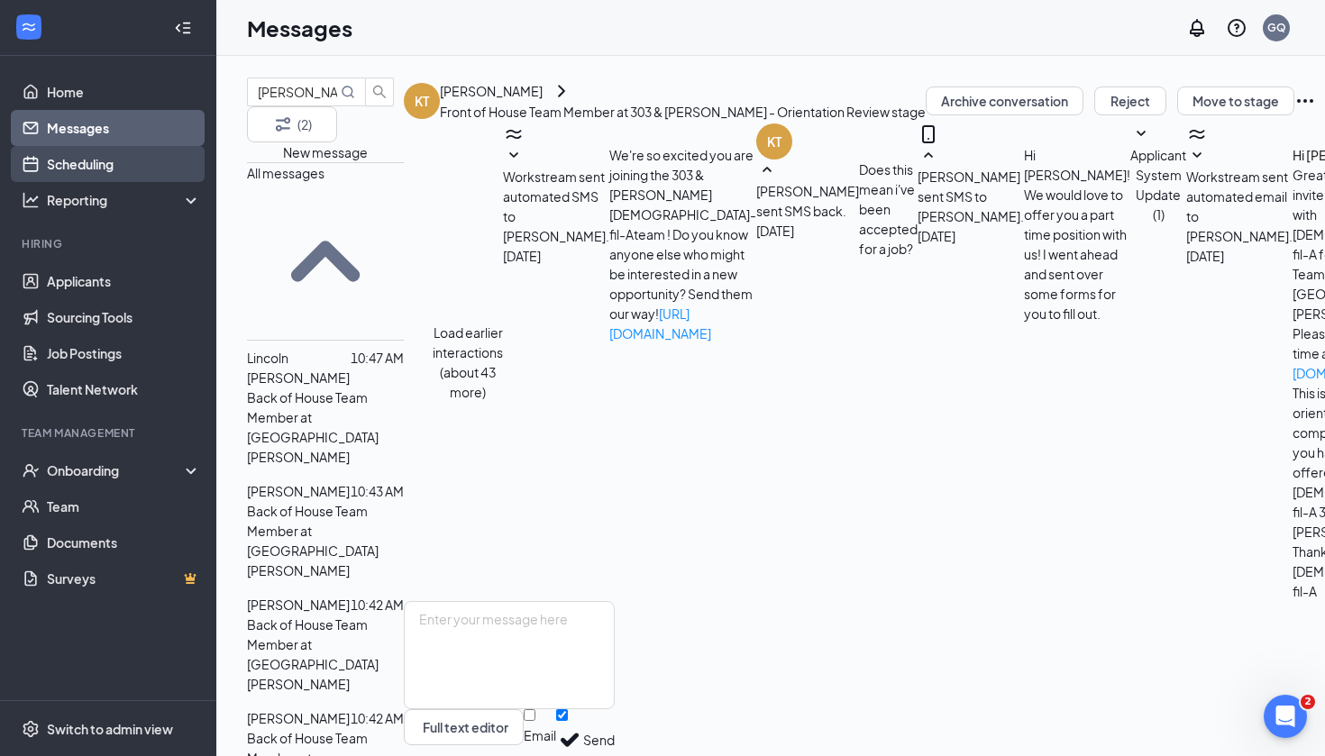
click at [83, 172] on link "Scheduling" at bounding box center [124, 164] width 154 height 36
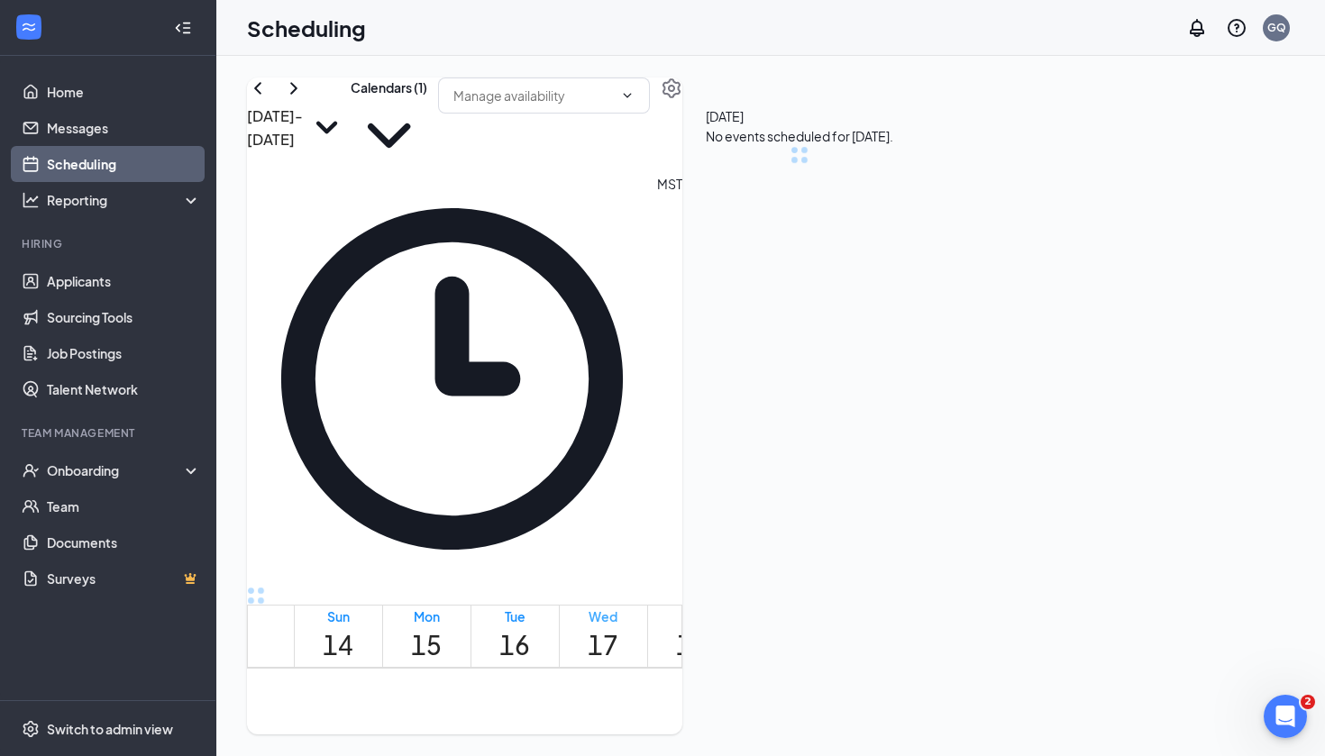
scroll to position [886, 0]
click at [427, 136] on button "Calendars (1)" at bounding box center [389, 125] width 77 height 96
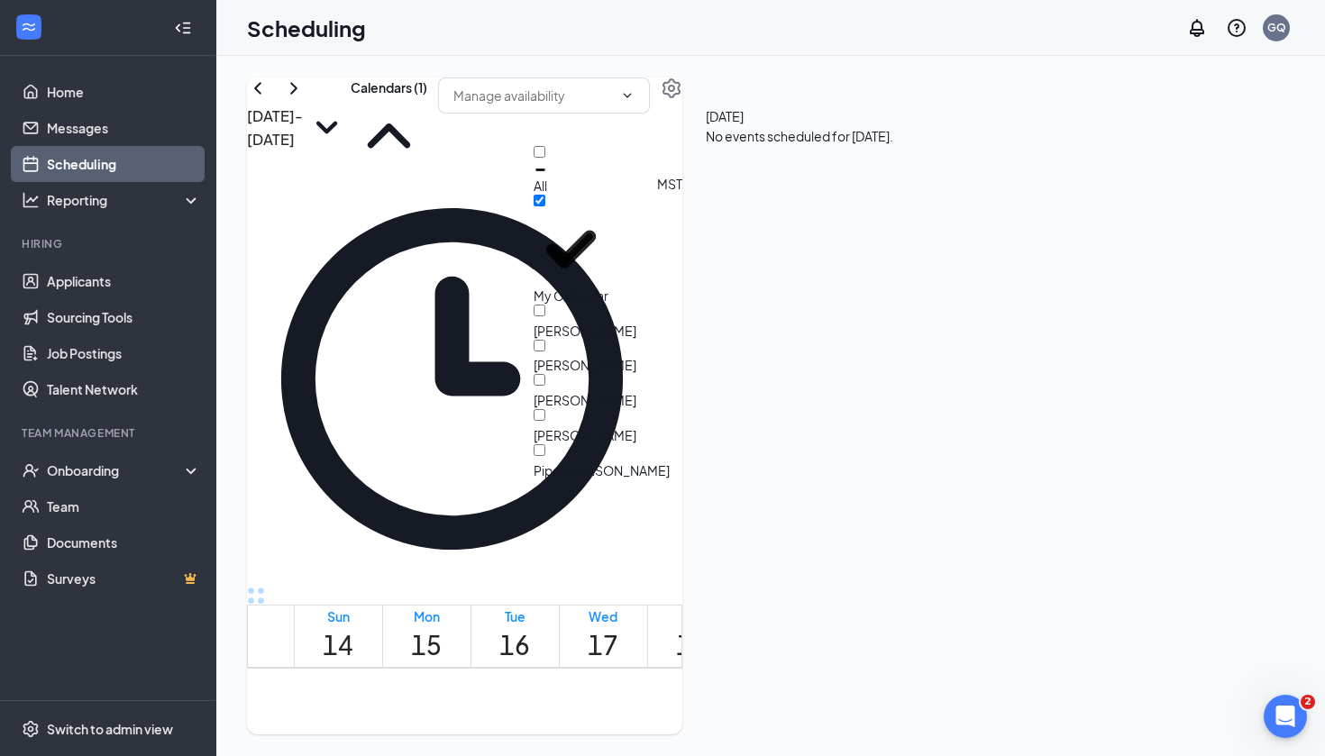
click at [545, 158] on input "All" at bounding box center [539, 152] width 12 height 12
checkbox input "true"
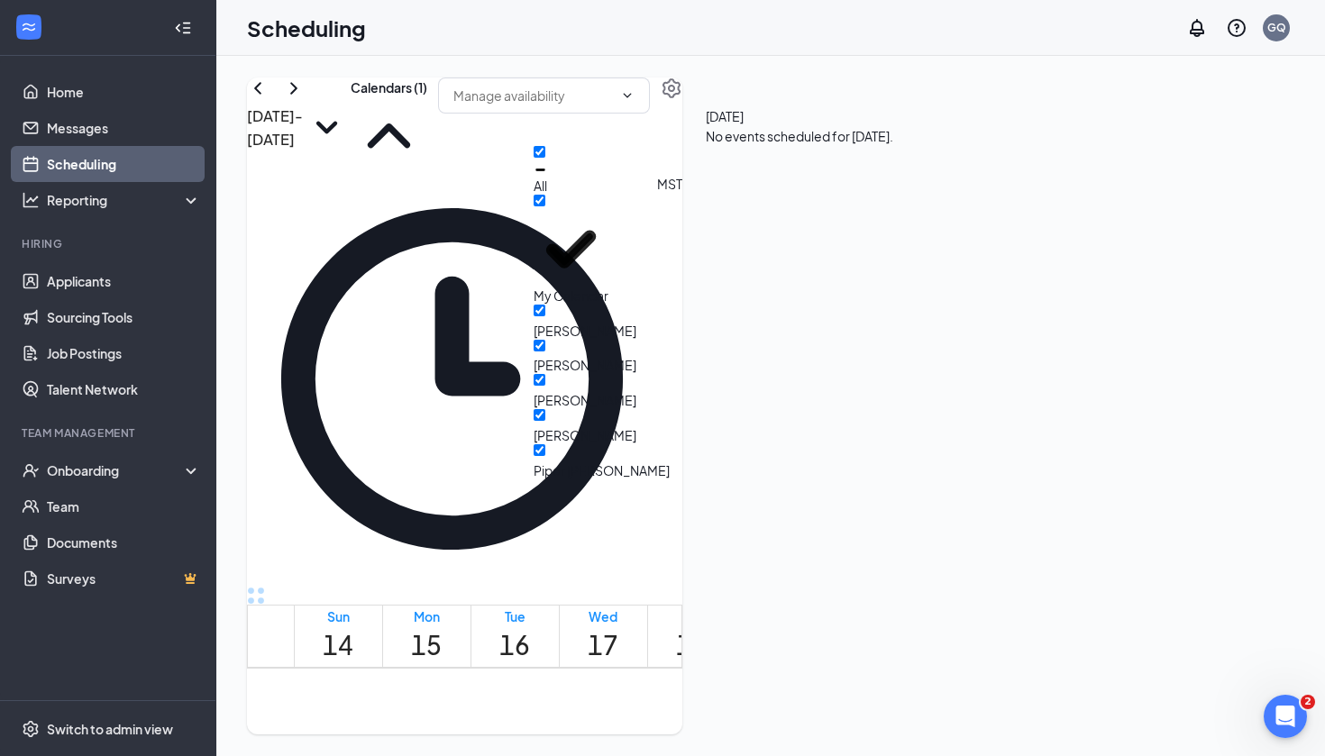
checkbox input "true"
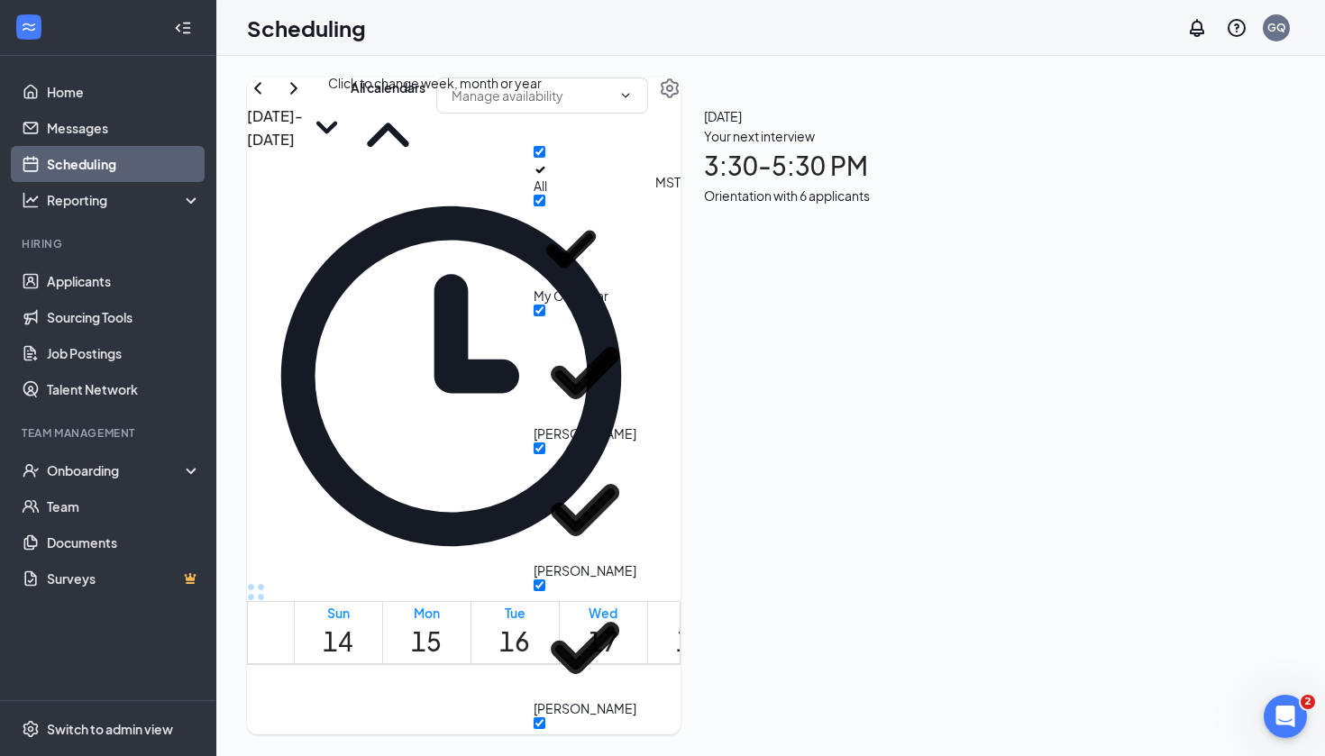
click at [429, 91] on div "Click to change week, month or year" at bounding box center [435, 83] width 214 height 20
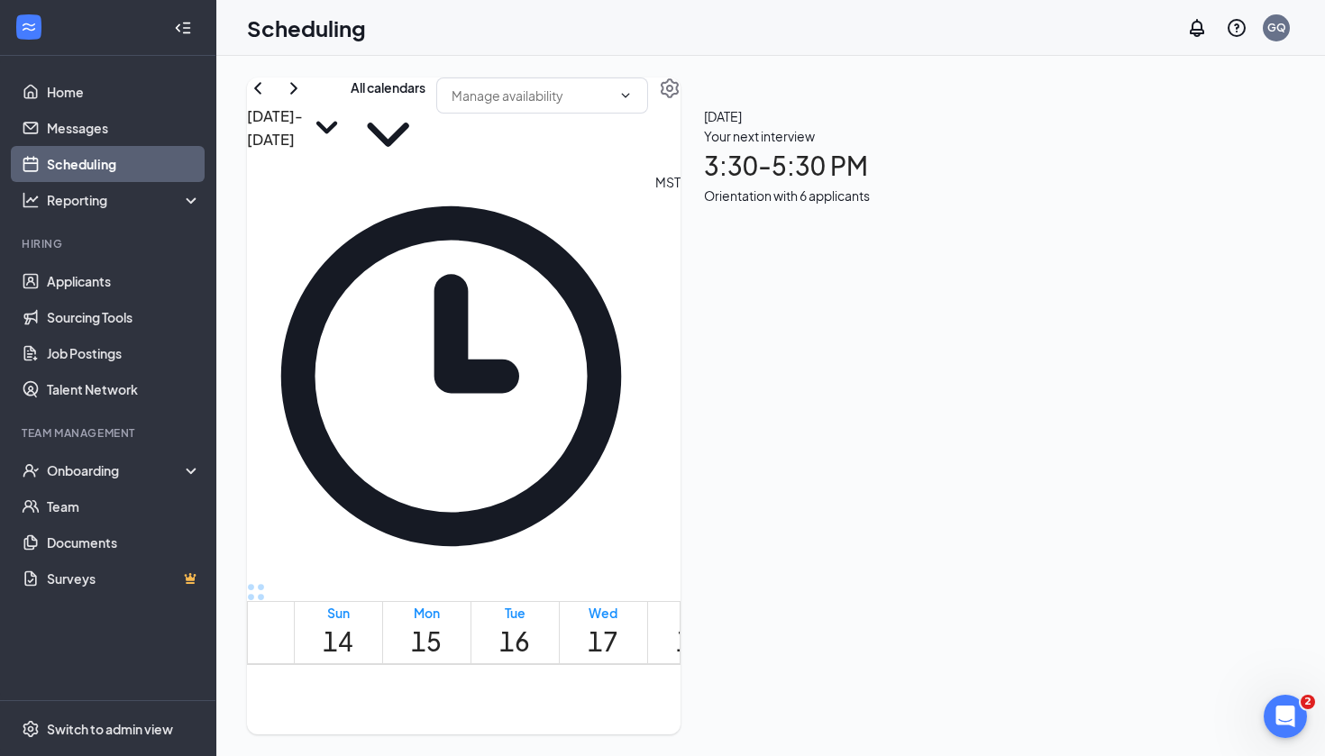
click at [269, 99] on icon "ChevronLeft" at bounding box center [258, 88] width 22 height 22
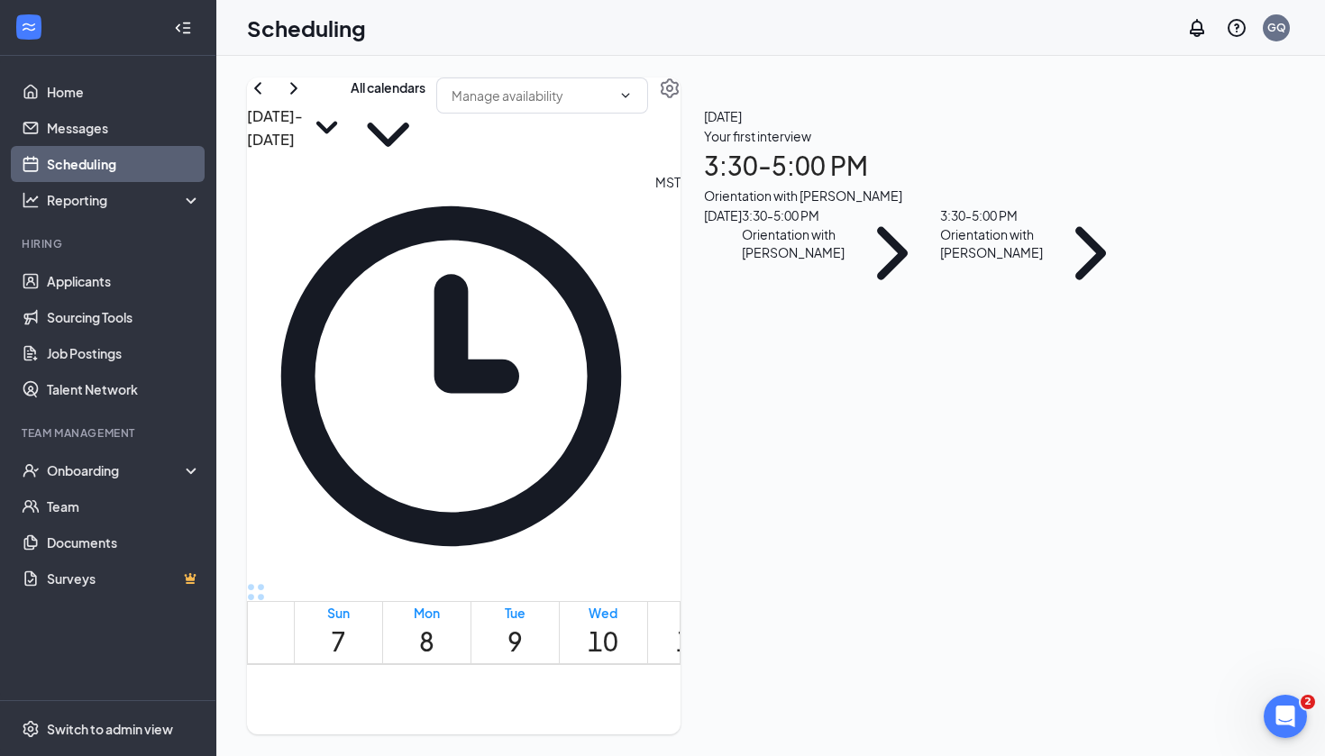
scroll to position [1589, 0]
click at [782, 692] on div "2:00-2:30 PM 1" at bounding box center [797, 726] width 31 height 68
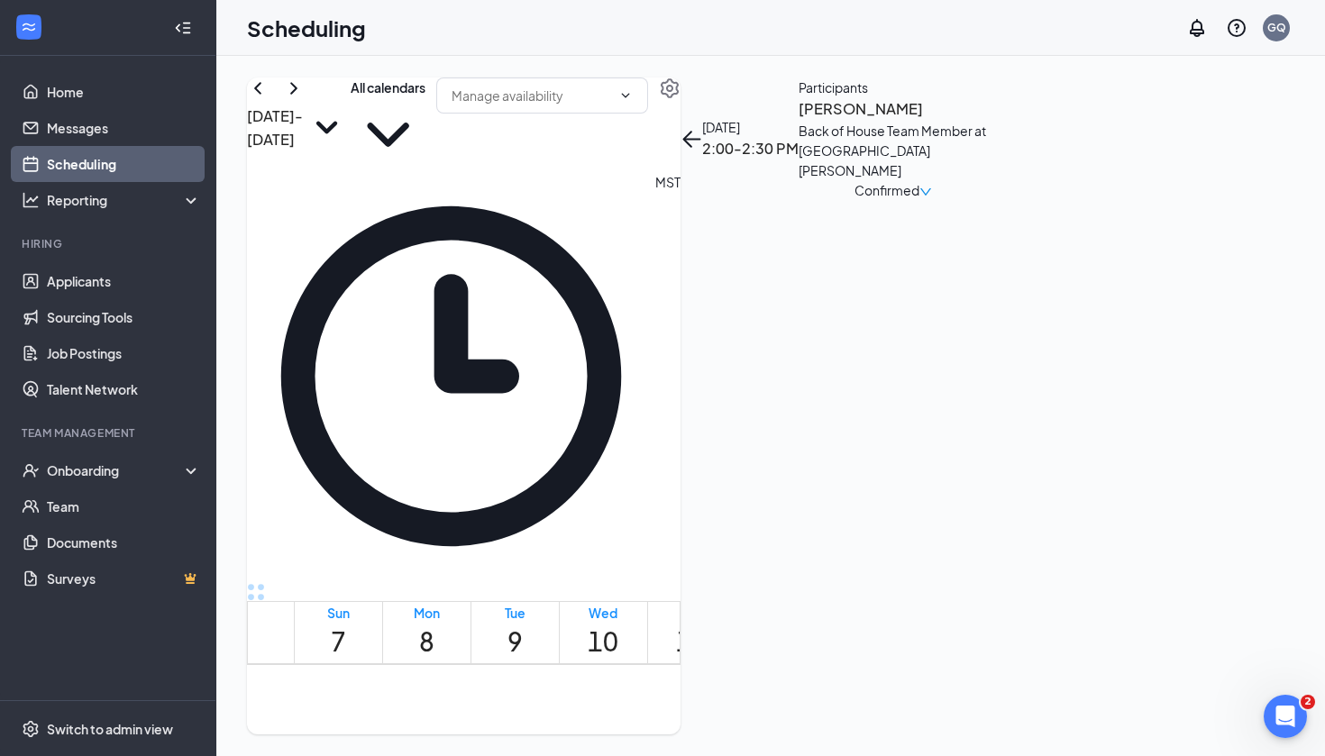
click at [824, 743] on span "1" at bounding box center [827, 751] width 6 height 17
click at [843, 689] on span "3:00-3:30 PM" at bounding box center [858, 715] width 31 height 52
click at [782, 692] on div at bounding box center [782, 726] width 0 height 68
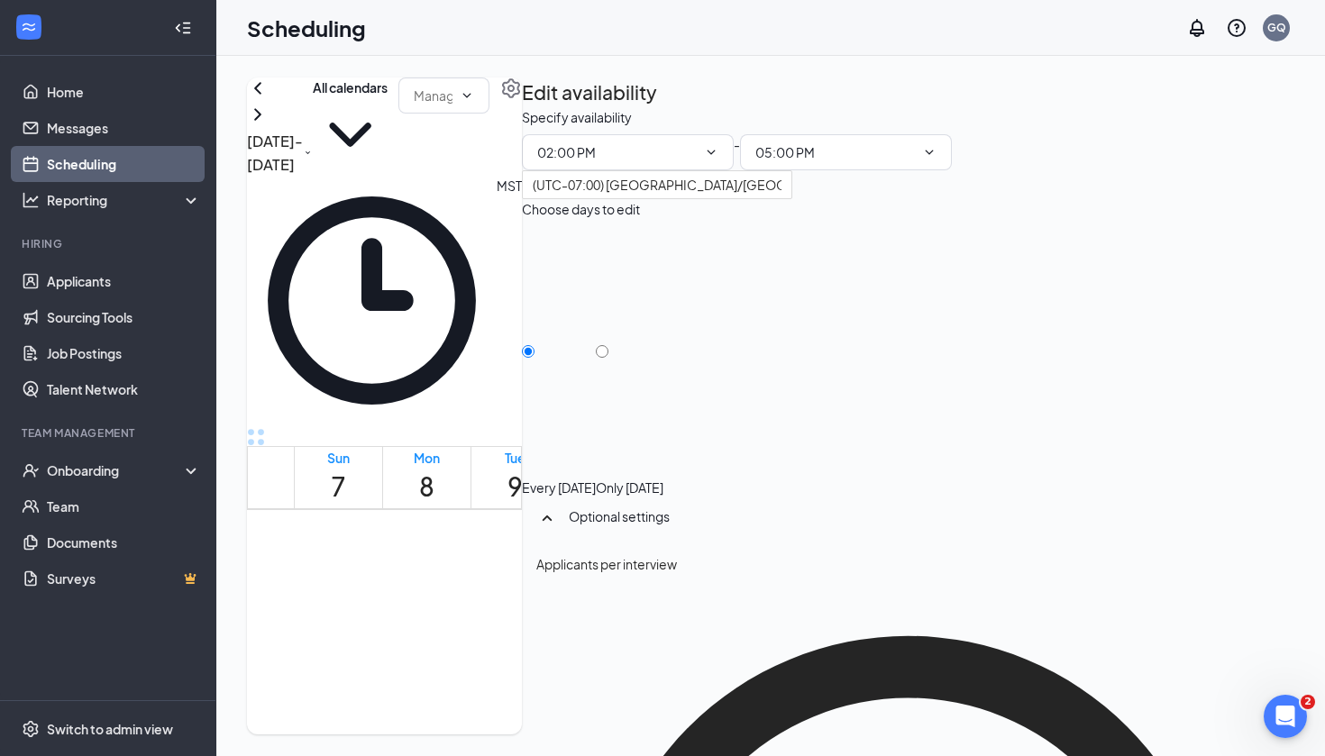
click at [802, 588] on div "1" at bounding box center [817, 596] width 31 height 17
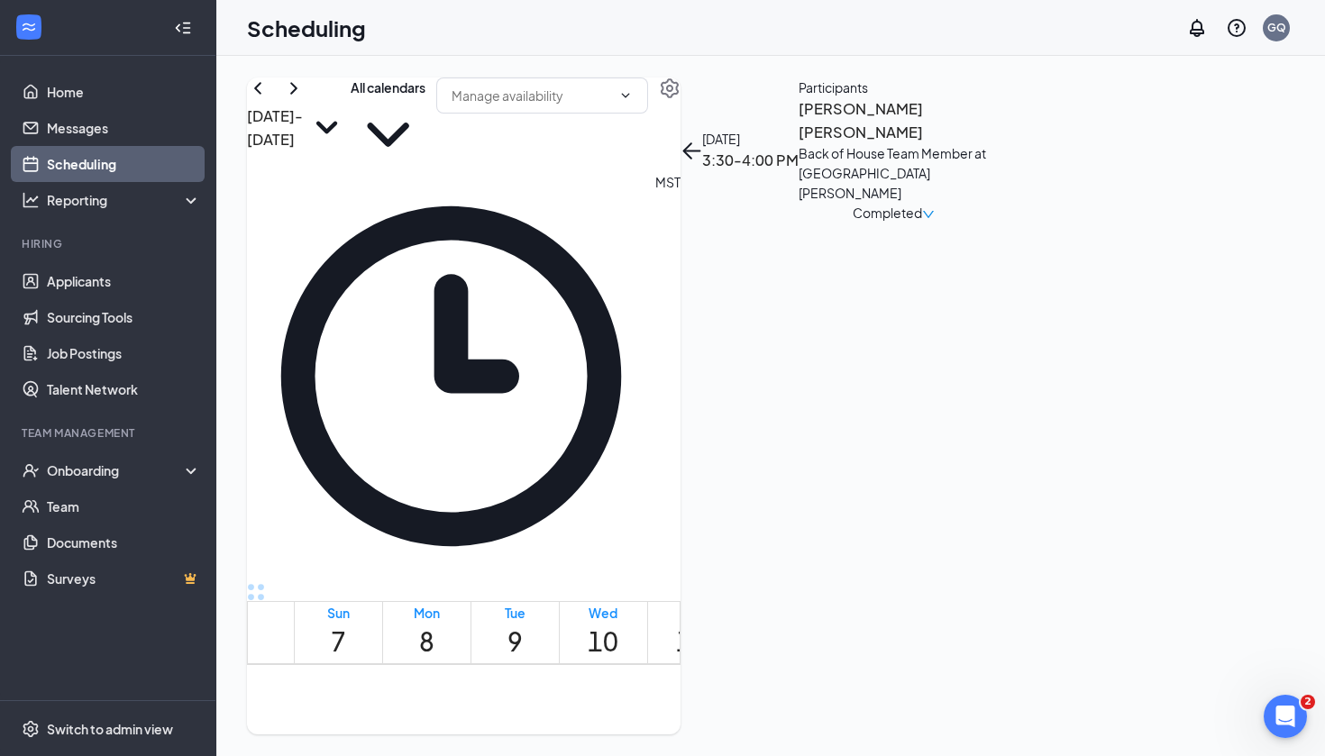
click at [833, 743] on icon "User" at bounding box center [838, 748] width 11 height 11
click at [863, 743] on div "1" at bounding box center [878, 751] width 31 height 17
click at [874, 689] on span "4:30-5:00 PM" at bounding box center [889, 715] width 31 height 52
click at [771, 689] on span "2:30-3:00 PM" at bounding box center [786, 715] width 31 height 52
click at [741, 689] on span "2:00-2:30 PM" at bounding box center [756, 715] width 31 height 52
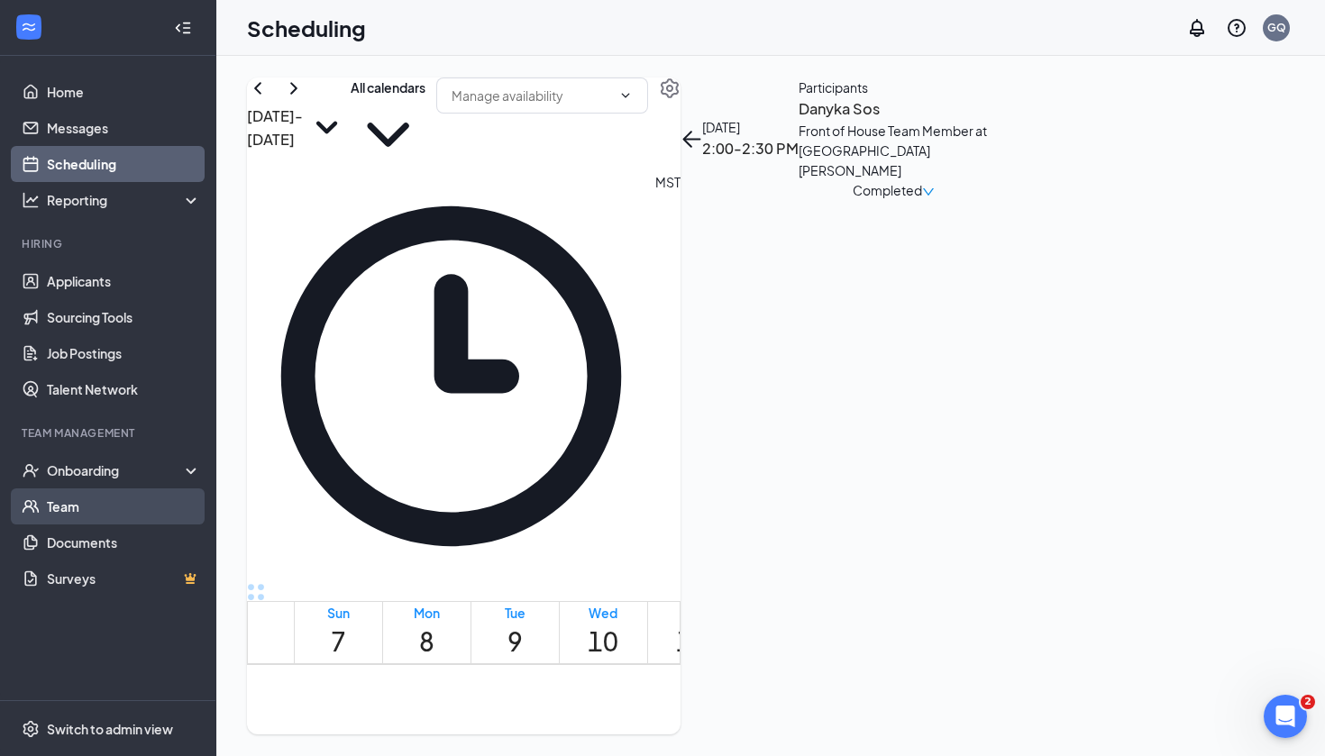
click at [150, 504] on link "Team" at bounding box center [124, 506] width 154 height 36
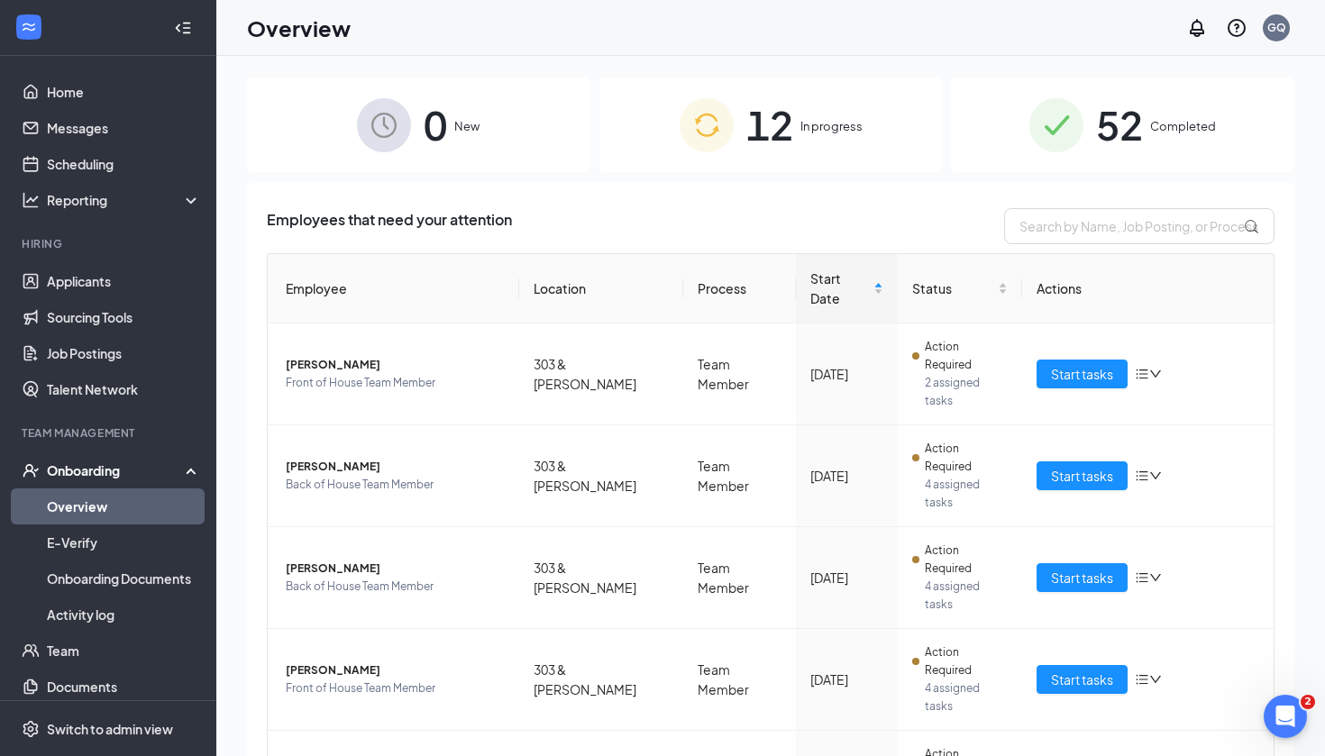
click at [782, 112] on span "12" at bounding box center [769, 125] width 47 height 62
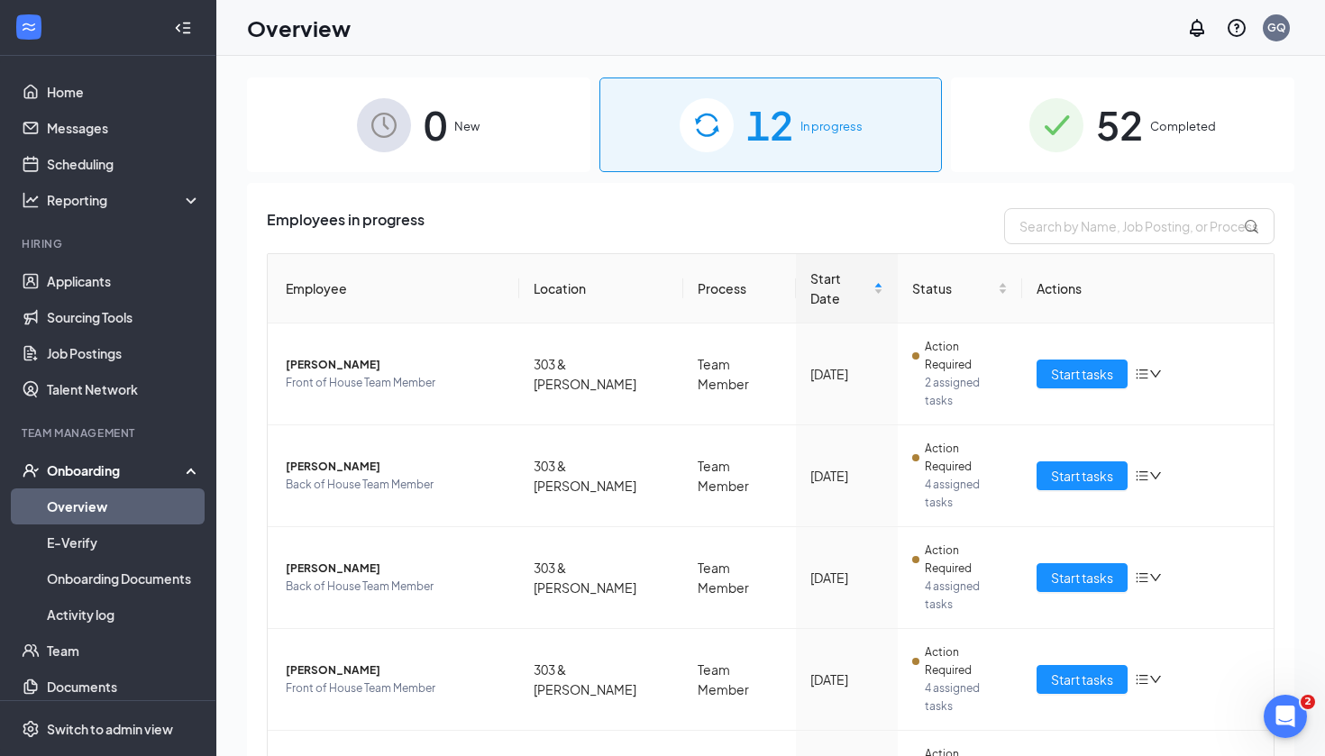
click at [1049, 117] on img at bounding box center [1056, 125] width 54 height 54
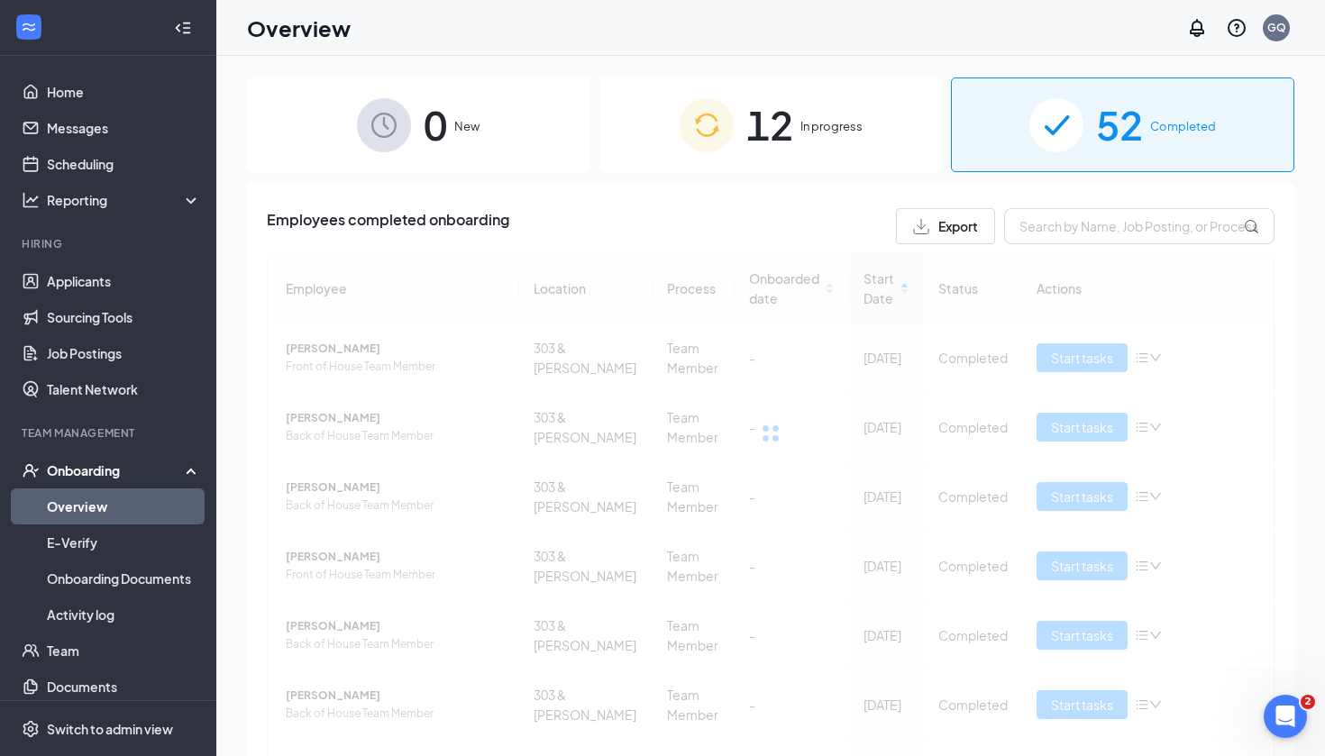
click at [814, 120] on span "In progress" at bounding box center [831, 126] width 62 height 18
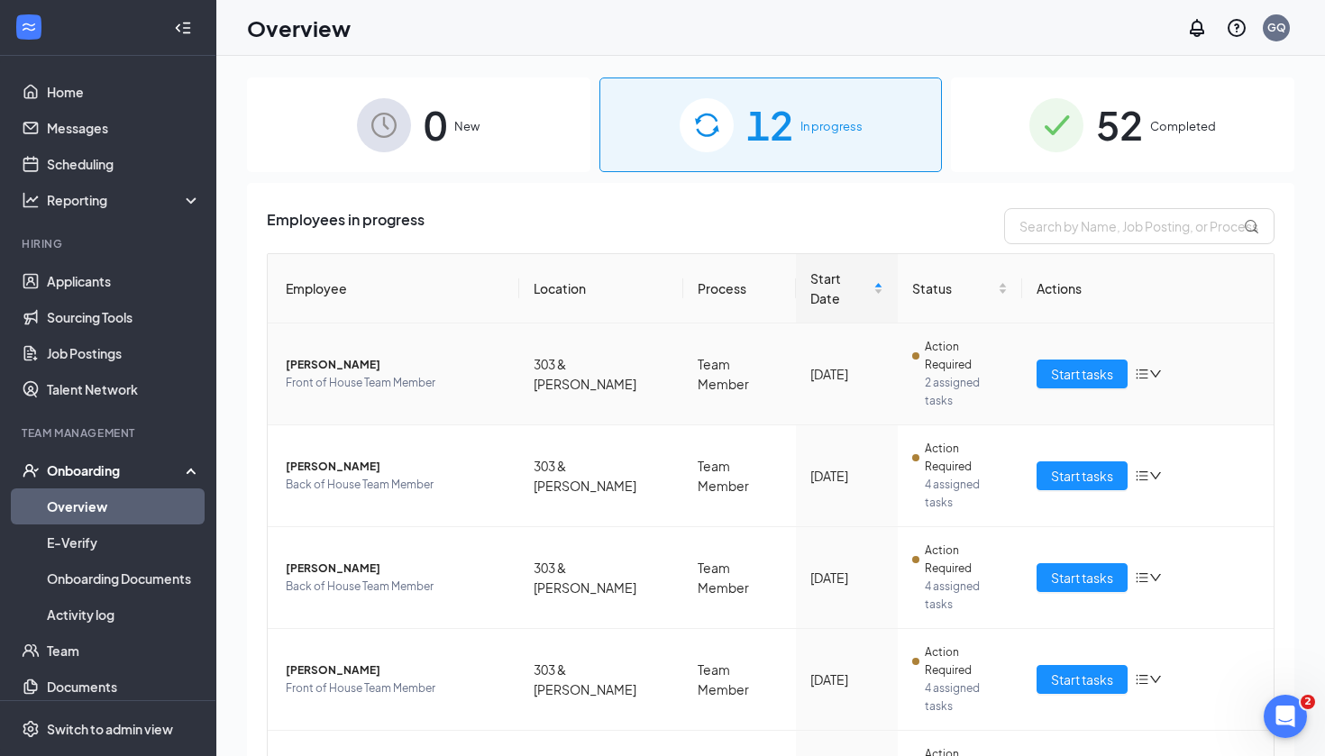
click at [1153, 368] on icon "down" at bounding box center [1155, 374] width 13 height 13
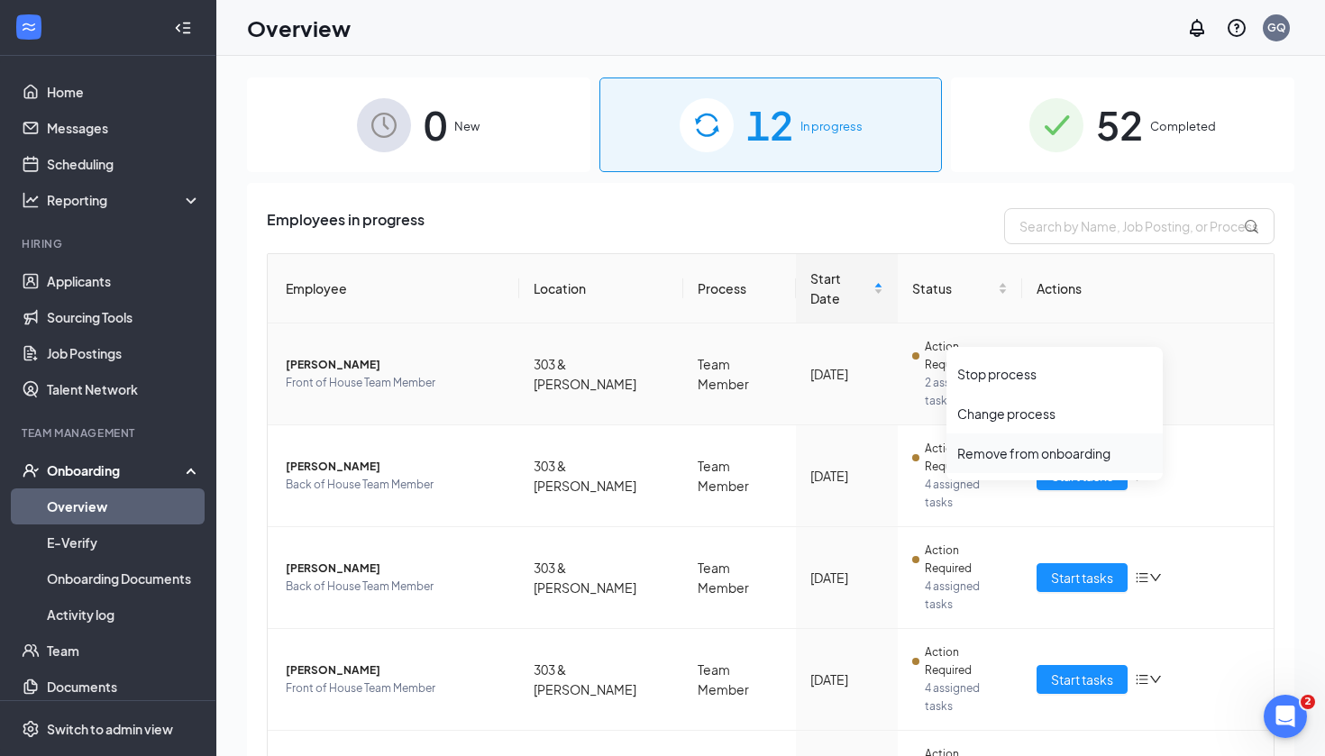
click at [982, 452] on div "Remove from onboarding" at bounding box center [1054, 453] width 195 height 18
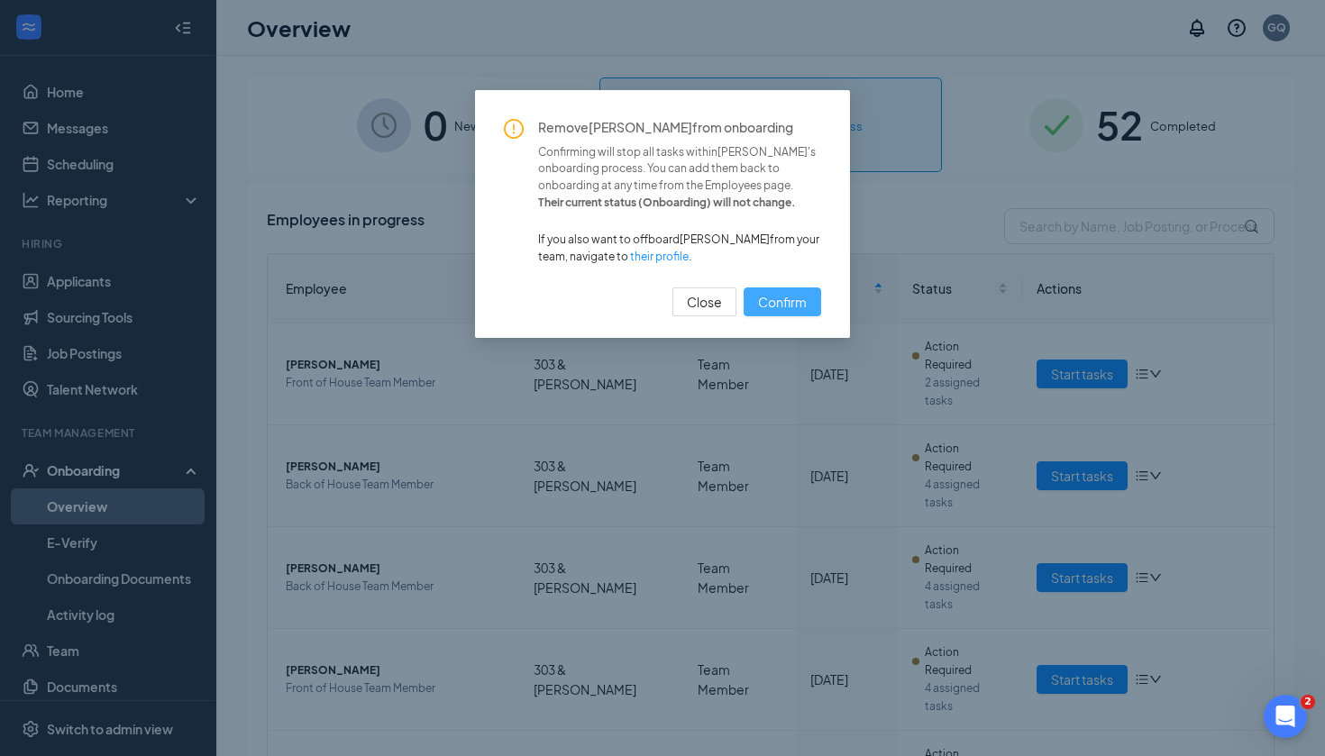
click at [782, 296] on span "Confirm" at bounding box center [782, 302] width 49 height 20
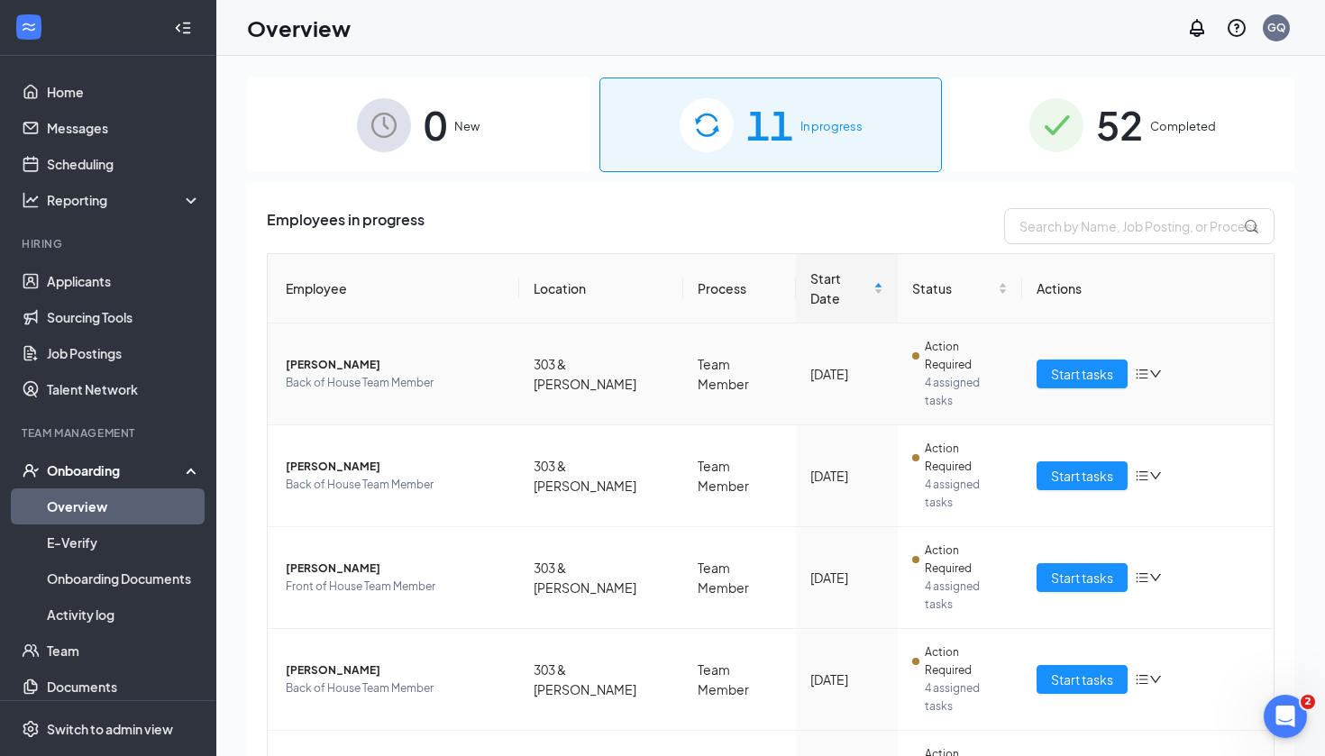
click at [1090, 351] on td "Start tasks" at bounding box center [1147, 375] width 251 height 102
click at [1088, 360] on button "Start tasks" at bounding box center [1081, 374] width 91 height 29
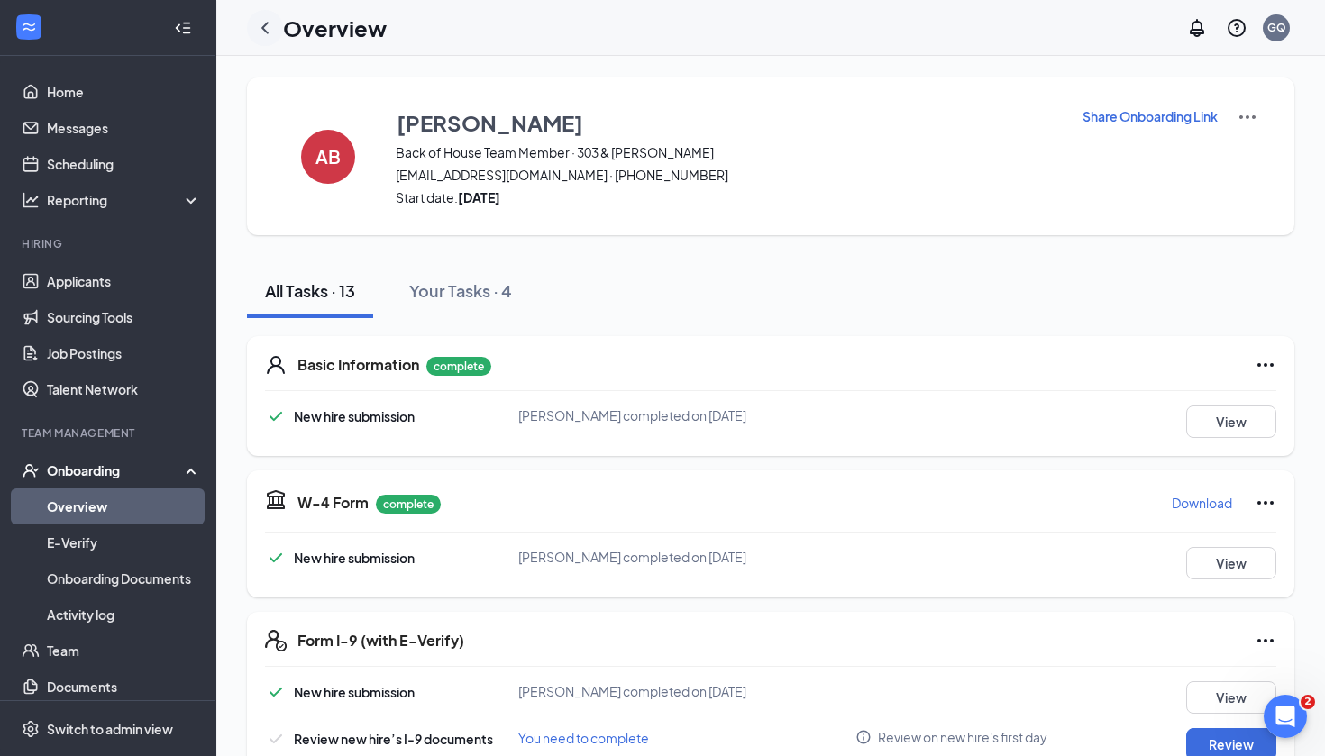
click at [255, 38] on icon "ChevronLeft" at bounding box center [265, 28] width 22 height 22
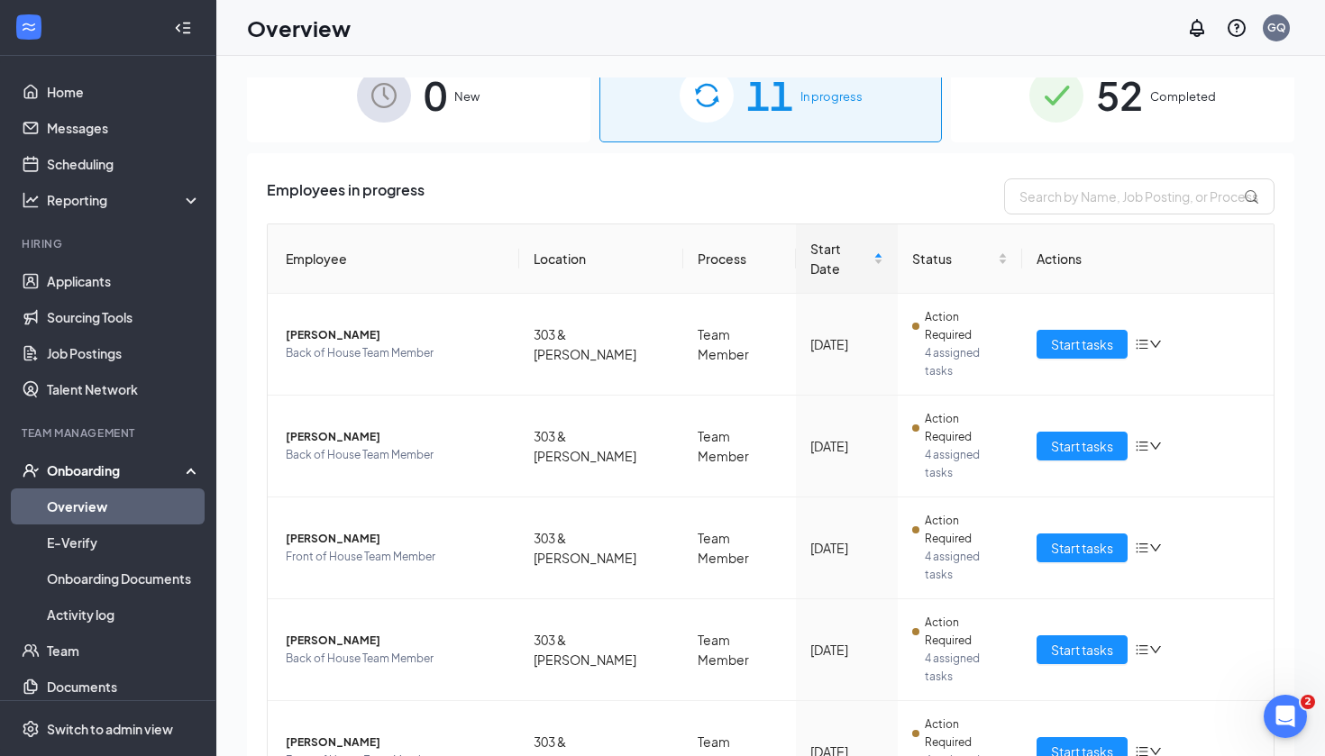
scroll to position [98, 0]
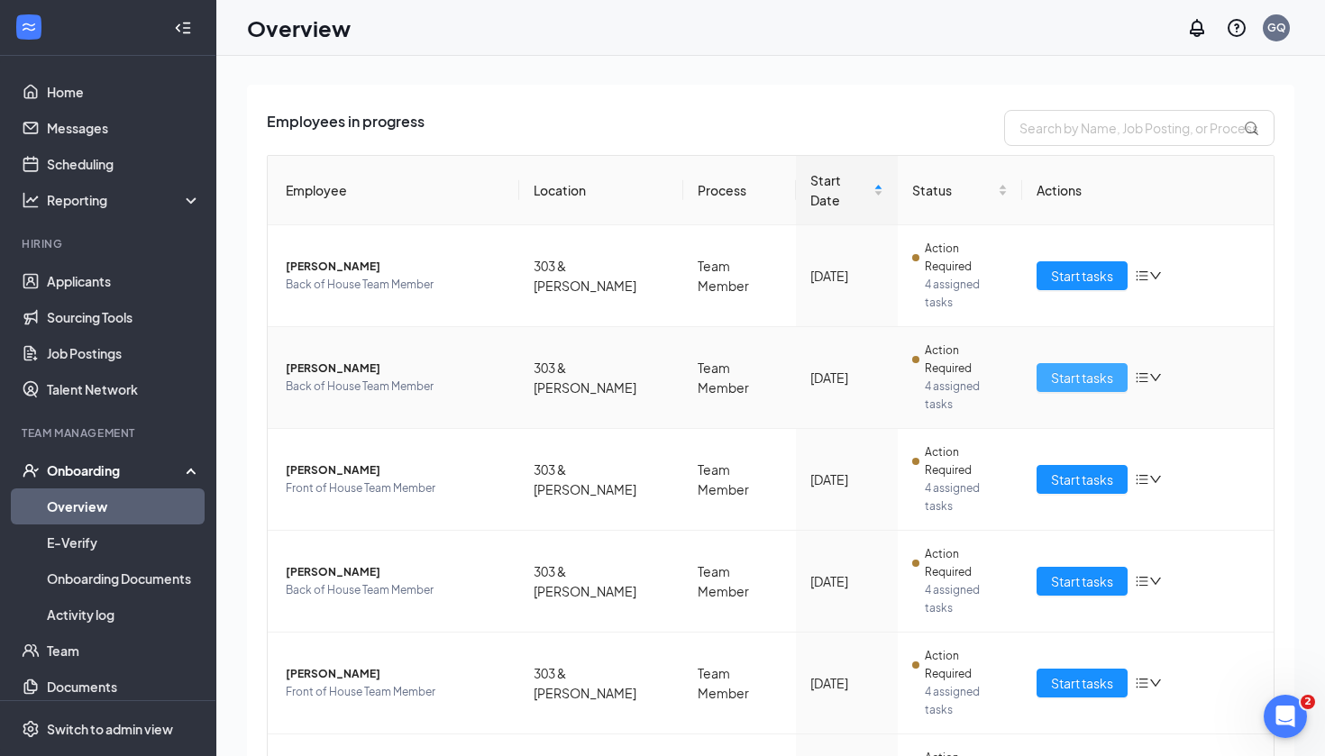
click at [1061, 368] on span "Start tasks" at bounding box center [1082, 378] width 62 height 20
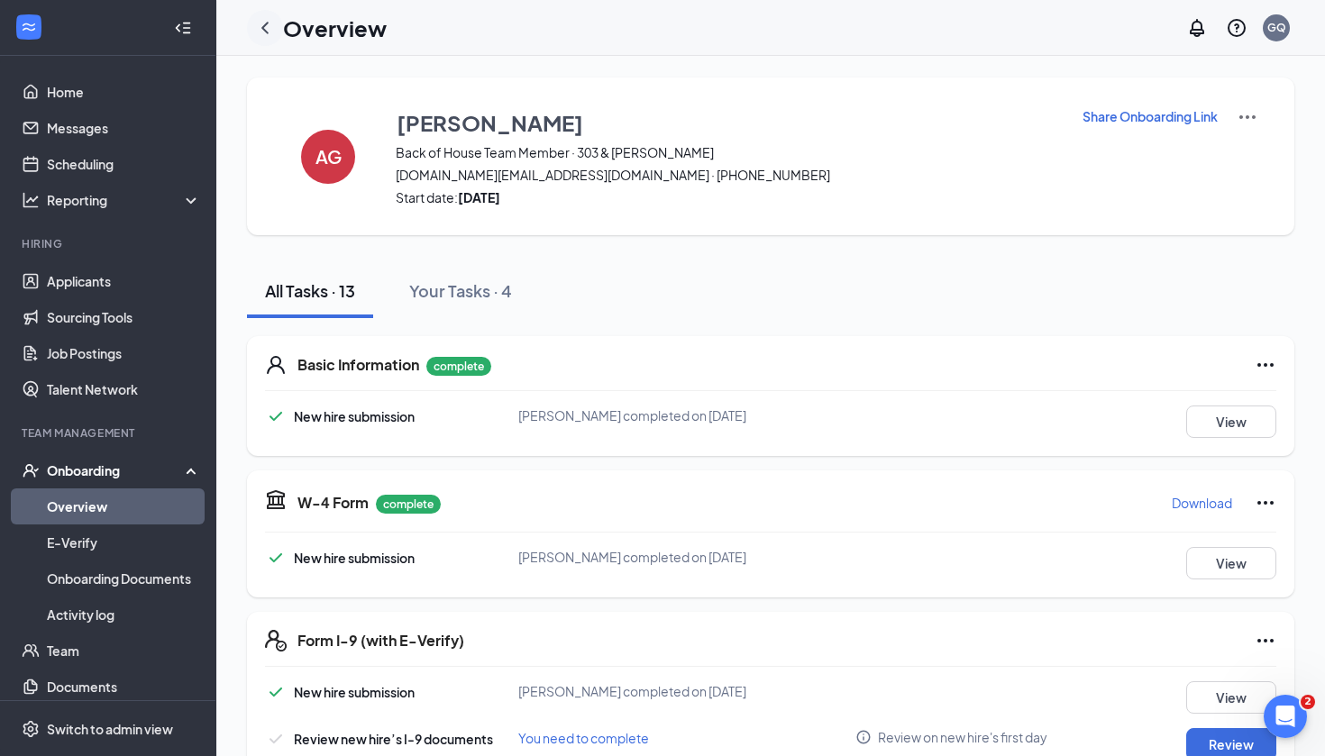
click at [249, 24] on div at bounding box center [265, 28] width 36 height 36
click at [253, 24] on div at bounding box center [265, 28] width 36 height 36
click at [257, 26] on icon "ChevronLeft" at bounding box center [265, 28] width 22 height 22
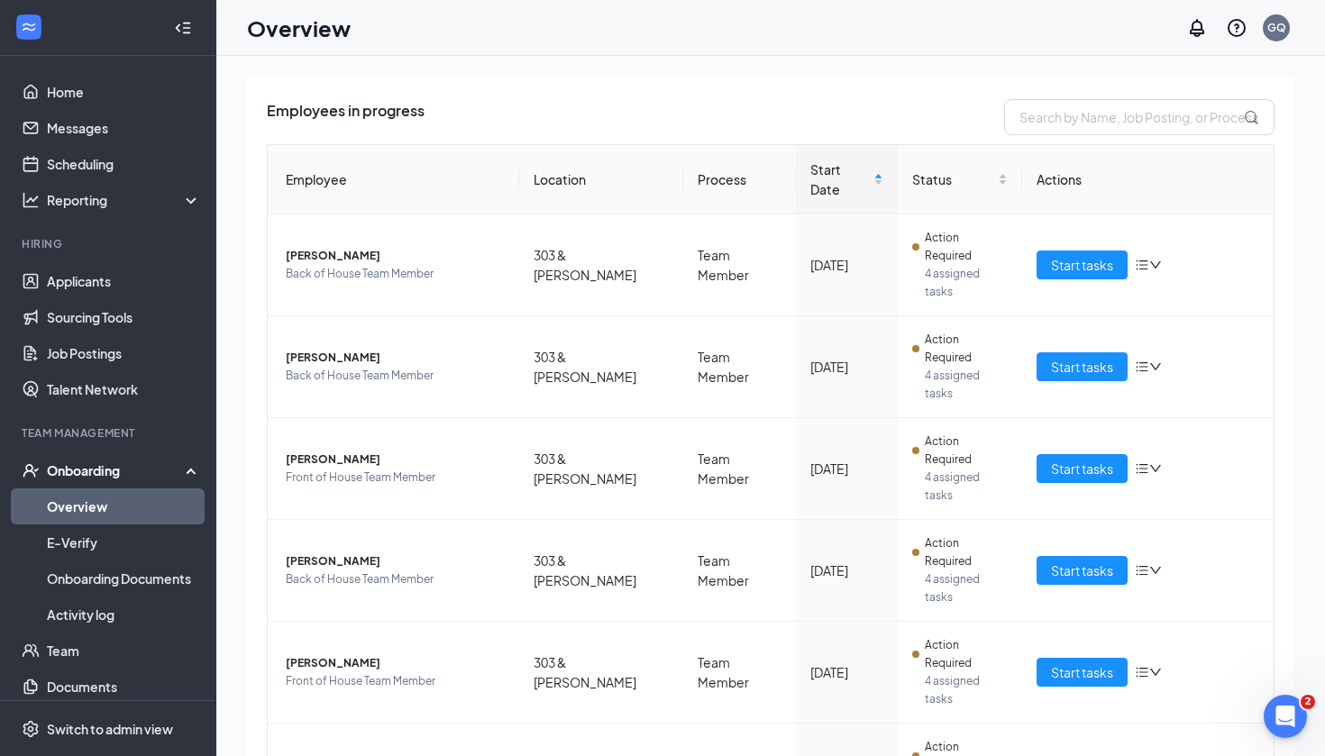
scroll to position [111, 0]
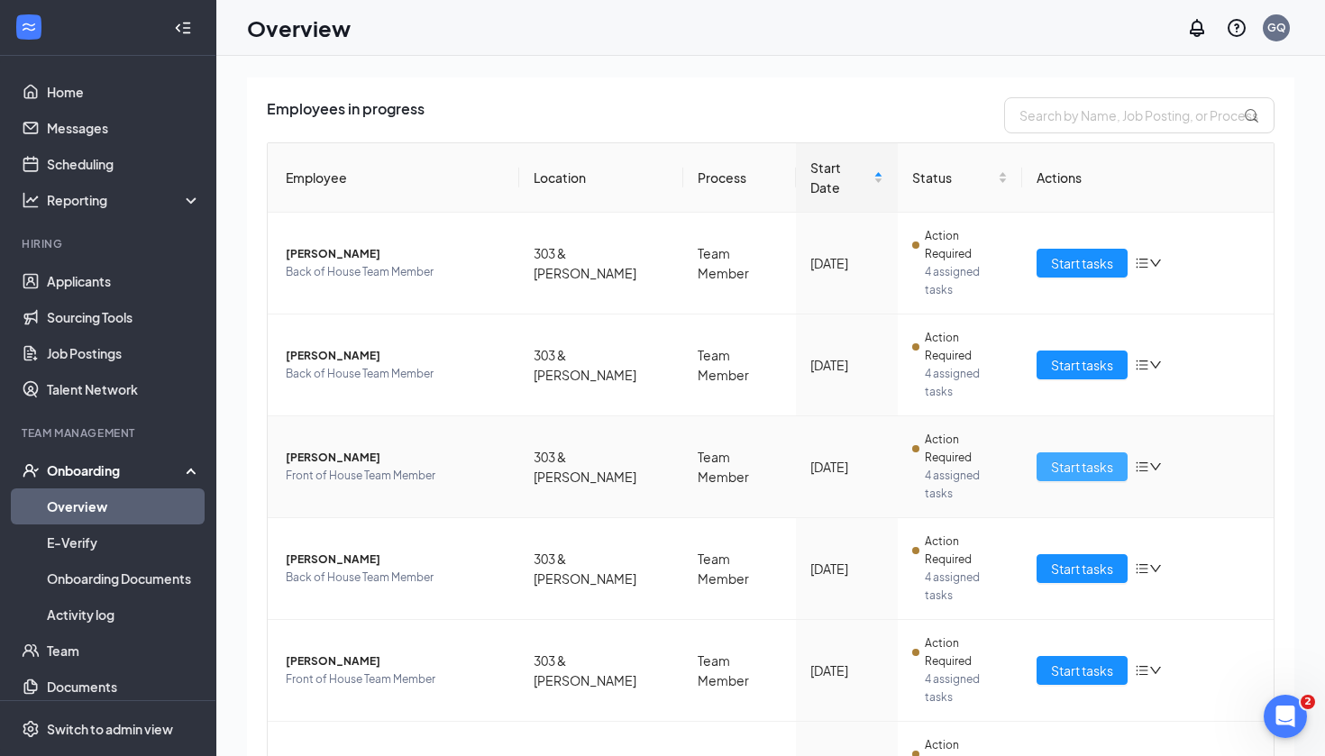
click at [1052, 452] on button "Start tasks" at bounding box center [1081, 466] width 91 height 29
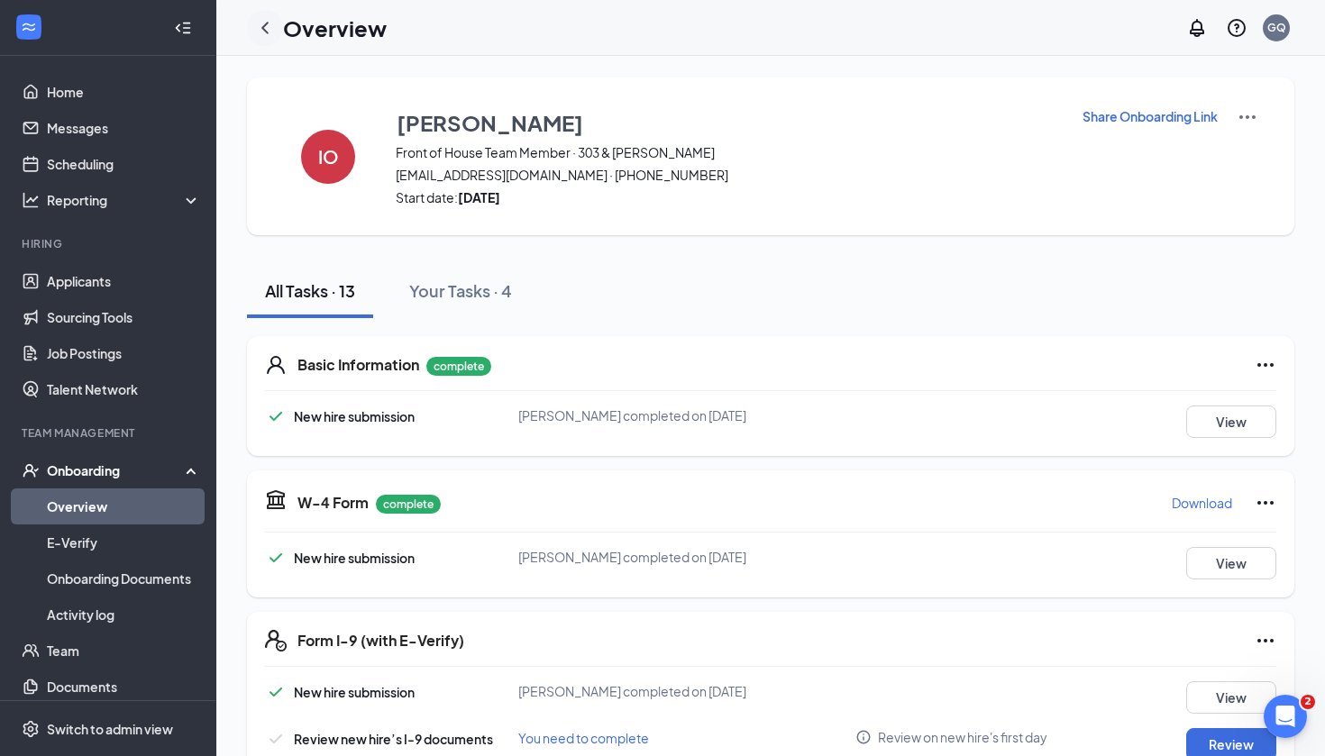
click at [271, 28] on icon "ChevronLeft" at bounding box center [265, 28] width 22 height 22
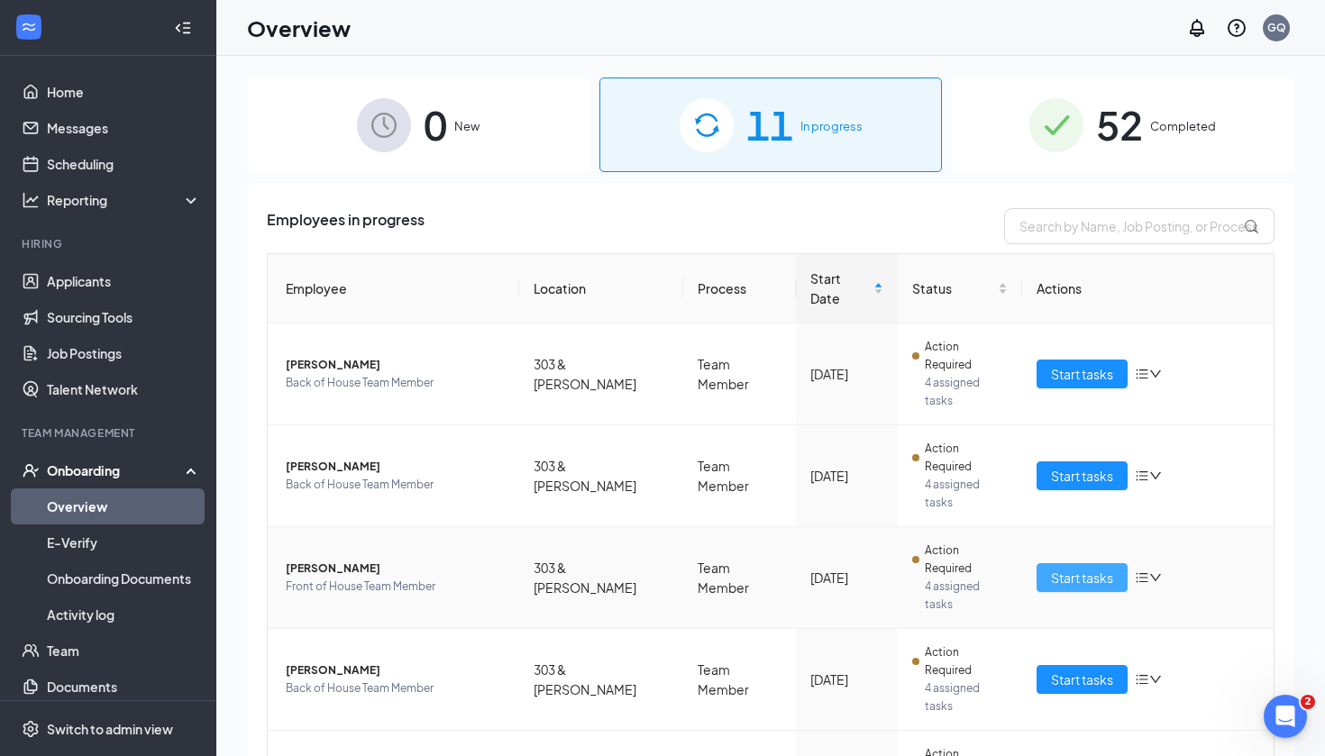
click at [1078, 568] on span "Start tasks" at bounding box center [1082, 578] width 62 height 20
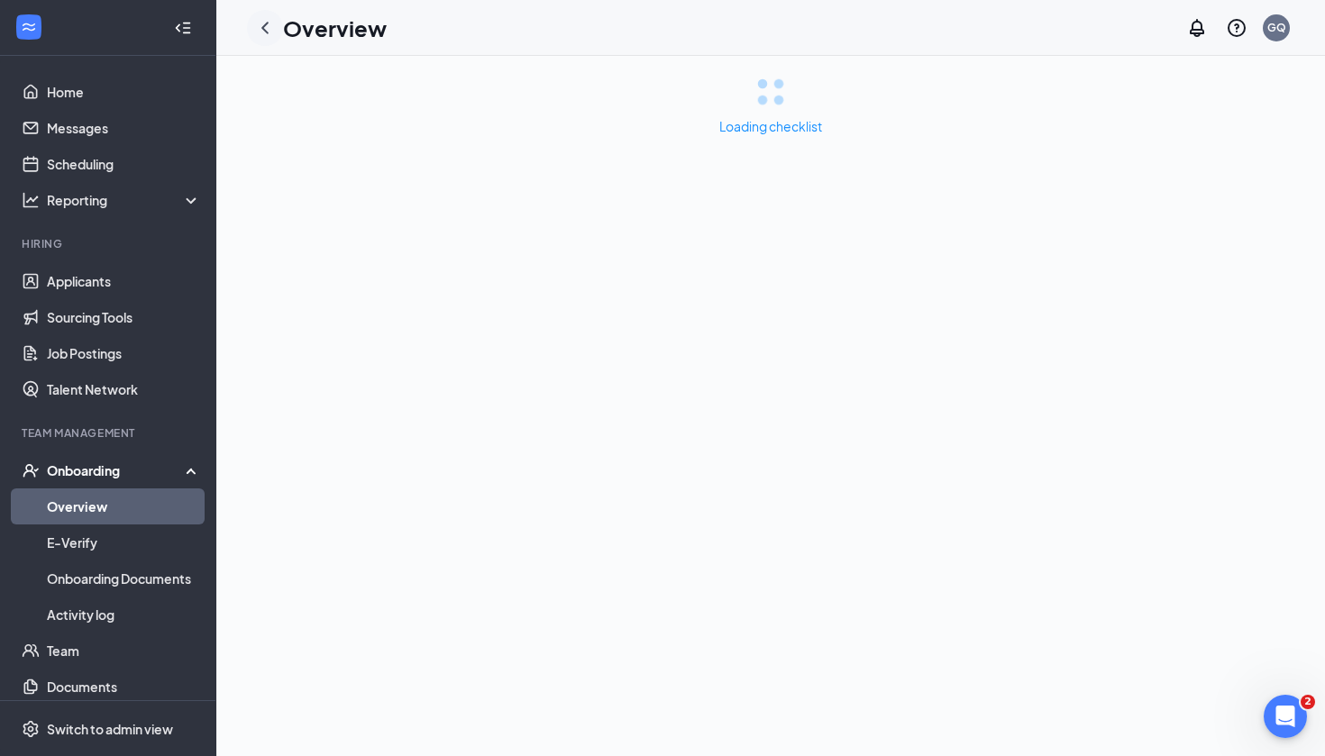
click at [262, 18] on icon "ChevronLeft" at bounding box center [265, 28] width 22 height 22
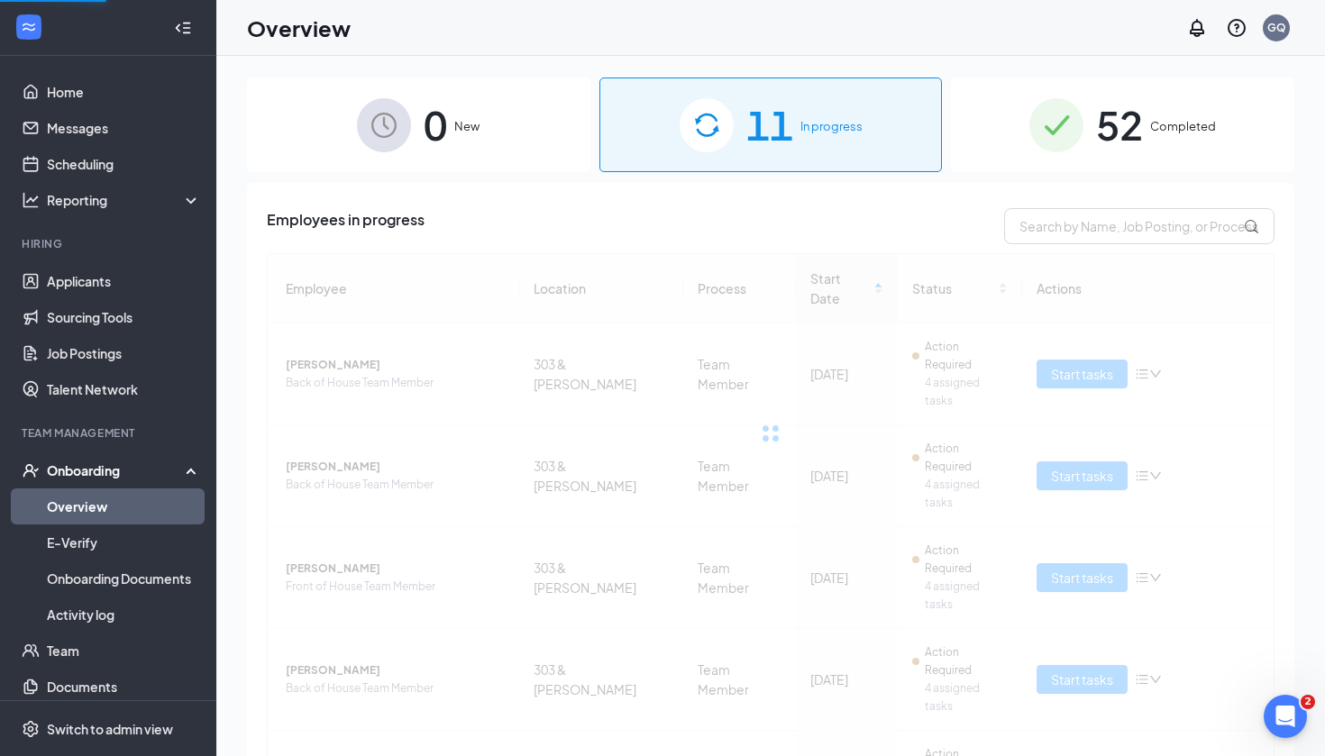
scroll to position [114, 0]
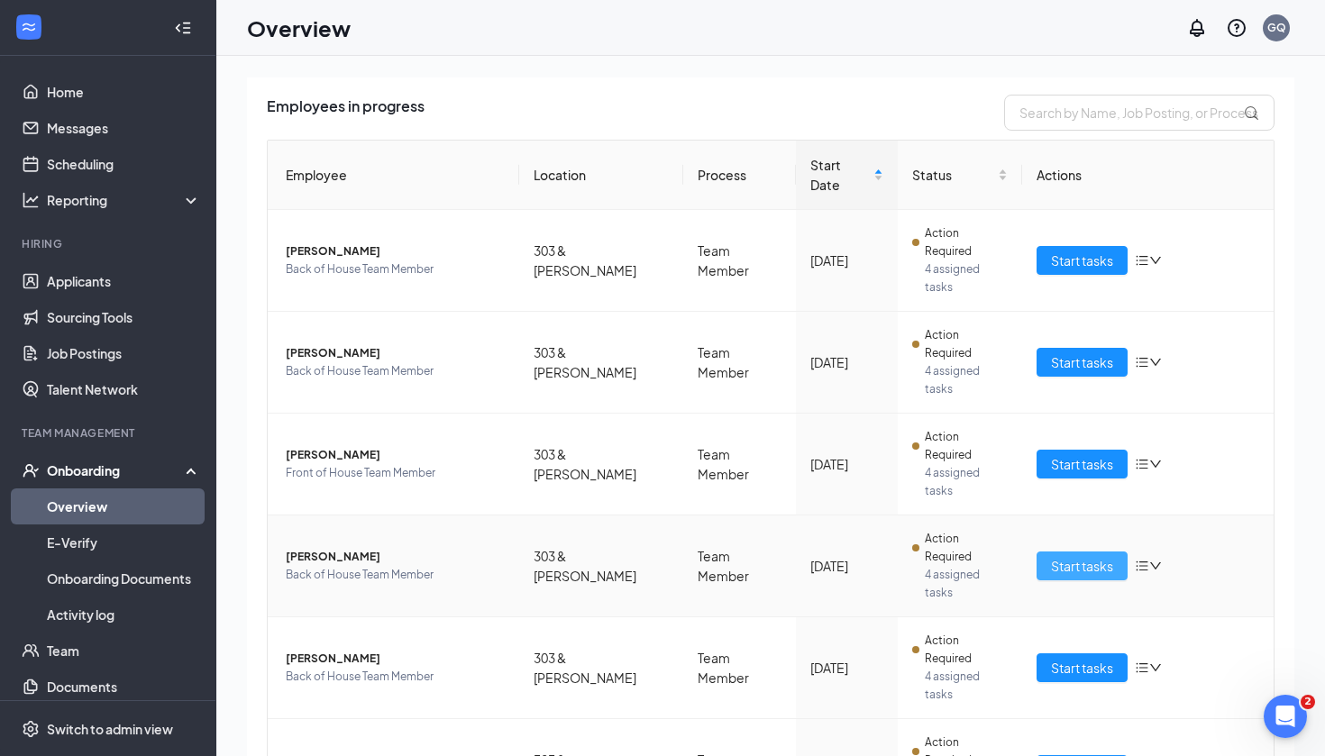
click at [1107, 551] on button "Start tasks" at bounding box center [1081, 565] width 91 height 29
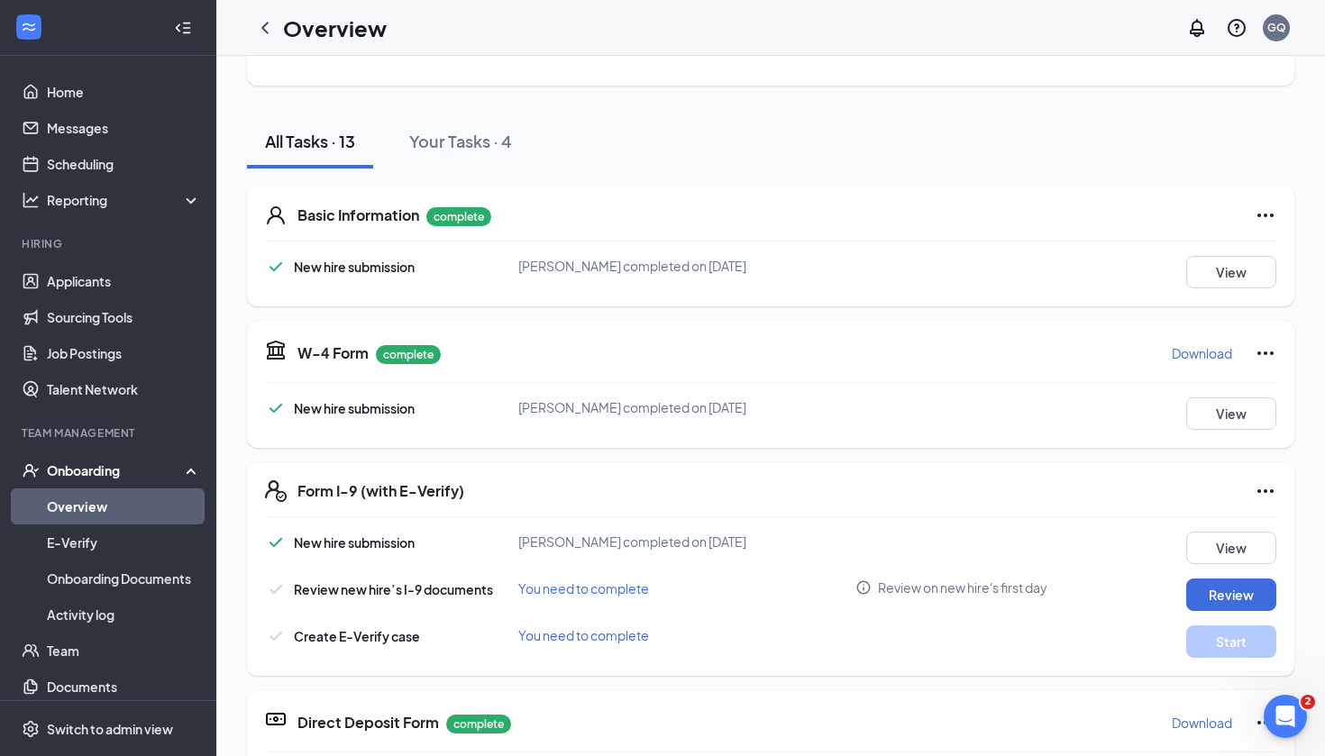
scroll to position [166, 0]
click at [257, 40] on div at bounding box center [265, 28] width 36 height 36
click at [260, 37] on icon "ChevronLeft" at bounding box center [265, 28] width 22 height 22
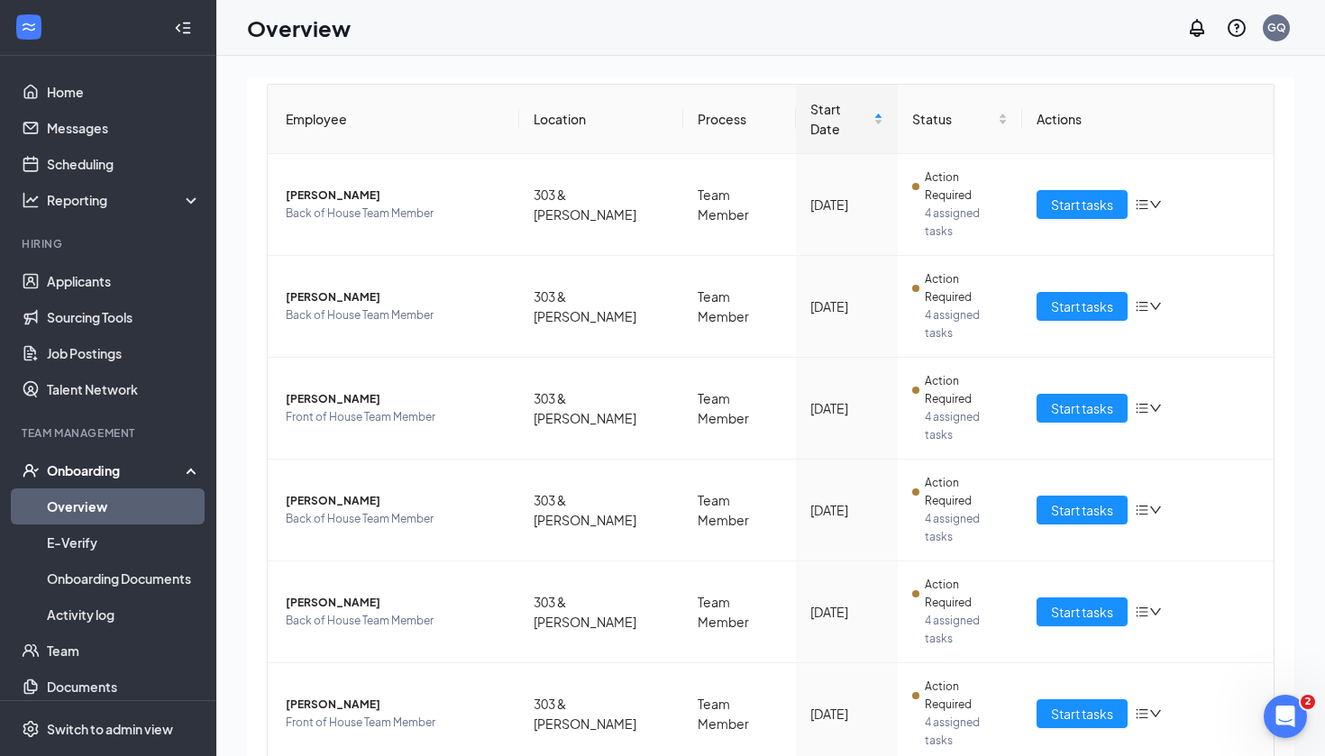
scroll to position [178, 0]
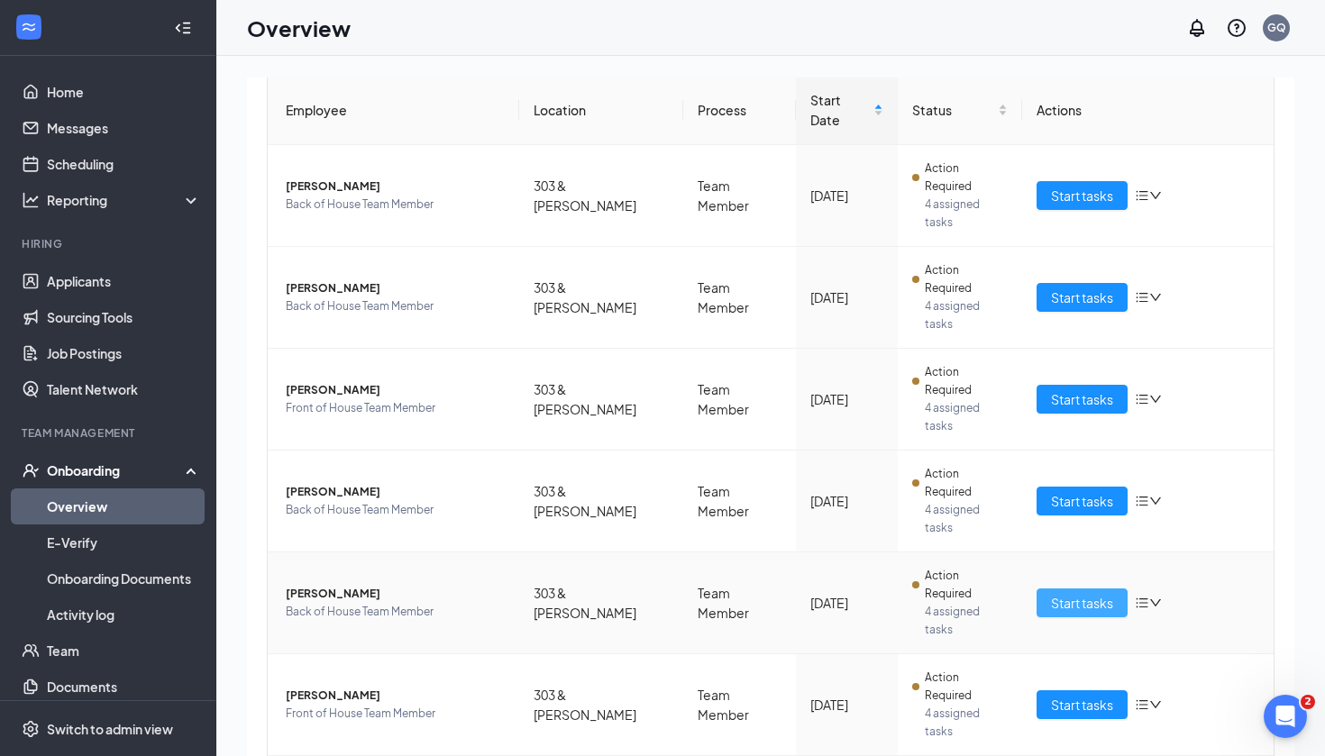
click at [1059, 593] on span "Start tasks" at bounding box center [1082, 603] width 62 height 20
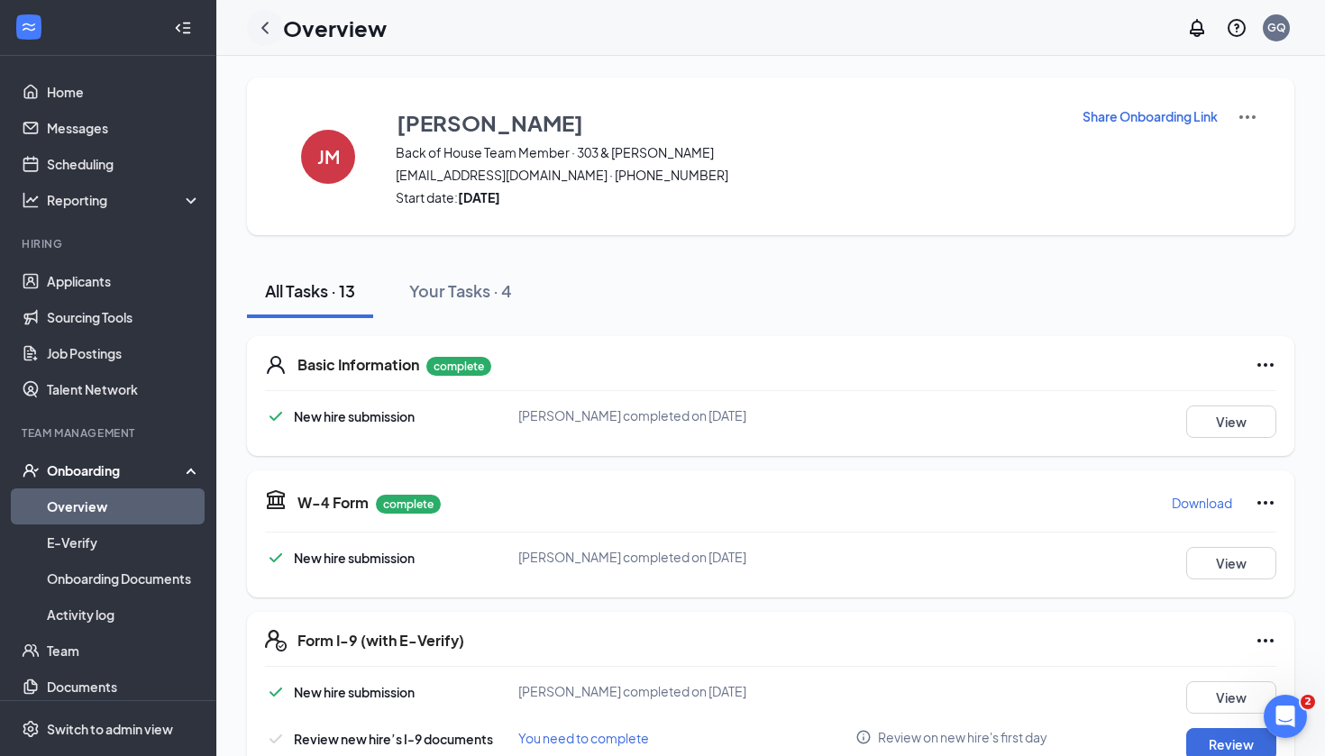
click at [262, 15] on div at bounding box center [265, 28] width 36 height 36
click at [262, 34] on icon "ChevronLeft" at bounding box center [265, 28] width 22 height 22
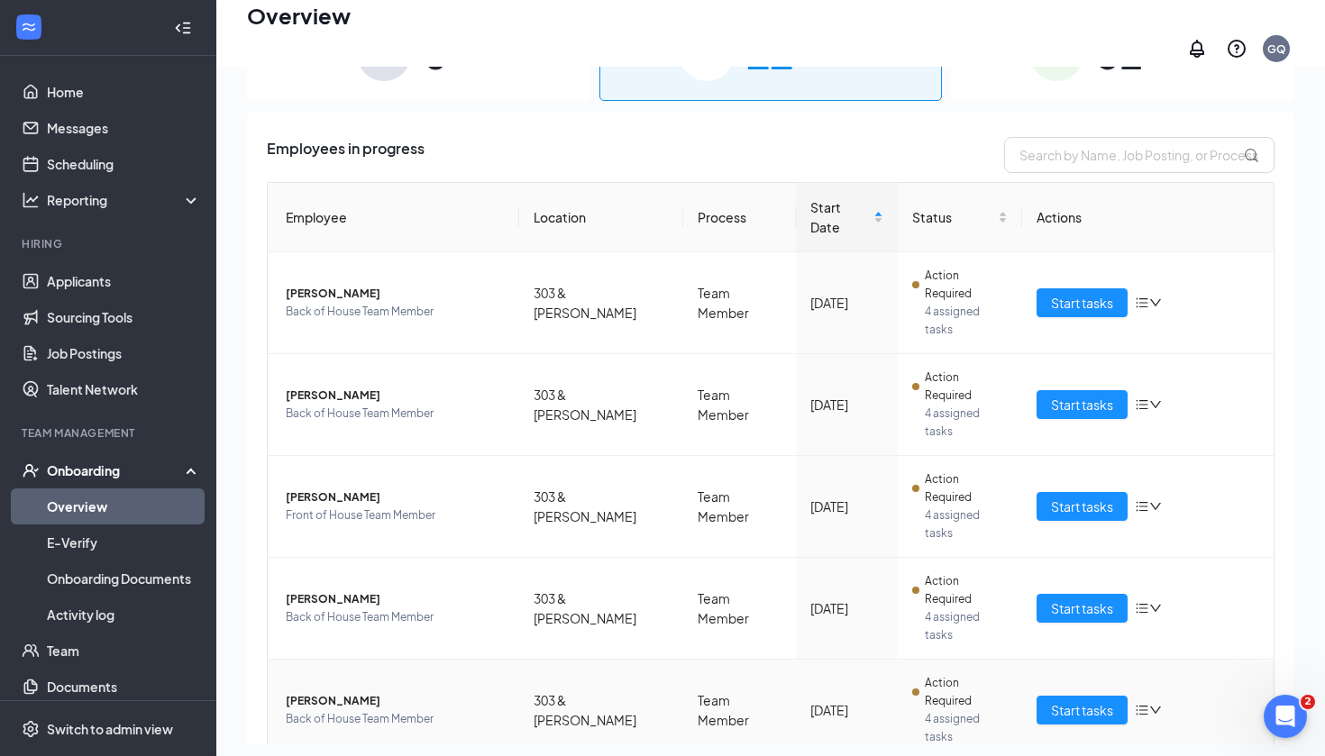
scroll to position [81, 0]
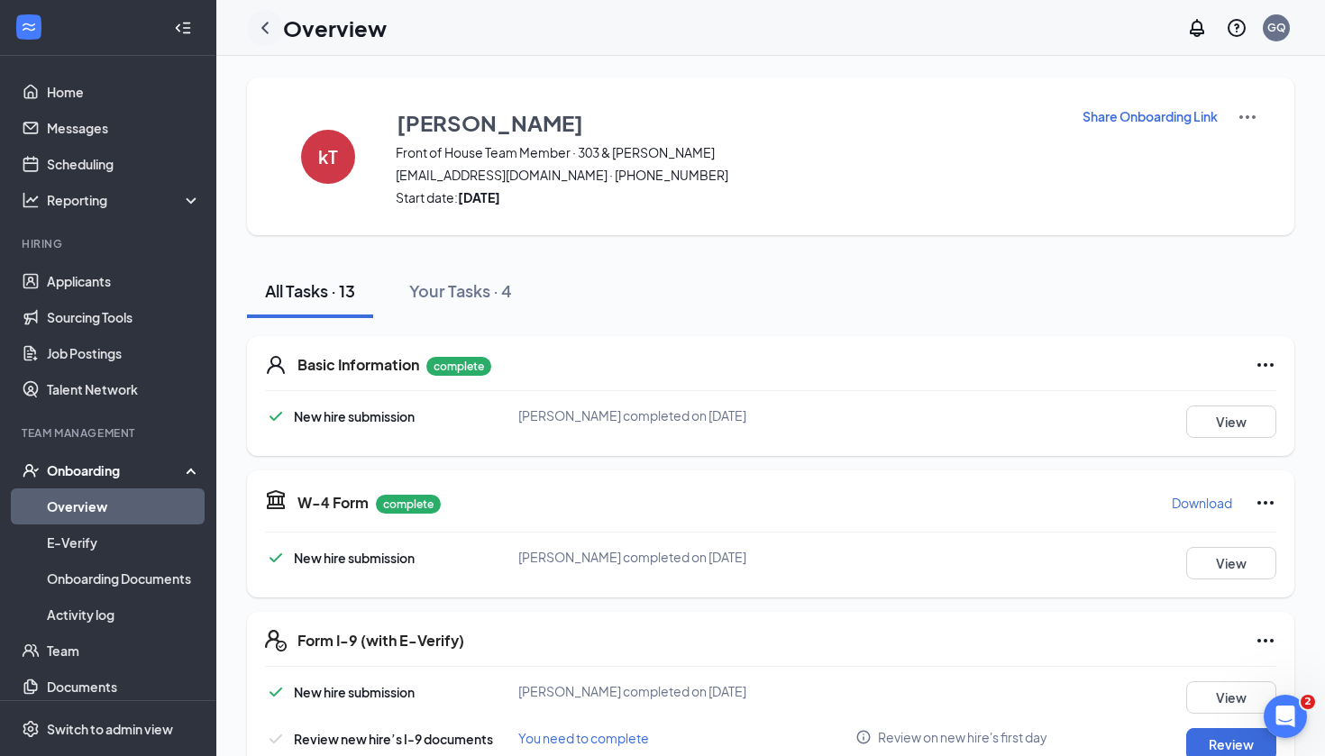
click at [262, 36] on icon "ChevronLeft" at bounding box center [265, 28] width 22 height 22
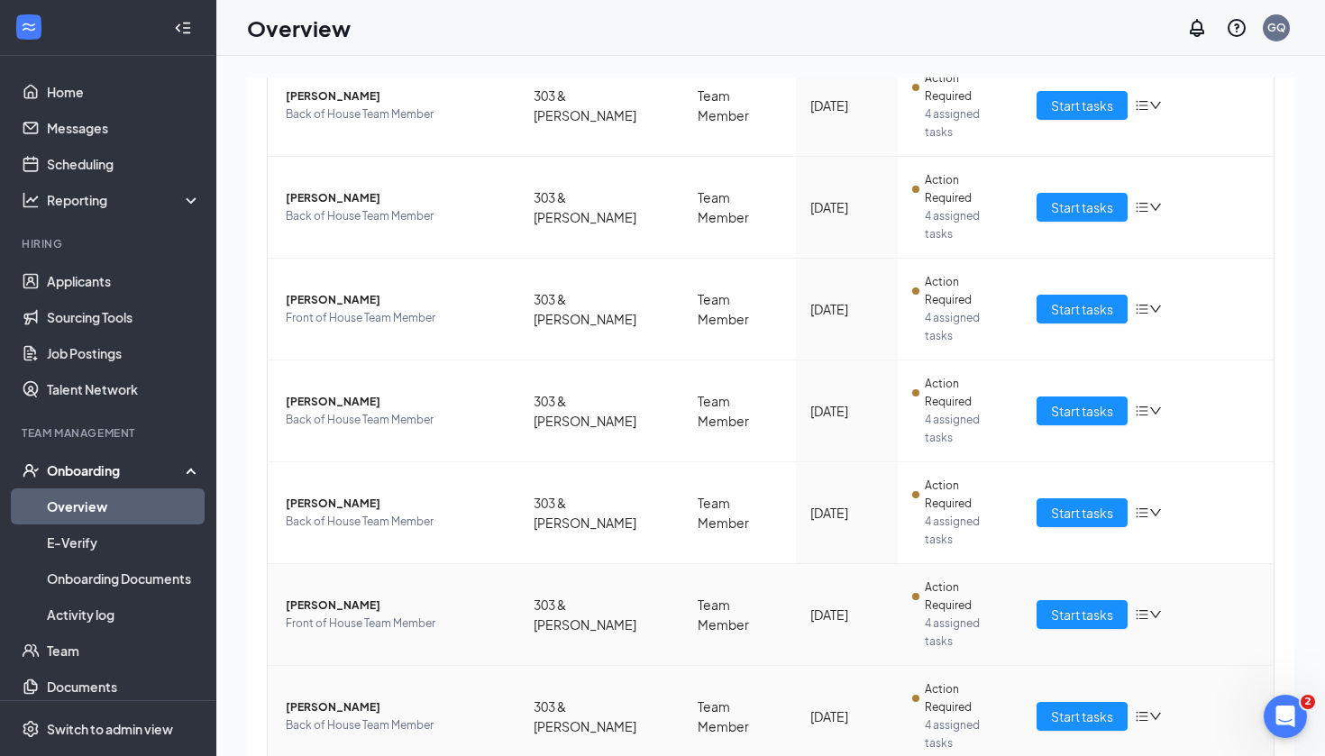
scroll to position [268, 0]
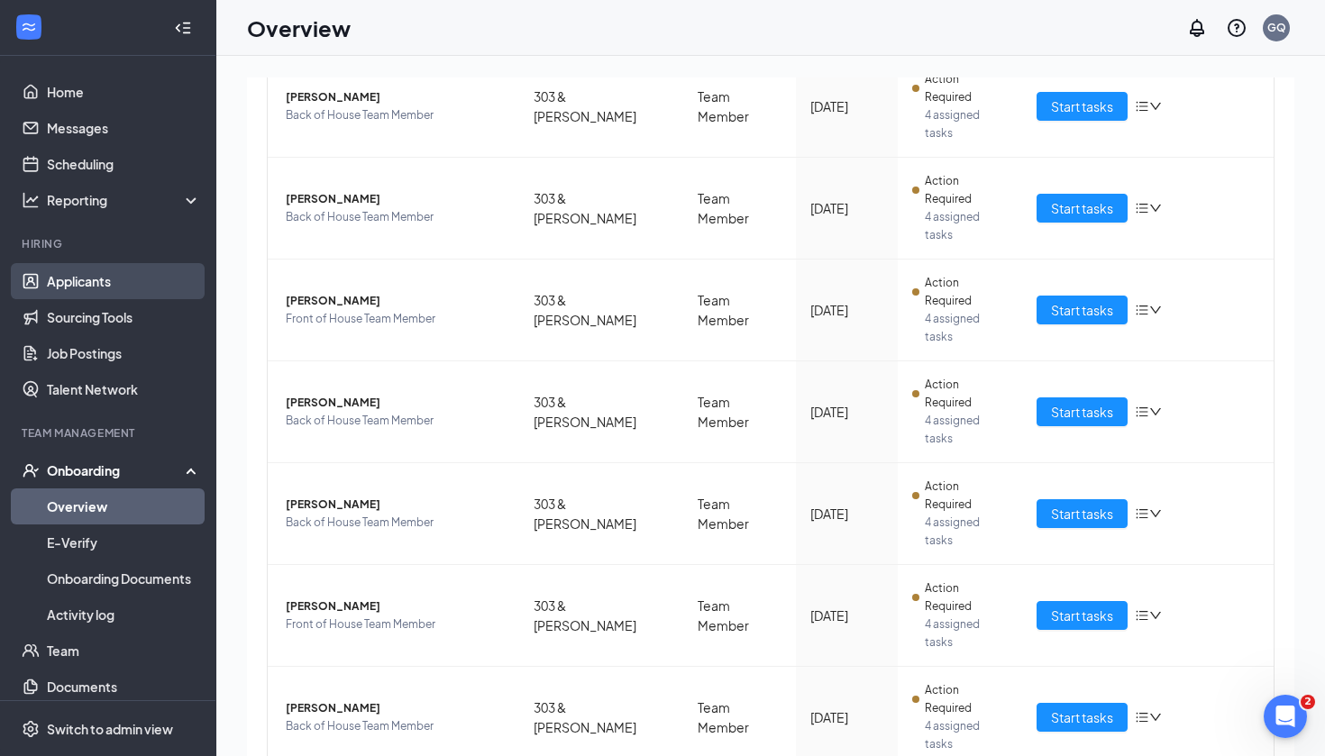
click at [85, 276] on link "Applicants" at bounding box center [124, 281] width 154 height 36
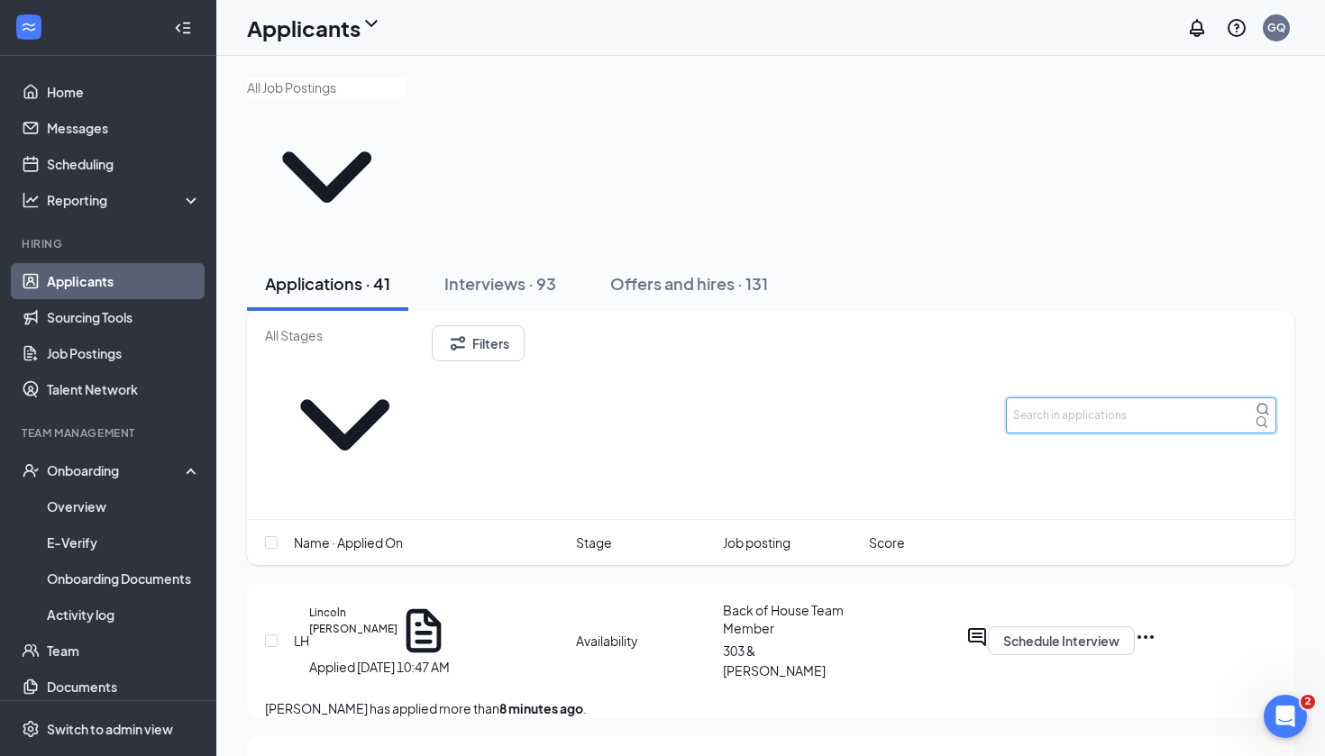
click at [1107, 397] on input "text" at bounding box center [1141, 415] width 270 height 36
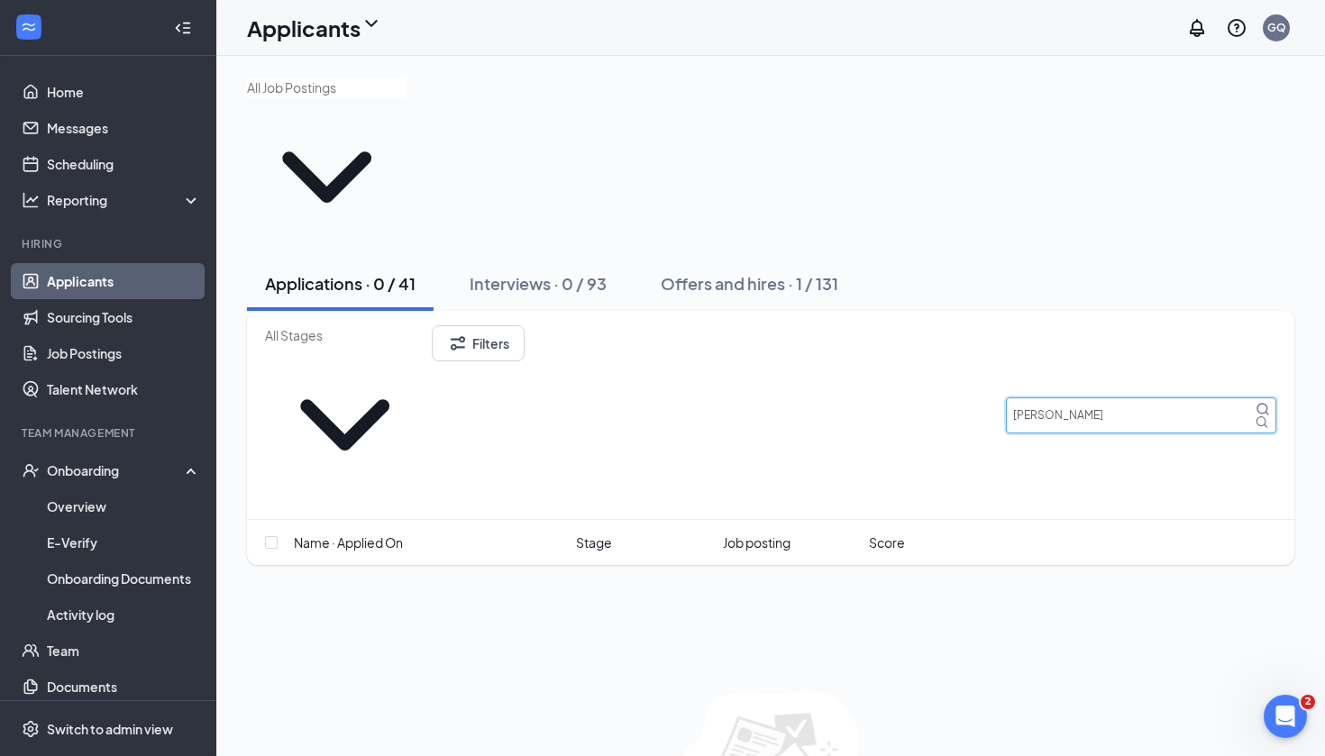
type input "[PERSON_NAME]"
drag, startPoint x: 1060, startPoint y: 284, endPoint x: 597, endPoint y: 143, distance: 483.2
click at [597, 257] on div "Applications · 0 / 41 Interviews · 0 / 93 Offers and hires · 1 / 131" at bounding box center [770, 284] width 1047 height 54
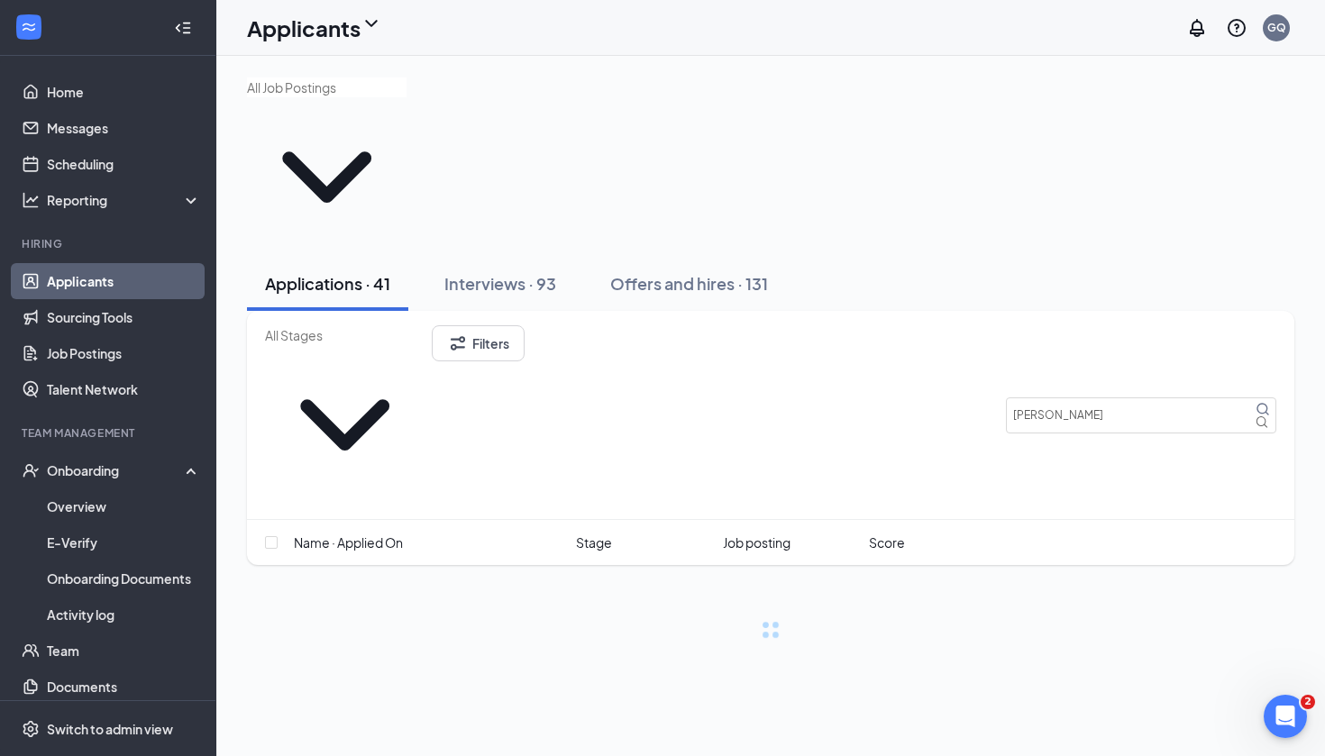
click at [878, 257] on div "Applications · 41 Interviews · 93 Offers and hires · 131" at bounding box center [770, 284] width 1047 height 54
click at [793, 257] on div "Applications · 41 Interviews · 93 Offers and hires · 131" at bounding box center [770, 284] width 1047 height 54
click at [757, 272] on div "Offers and hires · 131" at bounding box center [689, 283] width 158 height 23
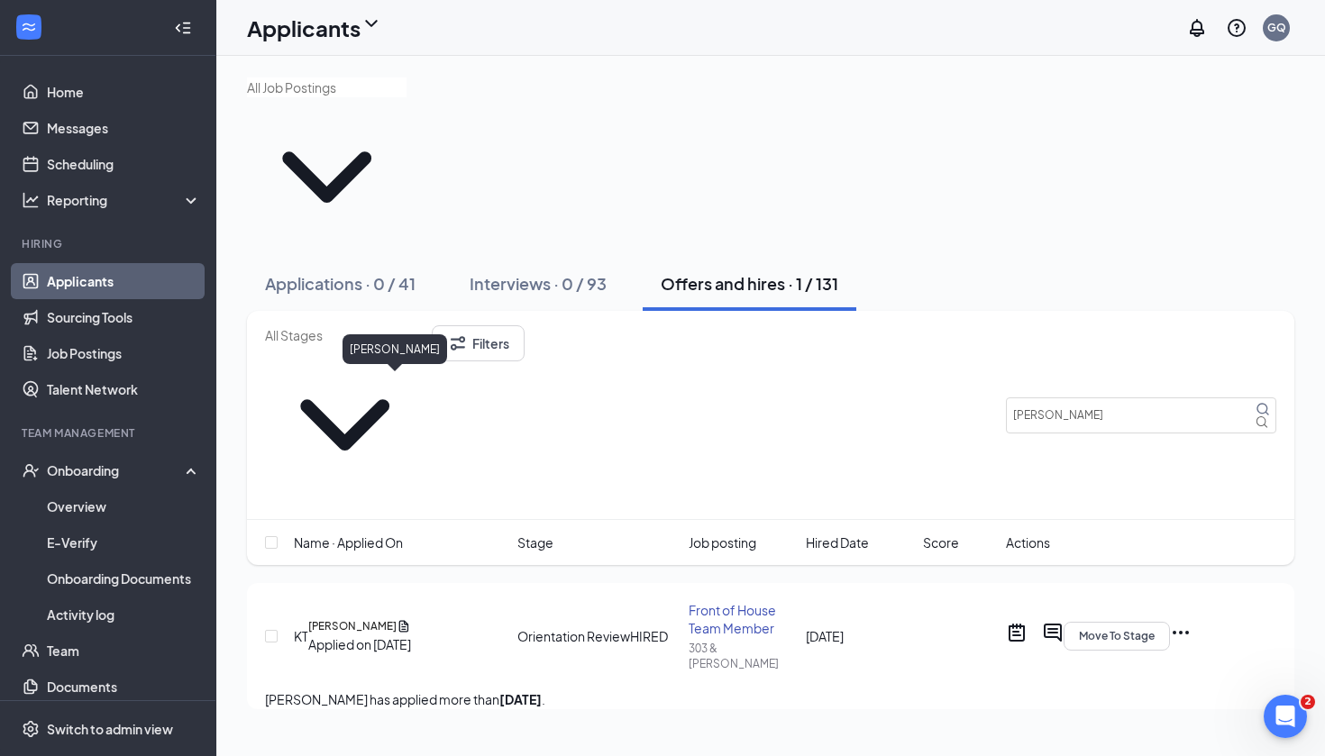
click at [374, 618] on h5 "[PERSON_NAME]" at bounding box center [352, 626] width 88 height 16
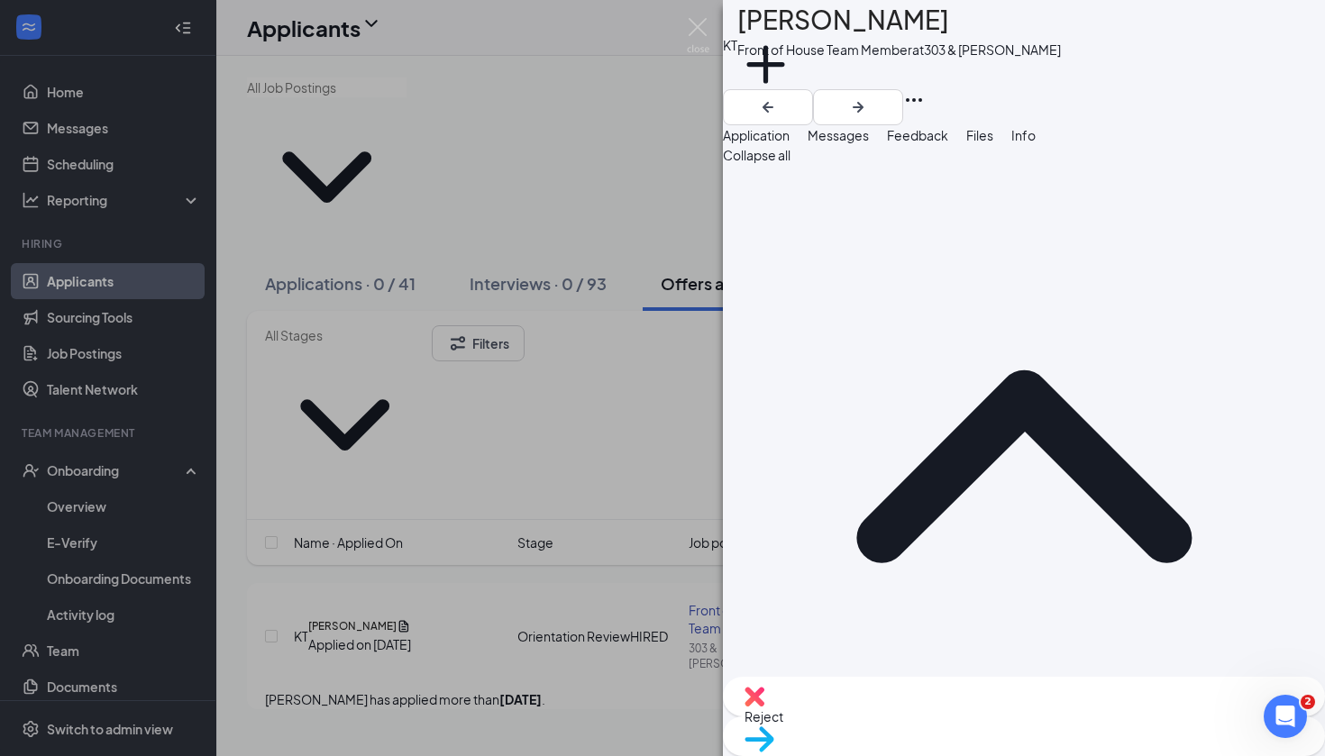
click at [869, 143] on span "Messages" at bounding box center [837, 135] width 61 height 16
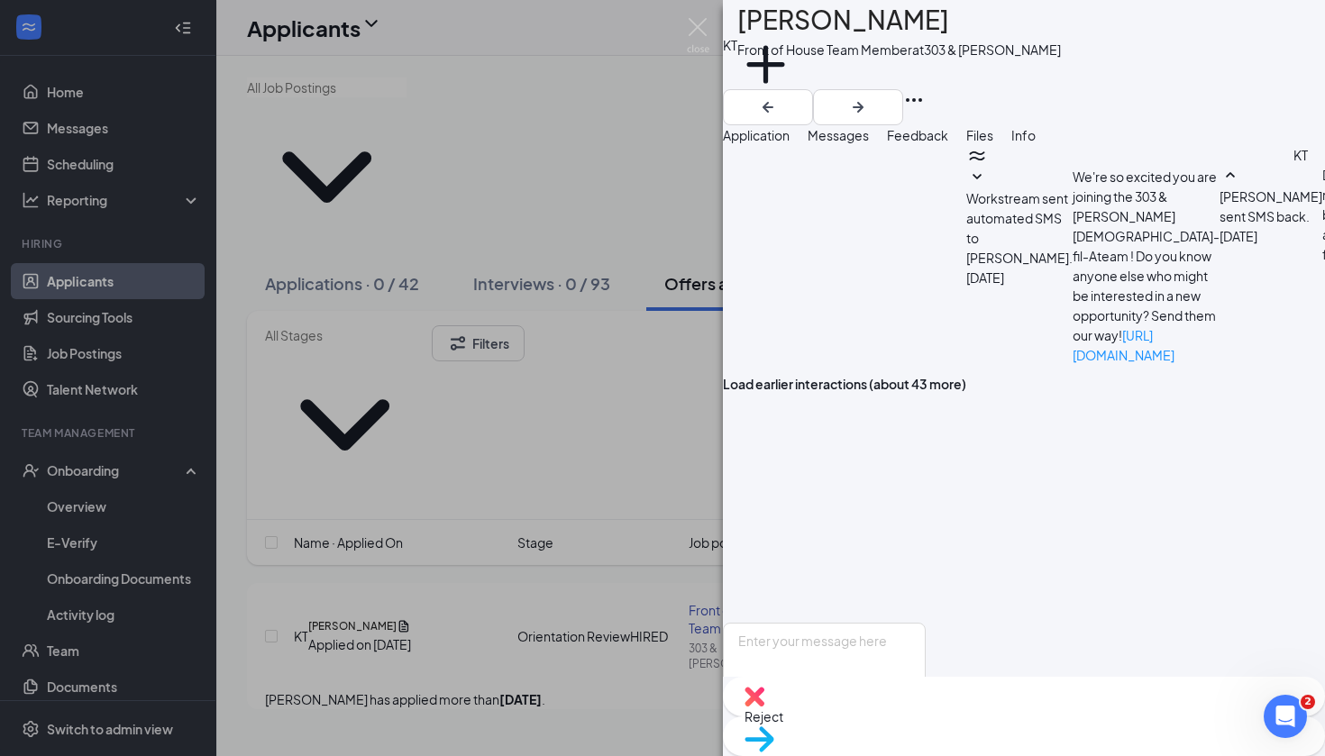
scroll to position [395, 0]
click at [867, 623] on textarea at bounding box center [824, 677] width 203 height 108
type textarea "Hi! Did it let you sign up for orientation?"
click at [925, 731] on button "Send" at bounding box center [910, 760] width 32 height 58
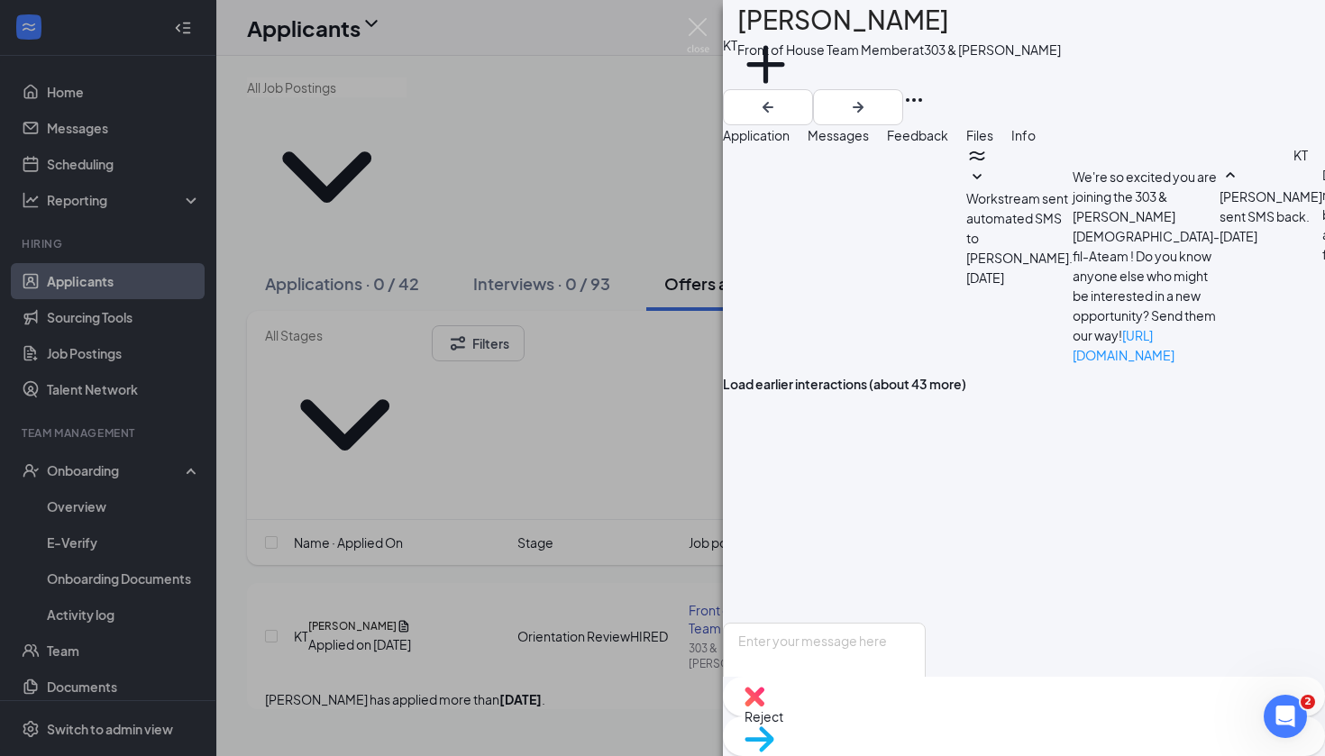
click at [139, 122] on div "KT [PERSON_NAME] Front of House Team Member at 303 & [PERSON_NAME] Add a tag Ap…" at bounding box center [662, 378] width 1325 height 756
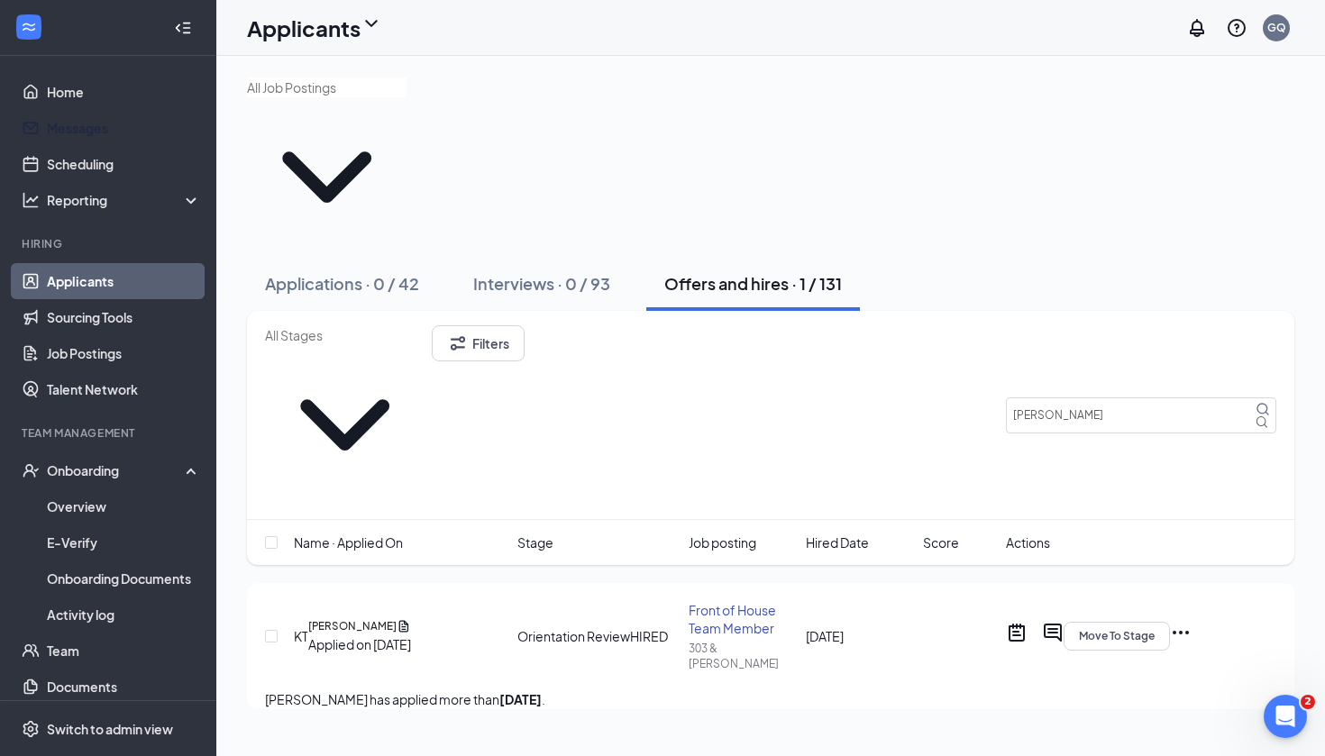
click at [139, 122] on link "Messages" at bounding box center [124, 128] width 154 height 36
